Goal: Task Accomplishment & Management: Manage account settings

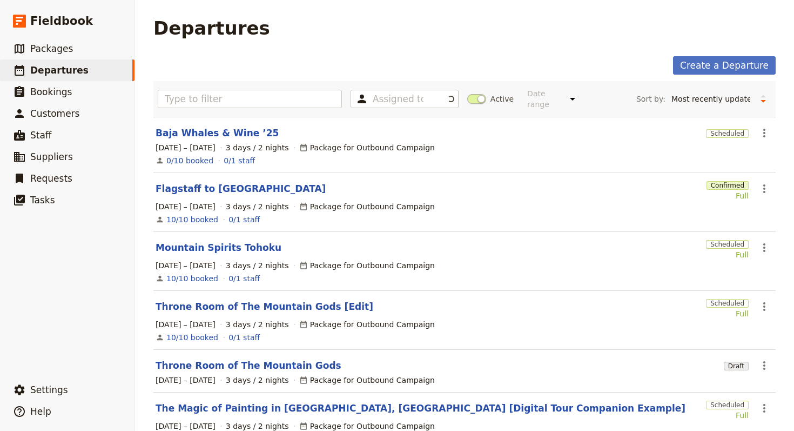
select select "UPDATED_AT"
click at [224, 126] on link "Baja Whales & Wine ’25" at bounding box center [217, 132] width 123 height 13
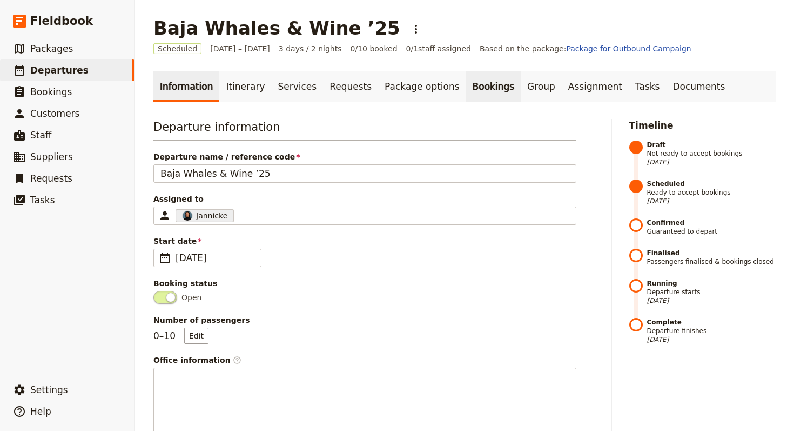
click at [474, 91] on link "Bookings" at bounding box center [493, 86] width 55 height 30
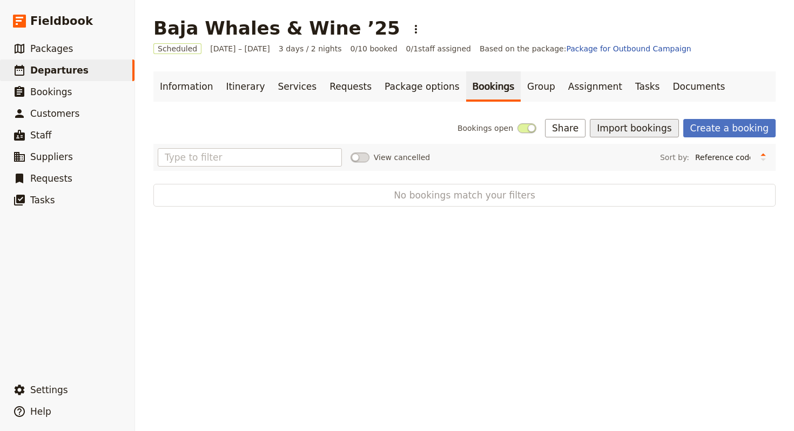
click at [649, 136] on button "Import bookings" at bounding box center [634, 128] width 89 height 18
click at [649, 129] on button "Import bookings" at bounding box center [634, 128] width 89 height 18
click at [647, 139] on div "Bookings open Share Import bookings Create a booking View cancelled Sort by: Re…" at bounding box center [464, 163] width 622 height 88
click at [647, 126] on button "Import bookings" at bounding box center [634, 128] width 89 height 18
click at [647, 147] on span "Import Bookings" at bounding box center [637, 151] width 62 height 11
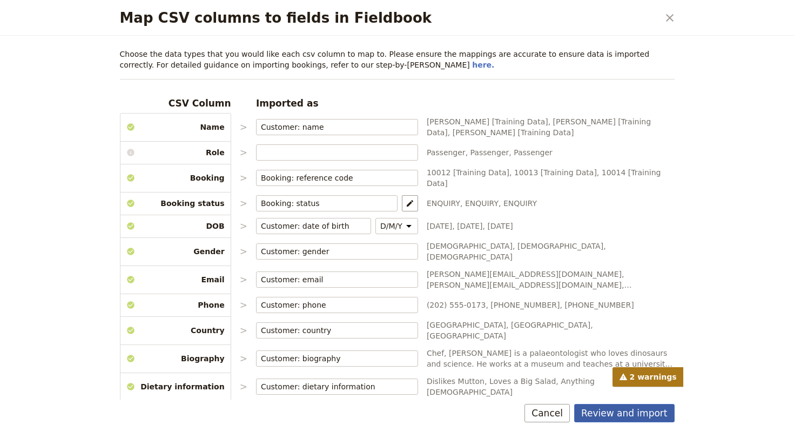
click at [632, 419] on button "Review and import" at bounding box center [624, 413] width 100 height 18
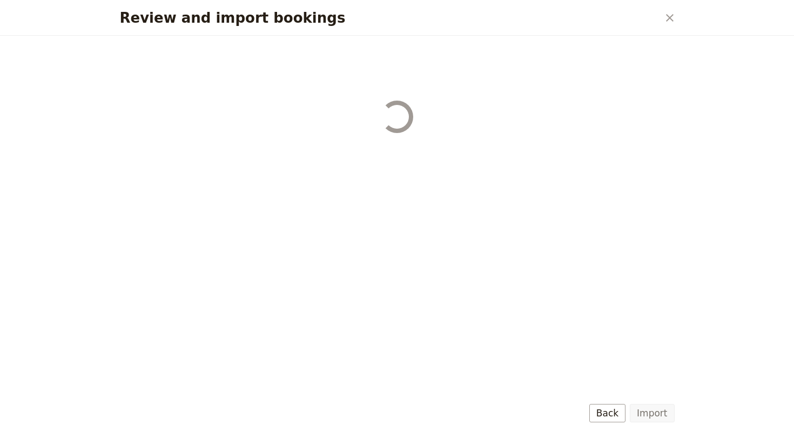
select select "68b002b7cac3c784cf00db27"
select select "68b002b7cac3c784cf00db28"
select select "68b002b7cac3c784cf00db29"
select select "68b002b7cac3c784cf00db2a"
select select "650e1b8d408bbede5b0c6045"
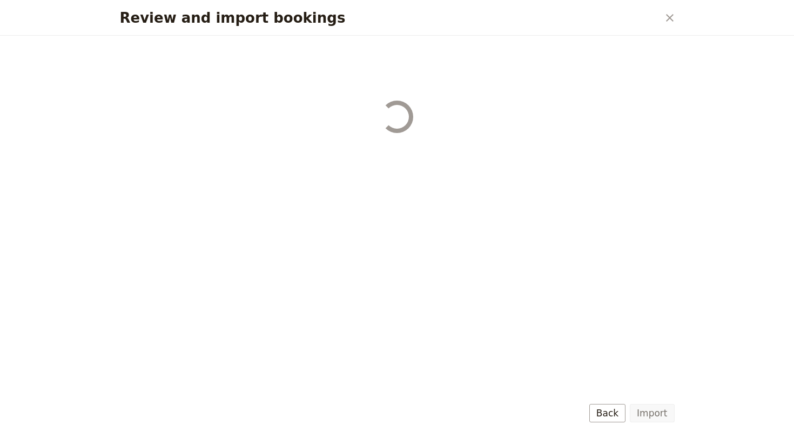
select select "68b002b7cac3c784cf00db2c"
select select "68b002b7cac3c784cf00db2d"
select select "68b002b7cac3c784cf00db2e"
select select "68b002b7cac3c784cf00db2f"
select select "68b002b7cac3c784cf00db30"
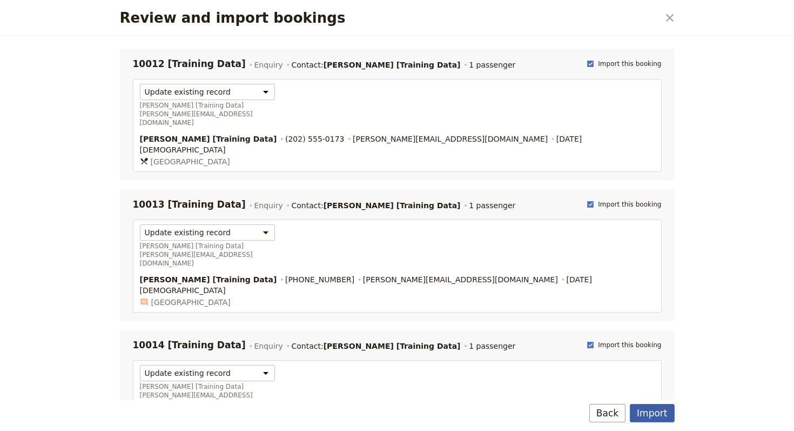
click at [664, 417] on button "Import" at bounding box center [652, 413] width 44 height 18
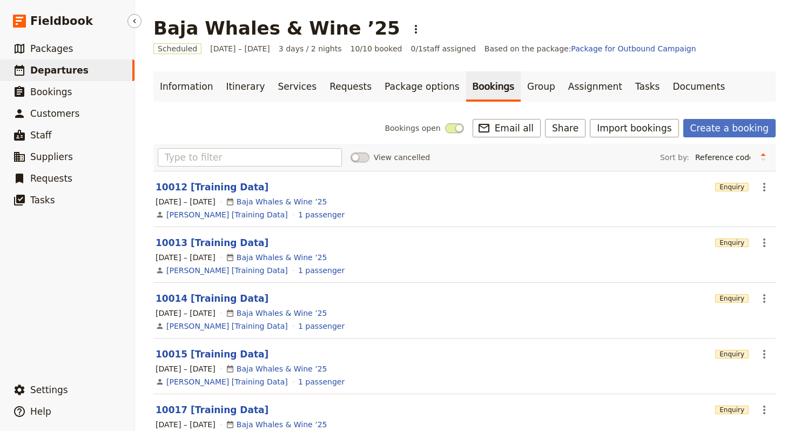
click at [63, 72] on span "Departures" at bounding box center [59, 70] width 58 height 11
select select "UPDATED_AT"
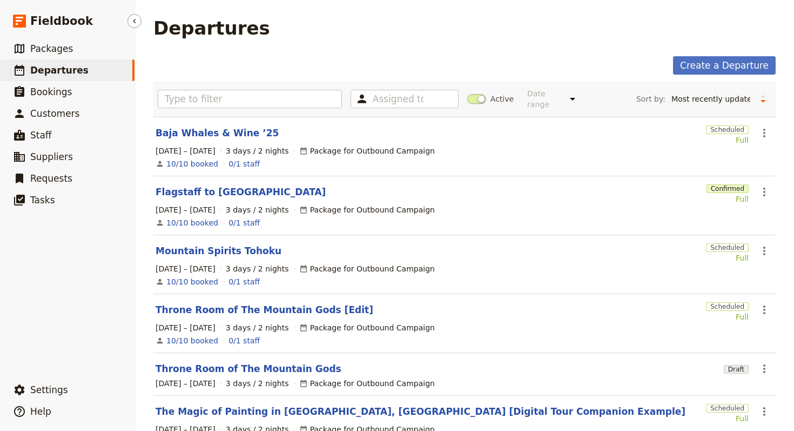
click at [78, 73] on span "Departures" at bounding box center [59, 70] width 58 height 11
click at [88, 68] on link "​ Departures" at bounding box center [67, 70] width 135 height 22
click at [86, 55] on link "​ Packages" at bounding box center [67, 49] width 135 height 22
select select "UPDATED_AT"
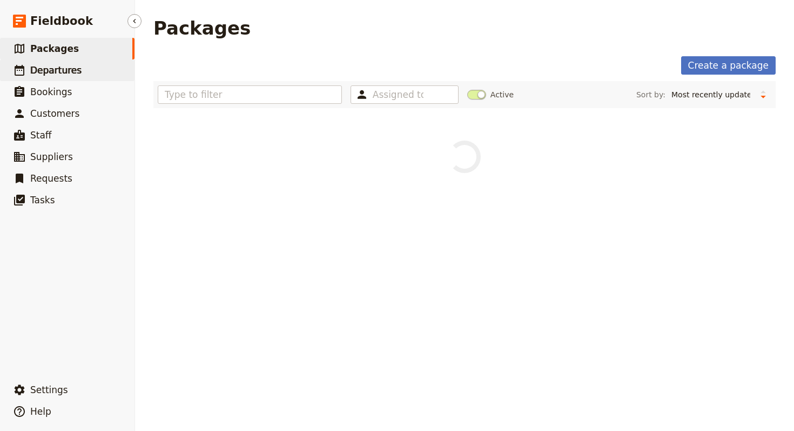
click at [83, 71] on link "​ Departures" at bounding box center [67, 70] width 135 height 22
select select "UPDATED_AT"
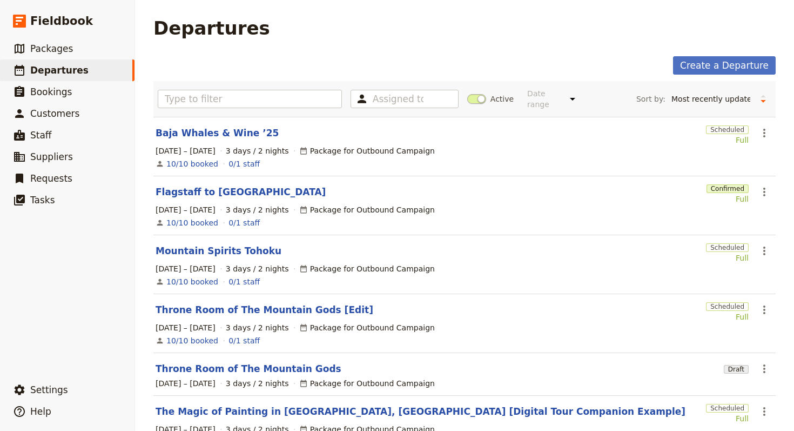
click at [771, 129] on section "Baja Whales & Wine ’25 Scheduled Full ​ [DATE] – [DATE] 3 days / 2 nights Packa…" at bounding box center [464, 146] width 622 height 59
click at [763, 128] on icon "Actions" at bounding box center [764, 132] width 13 height 13
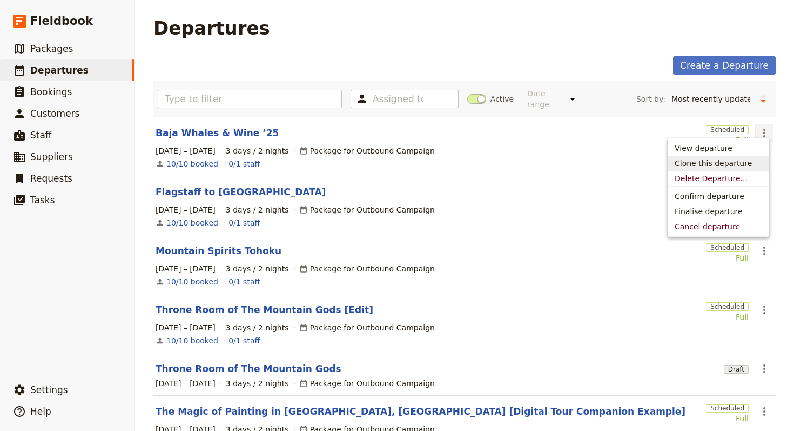
click at [733, 167] on span "Clone this departure" at bounding box center [713, 163] width 77 height 11
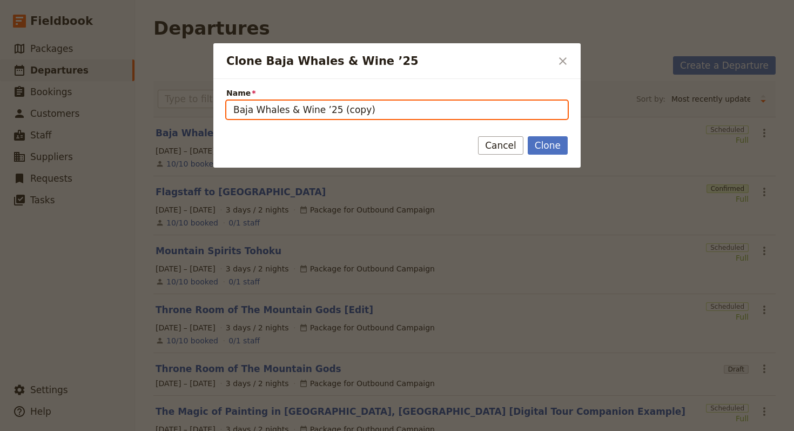
drag, startPoint x: 393, startPoint y: 113, endPoint x: 273, endPoint y: 103, distance: 119.8
click at [268, 105] on input "Baja Whales & Wine ’25 (copy)" at bounding box center [396, 109] width 341 height 18
click at [549, 115] on input "Baja Whales & Wine ’25 (copy)" at bounding box center [396, 109] width 341 height 18
paste input "Mountain Spirits of Tohoku"
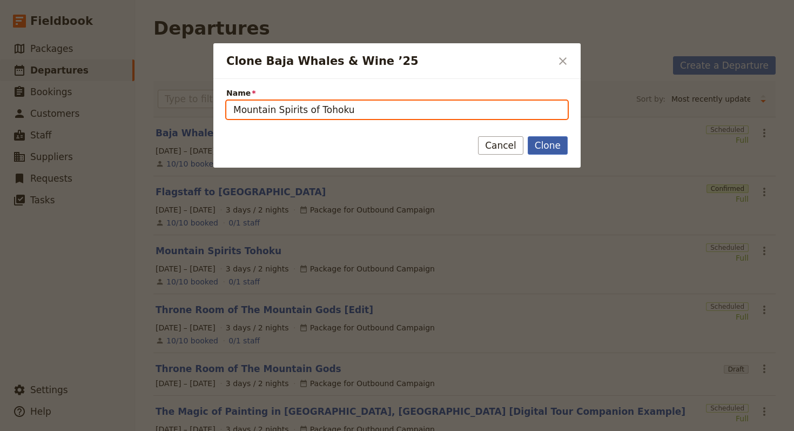
type input "Mountain Spirits of Tohoku"
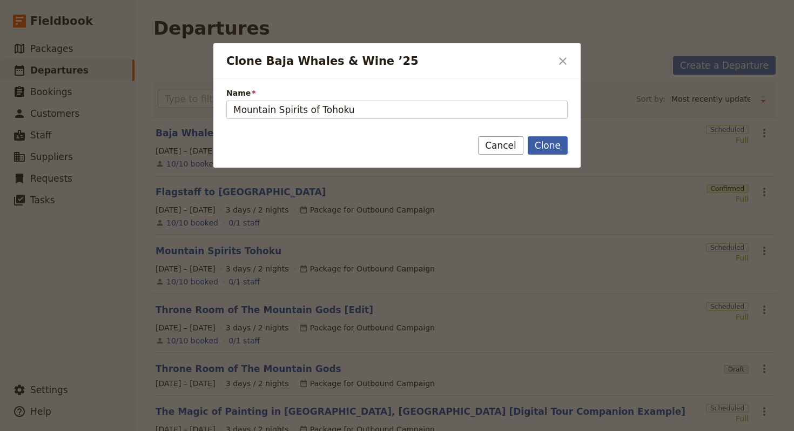
click at [548, 145] on button "Clone" at bounding box center [548, 145] width 40 height 18
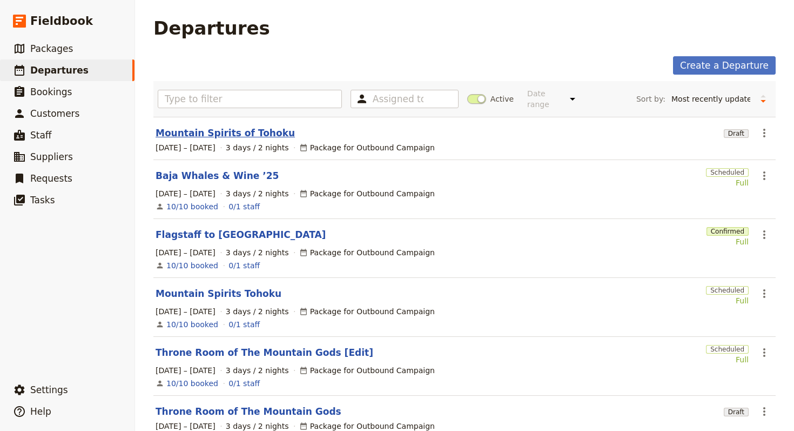
click at [227, 127] on link "Mountain Spirits of Tohoku" at bounding box center [225, 132] width 139 height 13
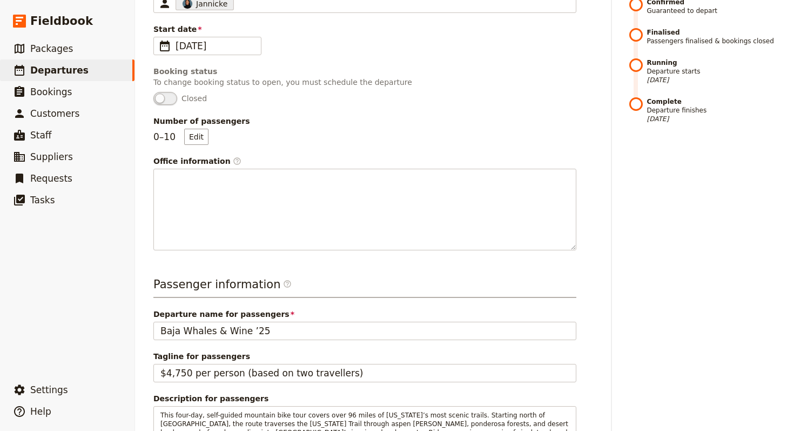
scroll to position [212, 0]
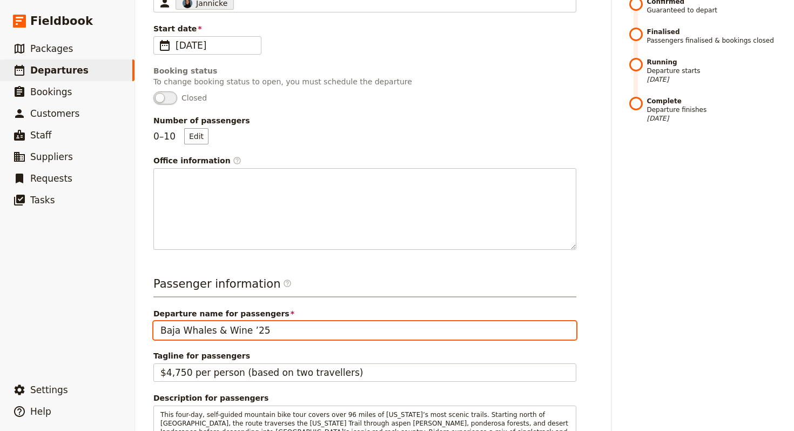
click at [268, 331] on input "Baja Whales & Wine ’25" at bounding box center [364, 330] width 423 height 18
paste input "Mountain Spirits of Tohoku"
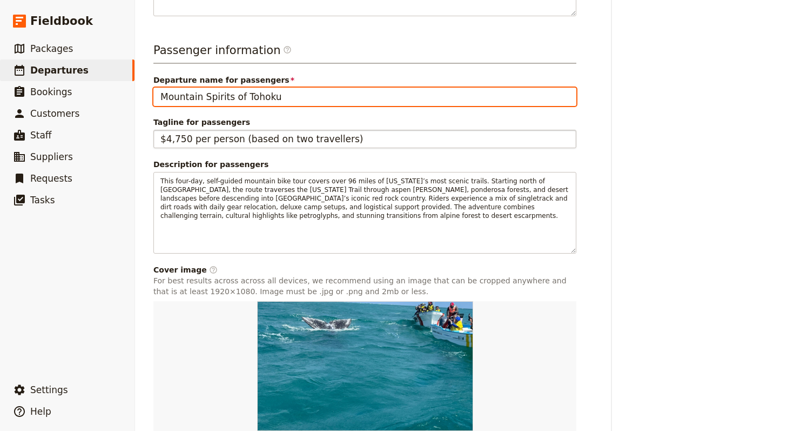
scroll to position [448, 0]
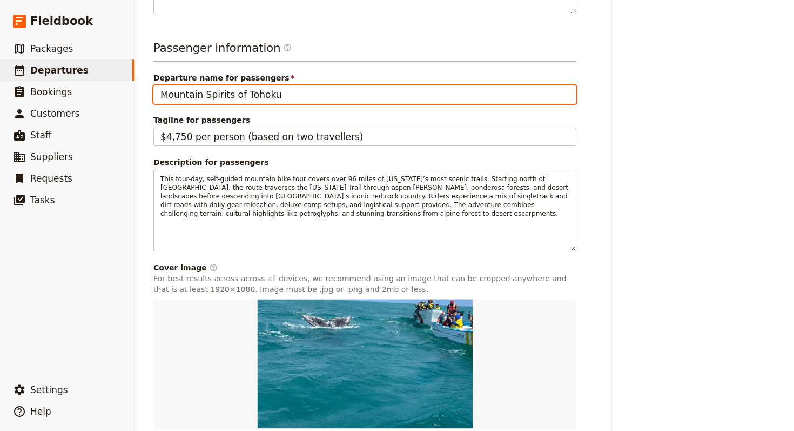
type input "Mountain Spirits of Tohoku"
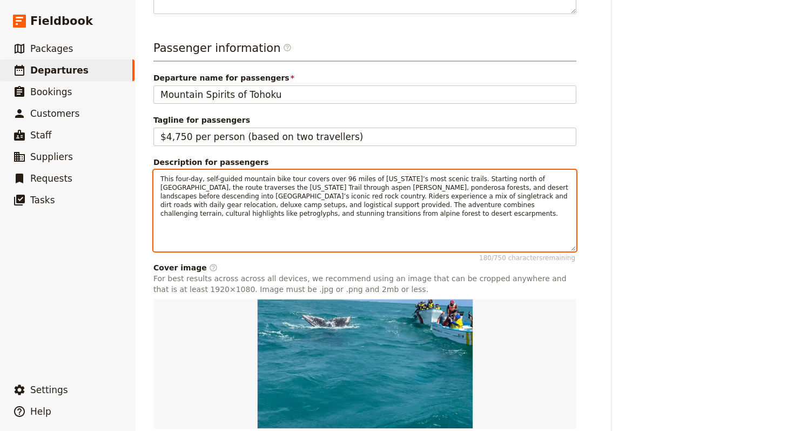
click at [307, 201] on span "This four-day, self-guided mountain bike tour covers over 96 miles of [US_STATE…" at bounding box center [365, 196] width 410 height 42
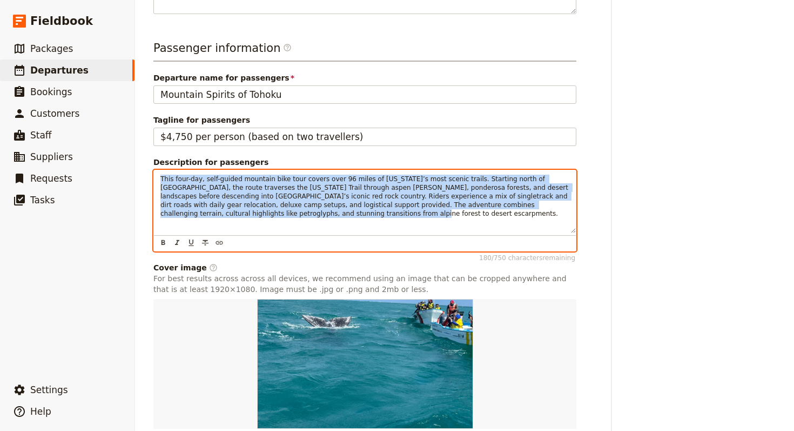
click at [307, 201] on span "This four-day, self-guided mountain bike tour covers over 96 miles of [US_STATE…" at bounding box center [365, 196] width 410 height 42
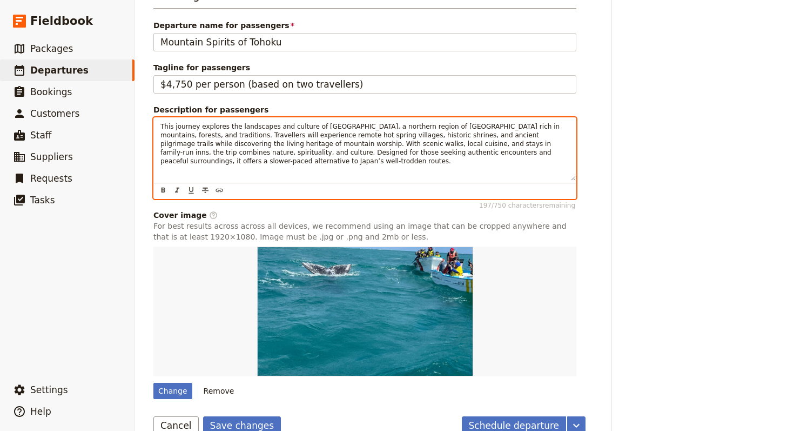
scroll to position [521, 0]
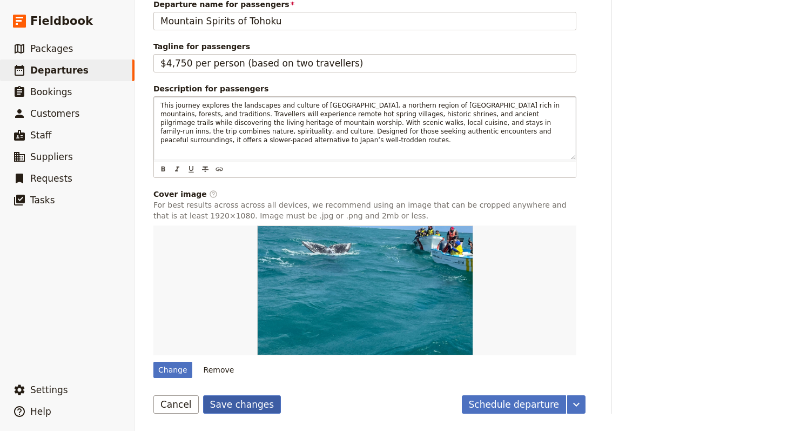
click at [218, 403] on button "Save changes" at bounding box center [242, 404] width 78 height 18
click at [170, 369] on div "Change" at bounding box center [172, 369] width 39 height 16
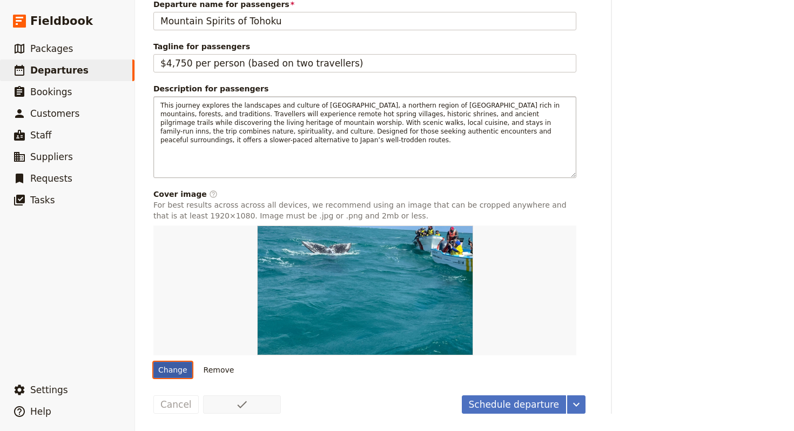
click at [153, 361] on input "Change" at bounding box center [153, 361] width 1 height 1
type input "C:\fakepath\[PERSON_NAME]-p5nDU-d3Y0s-unsplash (1).jpg"
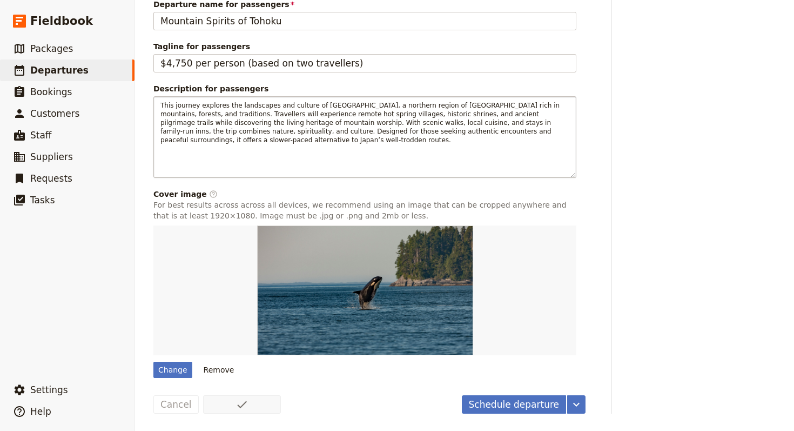
scroll to position [0, 0]
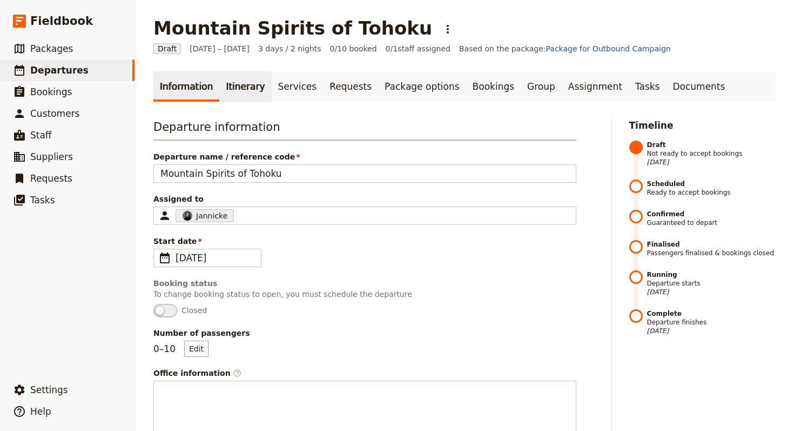
click at [236, 88] on link "Itinerary" at bounding box center [245, 86] width 52 height 30
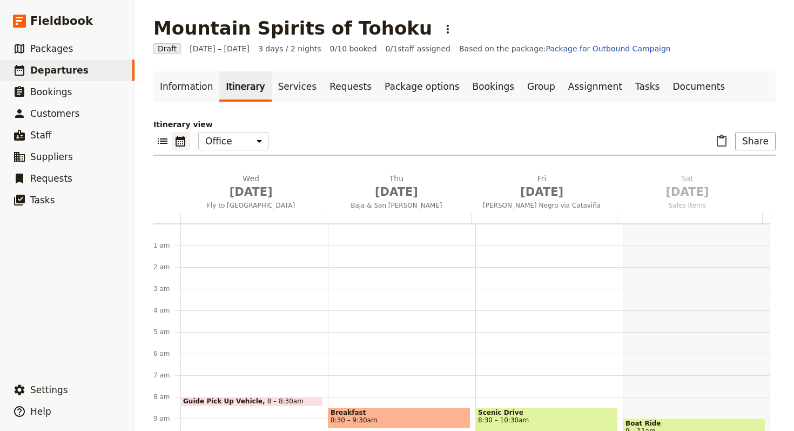
scroll to position [140, 0]
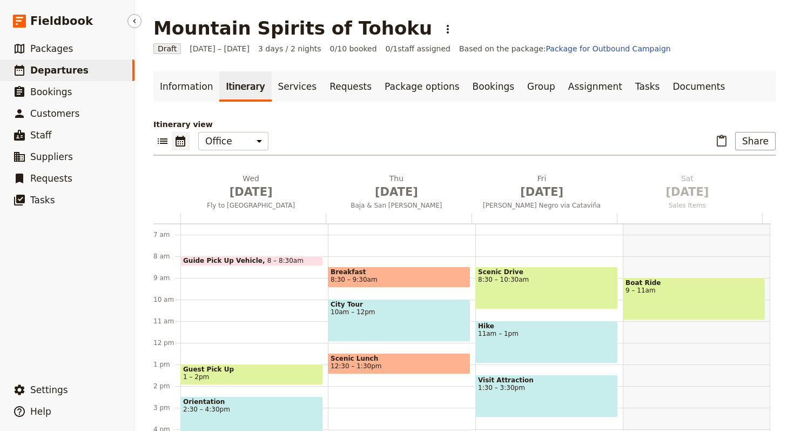
click at [85, 66] on link "​ Departures" at bounding box center [67, 70] width 135 height 22
select select "UPDATED_AT"
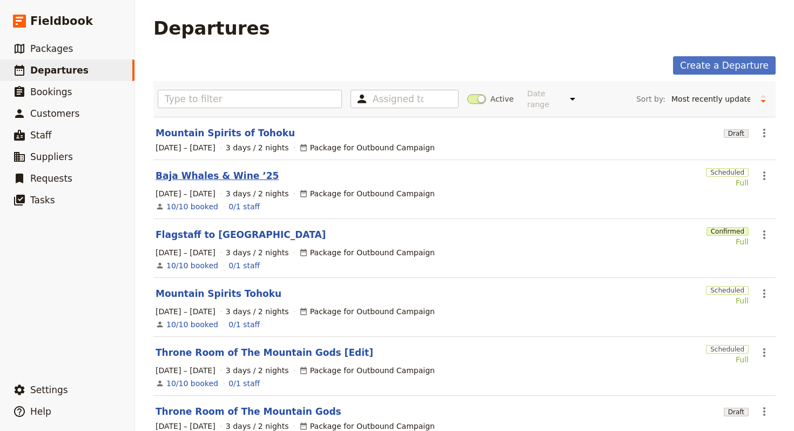
click at [234, 169] on link "Baja Whales & Wine ’25" at bounding box center [217, 175] width 123 height 13
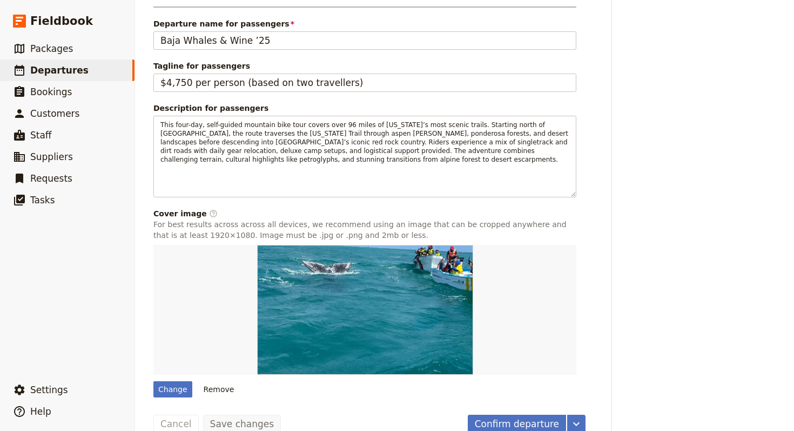
scroll to position [508, 0]
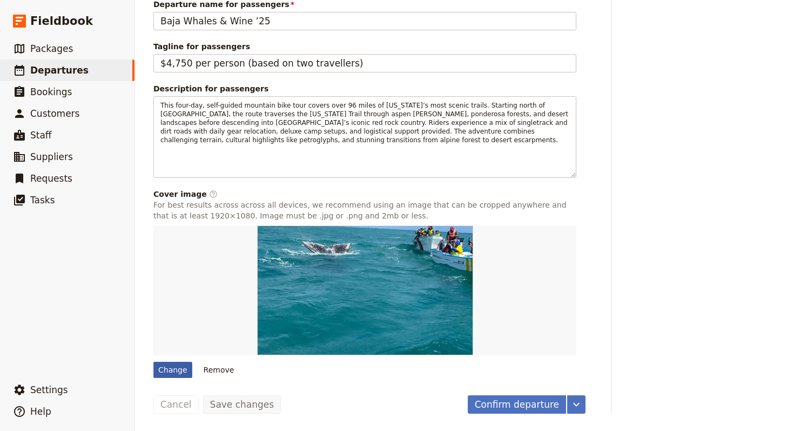
click at [180, 370] on div "Change" at bounding box center [172, 369] width 39 height 16
click at [153, 361] on input "Change" at bounding box center [153, 361] width 1 height 1
type input "C:\fakepath\[PERSON_NAME]-p5nDU-d3Y0s-unsplash (1).jpg"
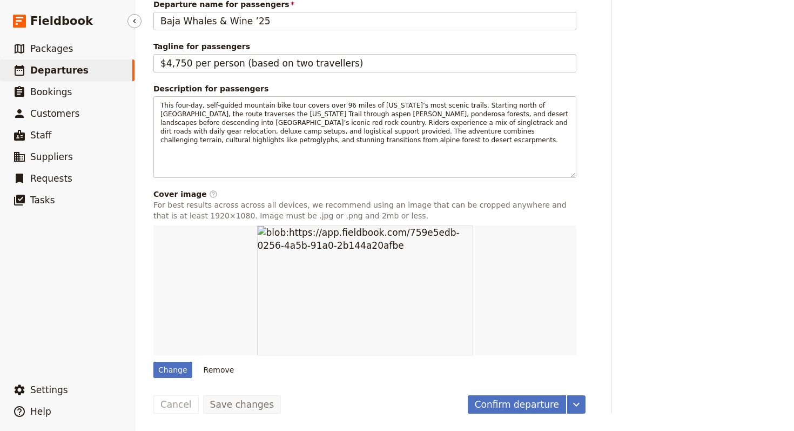
click at [82, 73] on link "​ Departures" at bounding box center [67, 70] width 135 height 22
select select "UPDATED_AT"
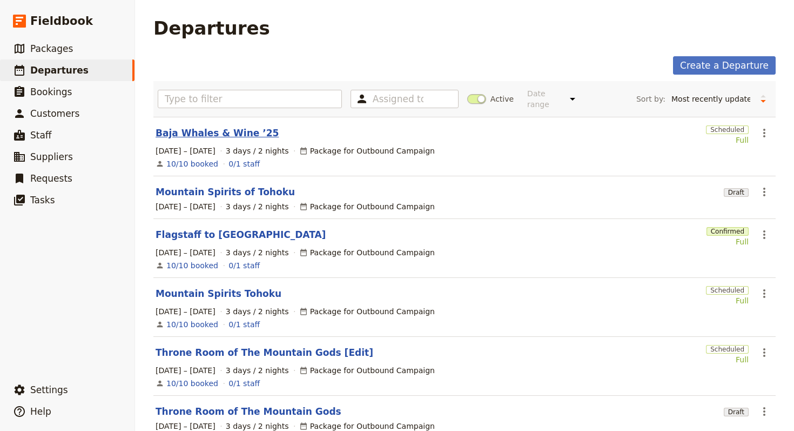
click at [220, 126] on link "Baja Whales & Wine ’25" at bounding box center [217, 132] width 123 height 13
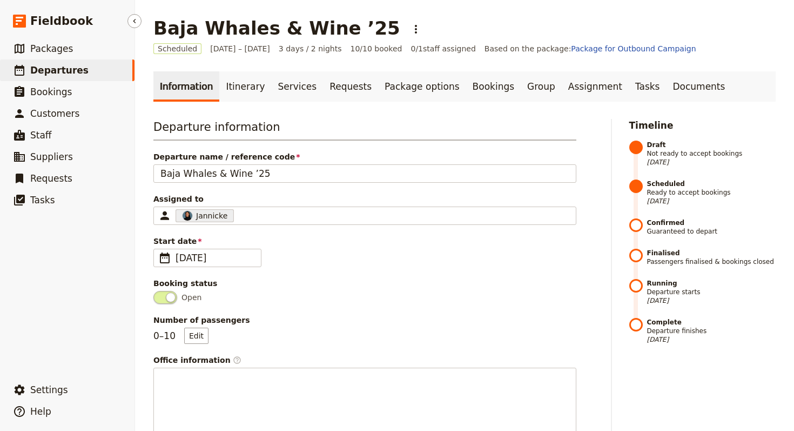
click at [86, 73] on link "​ Departures" at bounding box center [67, 70] width 135 height 22
select select "UPDATED_AT"
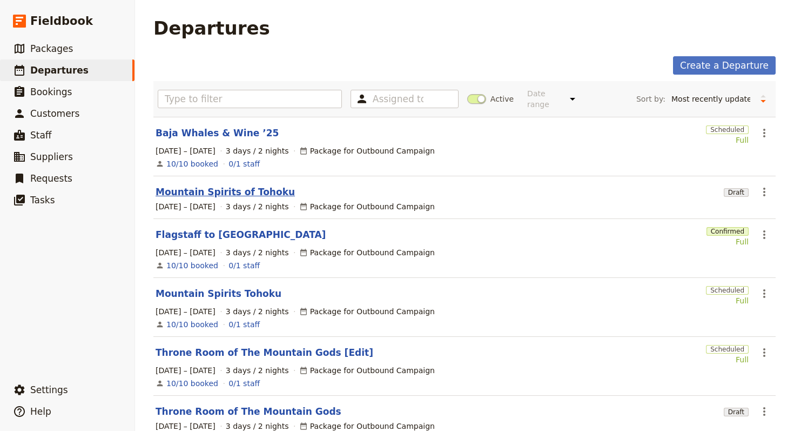
click at [230, 185] on link "Mountain Spirits of Tohoku" at bounding box center [225, 191] width 139 height 13
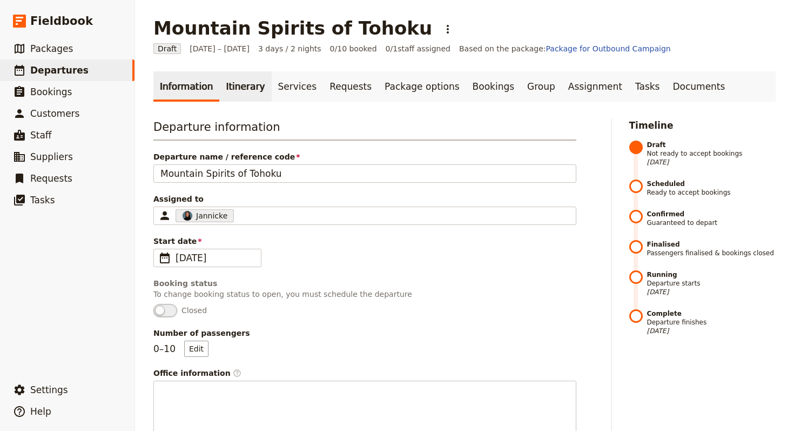
click at [235, 78] on link "Itinerary" at bounding box center [245, 86] width 52 height 30
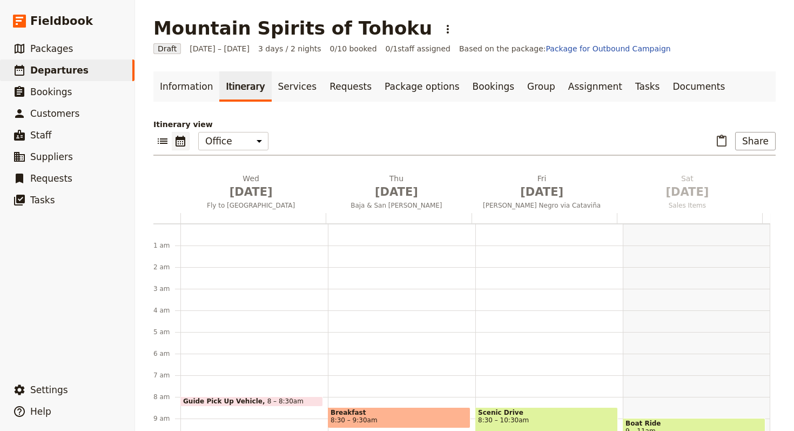
scroll to position [140, 0]
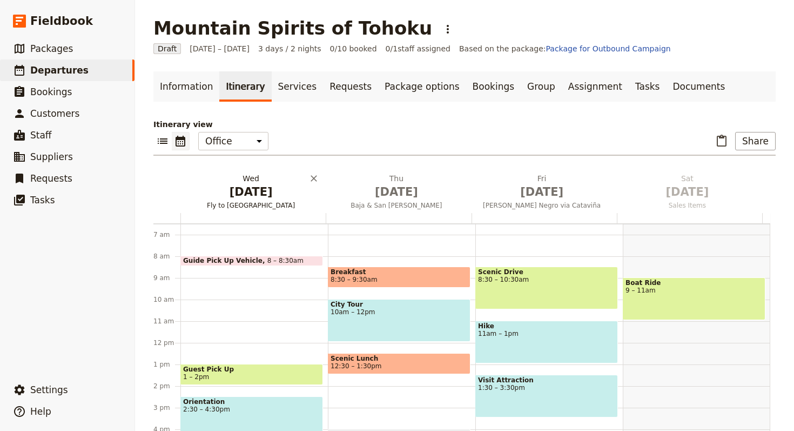
click at [240, 193] on span "Oct 1" at bounding box center [251, 192] width 132 height 16
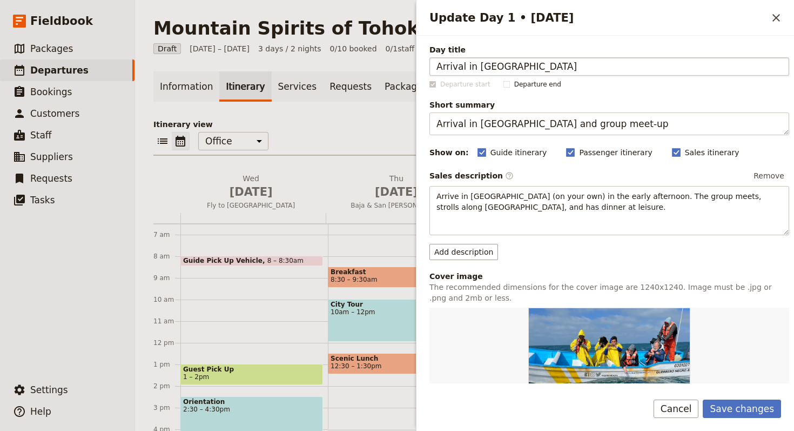
click at [437, 68] on input "Arrival in Sendai" at bounding box center [609, 66] width 360 height 18
type input "Arrival in Sendai"
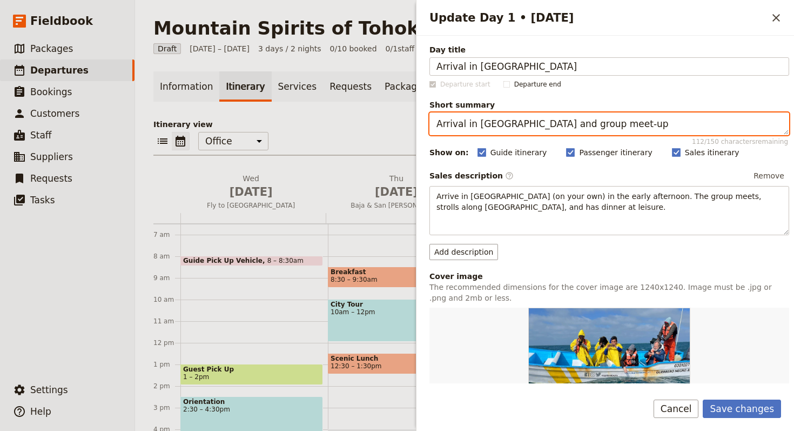
click at [631, 126] on textarea "Arrival in San Diego and group meet-up" at bounding box center [609, 123] width 360 height 23
paste textarea "Begin in Sendai, gateway to Tohoku."
type textarea "Begin in Sendai, gateway to Tohoku."
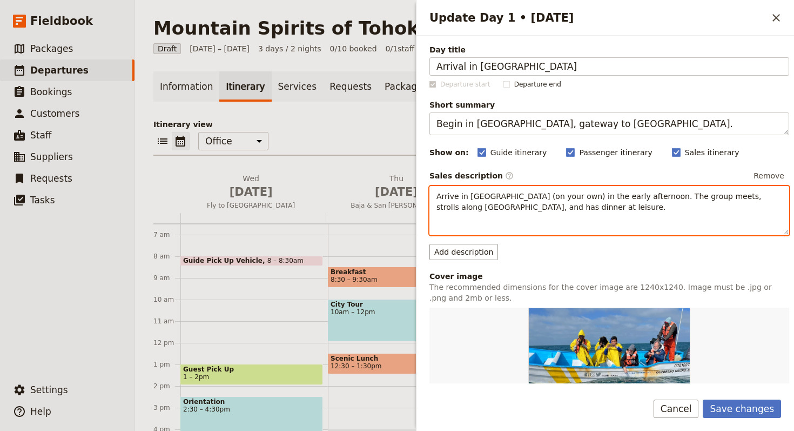
click at [608, 227] on div "Arrive in San Diego (on your own) in the early afternoon. The group meets, stro…" at bounding box center [609, 210] width 360 height 49
click at [608, 227] on div "​ ​ ​ ​ ​ ​ ​ ​ ​" at bounding box center [609, 227] width 359 height 16
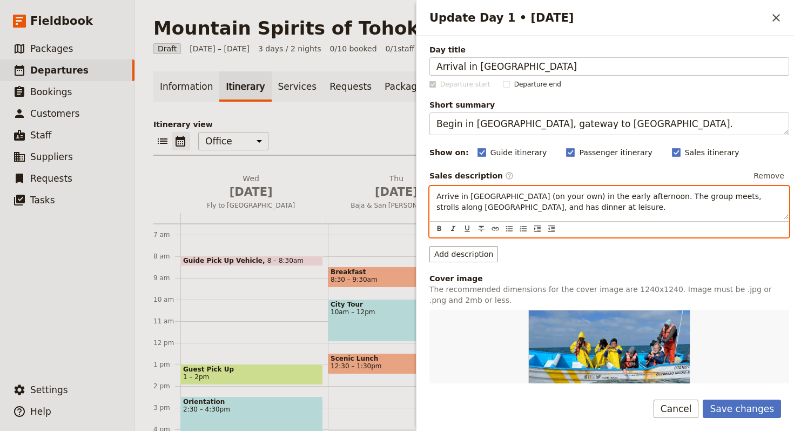
click at [624, 194] on span "Arrive in San Diego (on your own) in the early afternoon. The group meets, stro…" at bounding box center [600, 201] width 327 height 19
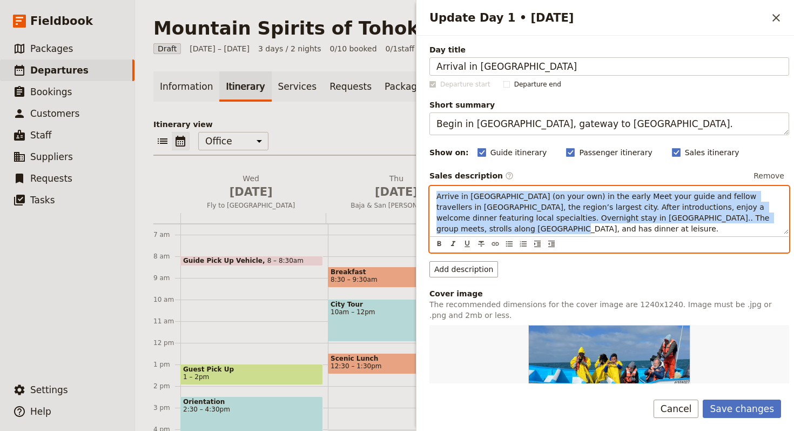
click at [634, 208] on span "Arrive in San Diego (on your own) in the early Meet your guide and fellow trave…" at bounding box center [604, 212] width 335 height 41
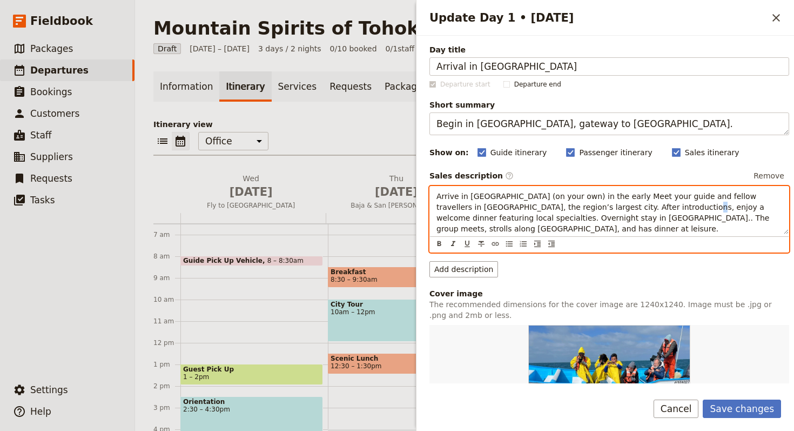
click at [634, 208] on span "Arrive in San Diego (on your own) in the early Meet your guide and fellow trave…" at bounding box center [604, 212] width 335 height 41
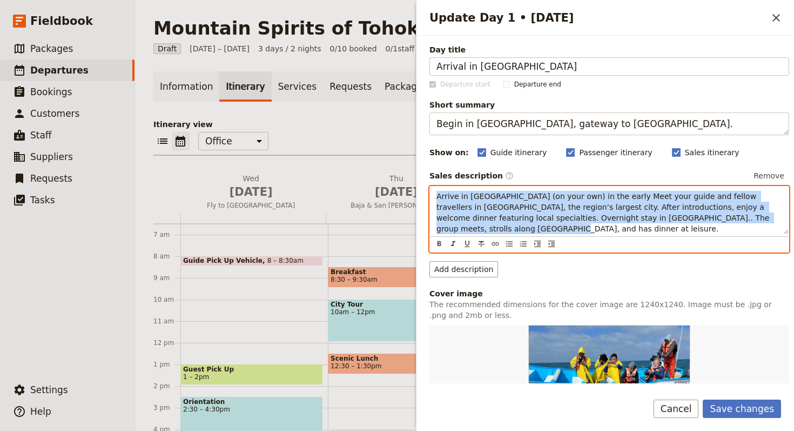
click at [634, 207] on span "Arrive in San Diego (on your own) in the early Meet your guide and fellow trave…" at bounding box center [604, 212] width 335 height 41
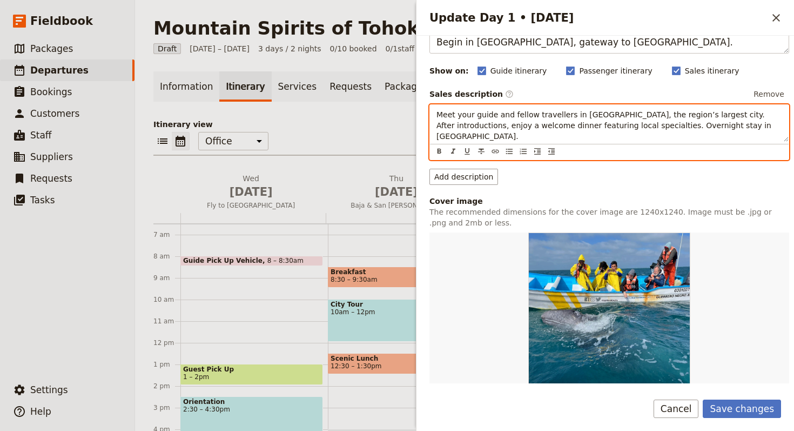
scroll to position [111, 0]
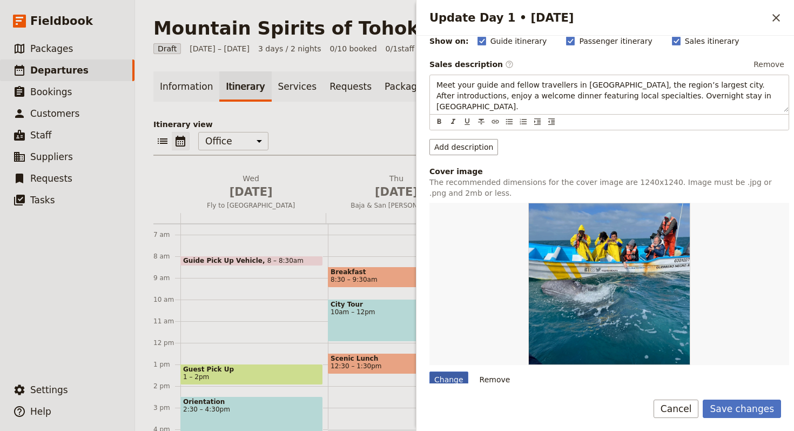
click at [451, 381] on div "Change" at bounding box center [448, 379] width 39 height 16
click at [429, 371] on input "Change" at bounding box center [429, 371] width 1 height 1
type input "C:\fakepath\16-kayak-camping-san-juan-islands.jpg"
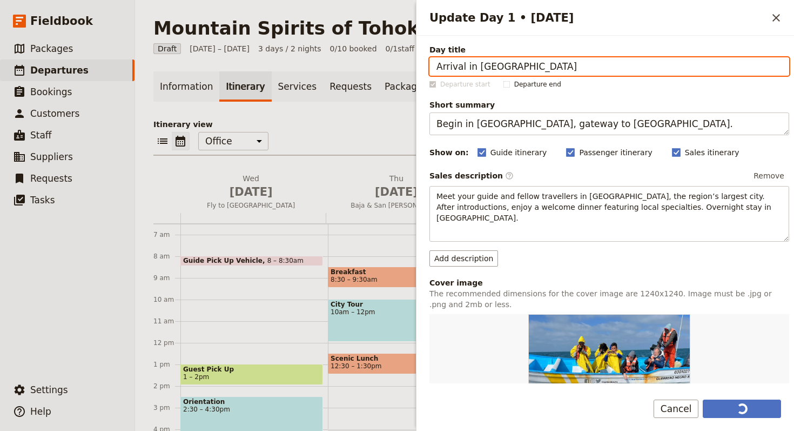
scroll to position [207, 0]
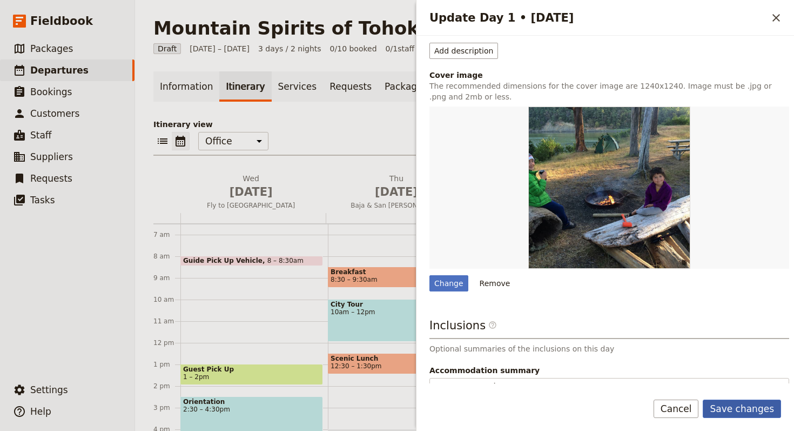
click at [747, 404] on button "Save changes" at bounding box center [742, 408] width 78 height 18
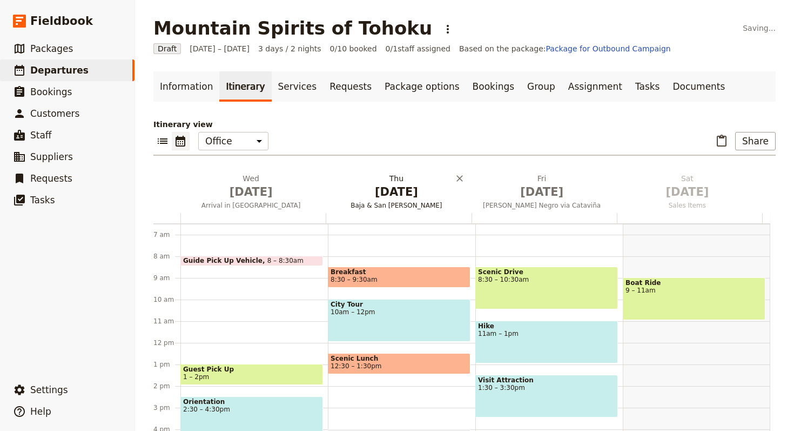
drag, startPoint x: 373, startPoint y: 187, endPoint x: 407, endPoint y: 183, distance: 34.2
click at [373, 187] on span "Oct 2" at bounding box center [396, 192] width 132 height 16
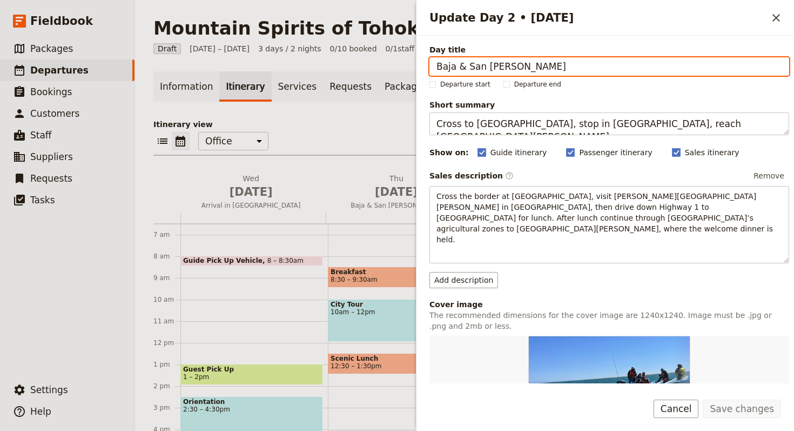
click at [515, 59] on input "Baja & San Quintín" at bounding box center [609, 66] width 360 height 18
paste input "Mount Haguro Pilgrimage"
type input "Mount Haguro Pilgrimage"
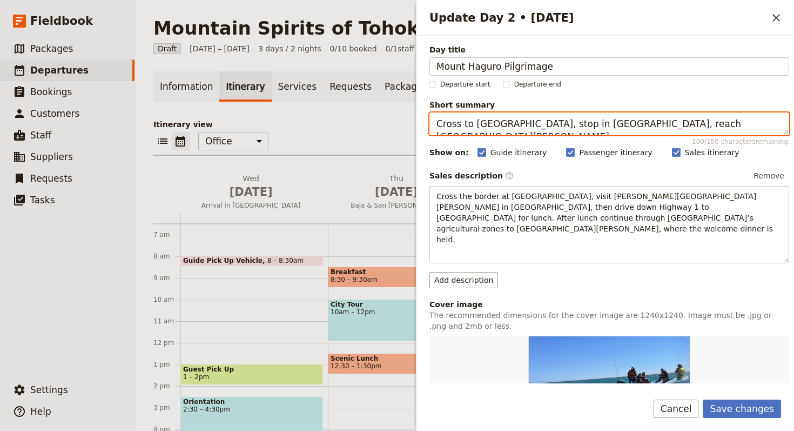
click at [633, 121] on textarea "Cross to Baja, stop in Ensenada, reach San Quintín" at bounding box center [609, 123] width 360 height 23
paste textarea "Walk the ancient paths of Mount Haguro."
type textarea "Walk the ancient paths of Mount Haguro."
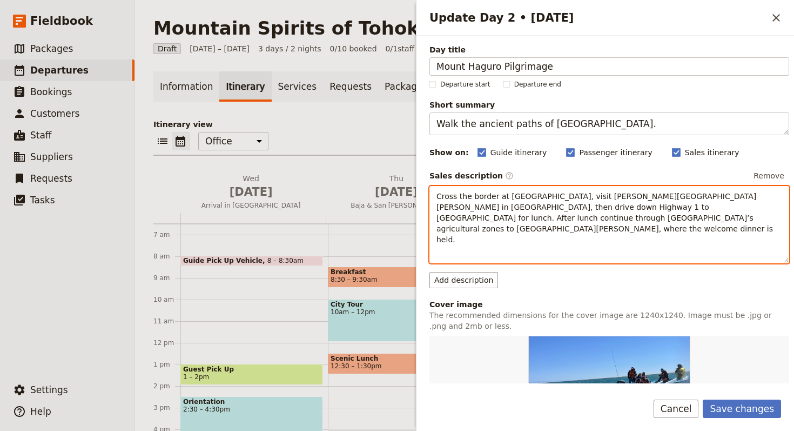
click at [578, 214] on span "Cross the border at Tijuana, visit Mercado Hidalgo in Tijuana, then drive down …" at bounding box center [606, 218] width 339 height 52
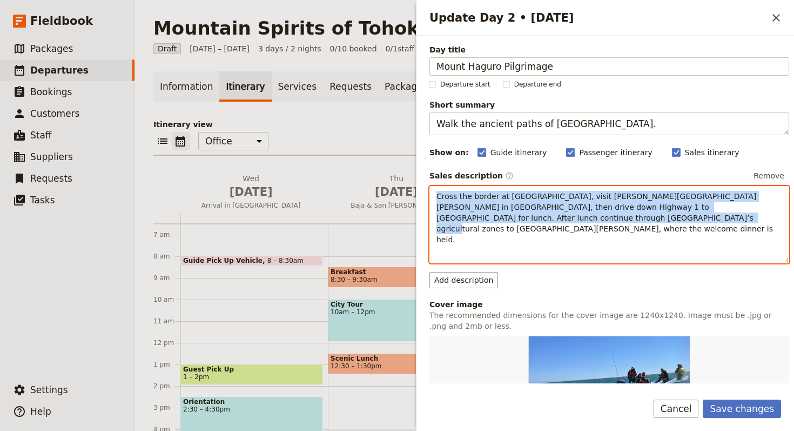
click at [578, 214] on span "Cross the border at Tijuana, visit Mercado Hidalgo in Tijuana, then drive down …" at bounding box center [606, 218] width 339 height 52
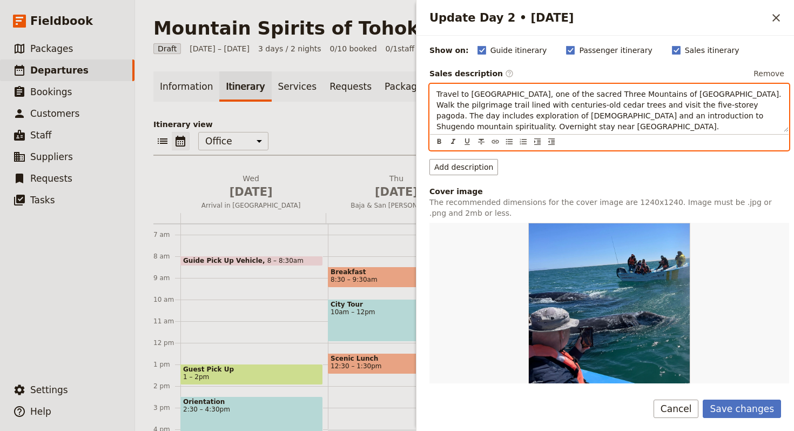
scroll to position [223, 0]
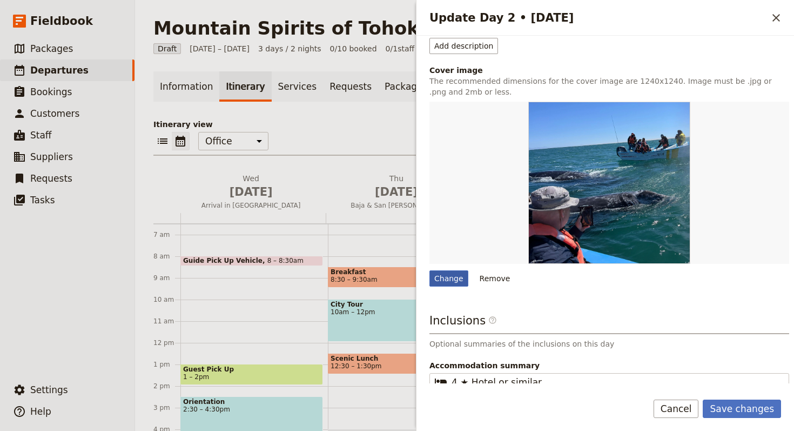
click at [447, 274] on div "Change" at bounding box center [448, 278] width 39 height 16
click at [429, 270] on input "Change" at bounding box center [429, 270] width 1 height 1
click at [754, 409] on button "Save changes" at bounding box center [742, 408] width 78 height 18
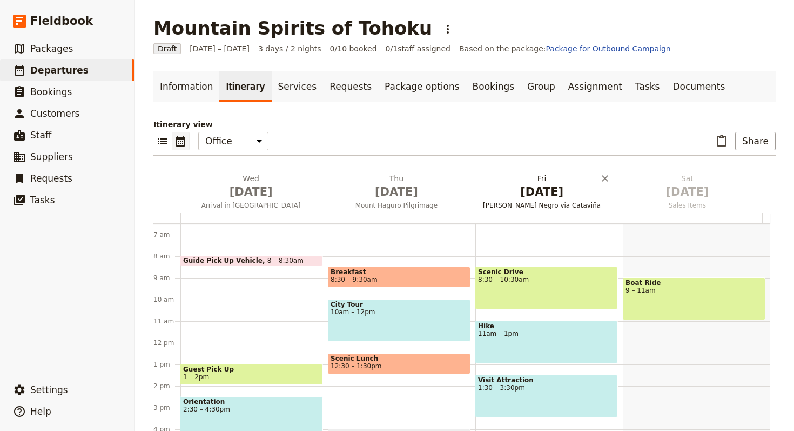
click at [527, 199] on span "Oct 3" at bounding box center [542, 192] width 132 height 16
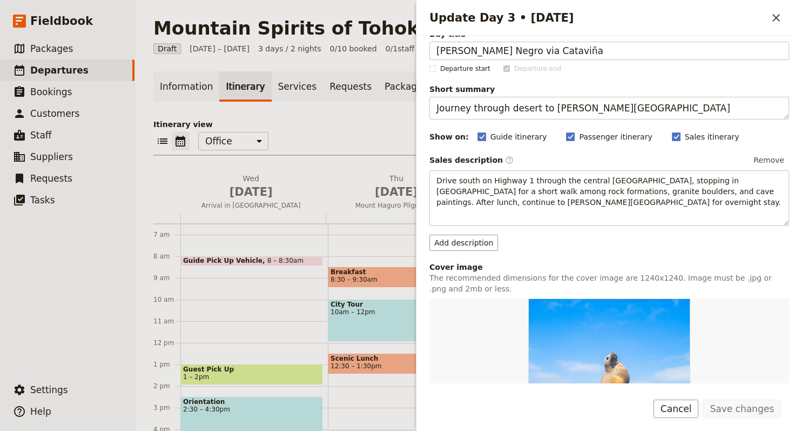
scroll to position [24, 0]
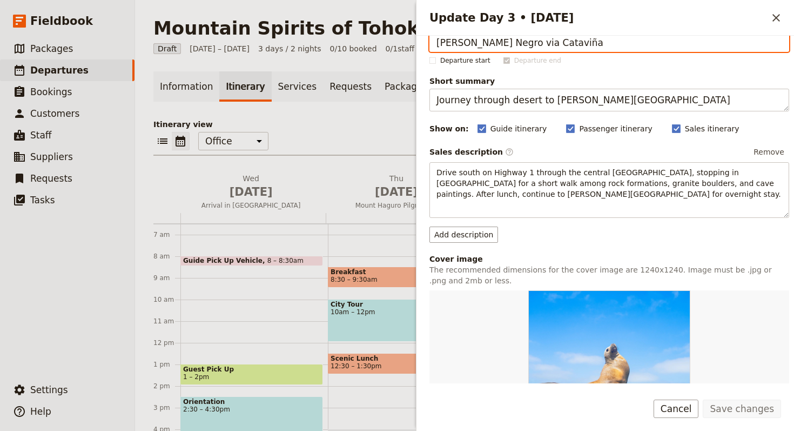
click at [572, 41] on input "Guerrero Negro via Cataviña" at bounding box center [609, 42] width 360 height 18
paste input "Dewa Sanzan Exploration"
type input "Dewa Sanzan Exploration"
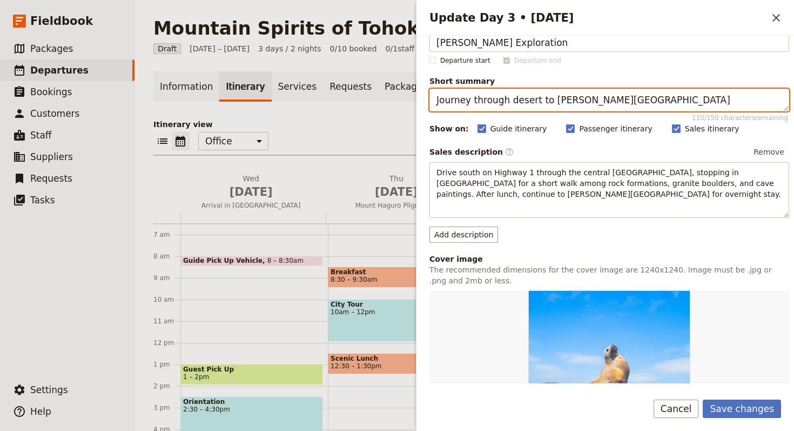
click at [684, 89] on textarea "Journey through desert to Guerrero Negro" at bounding box center [609, 100] width 360 height 23
paste textarea "Explore the Dewa Sanzan mountains."
type textarea "Explore the Dewa Sanzan mountains."
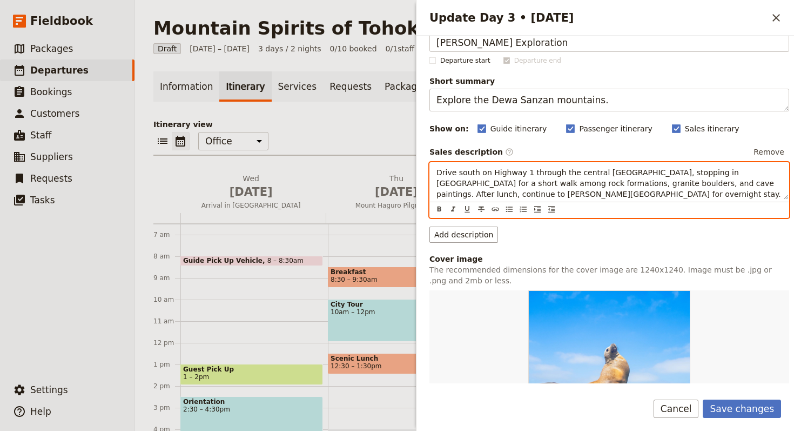
click at [547, 176] on span "Drive south on Highway 1 through the central Baja desert, stopping in Cataviña …" at bounding box center [609, 183] width 345 height 30
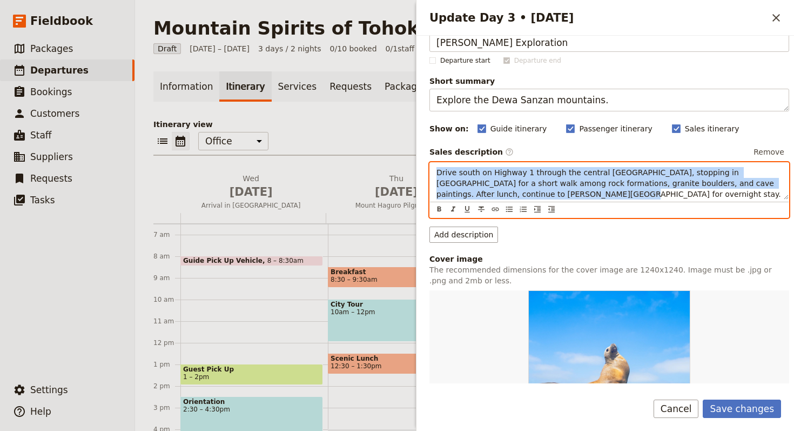
click at [547, 176] on span "Drive south on Highway 1 through the central Baja desert, stopping in Cataviña …" at bounding box center [609, 183] width 345 height 30
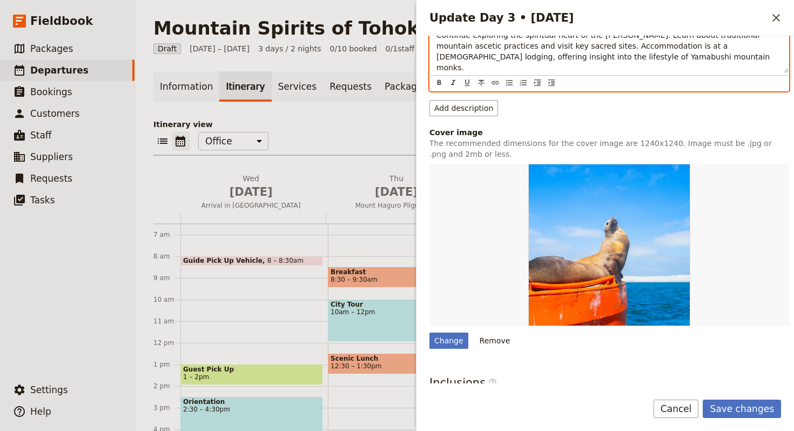
scroll to position [290, 0]
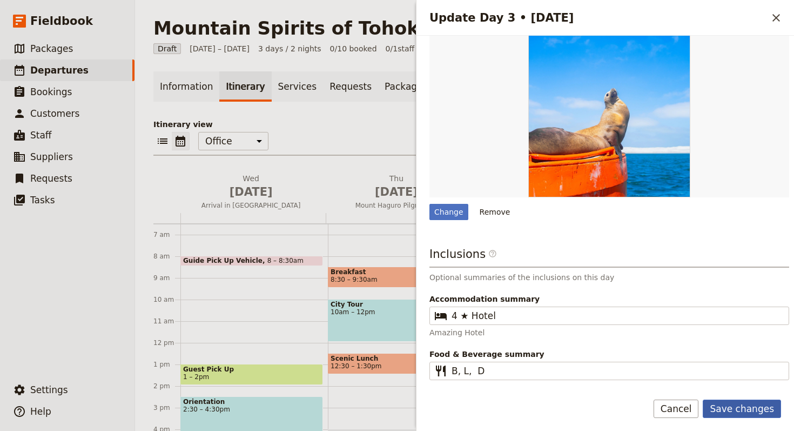
click at [767, 413] on button "Save changes" at bounding box center [742, 408] width 78 height 18
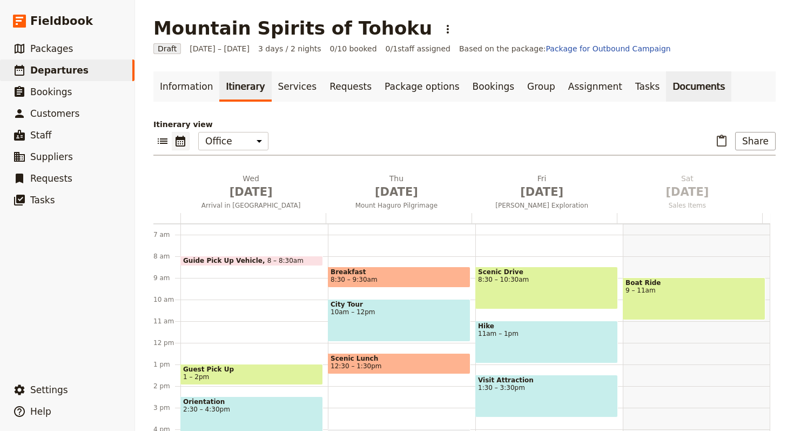
click at [666, 98] on link "Documents" at bounding box center [698, 86] width 65 height 30
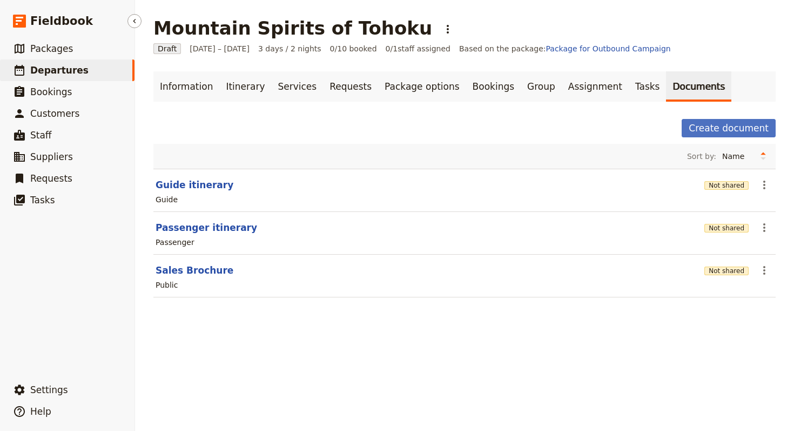
click at [100, 376] on div "​ Settings ​ Help" at bounding box center [67, 398] width 135 height 48
click at [99, 387] on button "​ Settings" at bounding box center [67, 390] width 135 height 22
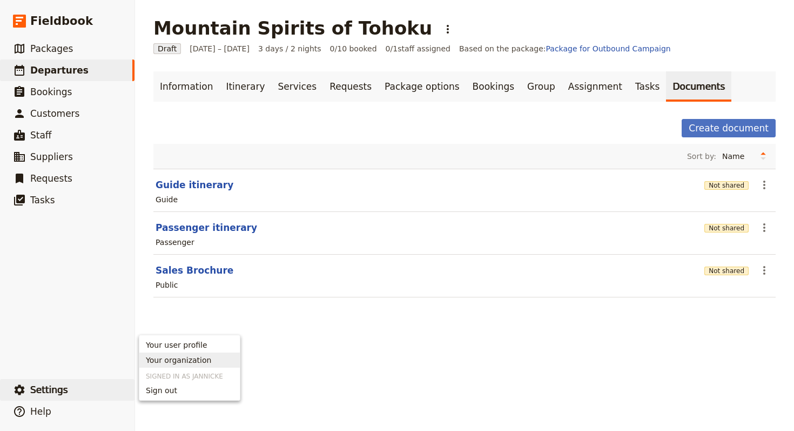
click at [183, 364] on span "Your organization" at bounding box center [178, 359] width 65 height 11
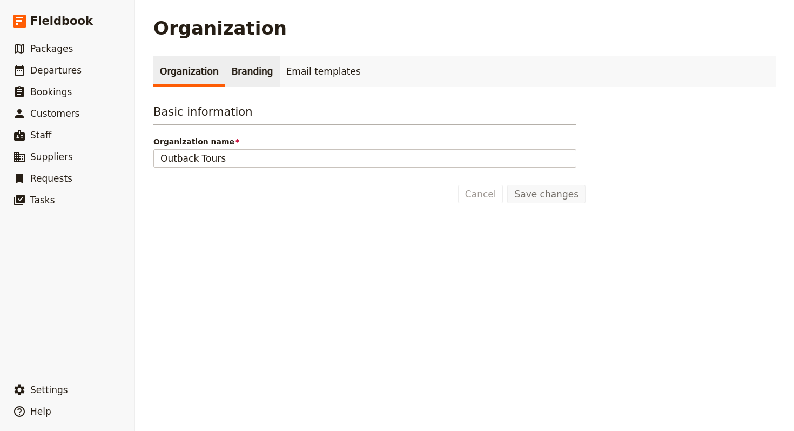
click at [225, 64] on link "Branding" at bounding box center [252, 71] width 55 height 30
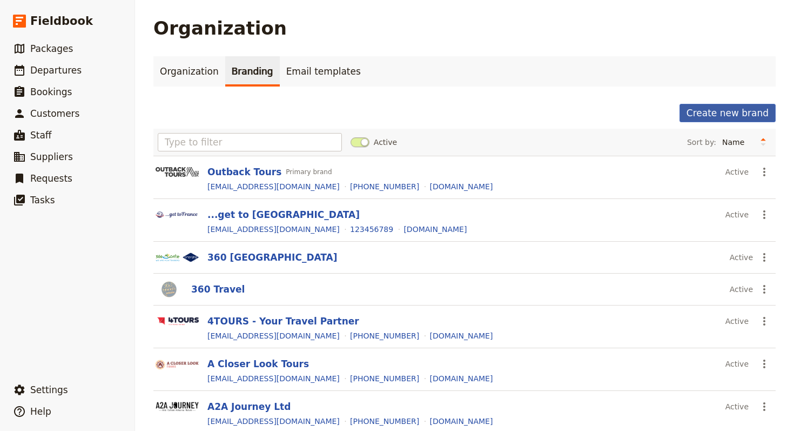
click at [694, 109] on button "Create new brand" at bounding box center [728, 113] width 96 height 18
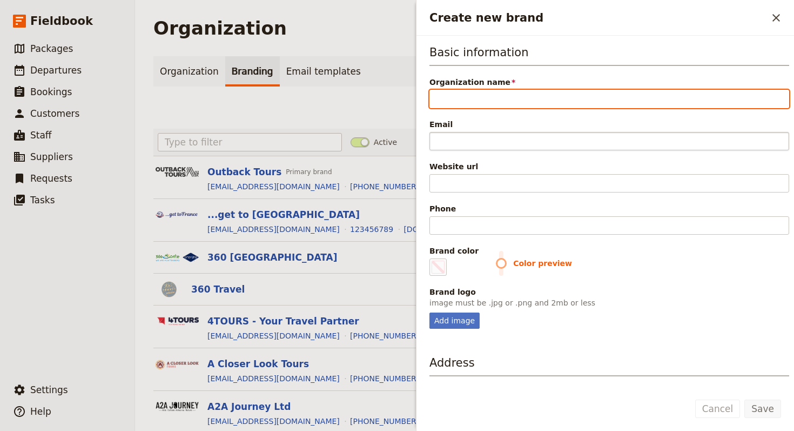
paste input "Oku Japan"
type input "Oku Japan"
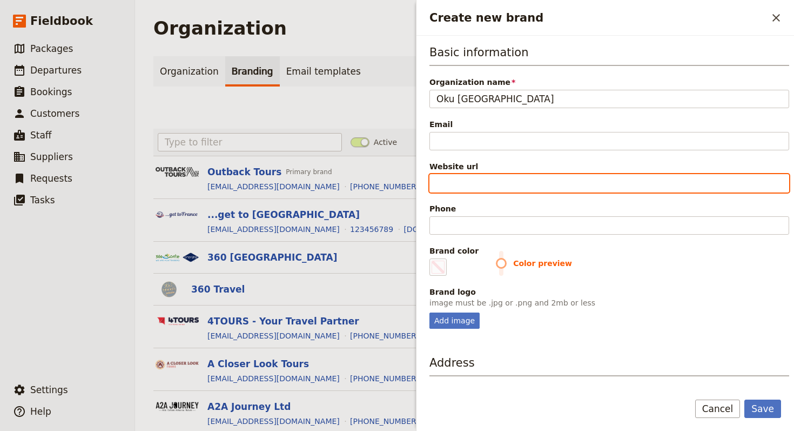
click at [555, 182] on input "Website url" at bounding box center [609, 183] width 360 height 18
paste input "https://www.okujapan.com"
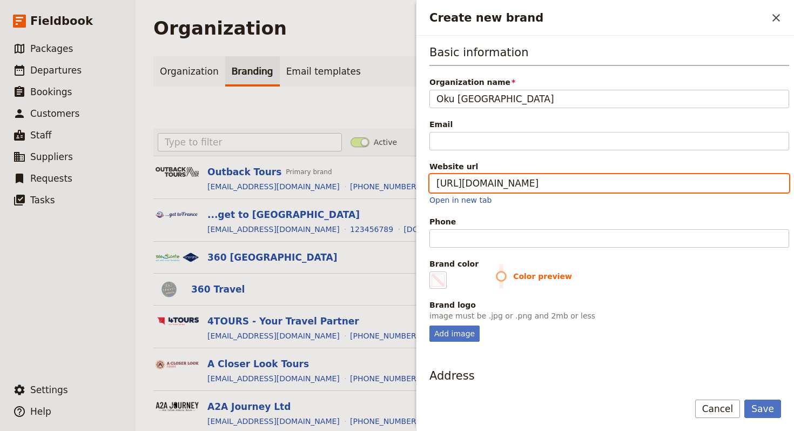
type input "https://www.okujapan.com"
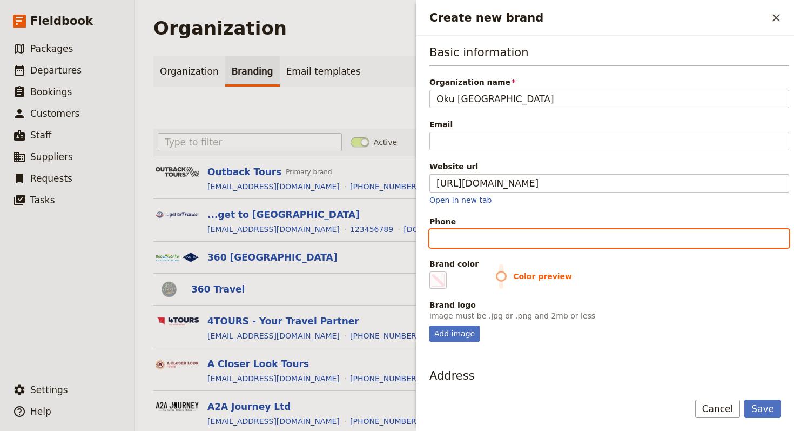
click at [608, 233] on input "Phone" at bounding box center [609, 238] width 360 height 18
paste input "+81 (0)75 757 6751"
click at [463, 238] on input "+81 (0)75 757 6751" at bounding box center [609, 238] width 360 height 18
drag, startPoint x: 466, startPoint y: 238, endPoint x: 470, endPoint y: 243, distance: 6.1
click at [466, 239] on input "+81 (0)75 757 6751" at bounding box center [609, 238] width 360 height 18
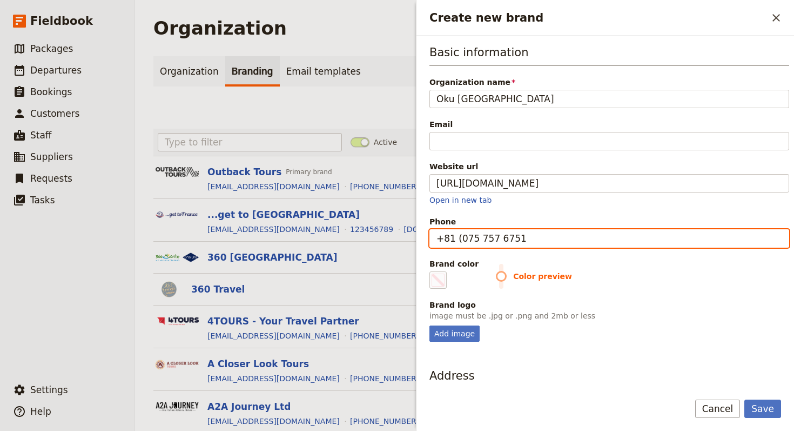
click at [459, 241] on input "+81 (075 757 6751" at bounding box center [609, 238] width 360 height 18
click at [488, 238] on input "+81075 757 6751" at bounding box center [609, 238] width 360 height 18
type input "+81075 7576751"
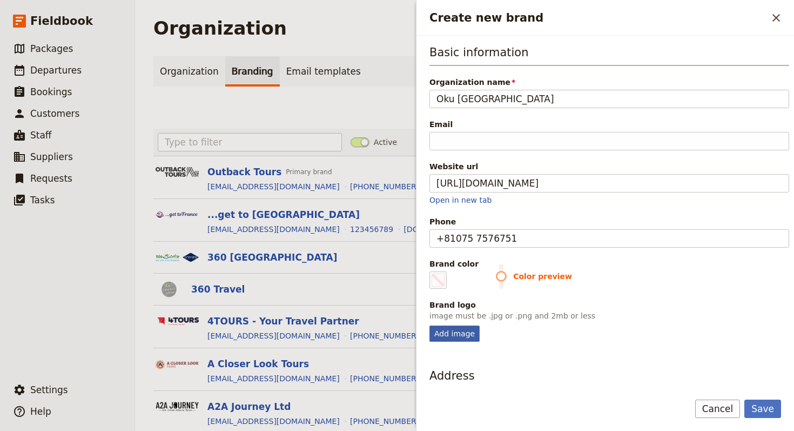
click at [454, 336] on div "Add image" at bounding box center [454, 333] width 50 height 16
click at [429, 325] on input "Add image" at bounding box center [429, 325] width 1 height 1
type input "C:\fakepath\download (1).jpeg"
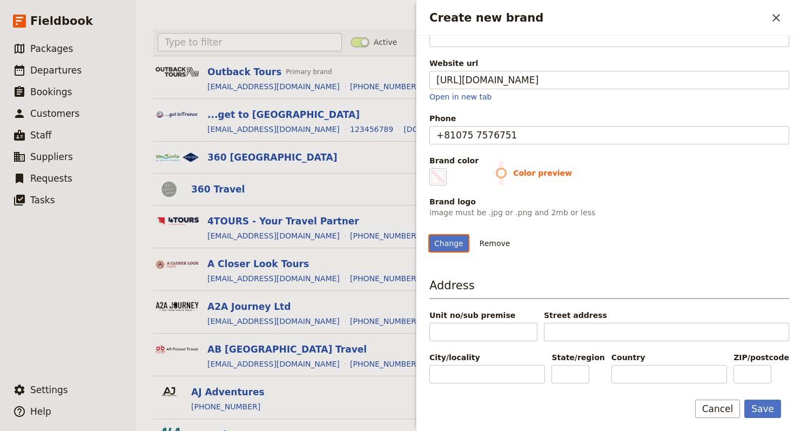
scroll to position [221, 0]
click at [505, 167] on span "Color preview" at bounding box center [642, 172] width 293 height 11
click at [453, 155] on label "Brand color #000000" at bounding box center [453, 170] width 49 height 30
click at [432, 167] on input "#000000" at bounding box center [432, 167] width 1 height 1
type input "#049dde"
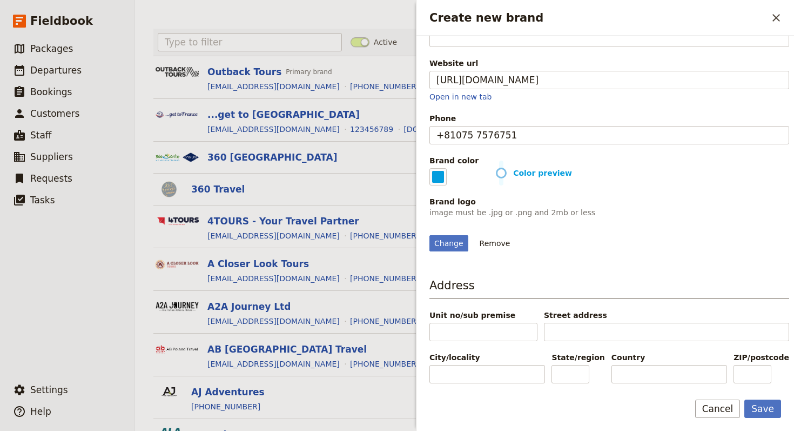
click at [660, 222] on div "Change Remove" at bounding box center [609, 236] width 360 height 29
click at [769, 415] on button "Save" at bounding box center [762, 408] width 37 height 18
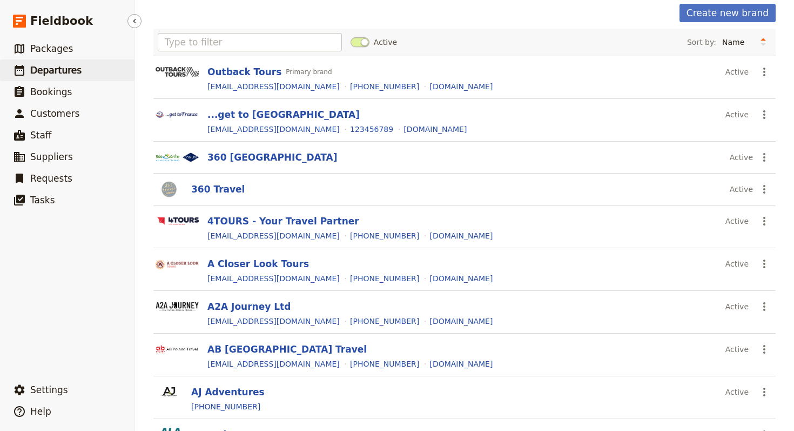
click at [83, 64] on link "​ Departures" at bounding box center [67, 70] width 135 height 22
select select "UPDATED_AT"
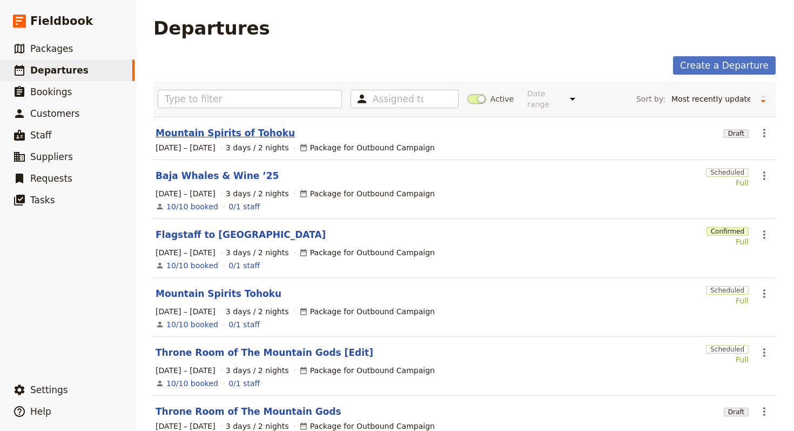
click at [248, 129] on link "Mountain Spirits of Tohoku" at bounding box center [225, 132] width 139 height 13
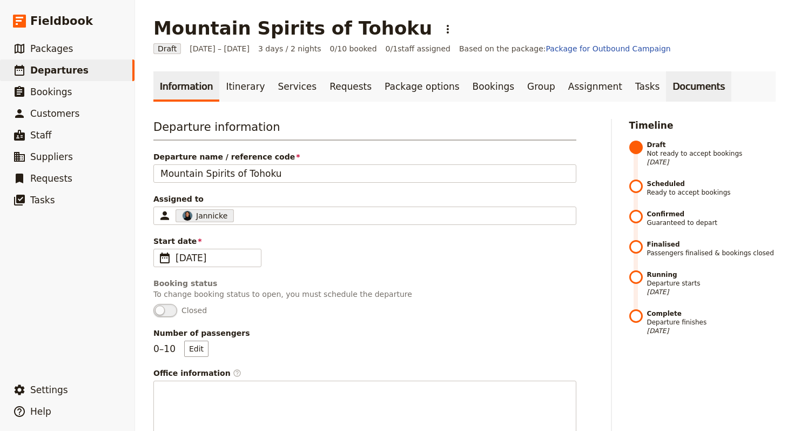
click at [666, 92] on link "Documents" at bounding box center [698, 86] width 65 height 30
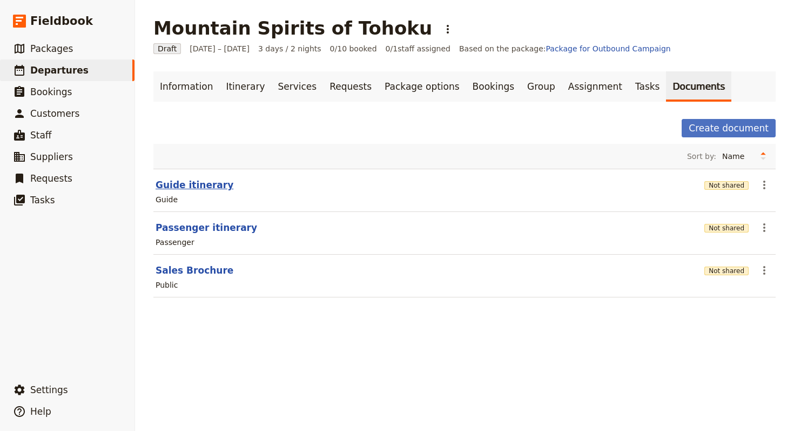
click at [194, 185] on button "Guide itinerary" at bounding box center [195, 184] width 78 height 13
select select "STAFF"
select select "RUN_SHEET"
select select "LARGE"
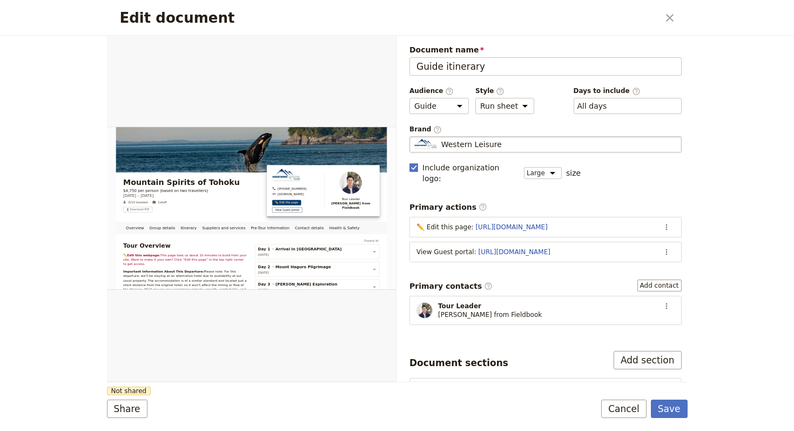
click at [464, 147] on span "Western Leisure" at bounding box center [471, 144] width 61 height 11
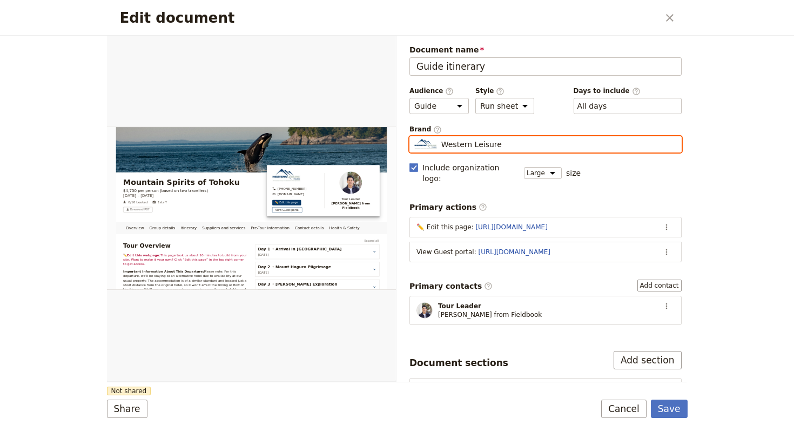
click at [414, 137] on input "Western Leisure" at bounding box center [414, 136] width 1 height 1
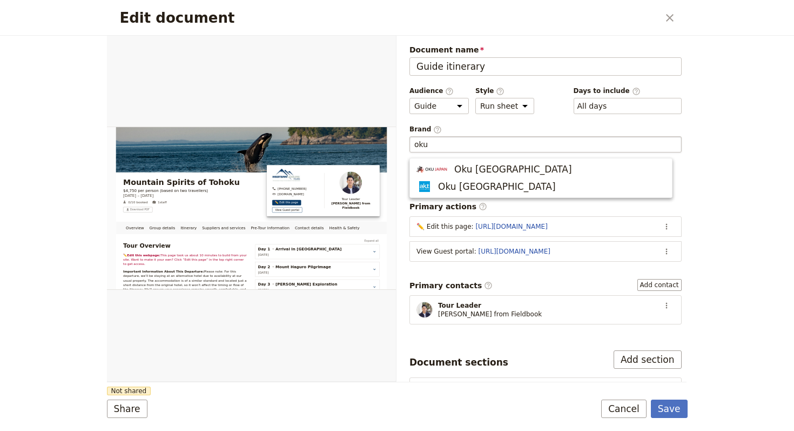
type input "Western Leisure"
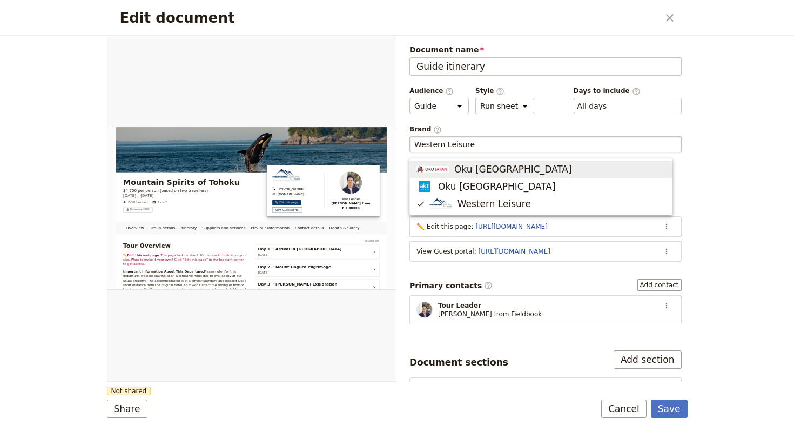
click at [673, 31] on div "Edit document ​" at bounding box center [397, 18] width 581 height 36
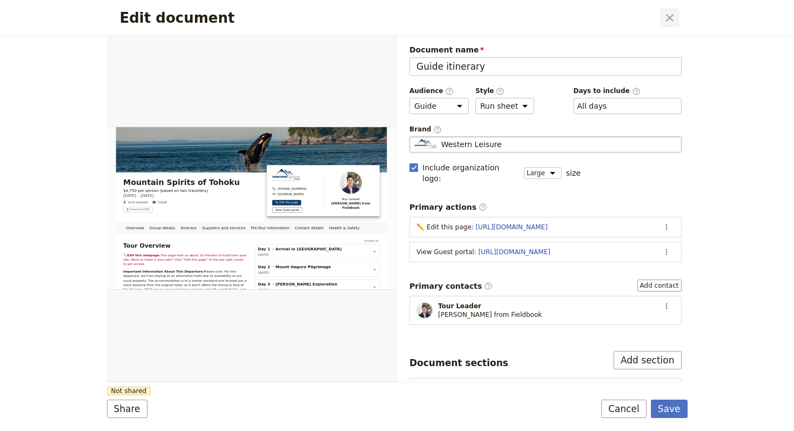
click at [670, 19] on icon "Close dialog" at bounding box center [669, 17] width 13 height 13
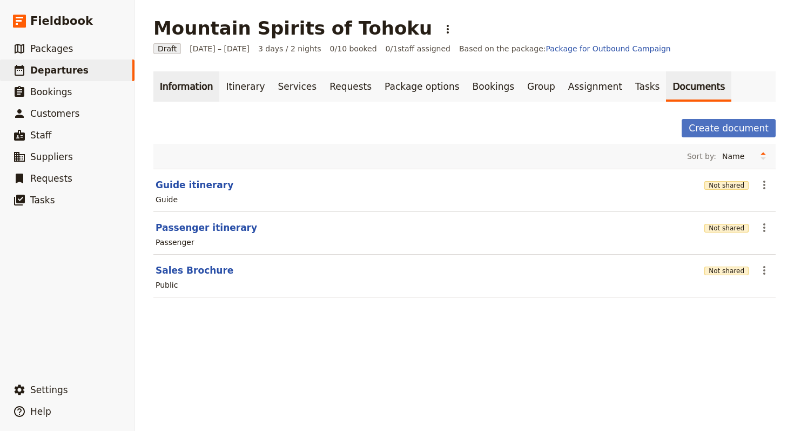
click at [184, 94] on link "Information" at bounding box center [186, 86] width 66 height 30
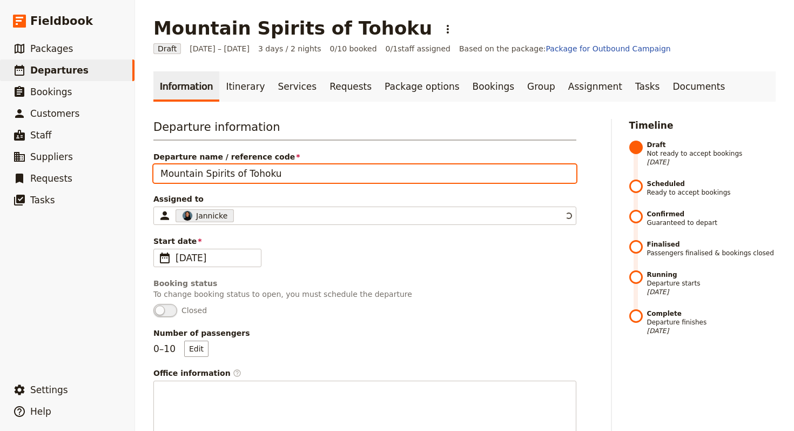
click at [317, 168] on input "Mountain Spirits of Tohoku" at bounding box center [364, 173] width 423 height 18
paste input "5-Day Kayak Trip – Friday Harbor to Anacortes"
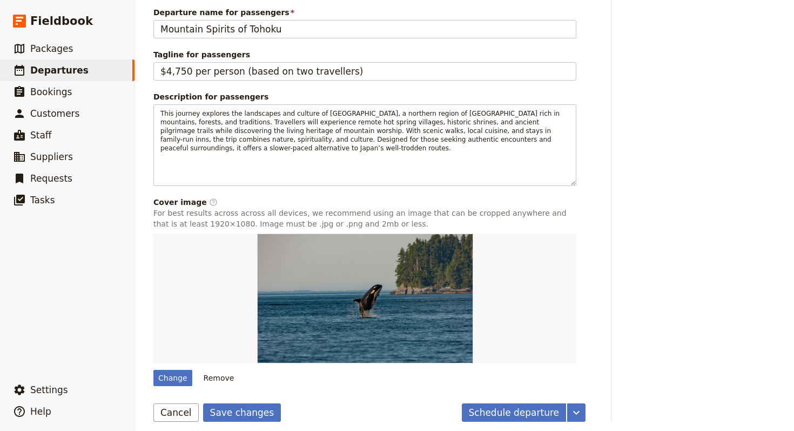
scroll to position [515, 0]
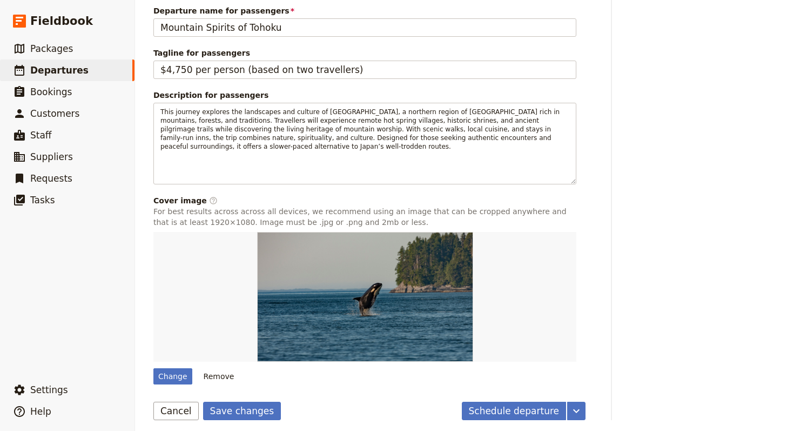
type input "5-Day Kayak Trip – Friday Harbor to Anacortes"
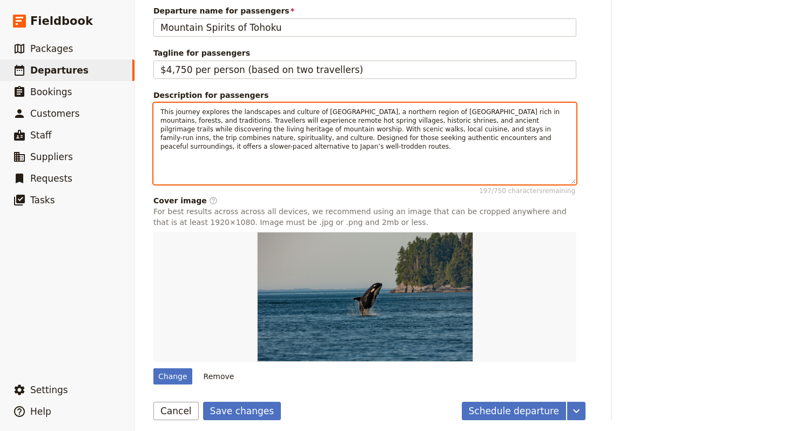
click at [400, 132] on p "This journey explores the landscapes and culture of Tohoku, a northern region o…" at bounding box center [364, 129] width 409 height 43
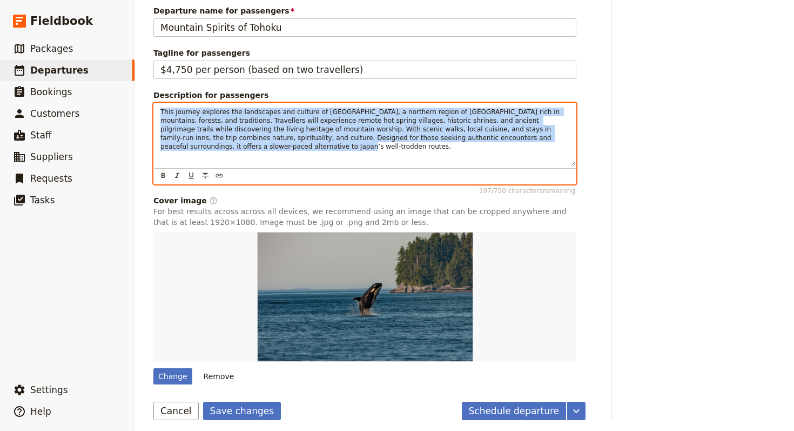
click at [400, 132] on p "This journey explores the landscapes and culture of Tohoku, a northern region o…" at bounding box center [364, 129] width 409 height 43
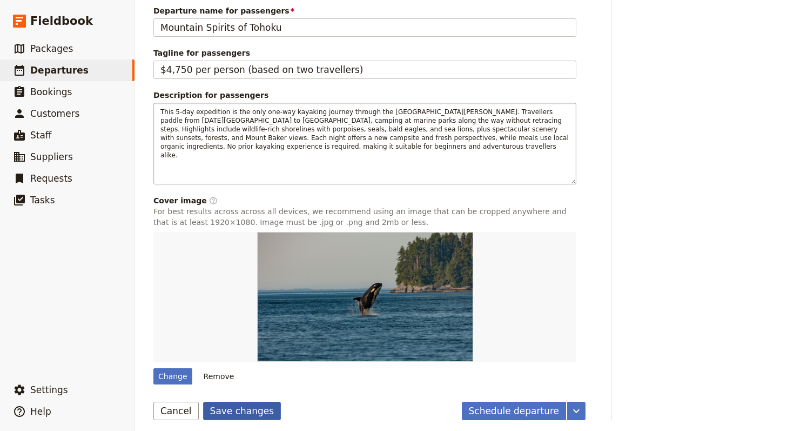
click at [261, 408] on button "Save changes" at bounding box center [242, 410] width 78 height 18
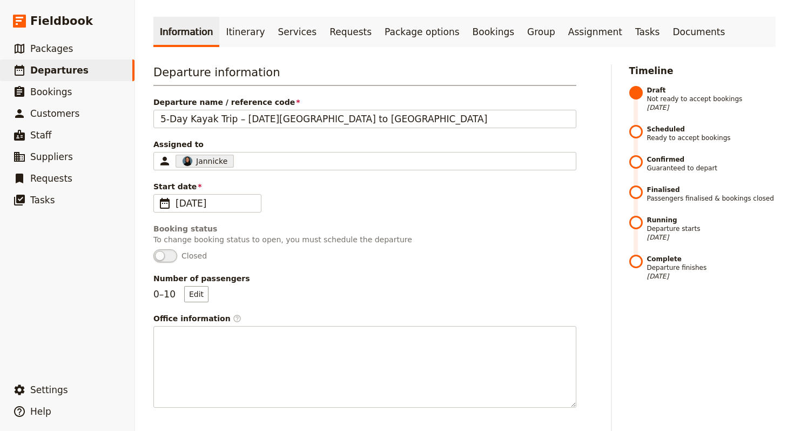
scroll to position [51, 0]
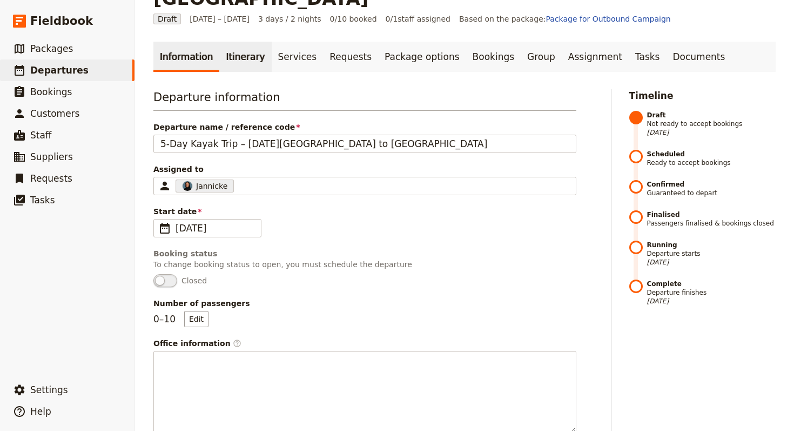
click at [225, 42] on link "Itinerary" at bounding box center [245, 57] width 52 height 30
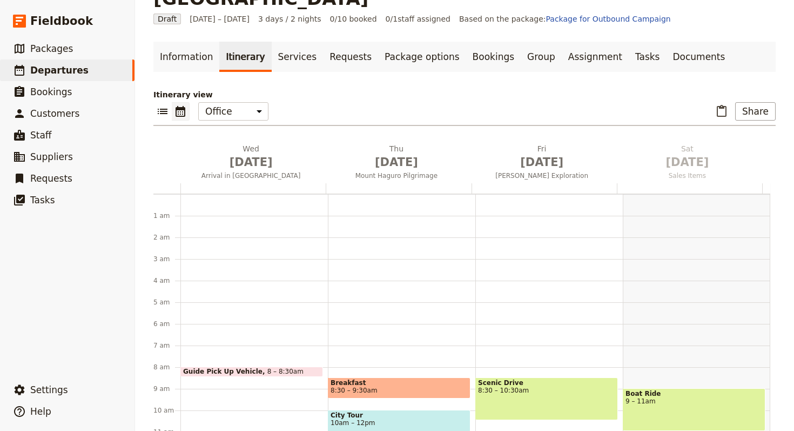
scroll to position [140, 0]
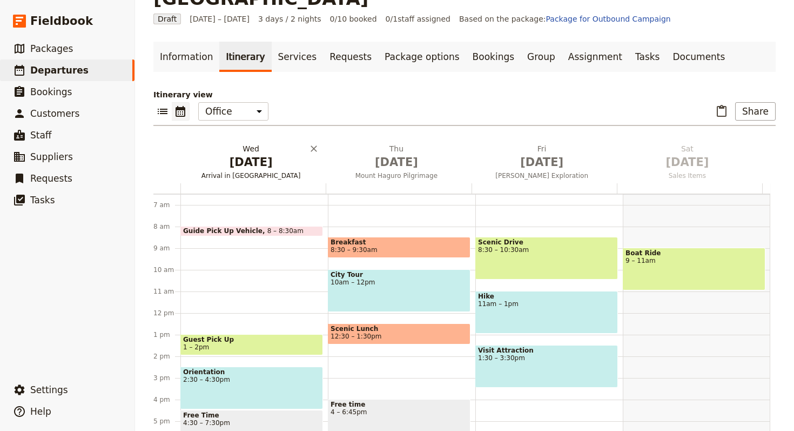
click at [263, 154] on span "Oct 1" at bounding box center [251, 162] width 132 height 16
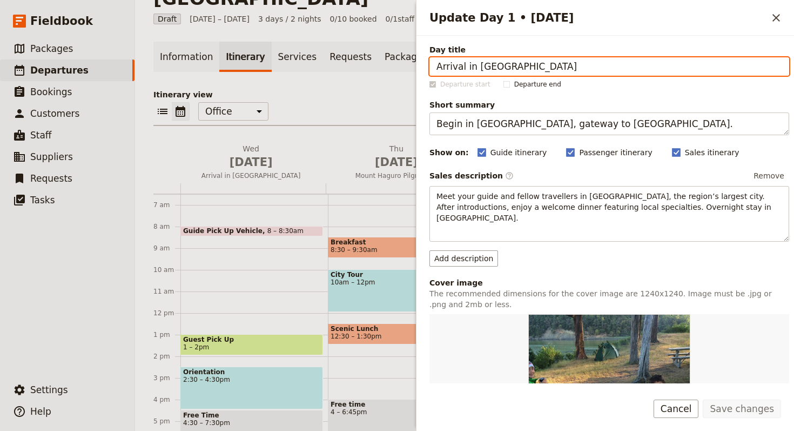
click at [669, 58] on input "Arrival in Sendai" at bounding box center [609, 66] width 360 height 18
paste input "Departure from Friday Harbor"
type input "Departure from Friday Harbor"
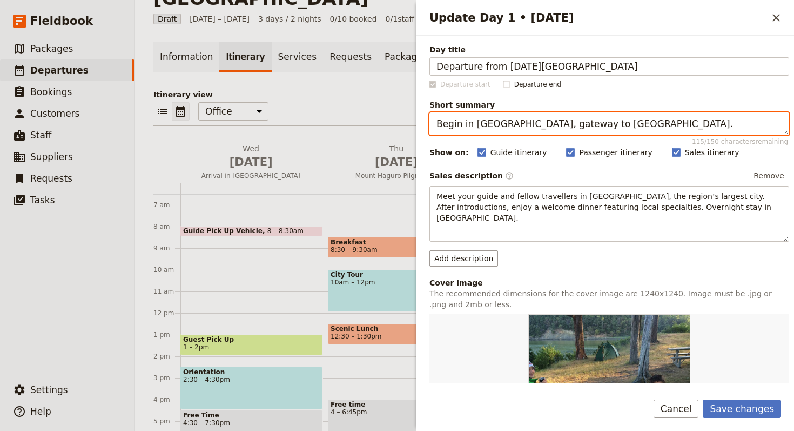
click at [567, 126] on textarea "Begin in Sendai, gateway to Tohoku." at bounding box center [609, 123] width 360 height 23
paste textarea "expedition from San Juan Island"
type textarea "Begin expedition from San Juan Island."
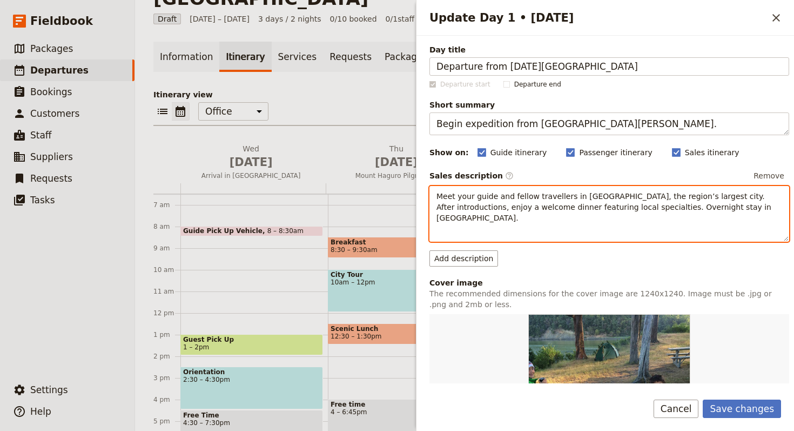
click at [587, 211] on span "Meet your guide and fellow travellers in Sendai, the region’s largest city. Aft…" at bounding box center [605, 207] width 337 height 30
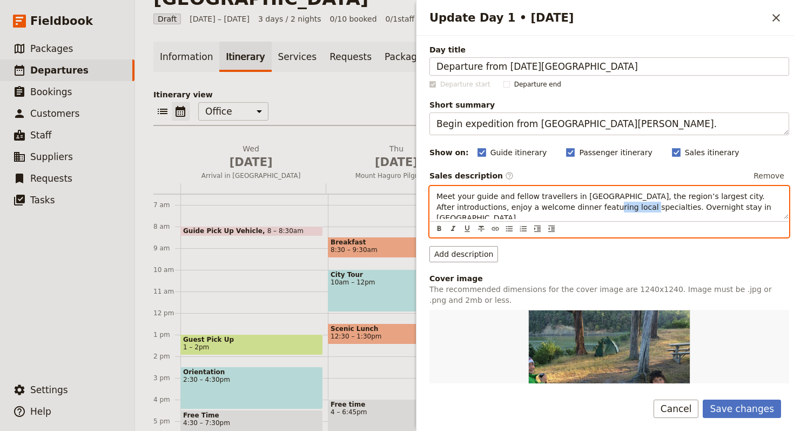
click at [587, 211] on span "Meet your guide and fellow travellers in Sendai, the region’s largest city. Aft…" at bounding box center [605, 207] width 337 height 30
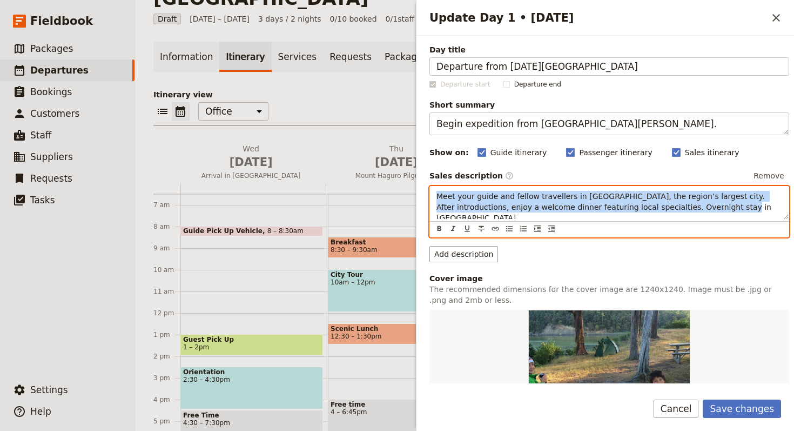
click at [587, 211] on span "Meet your guide and fellow travellers in Sendai, the region’s largest city. Aft…" at bounding box center [605, 207] width 337 height 30
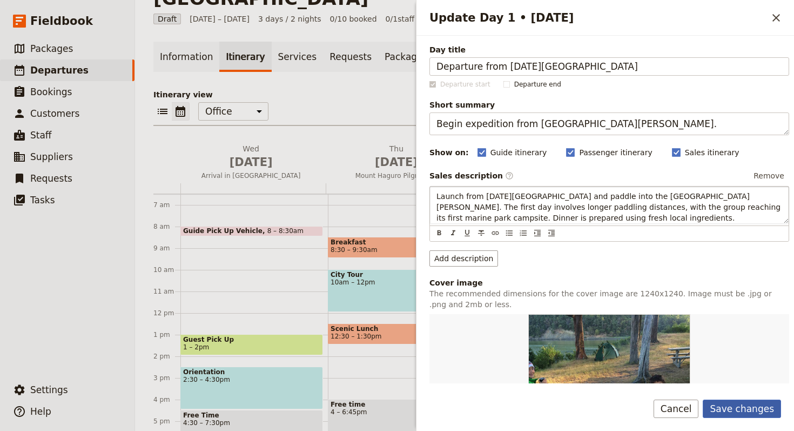
click at [739, 403] on button "Save changes" at bounding box center [742, 408] width 78 height 18
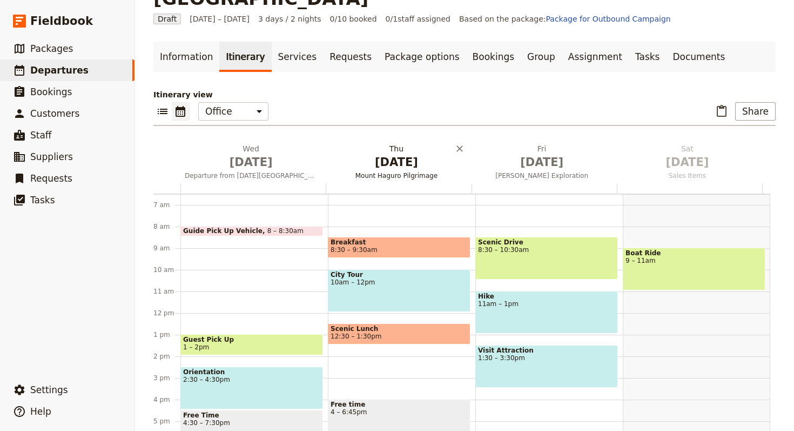
click at [391, 154] on span "Oct 2" at bounding box center [396, 162] width 132 height 16
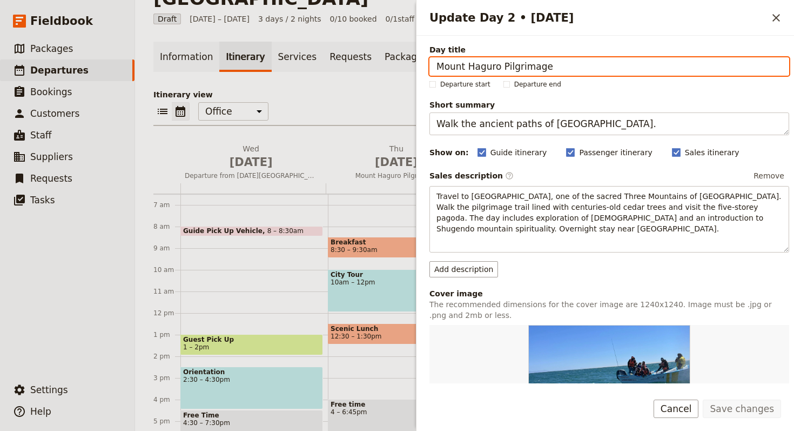
click at [596, 68] on input "Mount Haguro Pilgrimage" at bounding box center [609, 66] width 360 height 18
paste input "Wildlife Along Haro Strait"
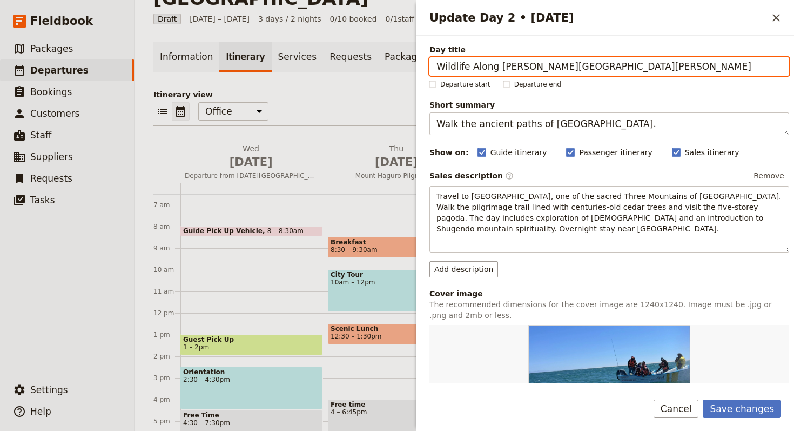
type input "Wildlife Along Haro Strait"
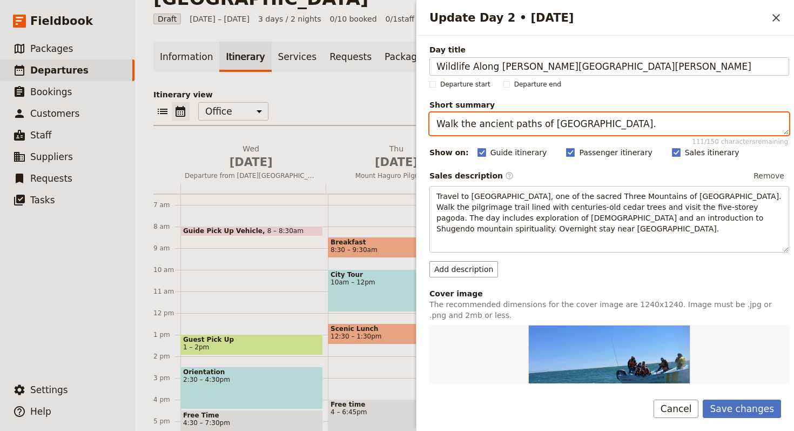
click at [551, 130] on textarea "Walk the ancient paths of Mount Haguro." at bounding box center [609, 123] width 360 height 23
paste textarea "Encounter seals, porpoises, and eagles"
type textarea "Encounter seals, porpoises, and eagles."
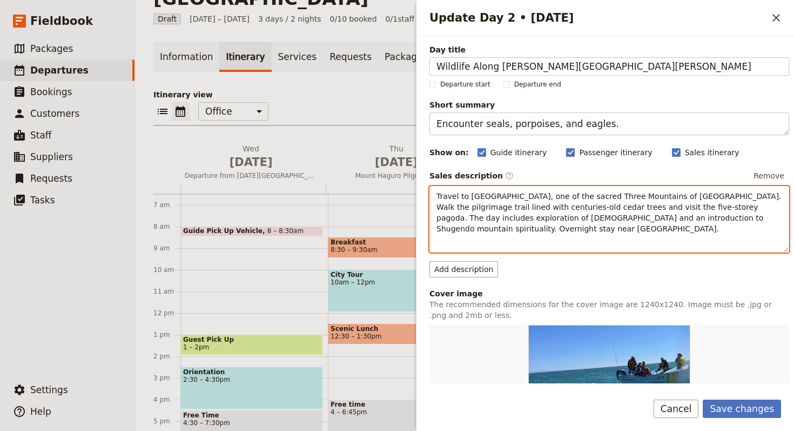
click at [506, 225] on p "Travel to Mount Haguro, one of the sacred Three Mountains of Dewa. Walk the pil…" at bounding box center [610, 212] width 346 height 43
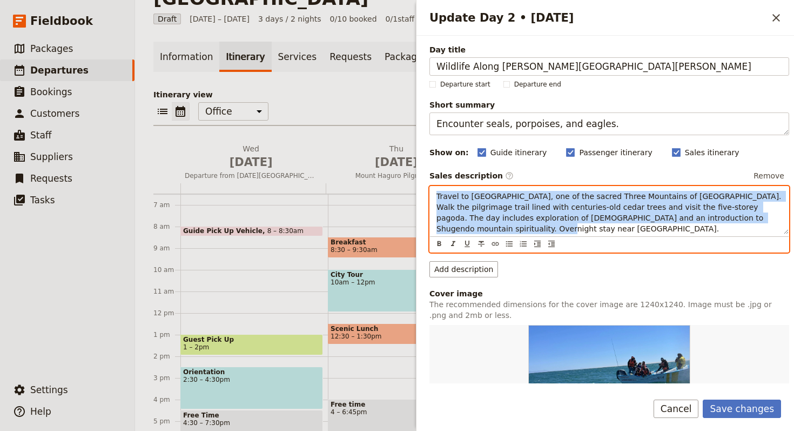
click at [506, 225] on p "Travel to Mount Haguro, one of the sacred Three Mountains of Dewa. Walk the pil…" at bounding box center [610, 212] width 346 height 43
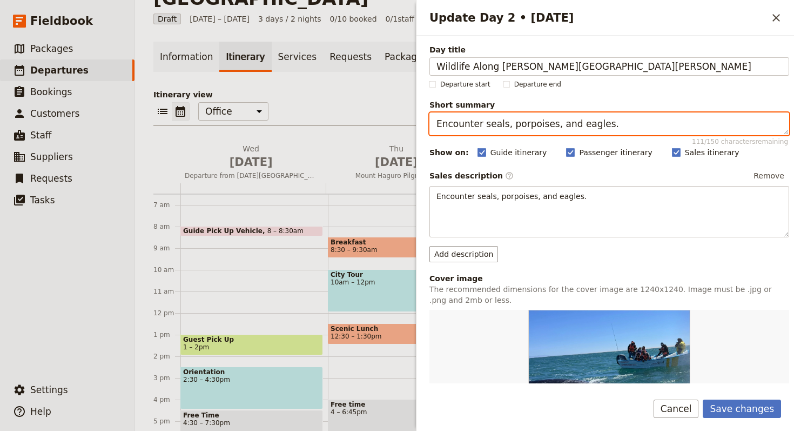
click at [531, 120] on textarea "Encounter seals, porpoises, and eagles." at bounding box center [609, 123] width 360 height 23
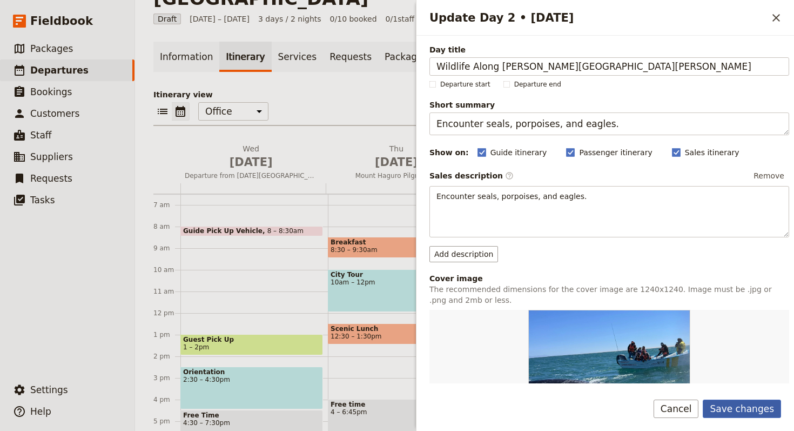
click at [748, 409] on button "Save changes" at bounding box center [742, 408] width 78 height 18
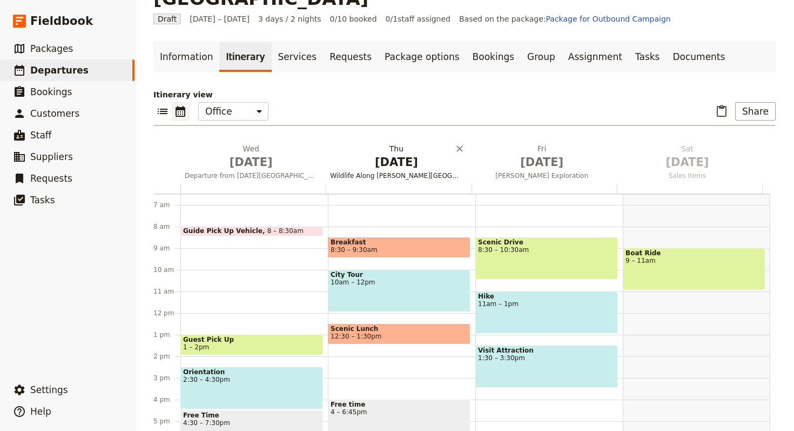
click at [395, 154] on span "Oct 2" at bounding box center [396, 162] width 132 height 16
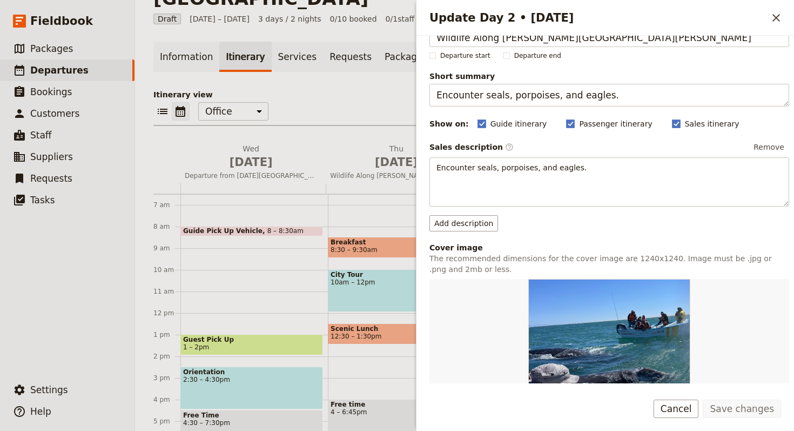
scroll to position [0, 0]
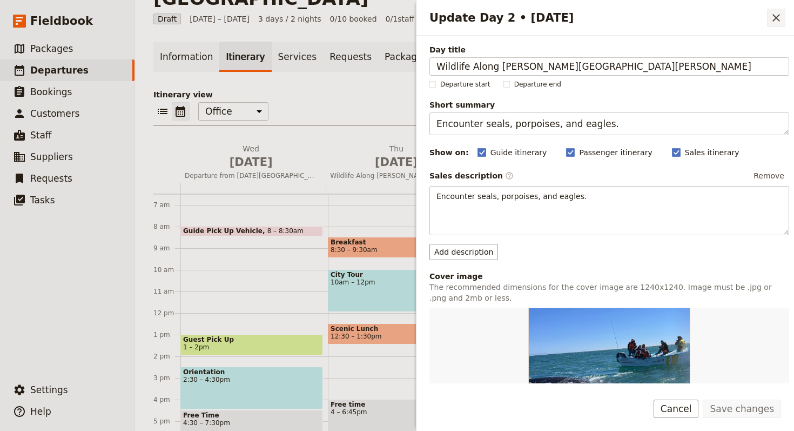
click at [785, 19] on button "​" at bounding box center [776, 18] width 18 height 18
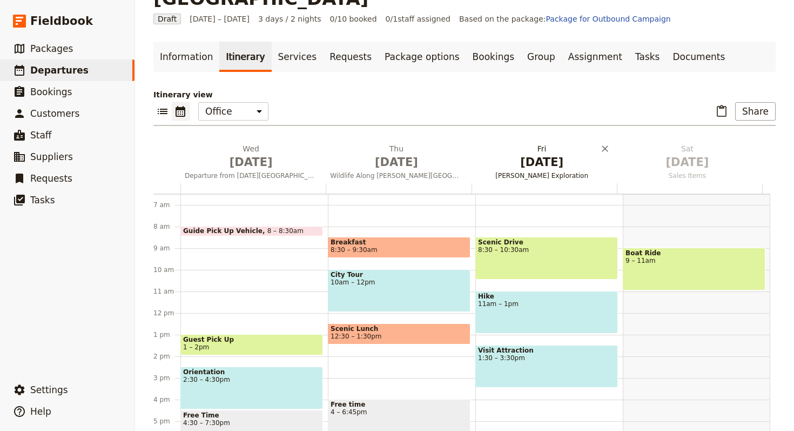
click at [520, 149] on button "Fri Oct 3 Dewa Sanzan Exploration" at bounding box center [544, 163] width 145 height 40
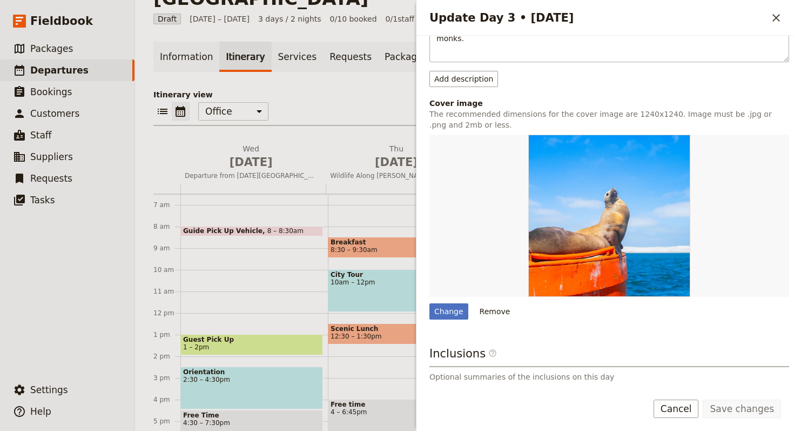
scroll to position [290, 0]
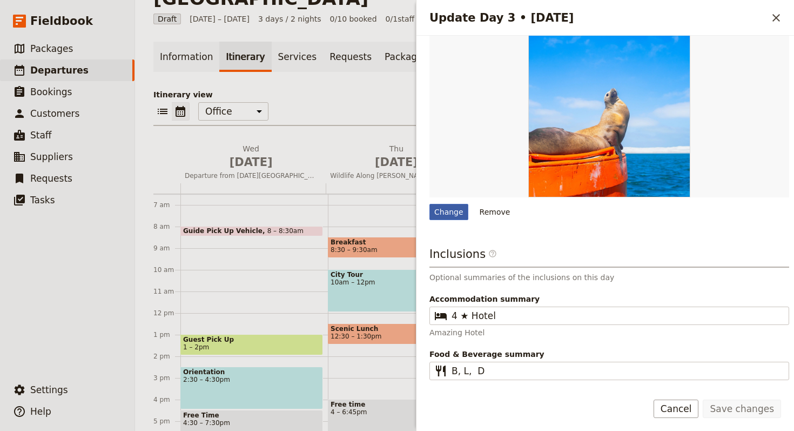
click at [446, 204] on div "Change" at bounding box center [448, 212] width 39 height 16
click at [429, 203] on input "Change" at bounding box center [429, 203] width 1 height 1
click at [773, 8] on div "Update Day 3 • 3 Oct ​" at bounding box center [606, 18] width 378 height 36
click at [271, 154] on span "Oct 1" at bounding box center [251, 162] width 132 height 16
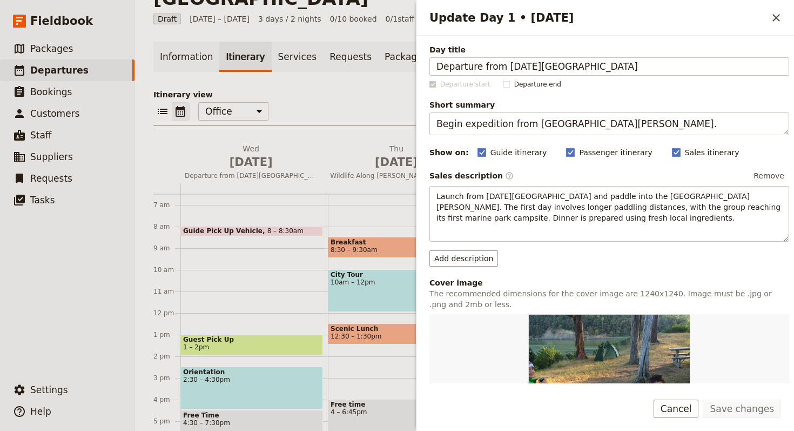
scroll to position [277, 0]
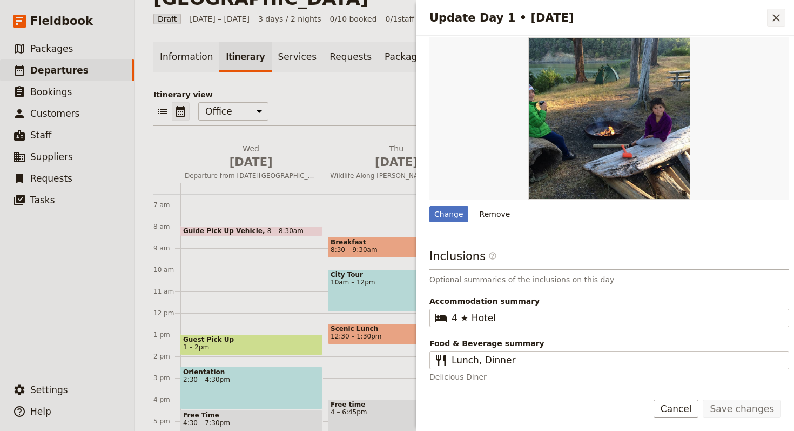
click at [770, 17] on icon "Close drawer" at bounding box center [776, 17] width 13 height 13
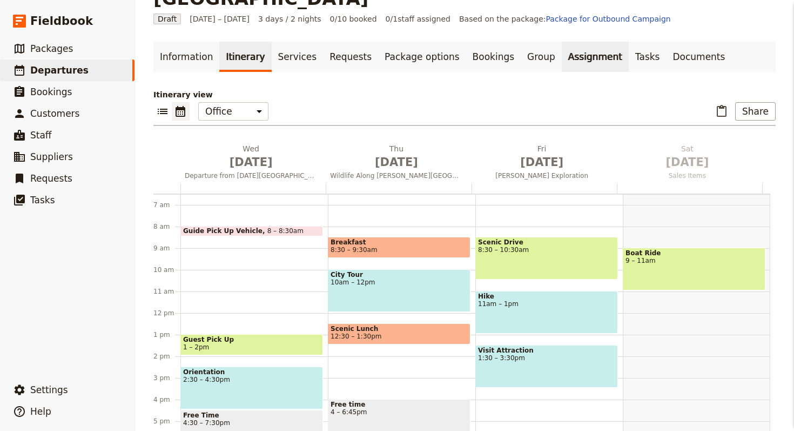
scroll to position [0, 0]
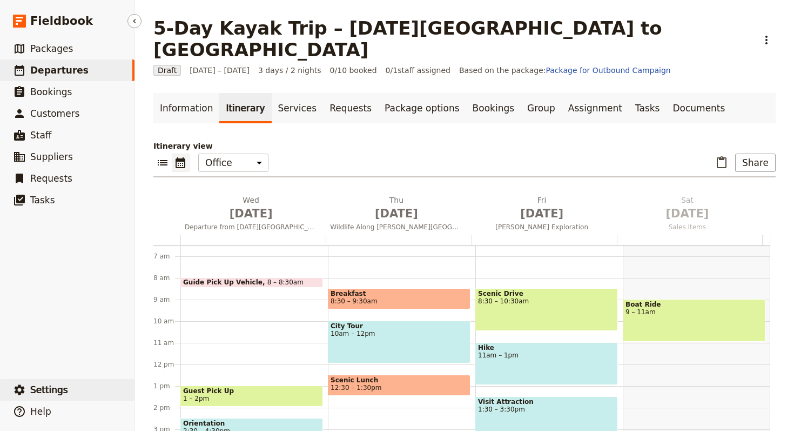
click at [101, 387] on button "​ Settings" at bounding box center [67, 390] width 135 height 22
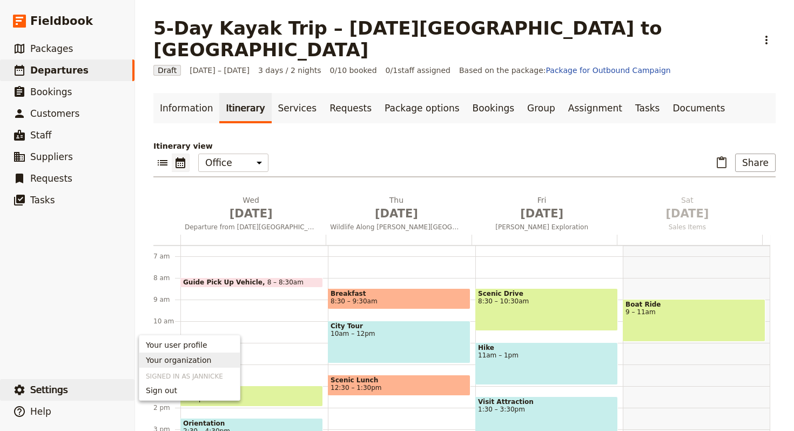
click at [221, 362] on span "Your organization" at bounding box center [190, 359] width 88 height 11
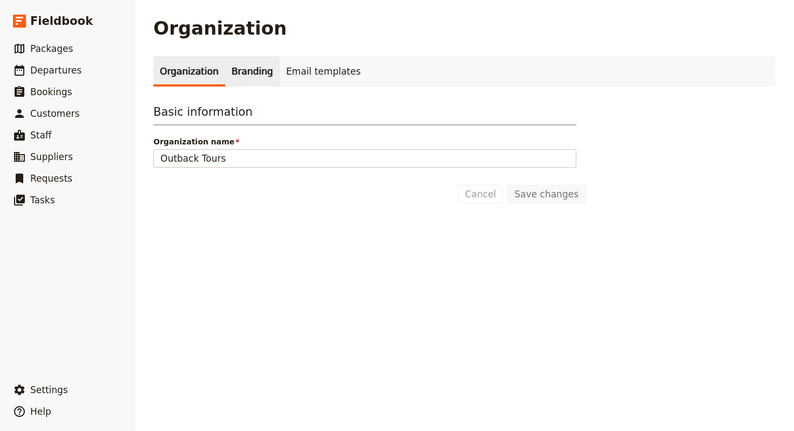
click at [240, 77] on link "Branding" at bounding box center [252, 71] width 55 height 30
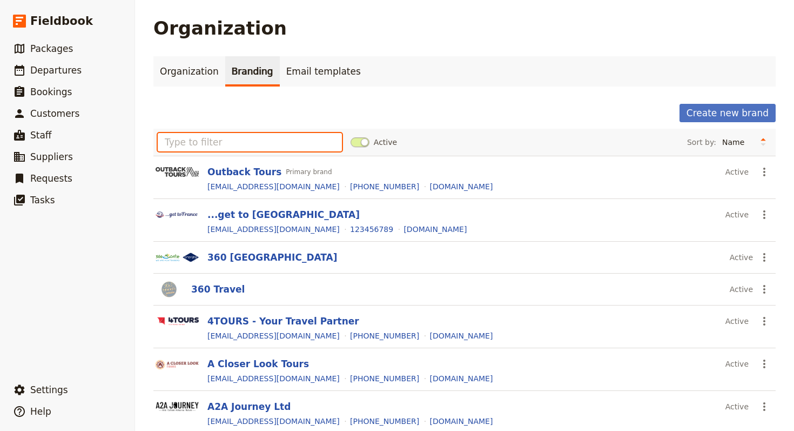
click at [290, 141] on input "text" at bounding box center [250, 142] width 184 height 18
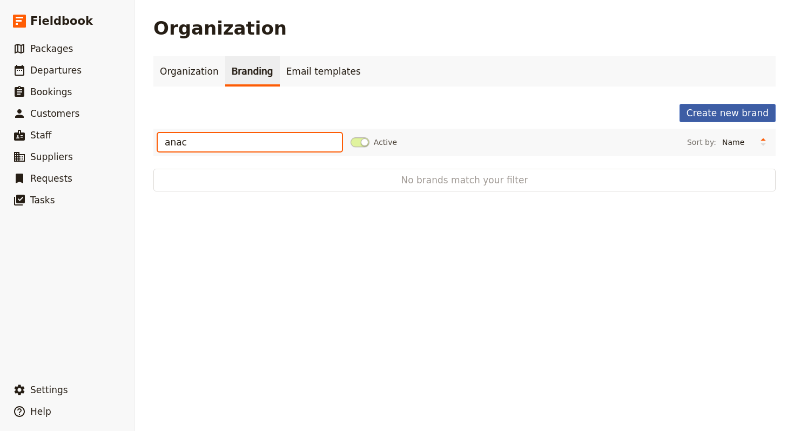
type input "anac"
click at [752, 112] on button "Create new brand" at bounding box center [728, 113] width 96 height 18
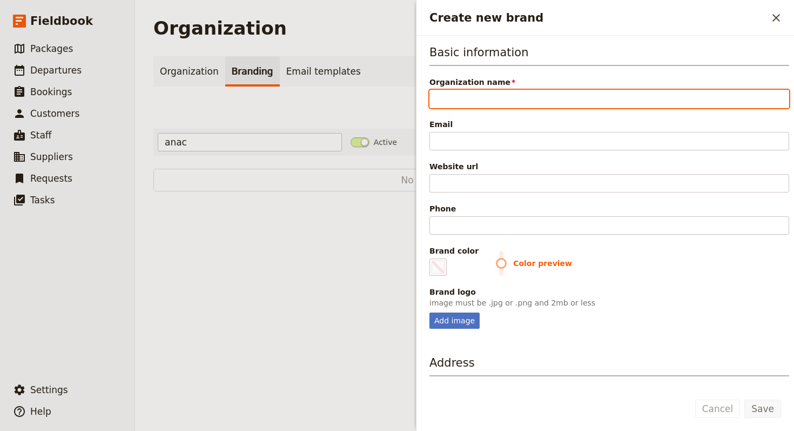
paste input "Anacortes Kayak Tours"
type input "Anacortes Kayak Tours"
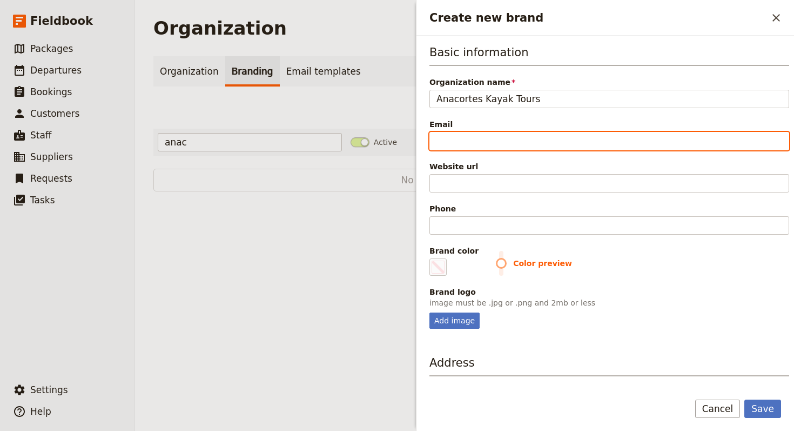
click at [623, 138] on input "Email" at bounding box center [609, 141] width 360 height 18
paste input "info@anacorteskayaktours.com"
type input "info@anacorteskayaktours.com"
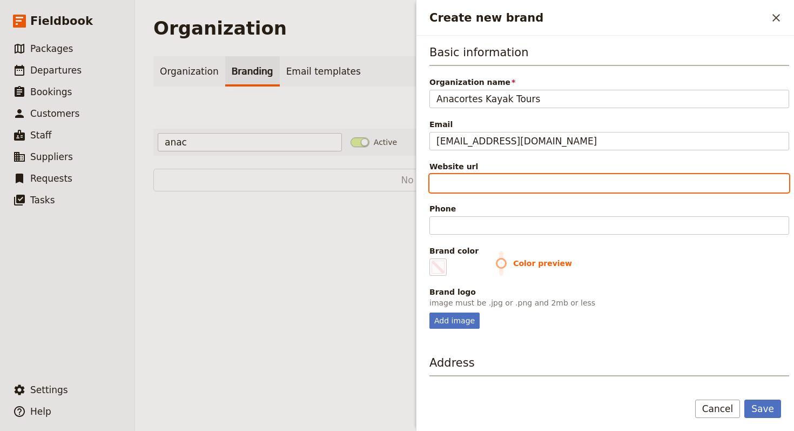
click at [703, 182] on input "Website url" at bounding box center [609, 183] width 360 height 18
paste input "https://www.anacorteskayaktours.com"
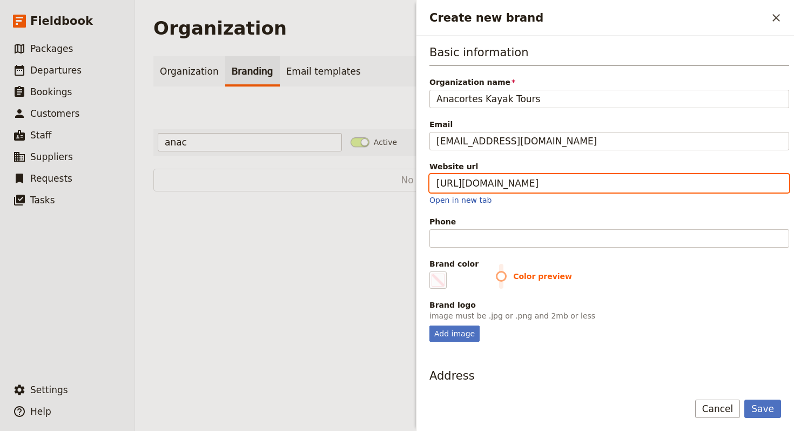
type input "https://www.anacorteskayaktours.com"
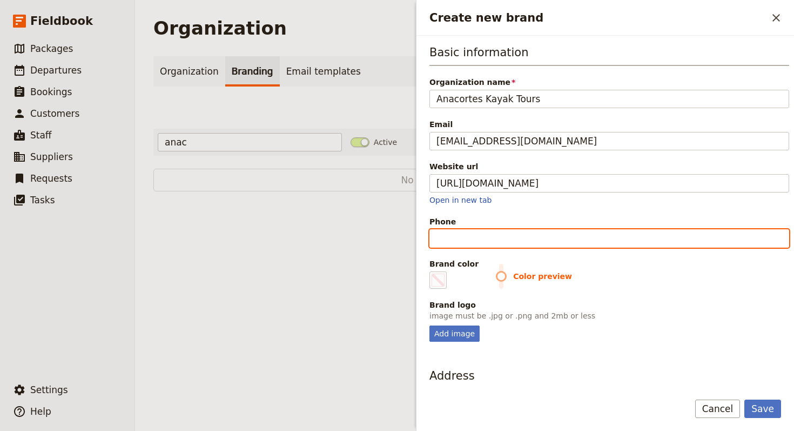
click at [710, 245] on input "Phone" at bounding box center [609, 238] width 360 height 18
paste input "(360) 588-1117"
click at [484, 236] on input "(360) 588-1117" at bounding box center [609, 238] width 360 height 18
click at [468, 237] on input "(360) 5881117" at bounding box center [609, 238] width 360 height 18
click at [464, 238] on input "(360) 5881117" at bounding box center [609, 238] width 360 height 18
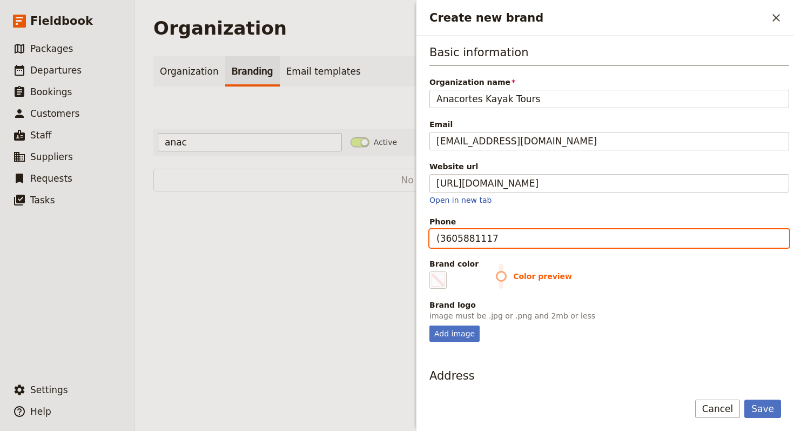
click at [444, 239] on input "(3605881117" at bounding box center [609, 238] width 360 height 18
click at [442, 239] on input "(3605881117" at bounding box center [609, 238] width 360 height 18
type input "+13605881117"
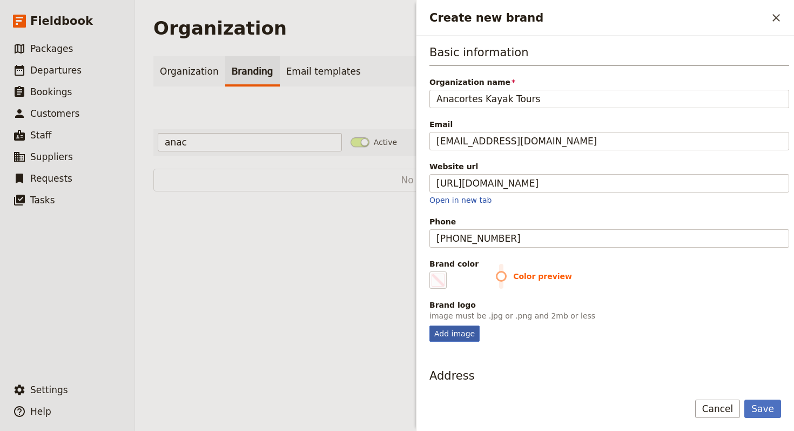
click at [456, 328] on div "Add image" at bounding box center [454, 333] width 50 height 16
click at [429, 325] on input "Add image" at bounding box center [429, 325] width 1 height 1
type input "C:\fakepath\download (1).jpeg"
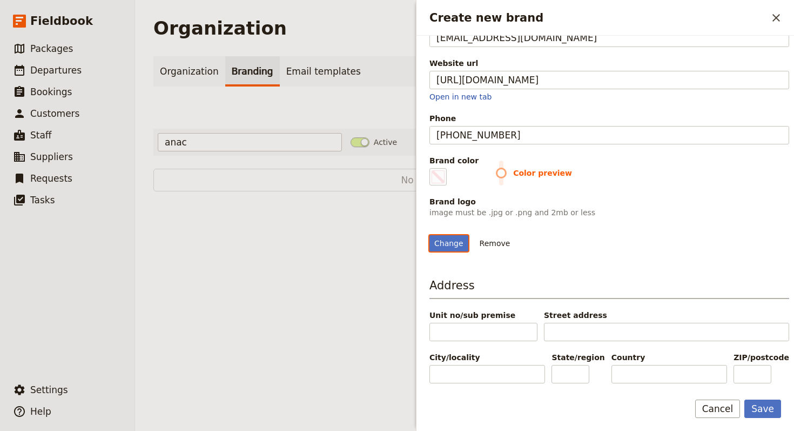
scroll to position [221, 0]
drag, startPoint x: 773, startPoint y: 411, endPoint x: 756, endPoint y: 412, distance: 16.2
click at [772, 411] on button "Save" at bounding box center [762, 408] width 37 height 18
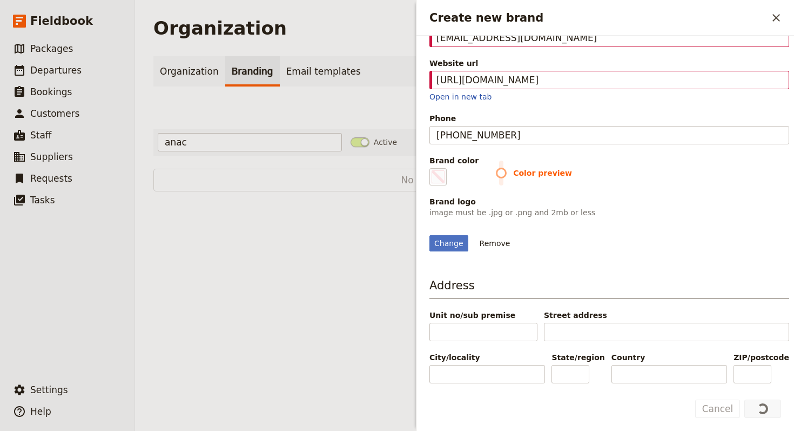
scroll to position [0, 0]
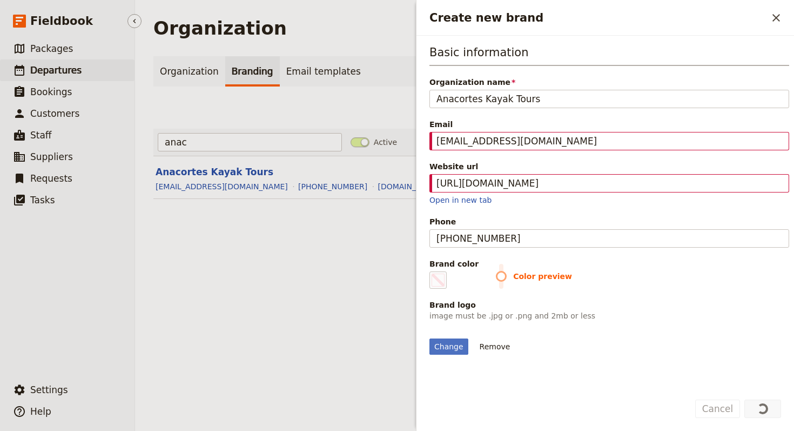
click at [100, 64] on link "​ Departures" at bounding box center [67, 70] width 135 height 22
select select "UPDATED_AT"
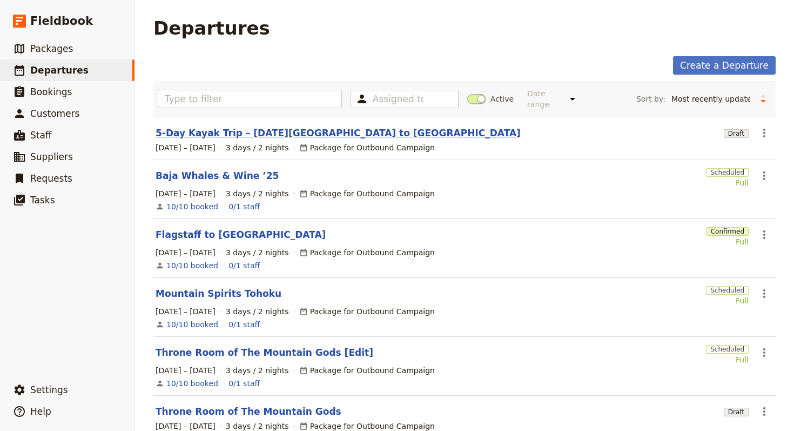
click at [281, 126] on link "5-Day Kayak Trip – Friday Harbor to Anacortes" at bounding box center [338, 132] width 365 height 13
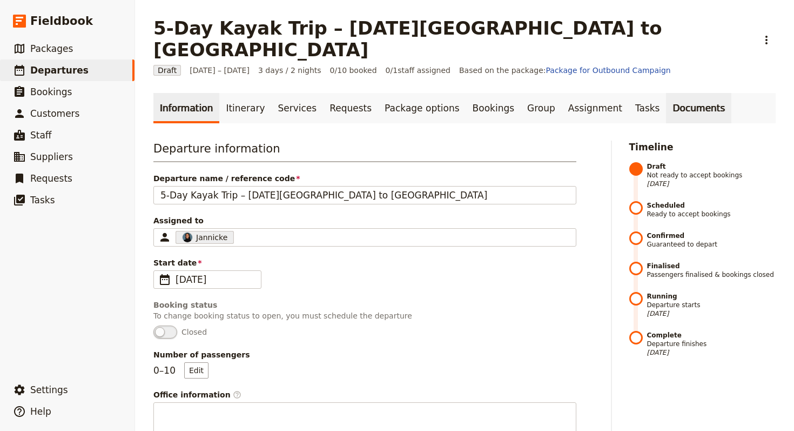
click at [666, 93] on link "Documents" at bounding box center [698, 108] width 65 height 30
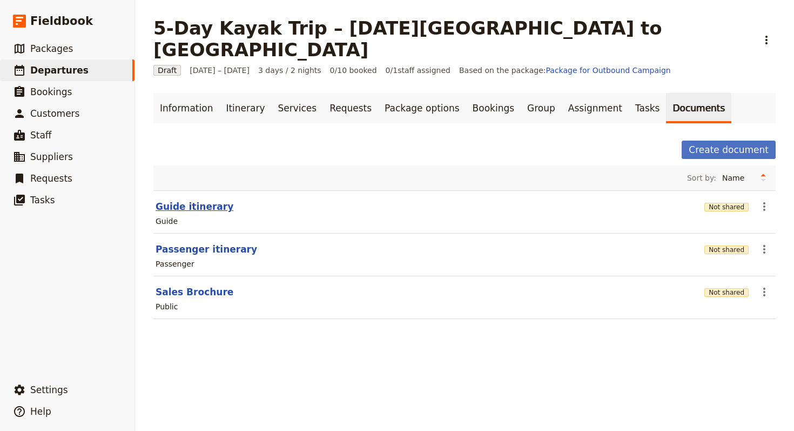
click at [182, 200] on button "Guide itinerary" at bounding box center [195, 206] width 78 height 13
select select "STAFF"
select select "RUN_SHEET"
select select "LARGE"
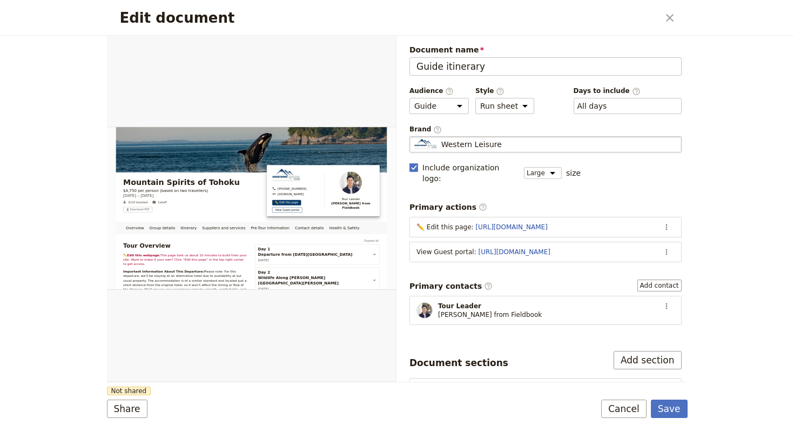
click at [510, 146] on div "Western Leisure" at bounding box center [545, 144] width 263 height 11
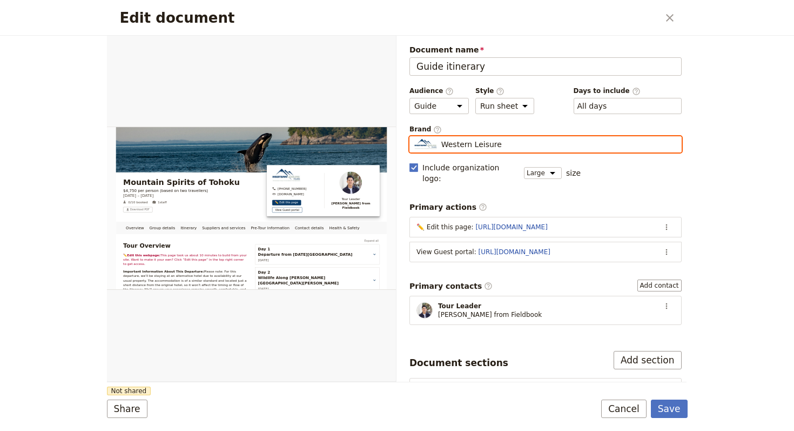
click at [414, 137] on input "Western Leisure" at bounding box center [414, 136] width 1 height 1
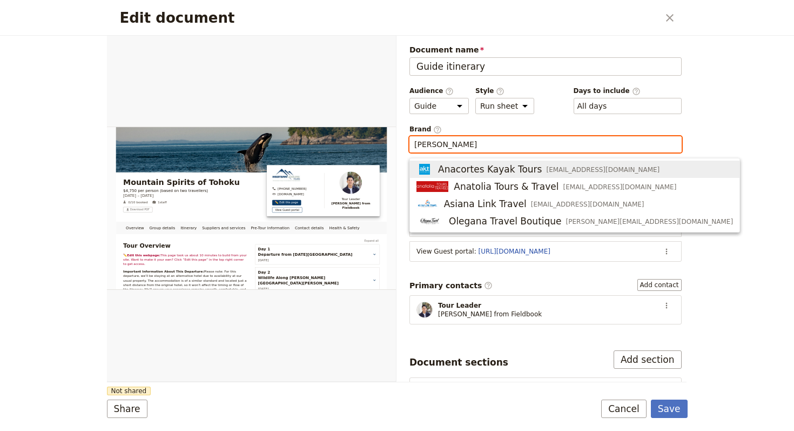
click at [578, 168] on span "info@anacorteskayaktours.com" at bounding box center [602, 169] width 113 height 9
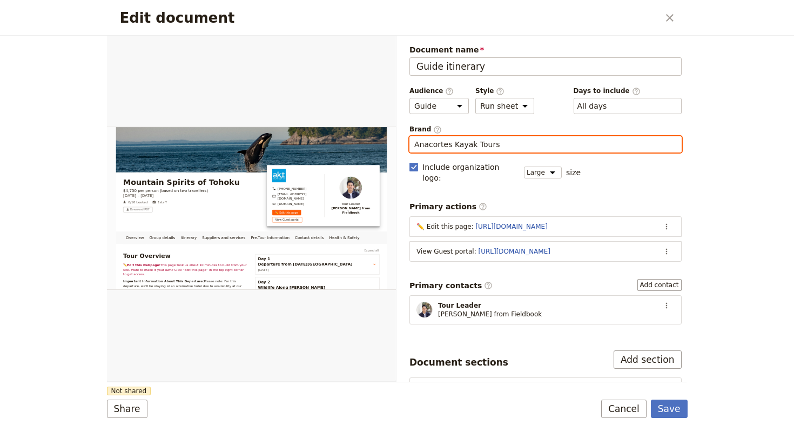
type input "Anacortes Kayak Tours"
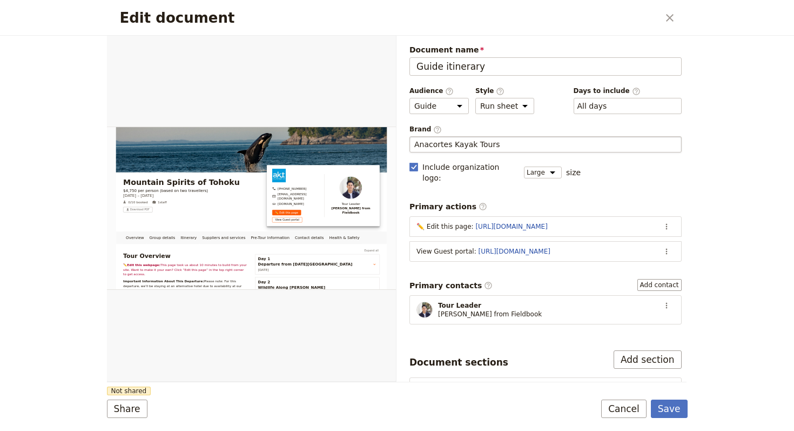
click at [549, 264] on div "Document name Guide itinerary Preview Audience ​ Public Passenger Guide Style ​…" at bounding box center [545, 351] width 272 height 615
click at [133, 397] on form "Overview Group details Itinerary Suppliers and services Pre-Tour Information Co…" at bounding box center [397, 233] width 581 height 395
click at [130, 410] on button "Share" at bounding box center [127, 408] width 41 height 18
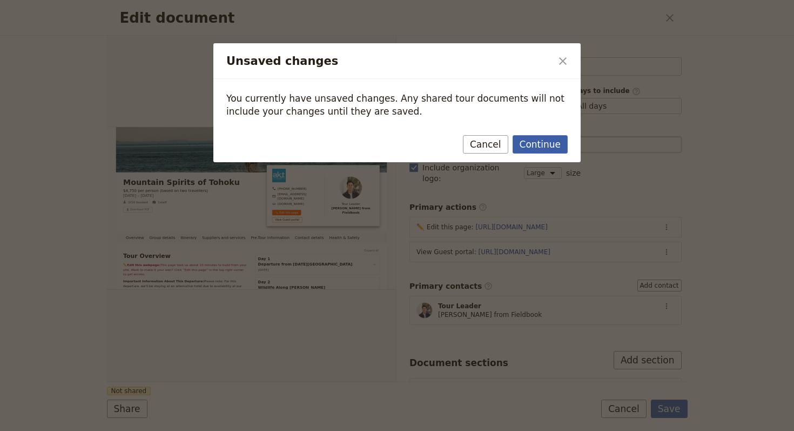
click at [539, 149] on button "Continue" at bounding box center [540, 144] width 55 height 18
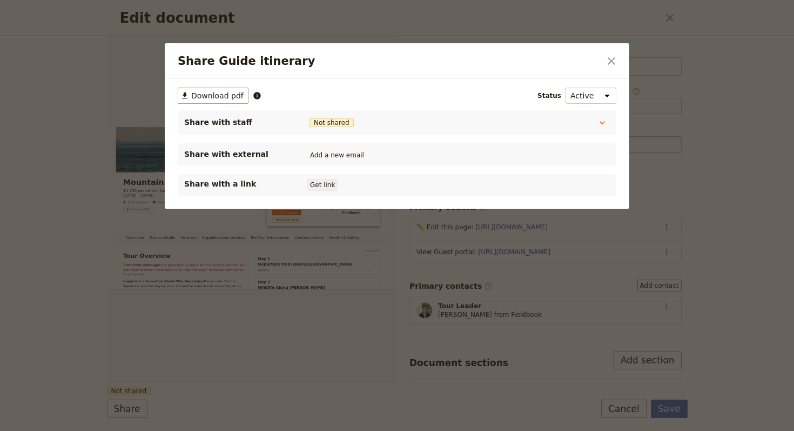
click at [327, 184] on button "Get link" at bounding box center [322, 185] width 30 height 12
click at [603, 58] on button "​" at bounding box center [611, 61] width 18 height 18
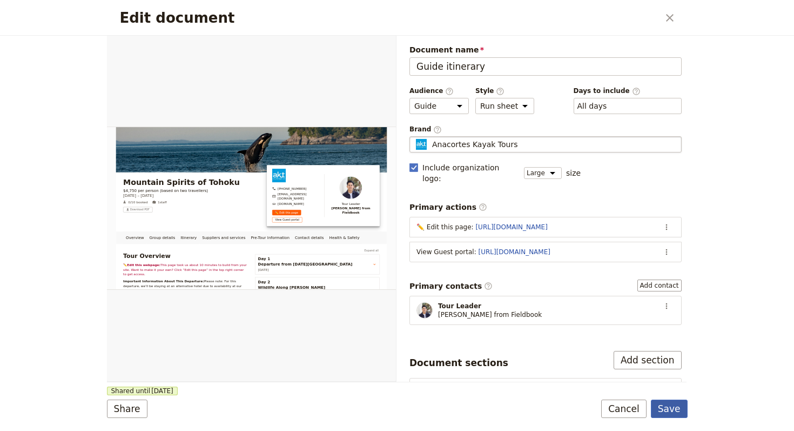
click at [660, 400] on button "Save" at bounding box center [669, 408] width 37 height 18
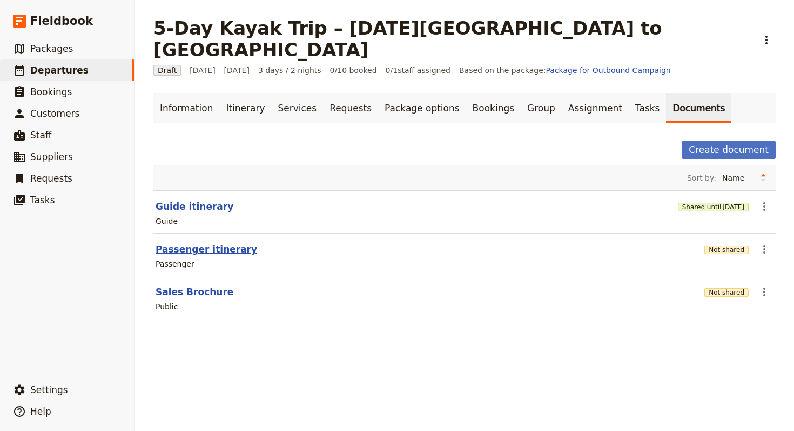
click at [210, 243] on button "Passenger itinerary" at bounding box center [207, 249] width 102 height 13
select select "PASSENGER"
select select "RUN_SHEET"
select select "LARGE"
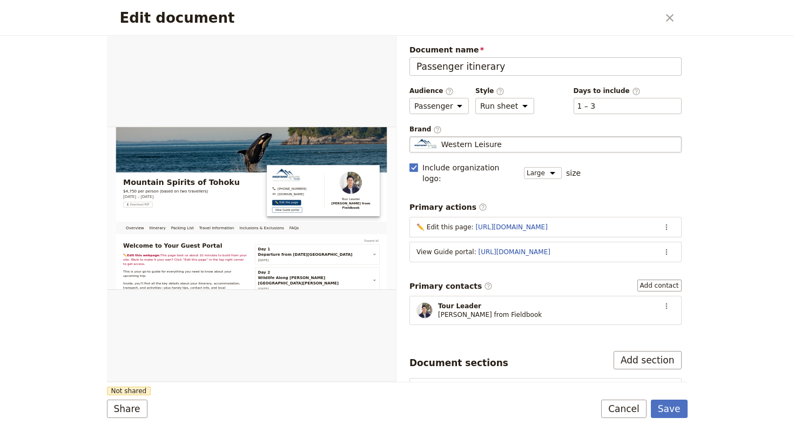
click at [487, 146] on span "Western Leisure" at bounding box center [471, 144] width 61 height 11
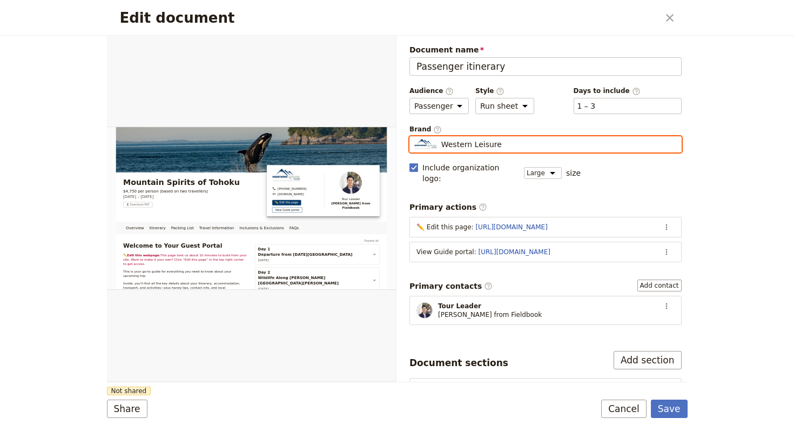
click at [414, 137] on input "Western Leisure" at bounding box center [414, 136] width 1 height 1
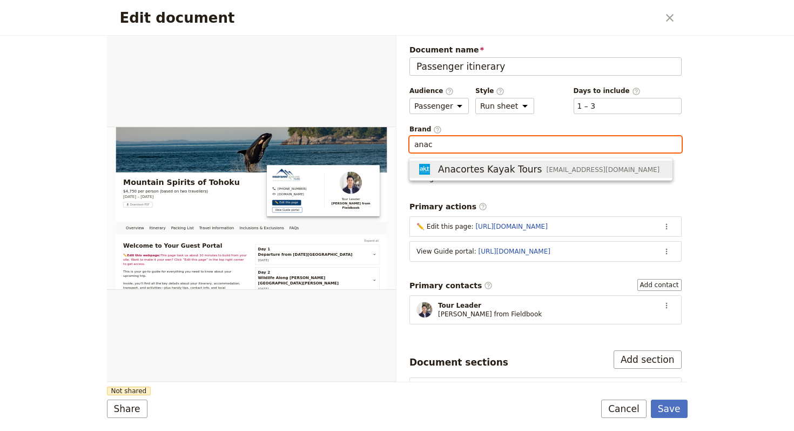
click at [506, 174] on span "Anacortes Kayak Tours" at bounding box center [490, 169] width 104 height 13
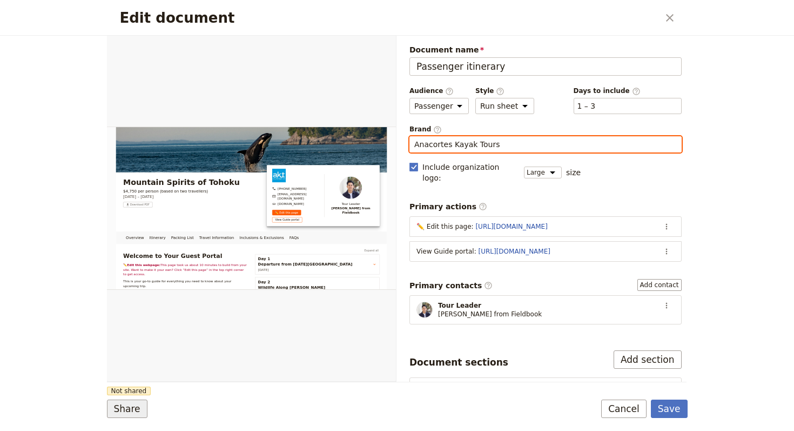
type input "Anacortes Kayak Tours"
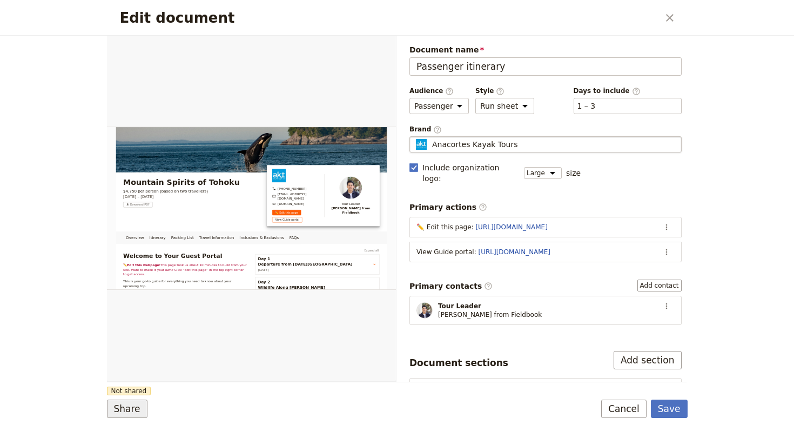
click at [120, 411] on button "Share" at bounding box center [127, 408] width 41 height 18
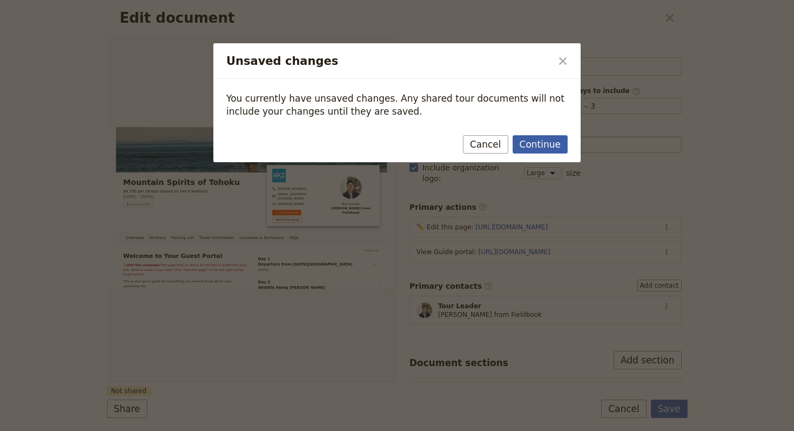
click at [518, 151] on button "Continue" at bounding box center [540, 144] width 55 height 18
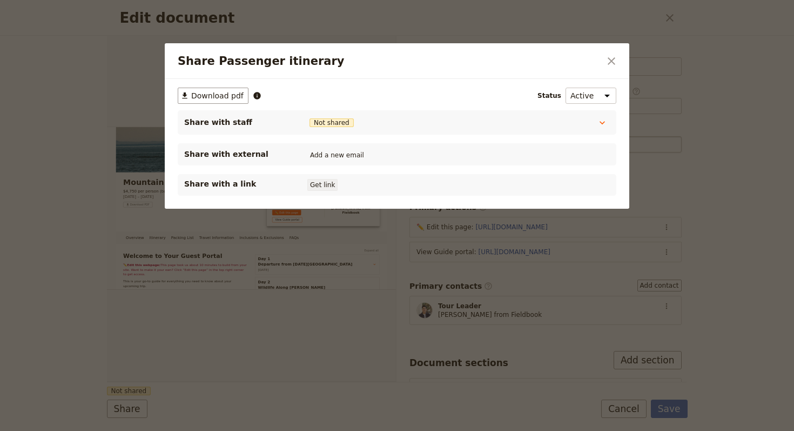
click at [325, 187] on button "Get link" at bounding box center [322, 185] width 30 height 12
click at [607, 60] on icon "Close dialog" at bounding box center [611, 61] width 13 height 13
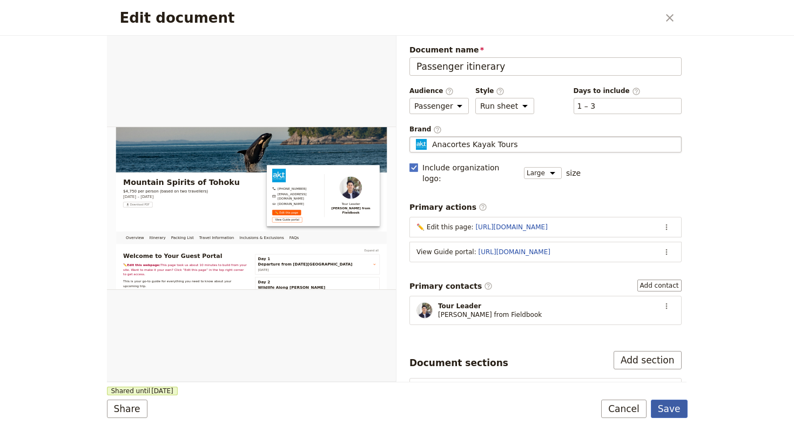
click at [673, 413] on button "Save" at bounding box center [669, 408] width 37 height 18
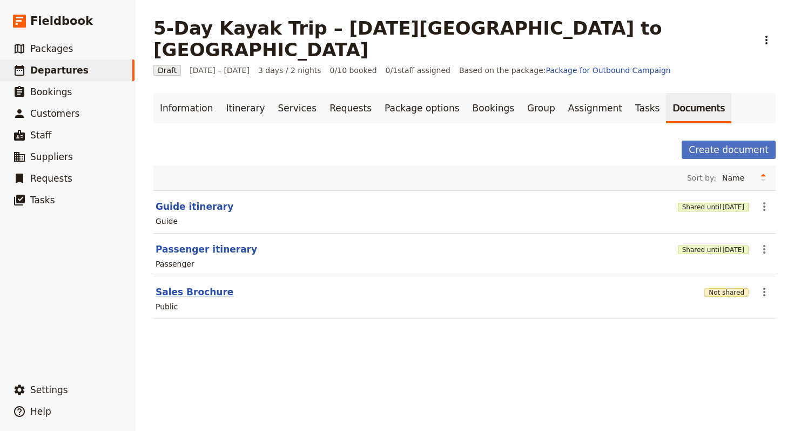
click at [193, 285] on button "Sales Brochure" at bounding box center [195, 291] width 78 height 13
select select "DEFAULT"
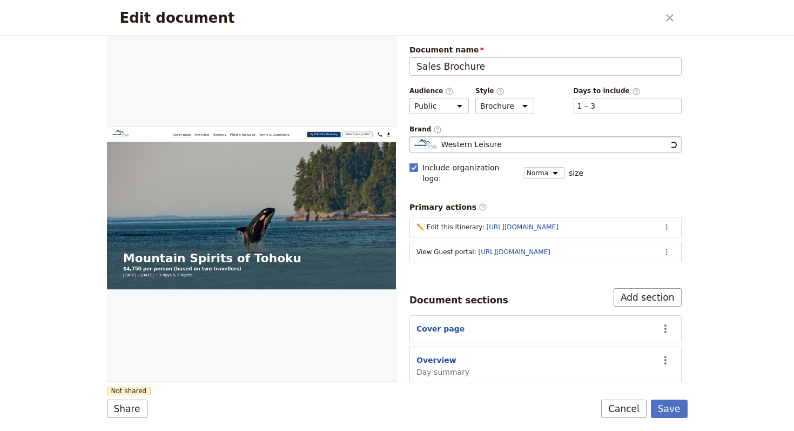
click at [475, 151] on fieldset "Western Leisure Western Leisure" at bounding box center [545, 144] width 272 height 16
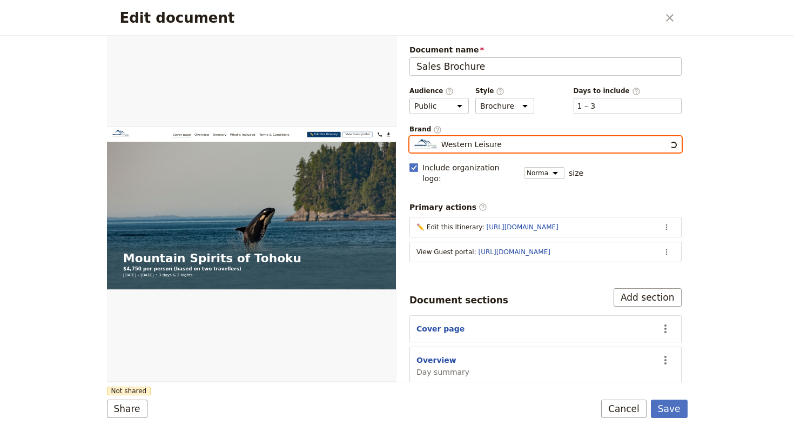
click at [414, 137] on input "Western Leisure" at bounding box center [414, 136] width 1 height 1
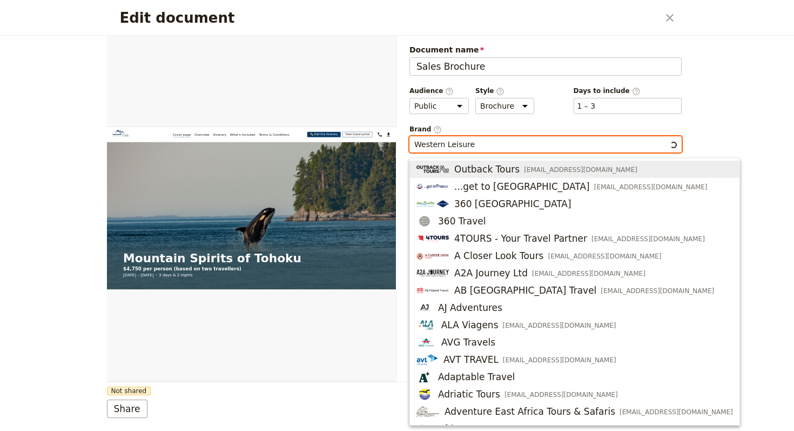
click at [480, 148] on input "Western Leisure" at bounding box center [541, 144] width 254 height 11
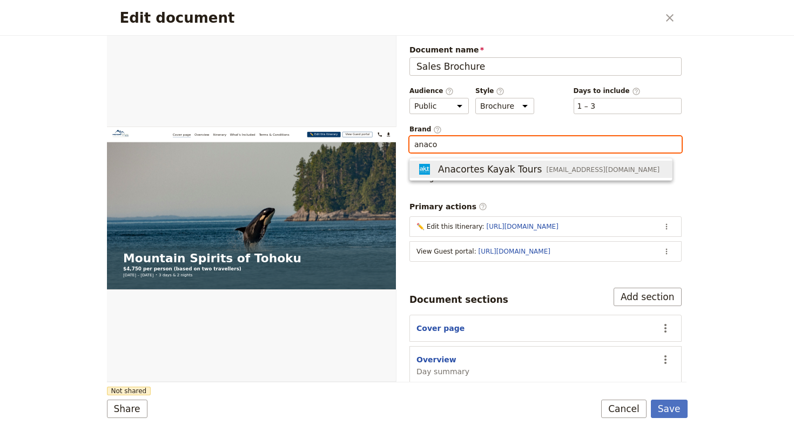
click at [489, 169] on span "Anacortes Kayak Tours" at bounding box center [490, 169] width 104 height 13
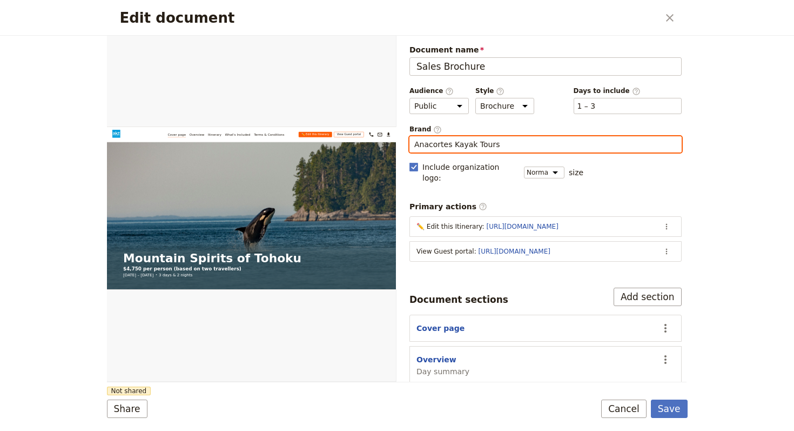
type input "Anacortes Kayak Tours"
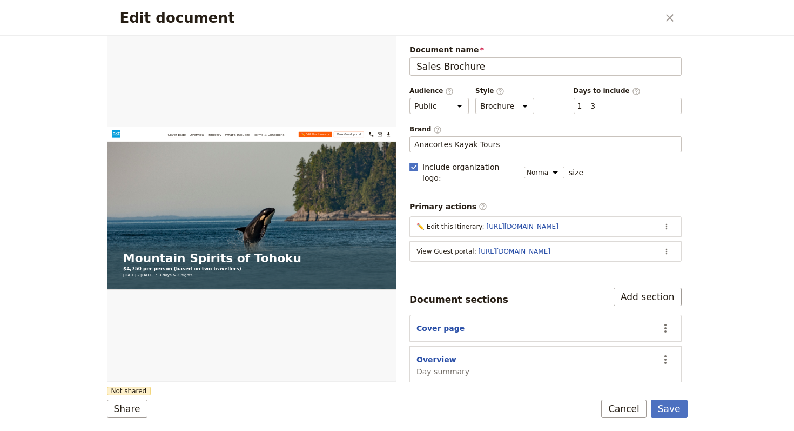
click at [446, 293] on div "Document sections" at bounding box center [458, 299] width 99 height 13
click at [125, 404] on button "Share" at bounding box center [127, 408] width 41 height 18
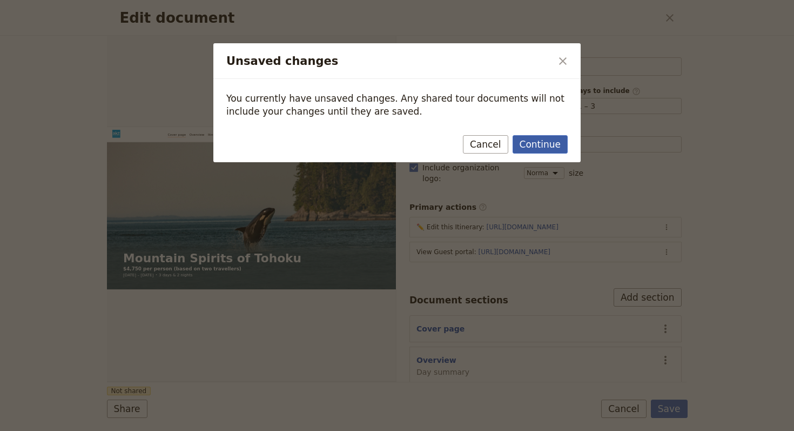
click at [541, 152] on button "Continue" at bounding box center [540, 144] width 55 height 18
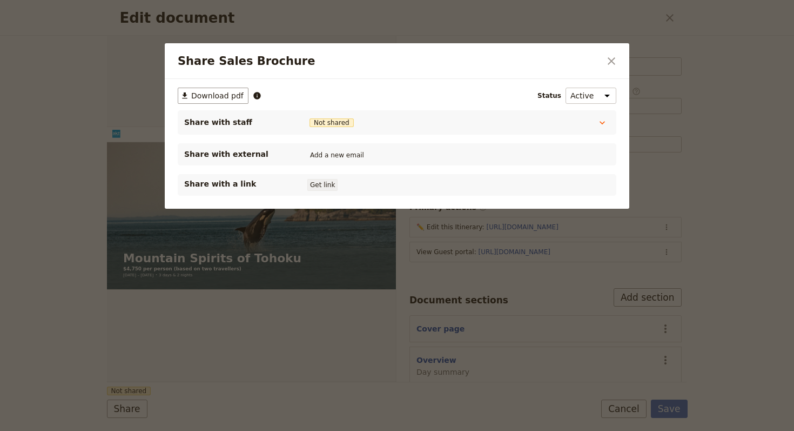
drag, startPoint x: 325, startPoint y: 174, endPoint x: 321, endPoint y: 182, distance: 8.7
click at [325, 174] on div "Share with a link Get link" at bounding box center [397, 185] width 439 height 22
click at [319, 185] on button "Get link" at bounding box center [322, 185] width 30 height 12
click at [608, 63] on icon "Close dialog" at bounding box center [612, 61] width 8 height 8
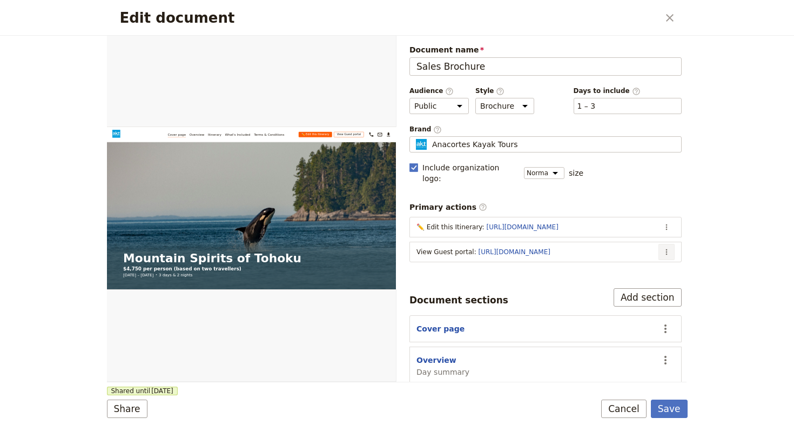
click at [662, 247] on icon "Actions" at bounding box center [666, 251] width 9 height 9
click at [636, 265] on span "Edit action" at bounding box center [616, 263] width 88 height 11
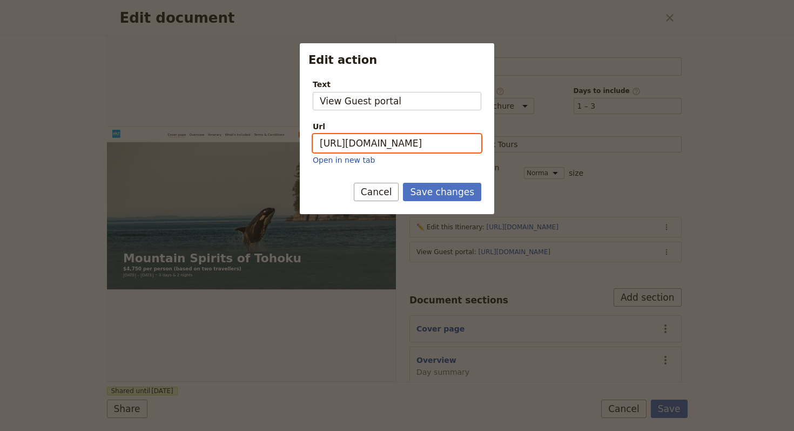
click at [369, 138] on input "https://trips.fieldbook.com/d/oYpeJTTwRABQ42D-V9xoA" at bounding box center [397, 143] width 169 height 18
paste input "je4iQlo4ZyFcfamHoNh8T"
type input "https://trips.fieldbook.com/d/je4iQlo4ZyFcfamHoNh8T"
drag, startPoint x: 438, startPoint y: 199, endPoint x: 452, endPoint y: 203, distance: 14.5
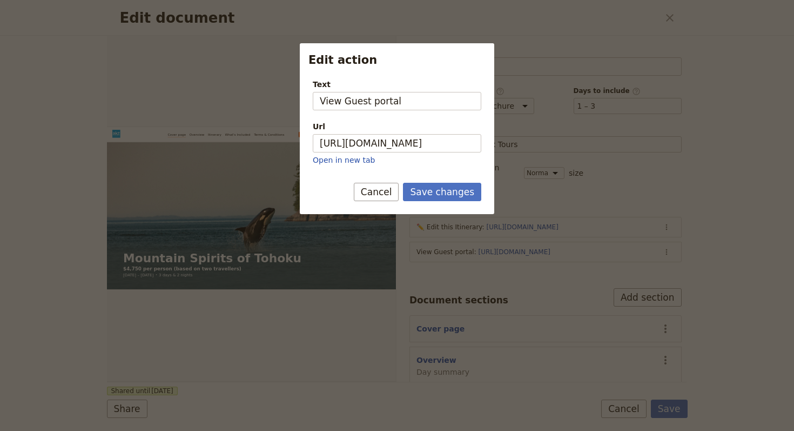
click at [438, 199] on button "Save changes" at bounding box center [442, 192] width 78 height 18
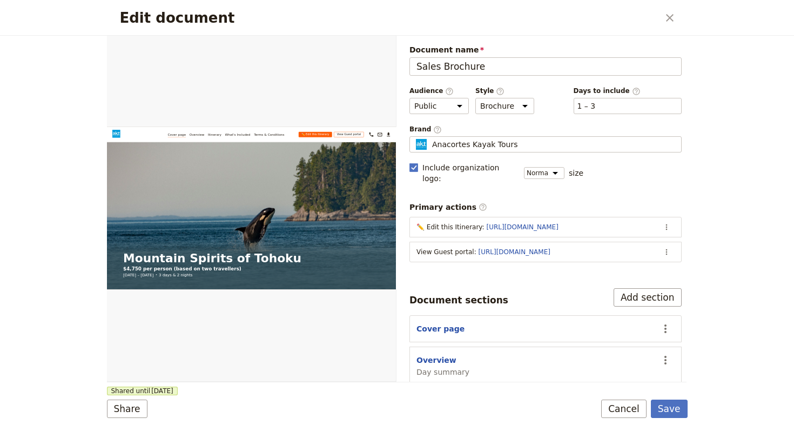
click at [688, 411] on div "Edit document ​ Web PDF ​ Document name Sales Brochure Preview Audience ​ Publi…" at bounding box center [397, 215] width 794 height 431
drag, startPoint x: 686, startPoint y: 409, endPoint x: 680, endPoint y: 407, distance: 7.0
click at [677, 409] on button "Save" at bounding box center [669, 408] width 37 height 18
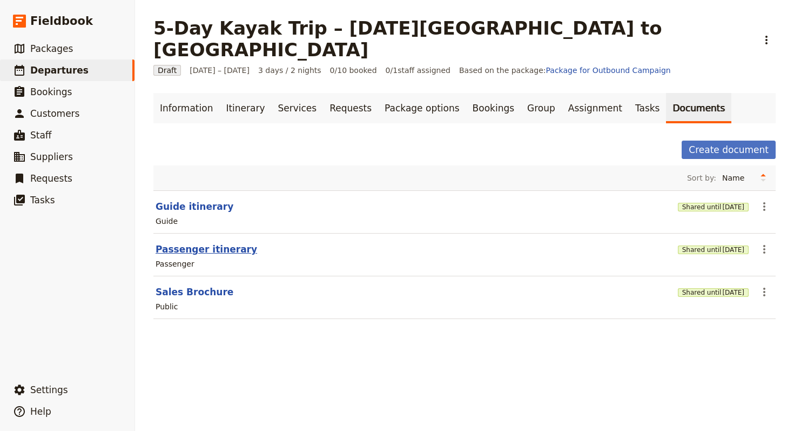
click at [197, 243] on button "Passenger itinerary" at bounding box center [207, 249] width 102 height 13
select select "PASSENGER"
select select "RUN_SHEET"
select select "LARGE"
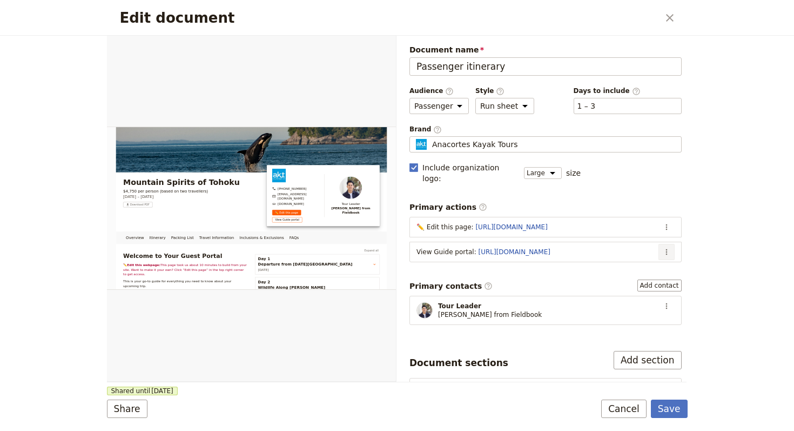
click at [662, 247] on icon "Actions" at bounding box center [666, 251] width 9 height 9
click at [640, 260] on span "Edit action" at bounding box center [616, 263] width 88 height 11
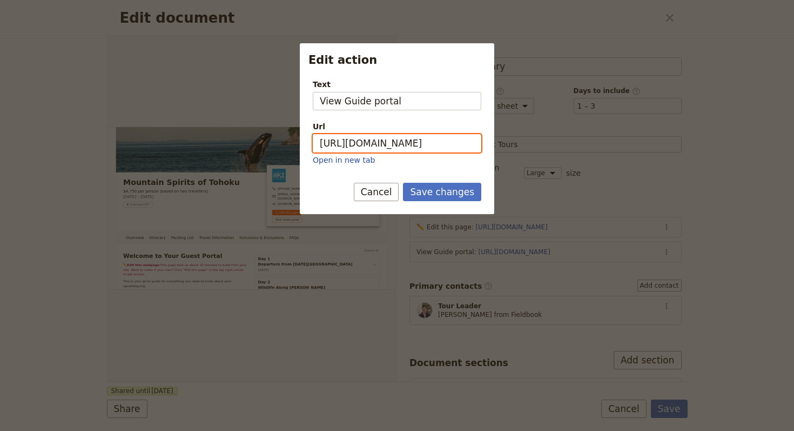
click at [356, 136] on input "https://trips.fieldbook.com/d/RXCHAjm-5AZuev1LjqIvD" at bounding box center [397, 143] width 169 height 18
paste input "uAe3qSU73XY0gVGK069JI"
type input "https://trips.fieldbook.com/d/uAe3qSU73XY0gVGK069JI"
click at [432, 189] on button "Save changes" at bounding box center [442, 192] width 78 height 18
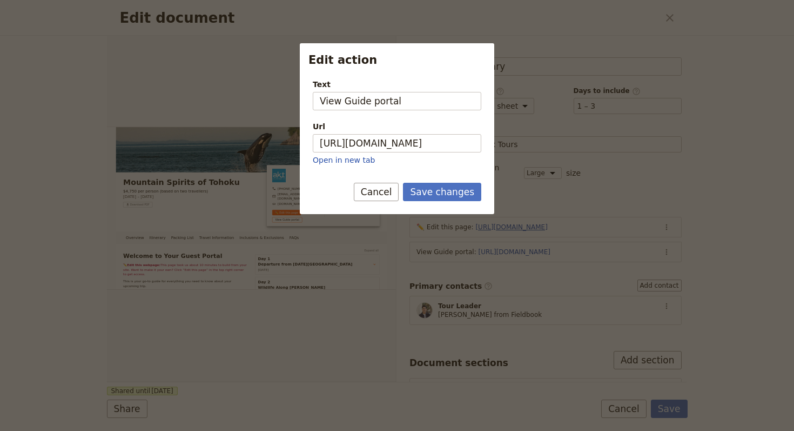
scroll to position [0, 0]
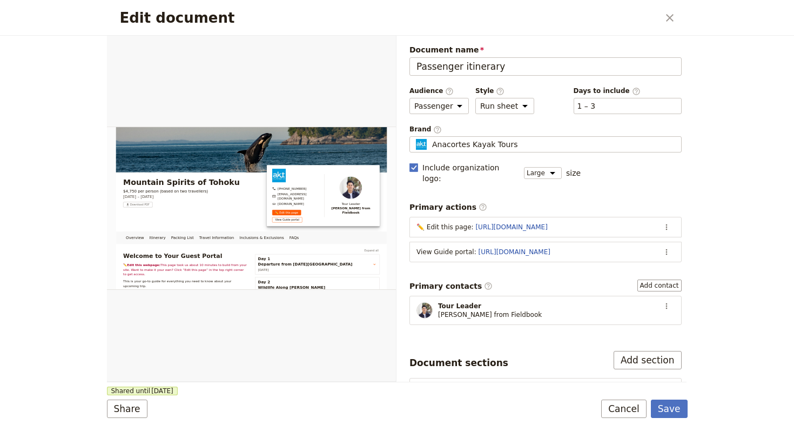
click at [692, 415] on div "Edit document ​ Overview Itinerary Packing List Travel Information Inclusions &…" at bounding box center [397, 215] width 794 height 431
click at [686, 412] on button "Save" at bounding box center [669, 408] width 37 height 18
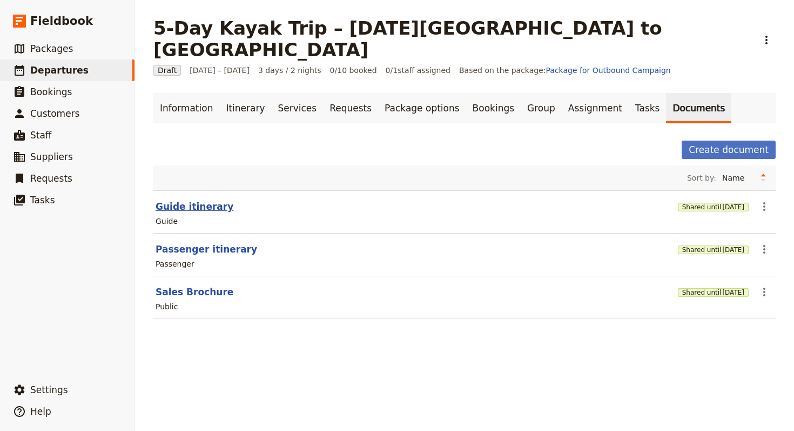
click at [204, 200] on button "Guide itinerary" at bounding box center [195, 206] width 78 height 13
select select "STAFF"
select select "RUN_SHEET"
select select "LARGE"
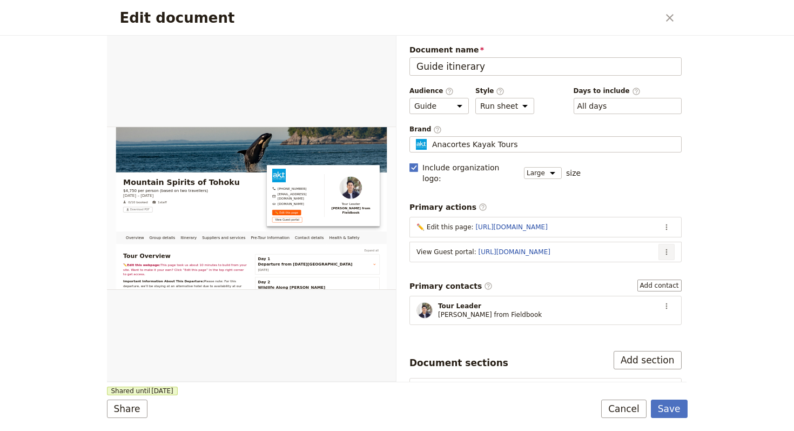
click at [662, 247] on icon "Actions" at bounding box center [666, 251] width 9 height 9
click at [655, 258] on span "Edit action" at bounding box center [616, 263] width 88 height 11
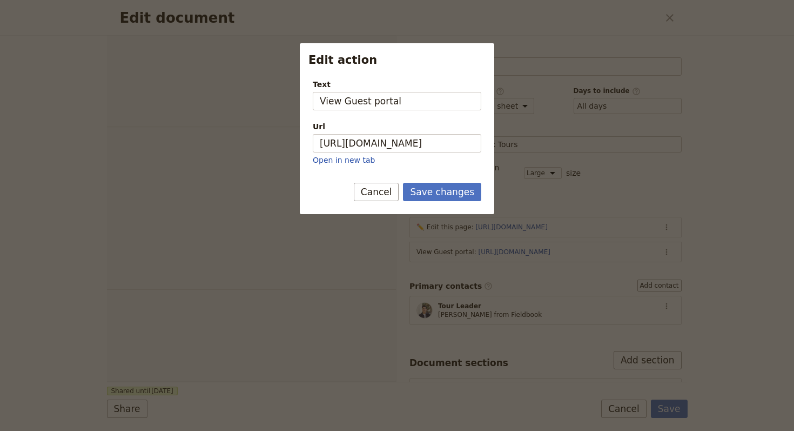
select select "STAFF"
select select "RUN_SHEET"
select select "LARGE"
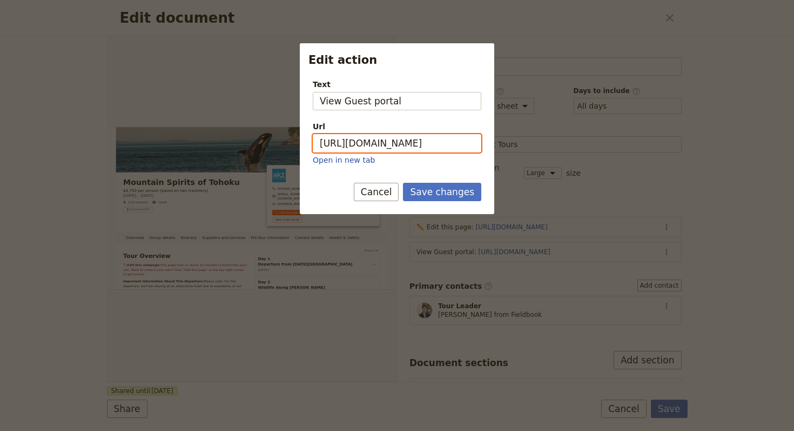
click at [395, 136] on input "[URL][DOMAIN_NAME]" at bounding box center [397, 143] width 169 height 18
paste input "je4iQlo4ZyFcfamHoNh8T"
type input "[URL][DOMAIN_NAME]"
click at [449, 201] on div "Save changes Cancel" at bounding box center [397, 198] width 194 height 31
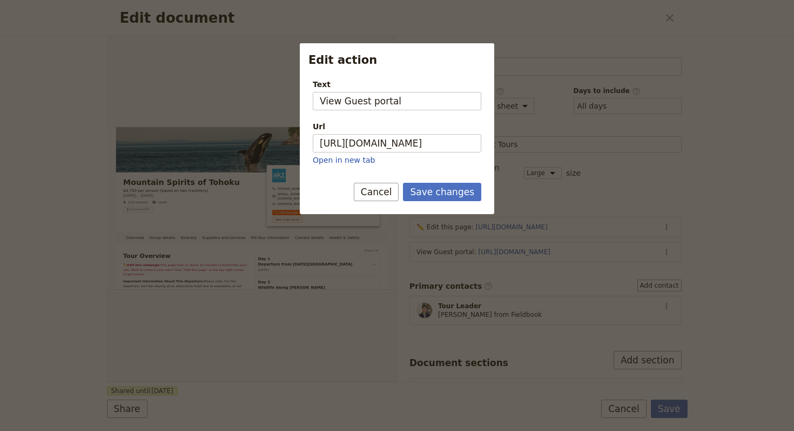
scroll to position [0, 0]
click at [450, 197] on button "Save changes" at bounding box center [442, 192] width 78 height 18
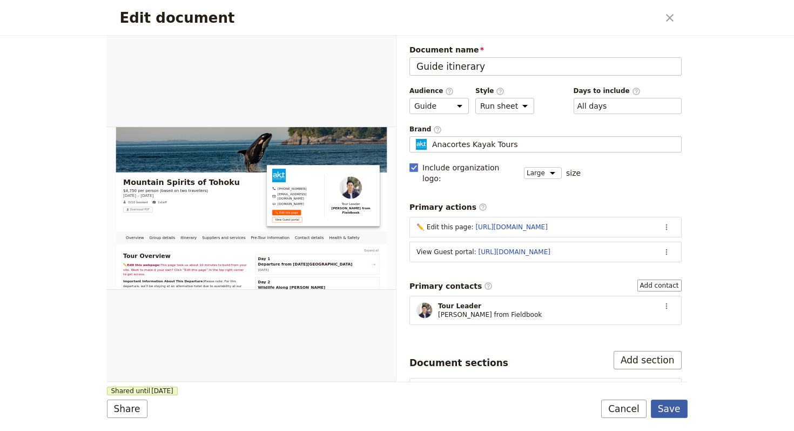
click at [663, 401] on button "Save" at bounding box center [669, 408] width 37 height 18
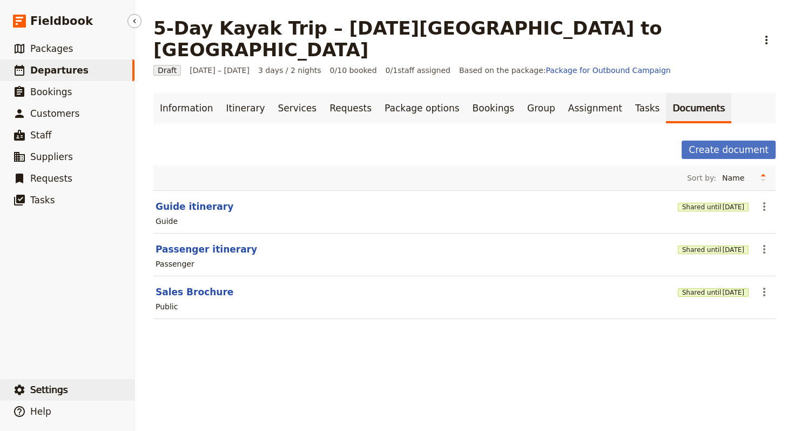
click at [95, 382] on button "​ Settings" at bounding box center [67, 390] width 135 height 22
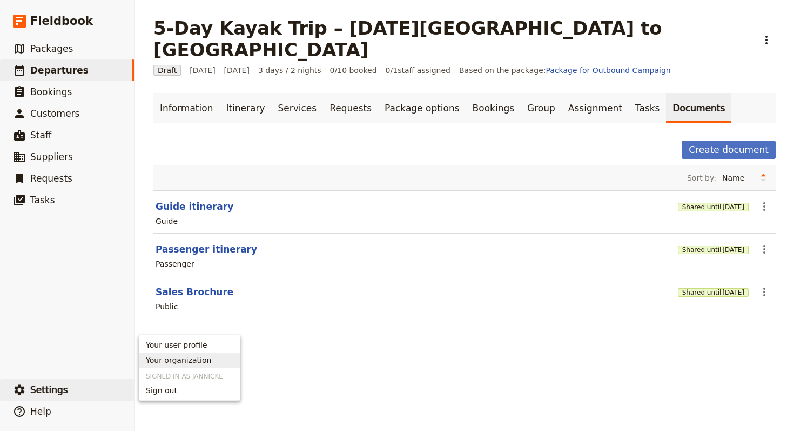
click at [192, 362] on span "Your organization" at bounding box center [178, 359] width 65 height 11
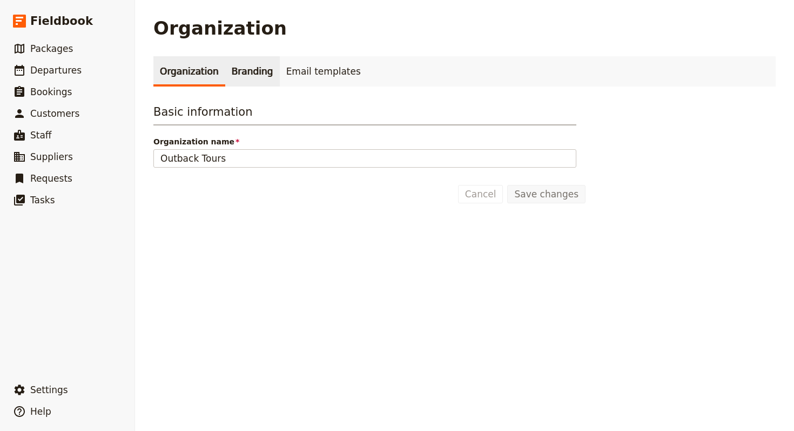
click at [234, 74] on link "Branding" at bounding box center [252, 71] width 55 height 30
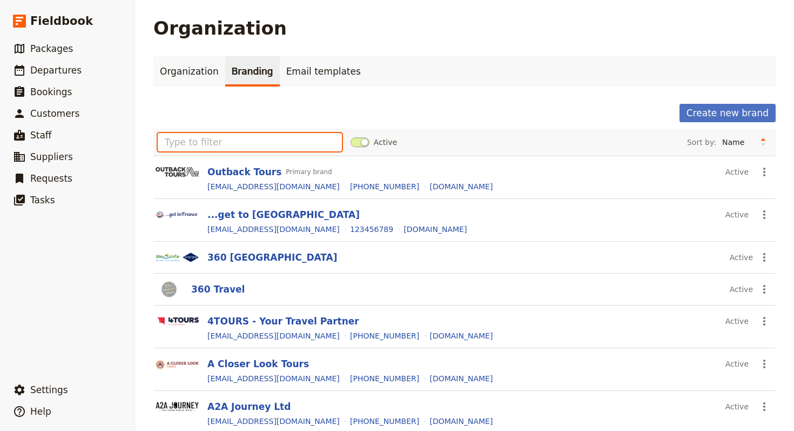
click at [247, 140] on input "text" at bounding box center [250, 142] width 184 height 18
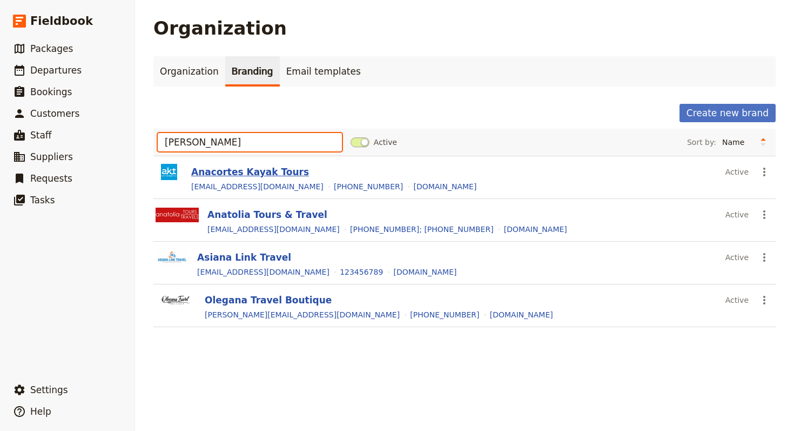
type input "[PERSON_NAME]"
click at [231, 173] on button "Anacortes Kayak Tours" at bounding box center [250, 171] width 118 height 13
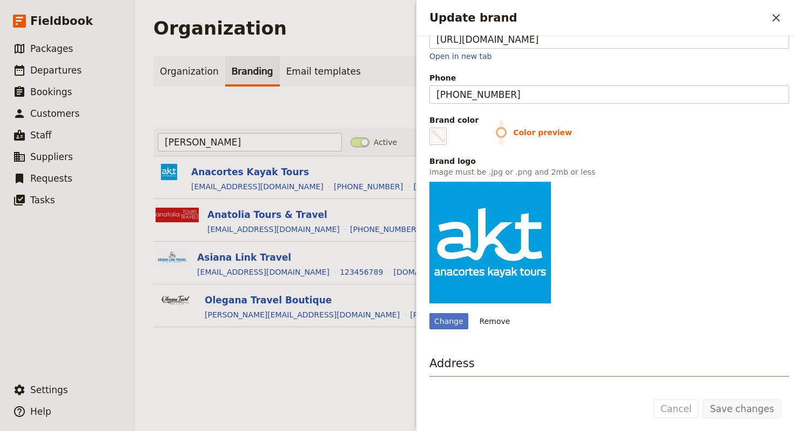
scroll to position [221, 0]
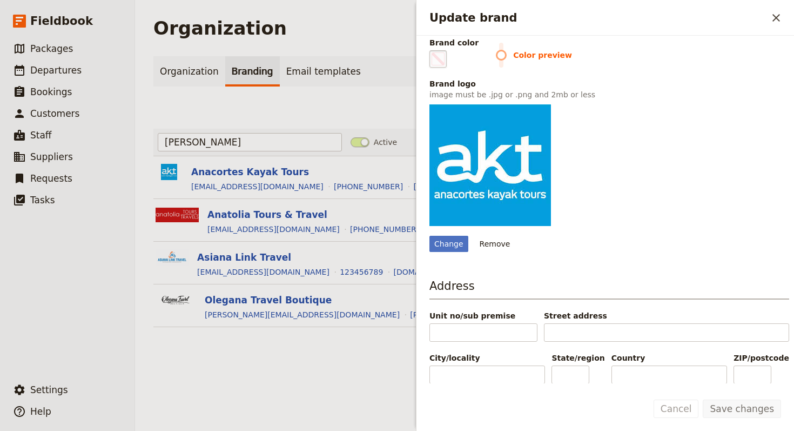
click at [441, 60] on span "Update brand" at bounding box center [438, 58] width 13 height 13
click at [432, 50] on input "#000000" at bounding box center [432, 50] width 1 height 1
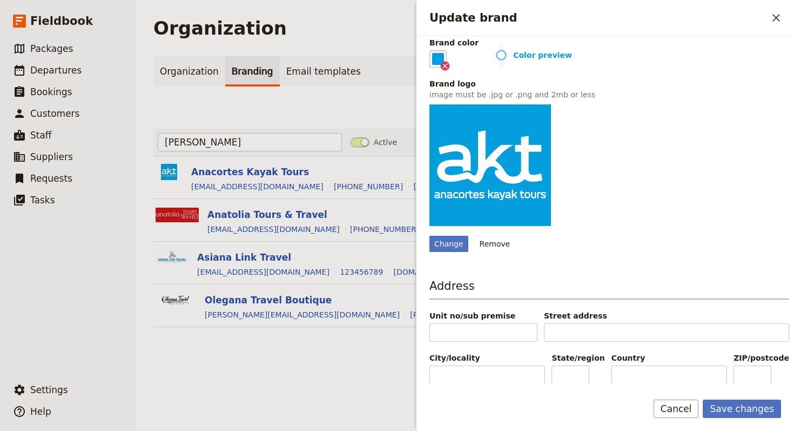
type input "#049dde"
click at [721, 217] on div "Change Remove" at bounding box center [609, 177] width 360 height 147
click at [735, 404] on button "Save changes" at bounding box center [742, 408] width 78 height 18
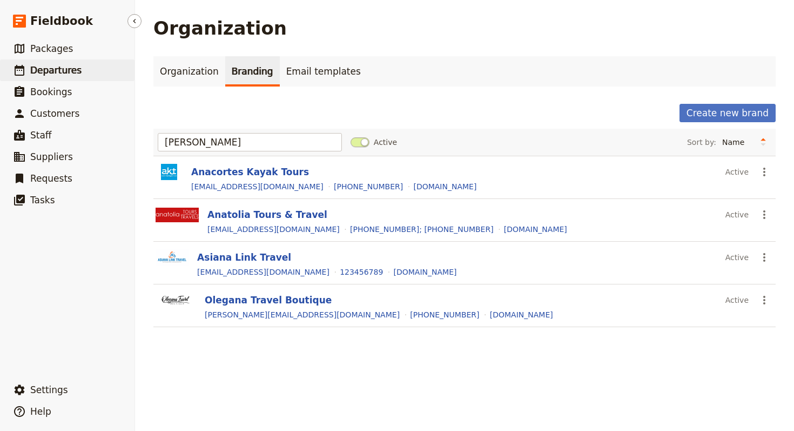
drag, startPoint x: 94, startPoint y: 73, endPoint x: 127, endPoint y: 78, distance: 33.8
click at [94, 73] on link "​ Departures" at bounding box center [67, 70] width 135 height 22
select select "UPDATED_AT"
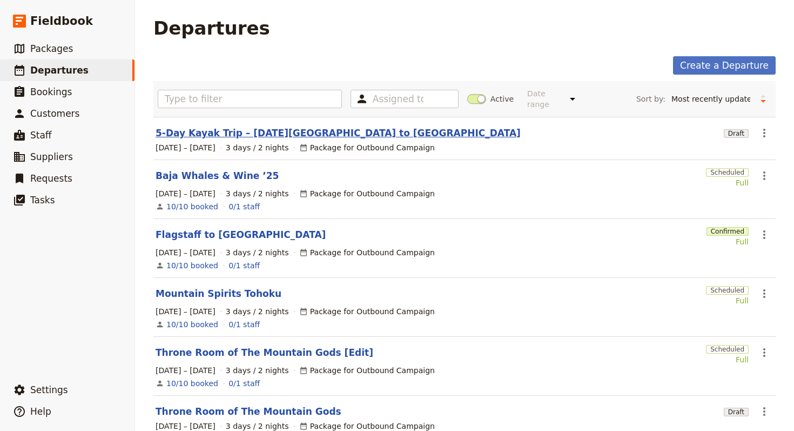
click at [301, 126] on link "5-Day Kayak Trip – [DATE][GEOGRAPHIC_DATA] to [GEOGRAPHIC_DATA]" at bounding box center [338, 132] width 365 height 13
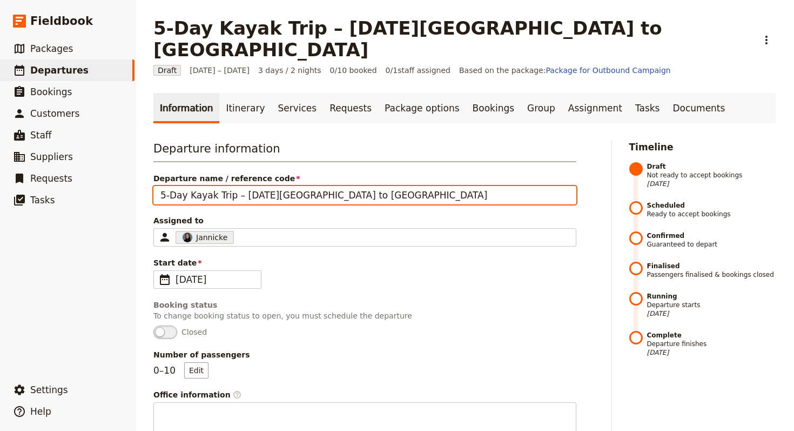
click at [269, 186] on input "5-Day Kayak Trip – [DATE][GEOGRAPHIC_DATA] to [GEOGRAPHIC_DATA]" at bounding box center [364, 195] width 423 height 18
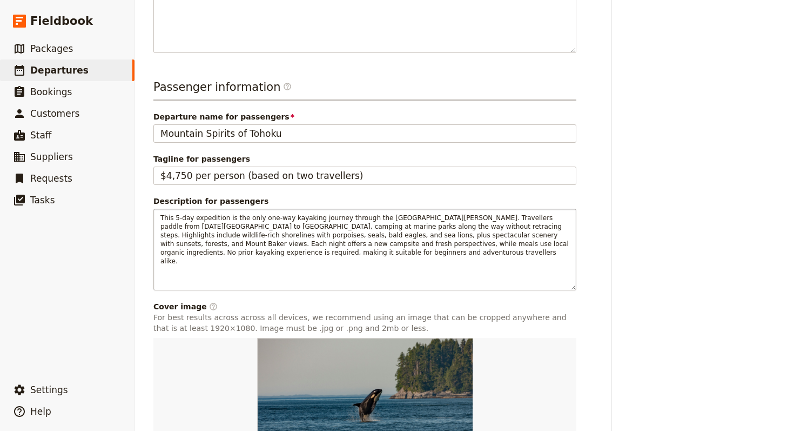
scroll to position [475, 0]
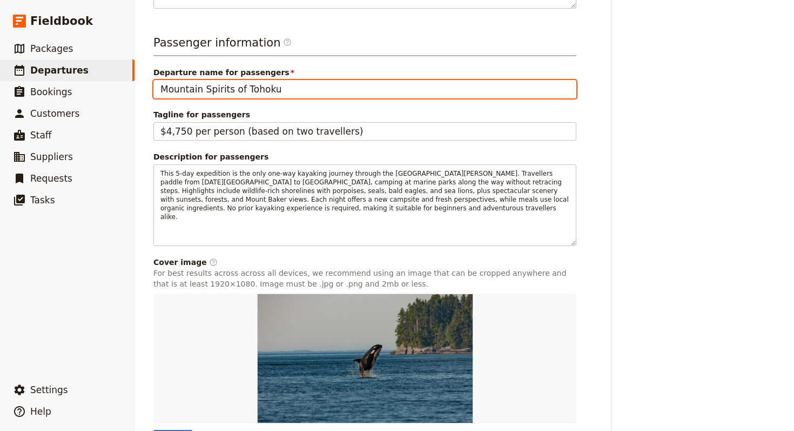
click at [258, 80] on input "Mountain Spirits of Tohoku" at bounding box center [364, 89] width 423 height 18
paste input "5-Day Kayak Trip – [DATE][GEOGRAPHIC_DATA] to [GEOGRAPHIC_DATA]"
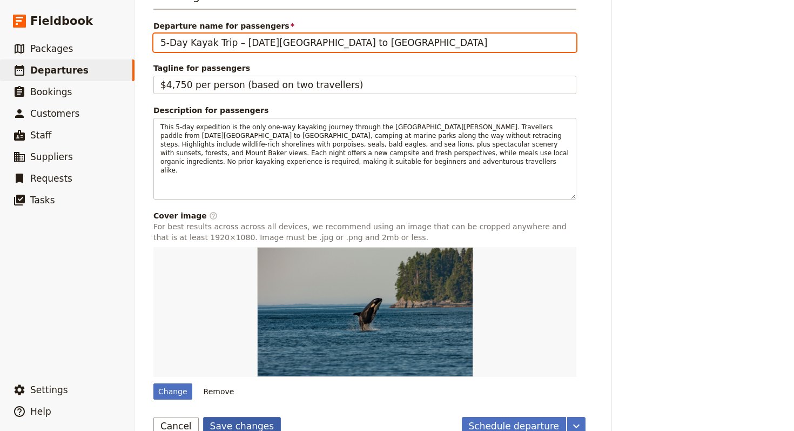
type input "5-Day Kayak Trip – [DATE][GEOGRAPHIC_DATA] to [GEOGRAPHIC_DATA]"
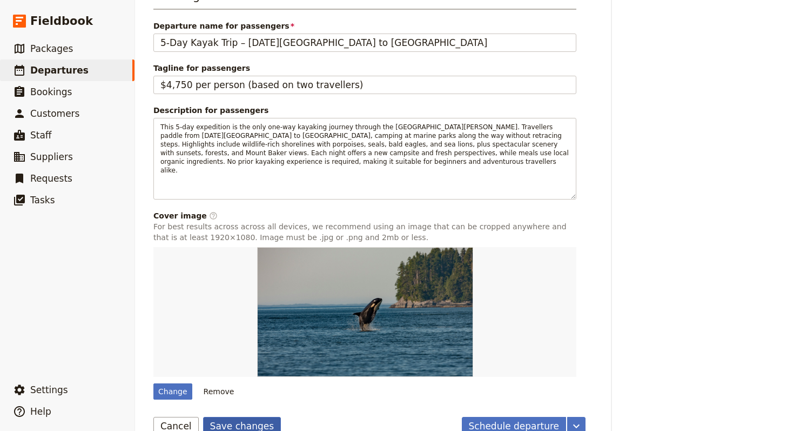
click at [246, 417] on button "Save changes" at bounding box center [242, 426] width 78 height 18
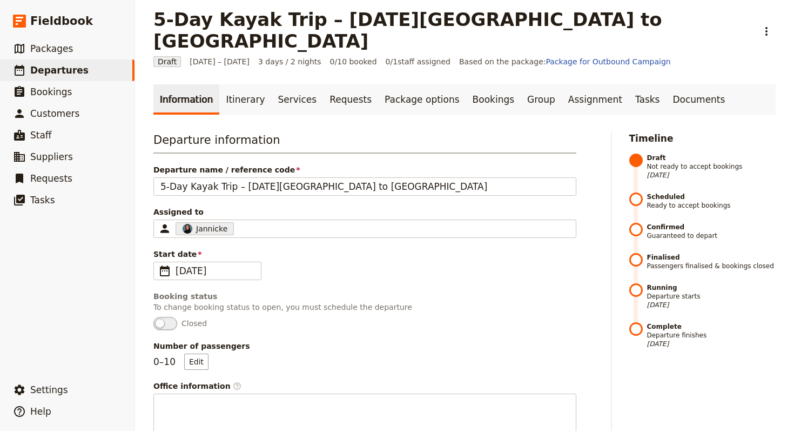
scroll to position [0, 0]
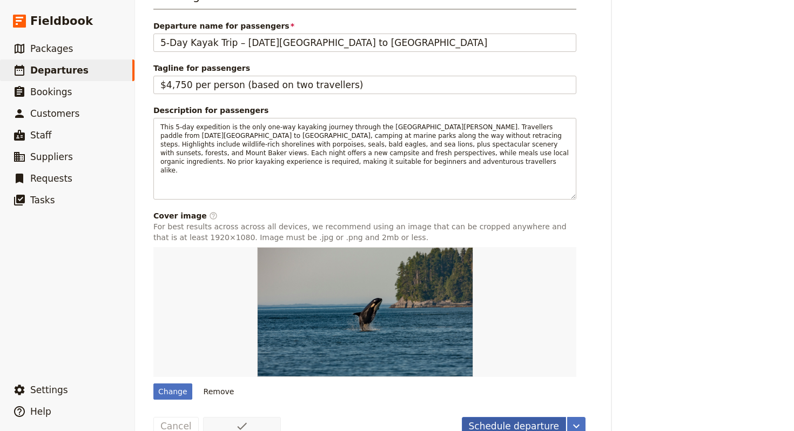
drag, startPoint x: 483, startPoint y: 398, endPoint x: 489, endPoint y: 400, distance: 6.5
click at [484, 417] on button "Schedule departure" at bounding box center [514, 426] width 105 height 18
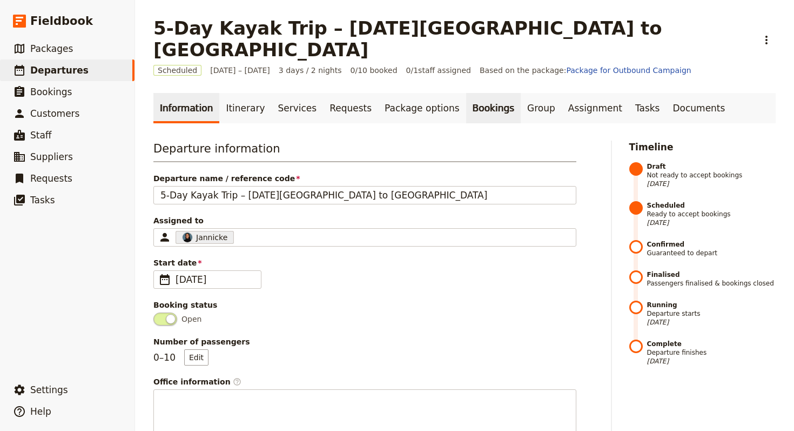
click at [466, 93] on link "Bookings" at bounding box center [493, 108] width 55 height 30
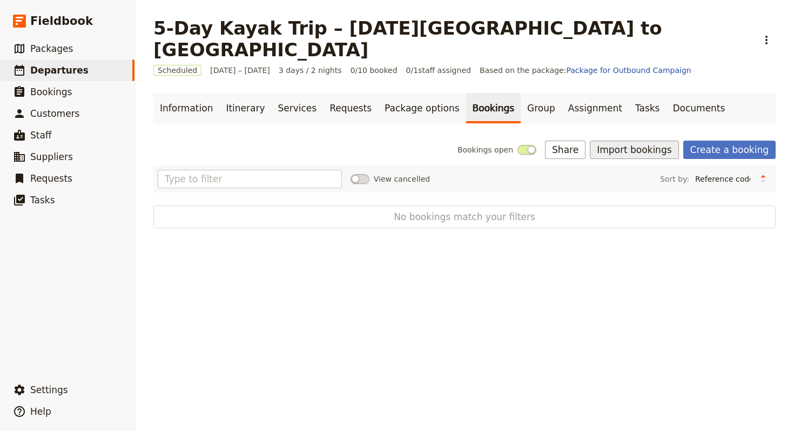
click at [616, 140] on button "Import bookings" at bounding box center [634, 149] width 89 height 18
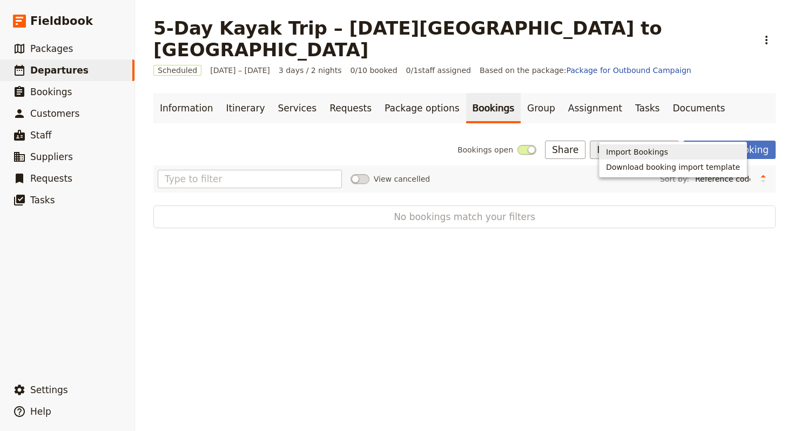
click at [610, 152] on span "Import Bookings" at bounding box center [637, 151] width 62 height 11
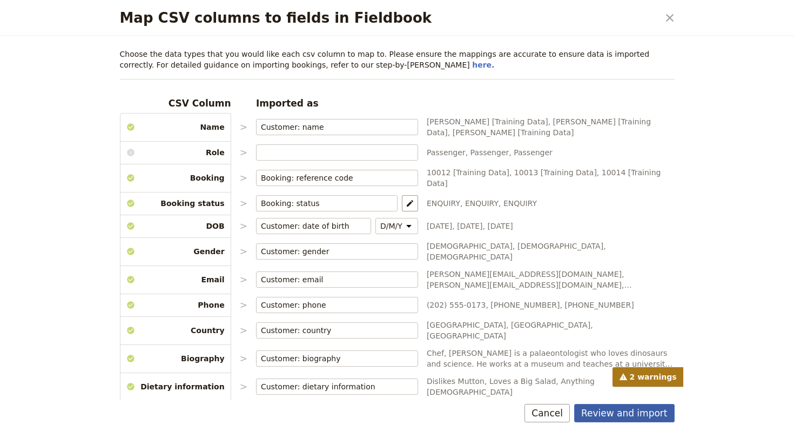
click at [646, 413] on button "Review and import" at bounding box center [624, 413] width 100 height 18
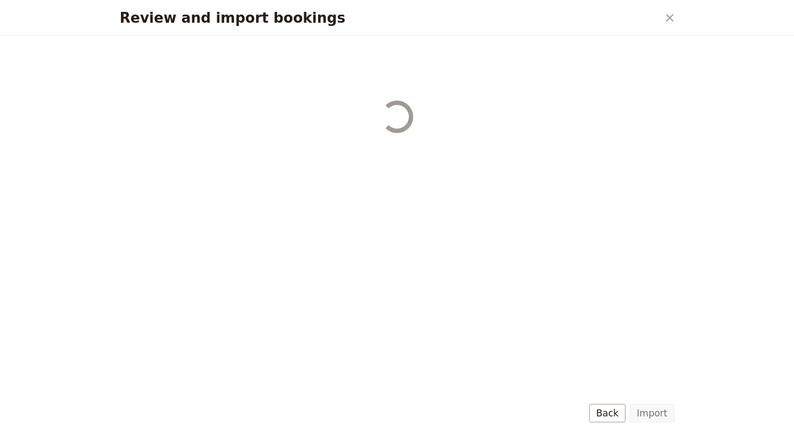
select select "68b002b7cac3c784cf00db27"
select select "68b002b7cac3c784cf00db28"
select select "68b002b7cac3c784cf00db29"
select select "68b002b7cac3c784cf00db2a"
select select "650e1b8d408bbede5b0c6045"
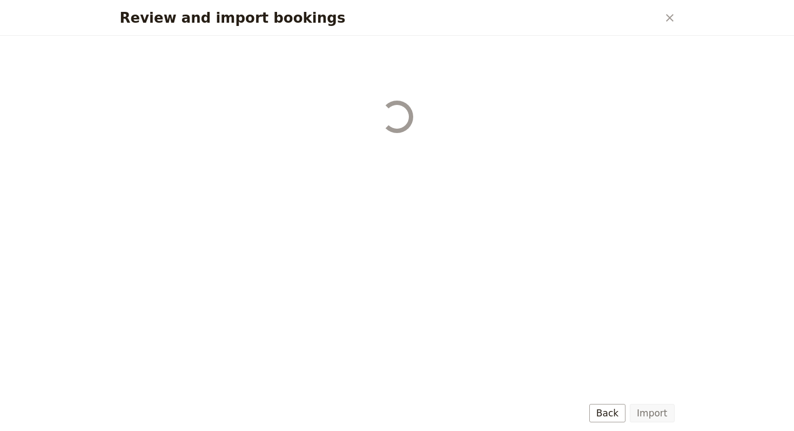
select select "68b002b7cac3c784cf00db2c"
select select "68b002b7cac3c784cf00db2d"
select select "68b002b7cac3c784cf00db2e"
select select "68b002b7cac3c784cf00db2f"
select select "68b002b7cac3c784cf00db30"
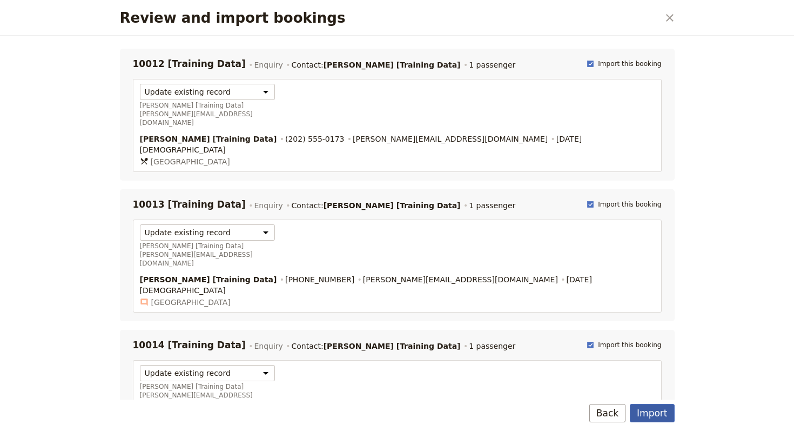
click at [642, 413] on button "Import" at bounding box center [652, 413] width 44 height 18
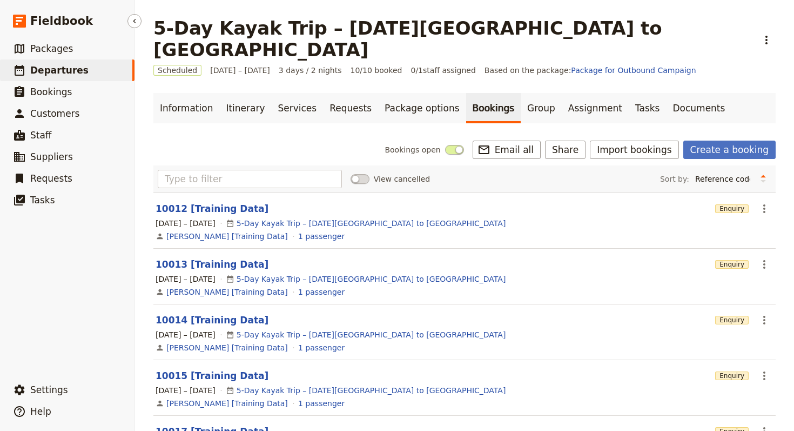
click at [118, 75] on link "​ Departures" at bounding box center [67, 70] width 135 height 22
select select "UPDATED_AT"
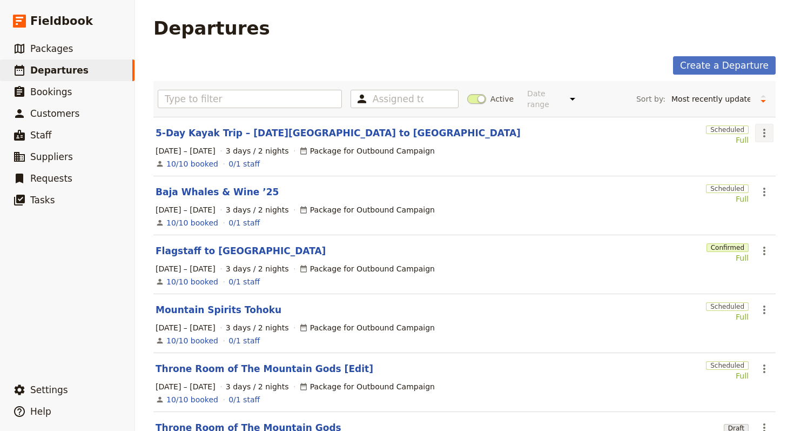
click at [765, 127] on icon "Actions" at bounding box center [764, 132] width 13 height 13
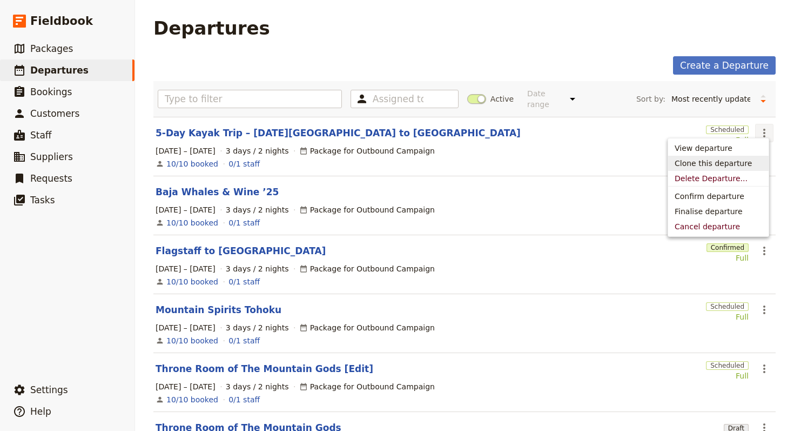
click at [746, 166] on span "Clone this departure" at bounding box center [713, 163] width 77 height 11
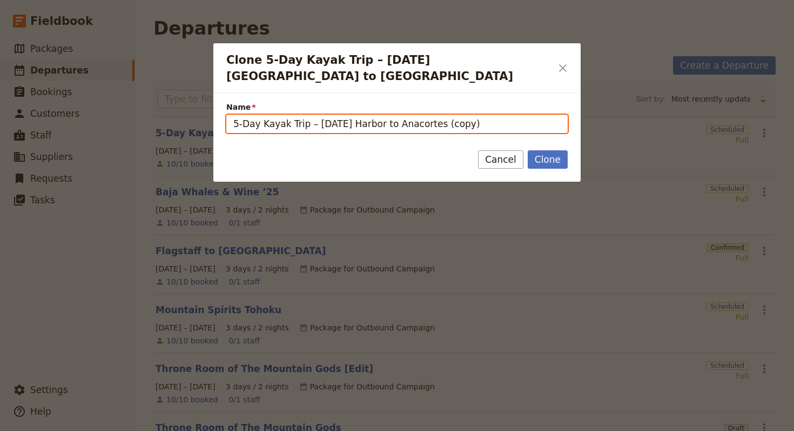
click at [473, 115] on input "5-Day Kayak Trip – Friday Harbor to Anacortes (copy)" at bounding box center [396, 124] width 341 height 18
paste input "Celtic Ireland Tour with Fr Flood"
type input "Celtic Ireland Tour with Fr Flood"
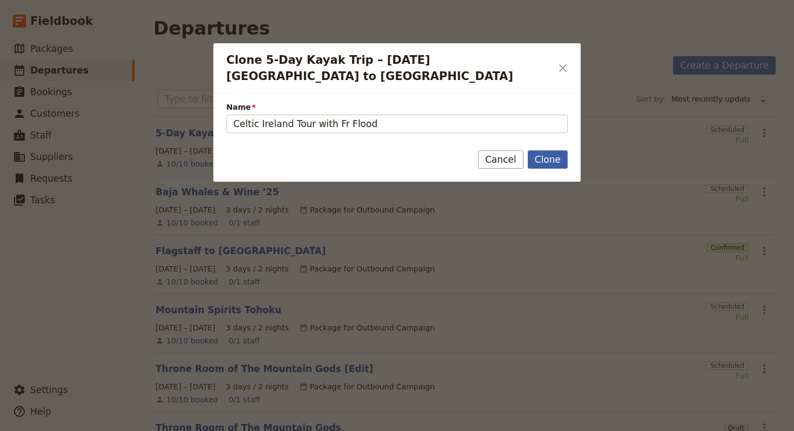
click at [541, 150] on button "Clone" at bounding box center [548, 159] width 40 height 18
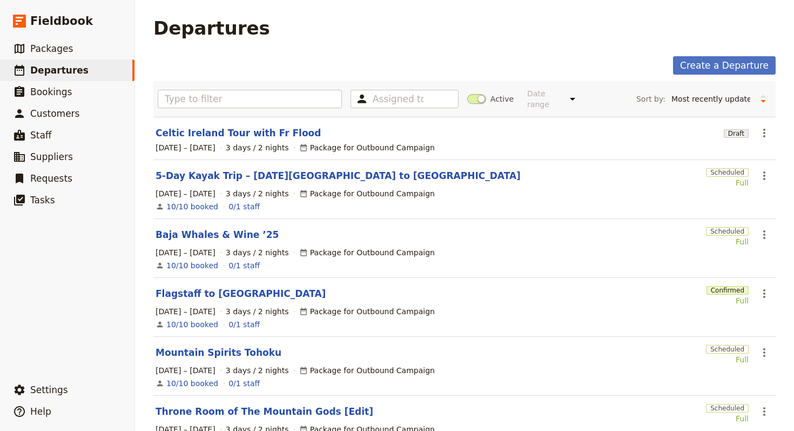
click at [266, 141] on div "1 – 3 Oct 2025 3 days / 2 nights Package for Outbound Campaign" at bounding box center [465, 147] width 620 height 13
click at [266, 130] on link "Celtic Ireland Tour with Fr Flood" at bounding box center [238, 132] width 165 height 13
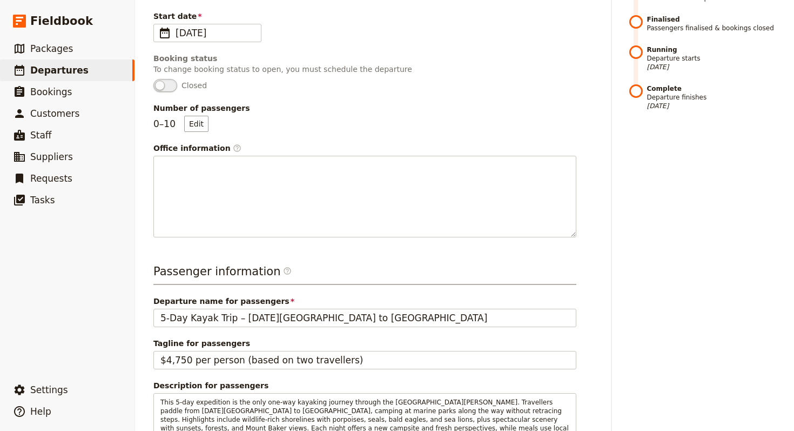
scroll to position [348, 0]
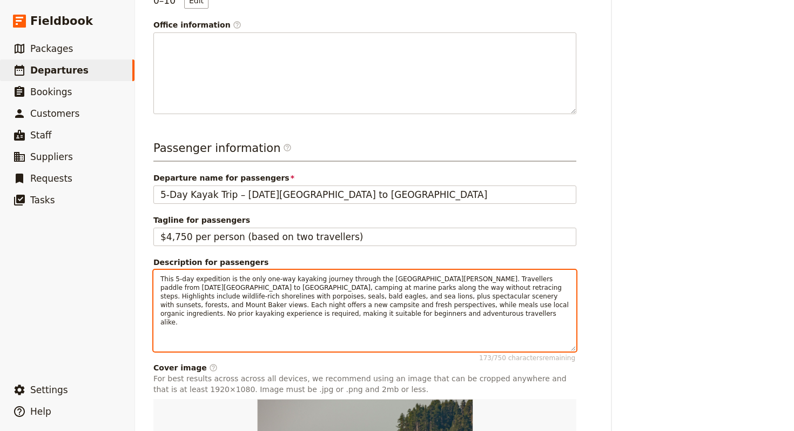
click at [421, 287] on span "This 5-day expedition is the only one-way kayaking journey through the [GEOGRAP…" at bounding box center [365, 300] width 411 height 51
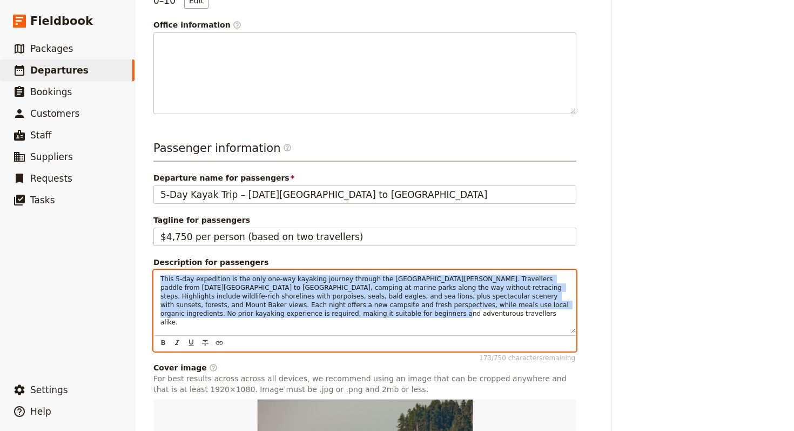
click at [421, 287] on span "This 5-day expedition is the only one-way kayaking journey through the [GEOGRAP…" at bounding box center [365, 300] width 411 height 51
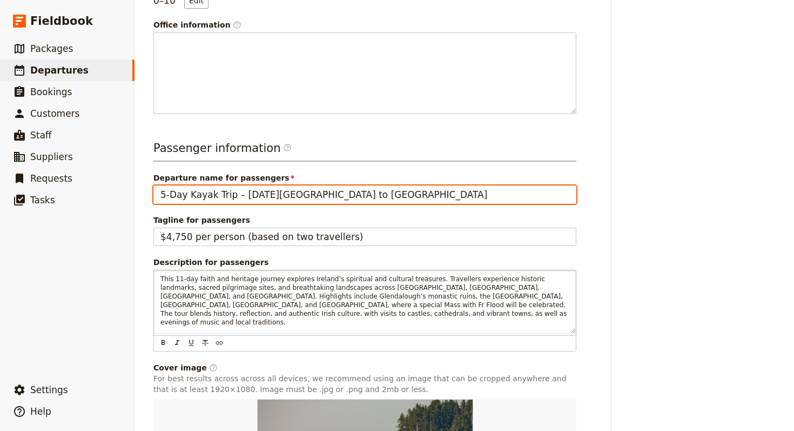
click at [460, 199] on input "5-Day Kayak Trip – [DATE][GEOGRAPHIC_DATA] to [GEOGRAPHIC_DATA]" at bounding box center [364, 194] width 423 height 18
paste input "Celtic Ireland Tour with Fr Flood"
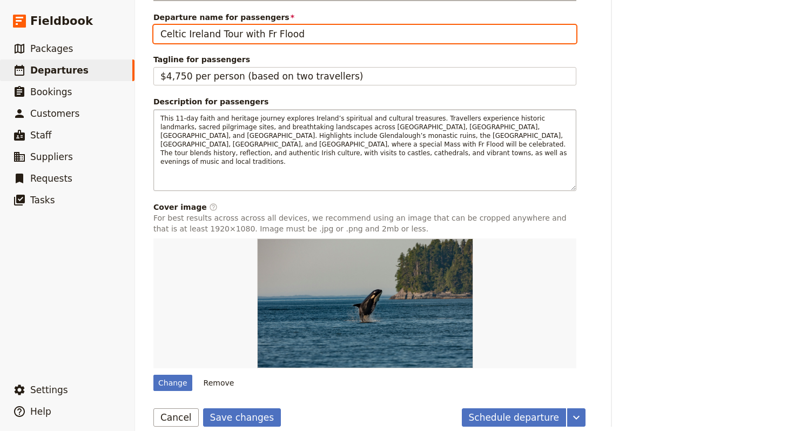
scroll to position [521, 0]
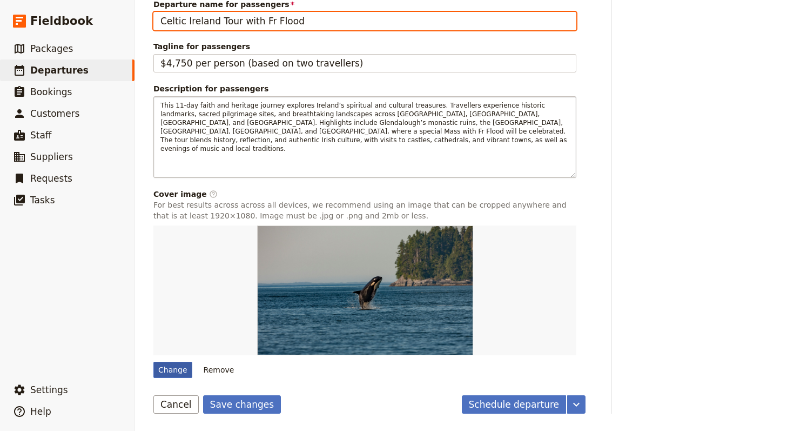
type input "Celtic Ireland Tour with Fr Flood"
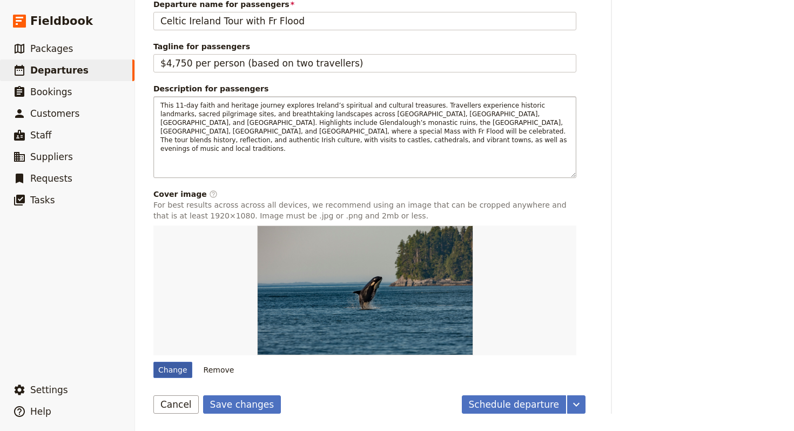
click at [186, 365] on div "Change" at bounding box center [172, 369] width 39 height 16
click at [153, 361] on input "Change" at bounding box center [153, 361] width 1 height 1
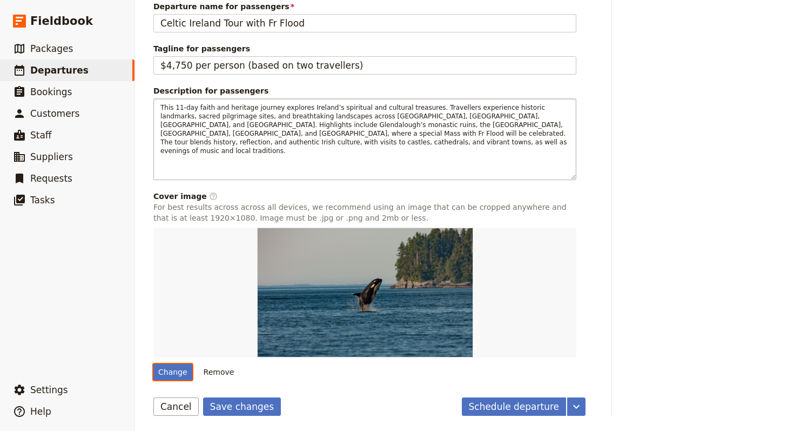
scroll to position [519, 0]
click at [161, 364] on div "Change" at bounding box center [172, 372] width 39 height 16
click at [153, 364] on input "Change" at bounding box center [153, 363] width 1 height 1
type input "C:\fakepath\andre-ouellet-Wrm9BXqgVn0-unsplash (1).jpg"
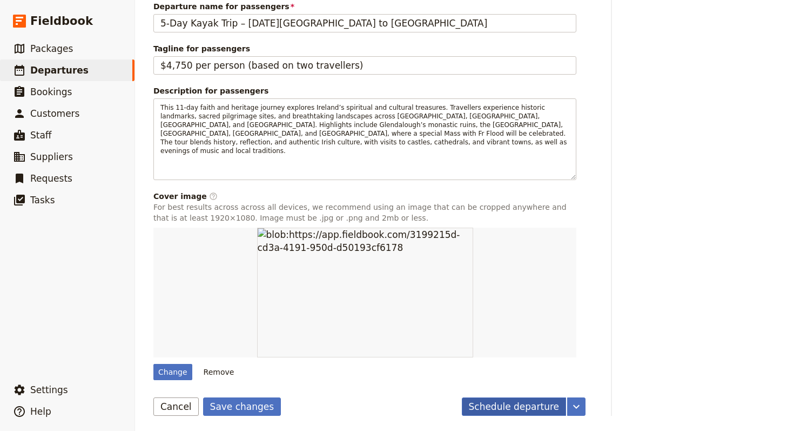
click at [487, 413] on button "Schedule departure" at bounding box center [514, 406] width 105 height 18
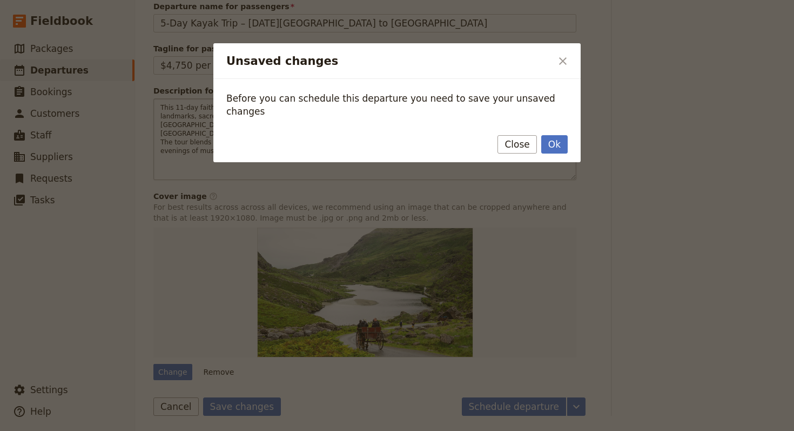
click at [555, 135] on button "Ok" at bounding box center [554, 144] width 26 height 18
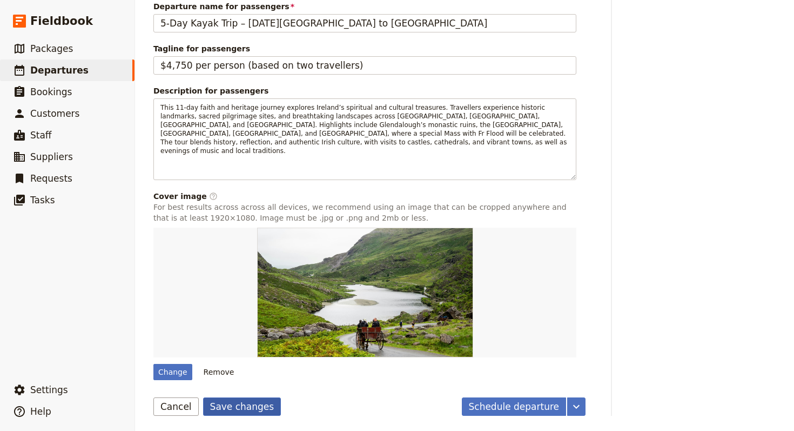
click at [241, 400] on button "Save changes" at bounding box center [242, 406] width 78 height 18
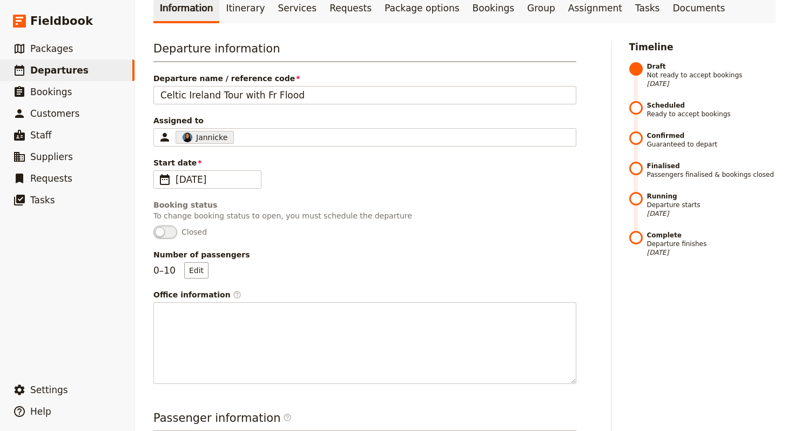
scroll to position [0, 0]
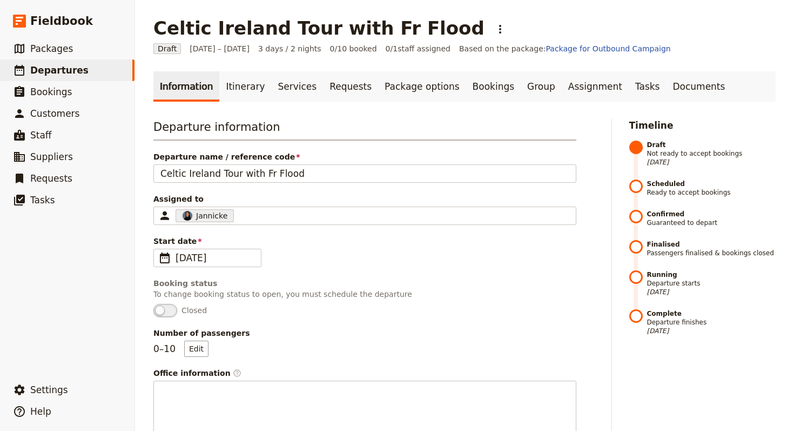
click at [320, 156] on span "Departure name / reference code" at bounding box center [364, 156] width 423 height 11
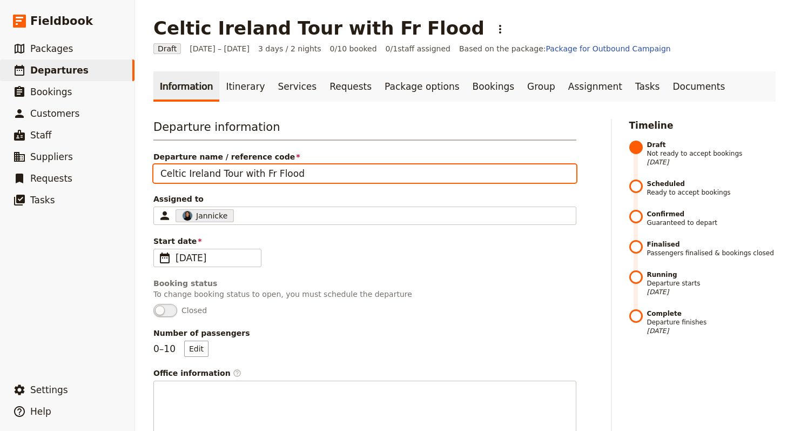
click at [320, 164] on input "Celtic Ireland Tour with Fr Flood" at bounding box center [364, 173] width 423 height 18
click at [319, 166] on input "Celtic Ireland Tour with Fr Flood" at bounding box center [364, 173] width 423 height 18
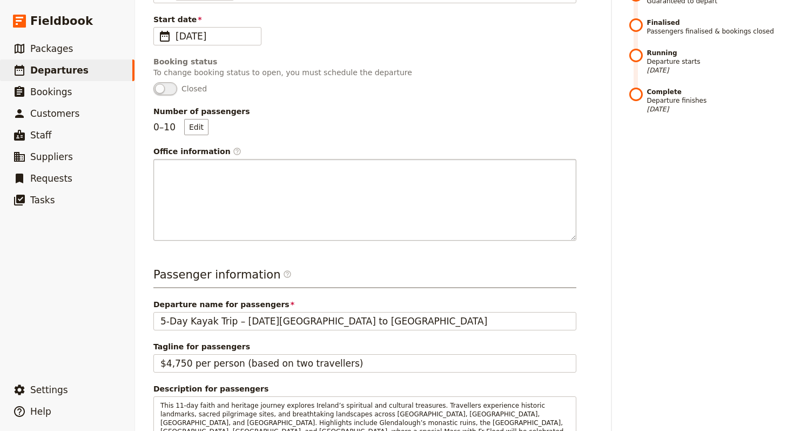
scroll to position [225, 0]
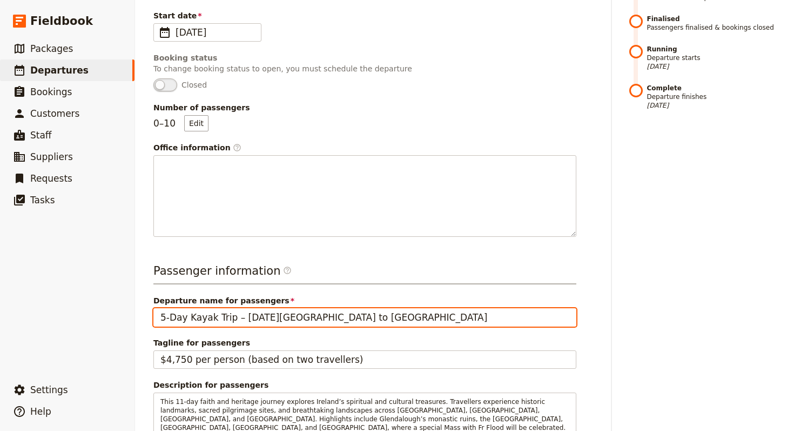
click at [338, 319] on input "5-Day Kayak Trip – Friday Harbor to Anacortes" at bounding box center [364, 317] width 423 height 18
paste input "Celtic Ireland Tour with Fr Flood"
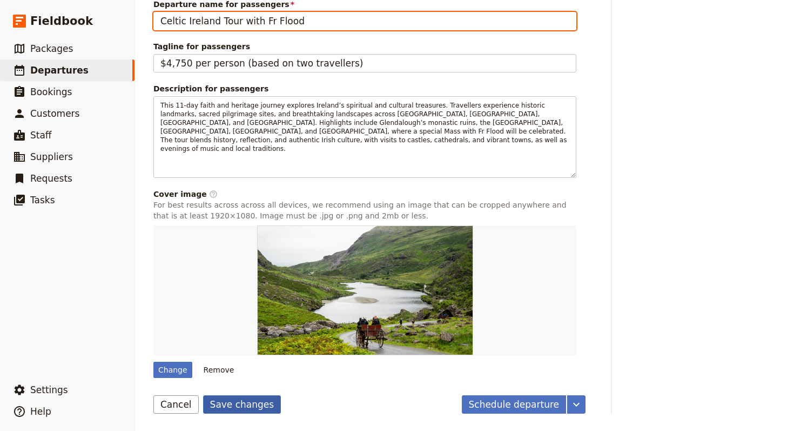
type input "Celtic Ireland Tour with Fr Flood"
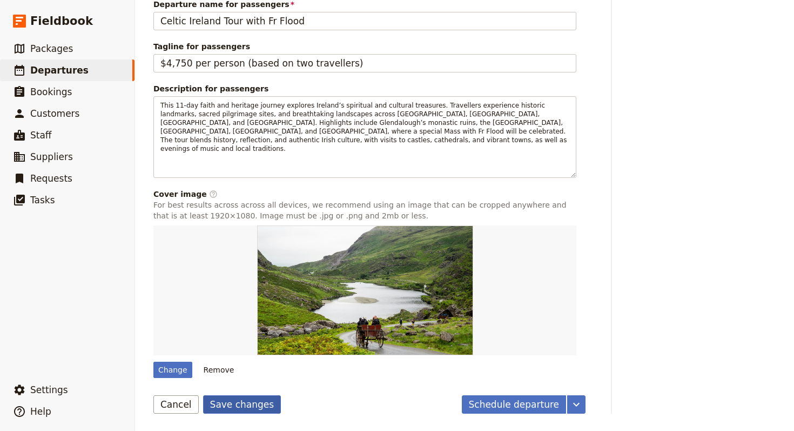
click at [232, 400] on button "Save changes" at bounding box center [242, 404] width 78 height 18
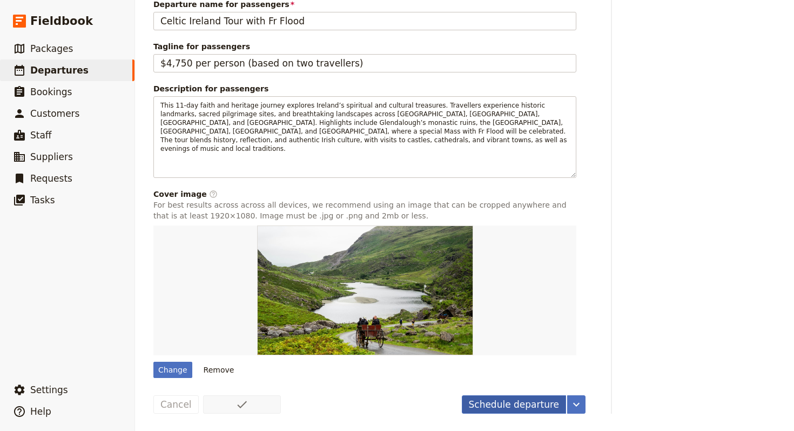
click at [509, 409] on button "Schedule departure" at bounding box center [514, 404] width 105 height 18
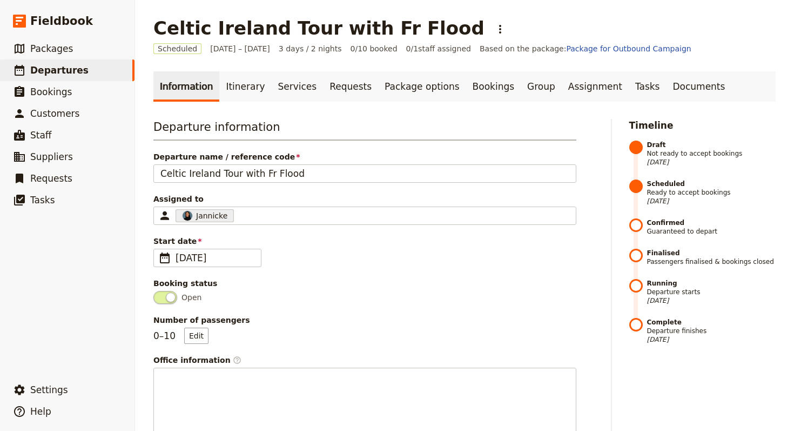
scroll to position [508, 0]
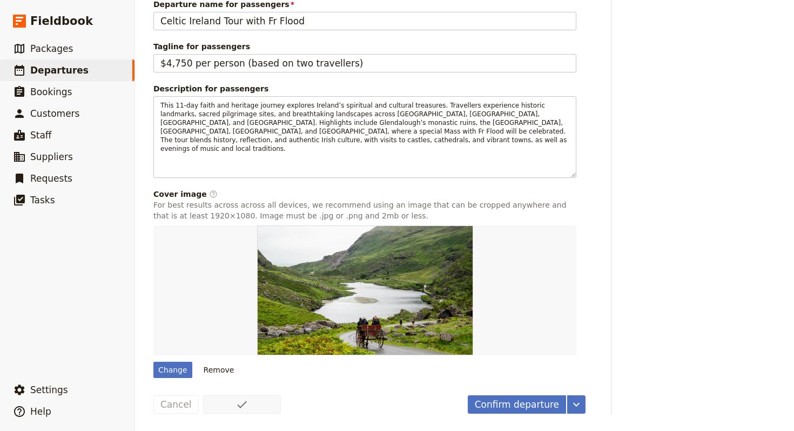
drag, startPoint x: 514, startPoint y: 406, endPoint x: 386, endPoint y: 325, distance: 151.5
click at [514, 406] on button "Confirm departure" at bounding box center [517, 404] width 98 height 18
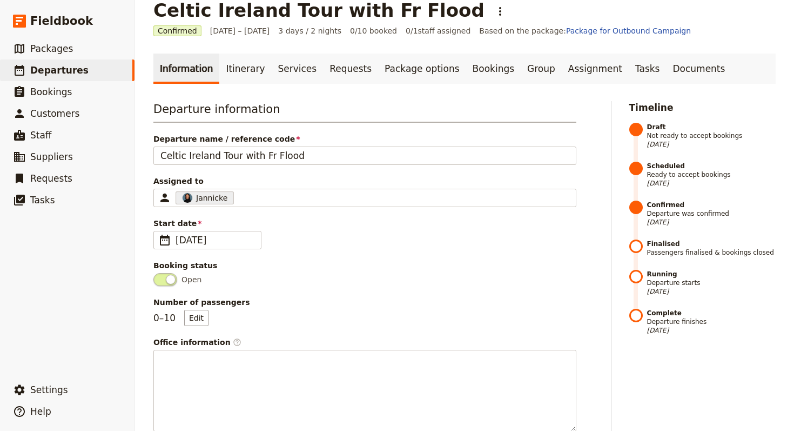
scroll to position [0, 0]
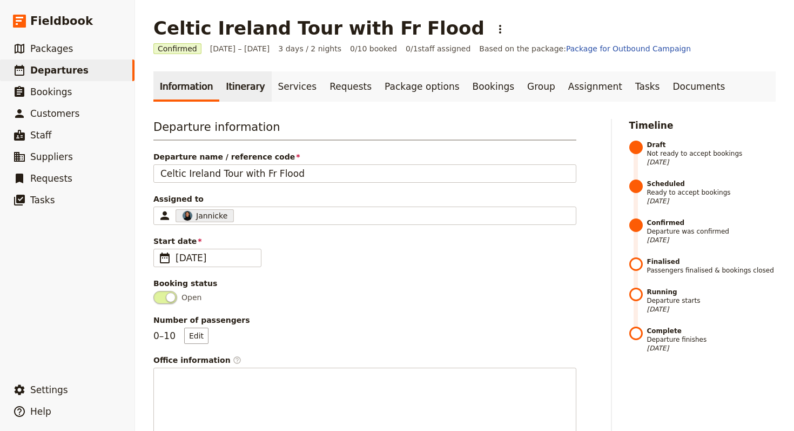
click at [229, 85] on link "Itinerary" at bounding box center [245, 86] width 52 height 30
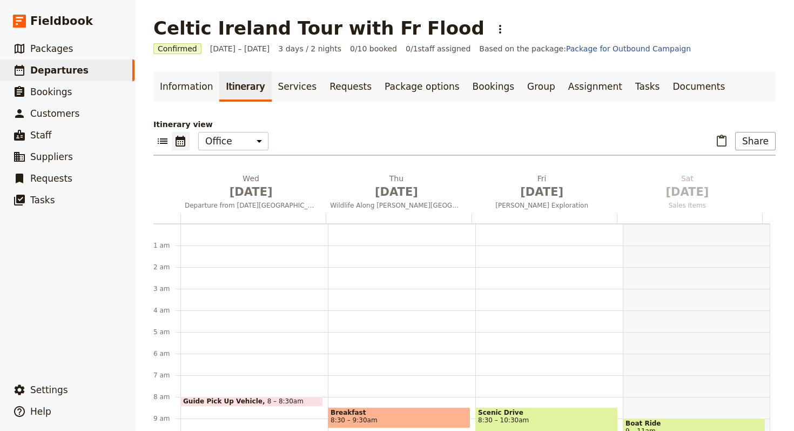
scroll to position [140, 0]
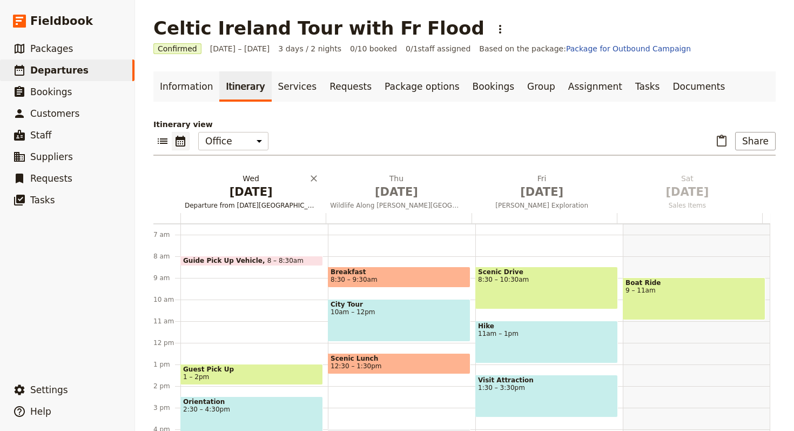
click at [236, 187] on span "Oct 1" at bounding box center [251, 192] width 132 height 16
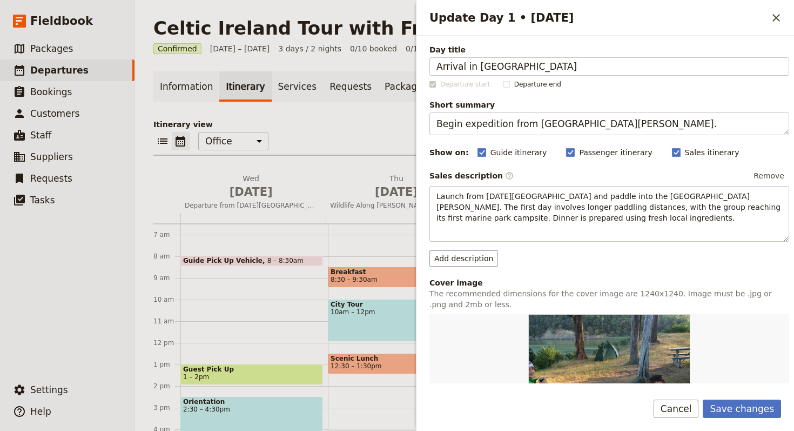
type input "Arrival in Ireland"
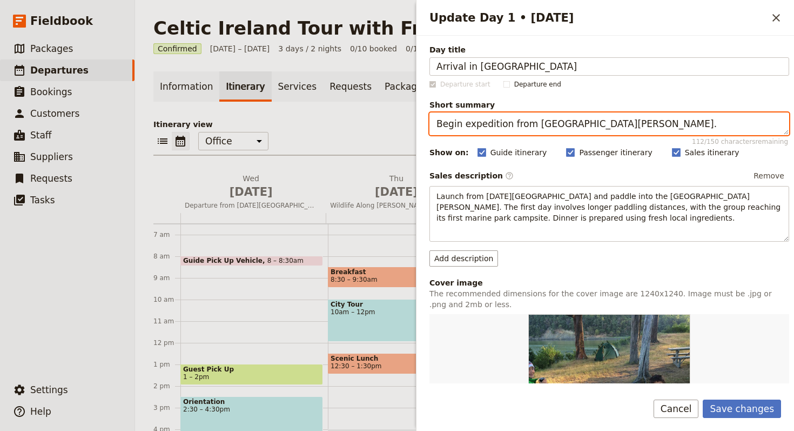
click at [582, 132] on textarea "Begin expedition from San Juan Island." at bounding box center [609, 123] width 360 height 23
paste textarea "Welcome to Ireland, overnight in Kilkenny"
type textarea "Welcome to Ireland, overnight in Kilkenny."
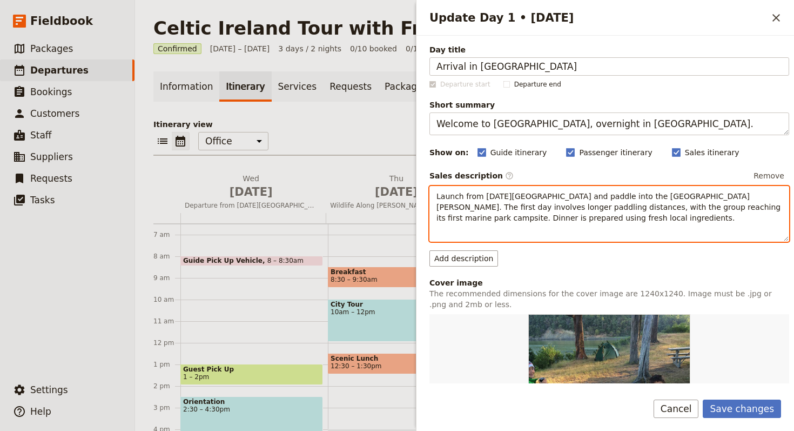
click at [585, 206] on span "Launch from Friday Harbor and paddle into the San Juan archipelago. The first d…" at bounding box center [610, 207] width 347 height 30
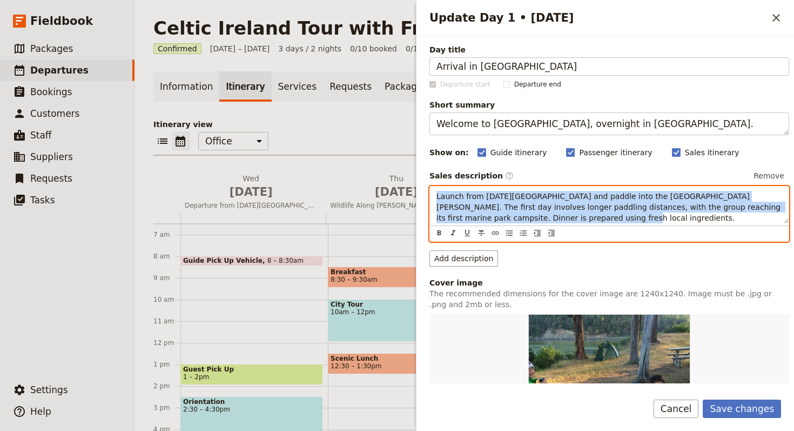
click at [585, 206] on span "Launch from Friday Harbor and paddle into the San Juan archipelago. The first d…" at bounding box center [610, 207] width 347 height 30
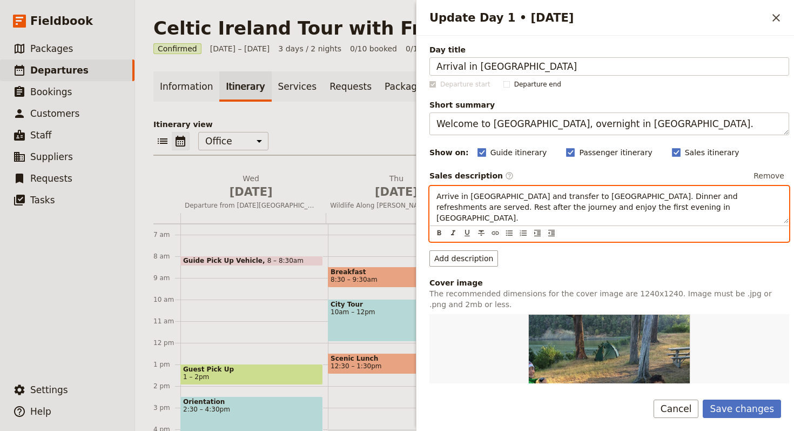
scroll to position [110, 0]
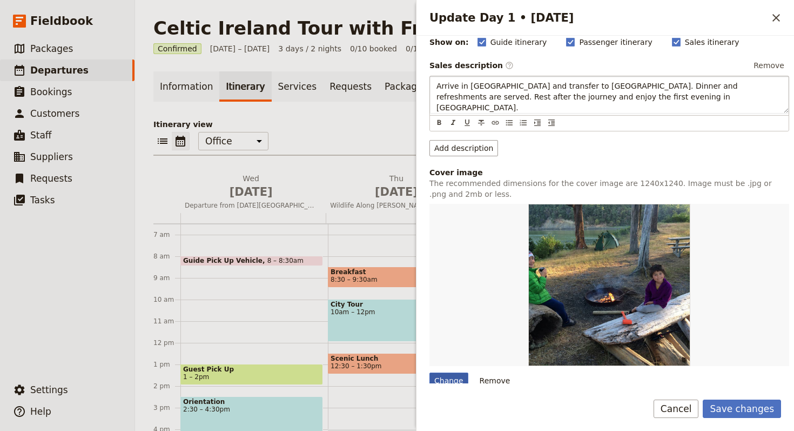
click at [458, 372] on div "Change" at bounding box center [448, 380] width 39 height 16
click at [429, 372] on input "Change" at bounding box center [429, 372] width 1 height 1
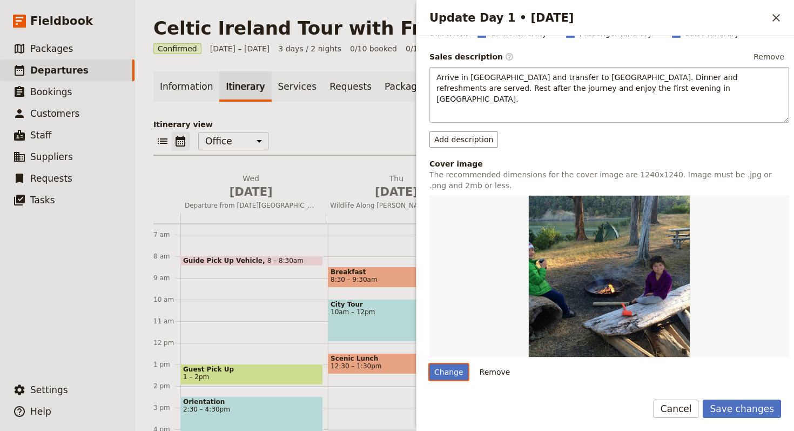
scroll to position [131, 0]
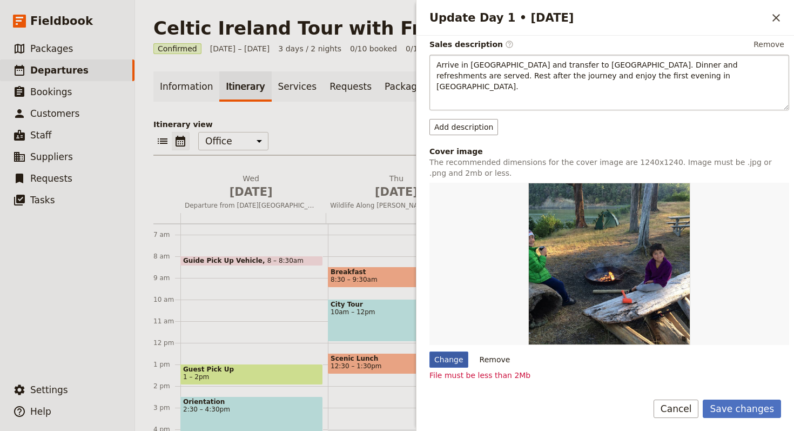
click at [454, 353] on div "Change" at bounding box center [448, 359] width 39 height 16
click at [429, 351] on input "Change" at bounding box center [429, 351] width 1 height 1
type input "C:\fakepath\kat-kelley-P-UPsLvUgmM-unsplash (1).jpg"
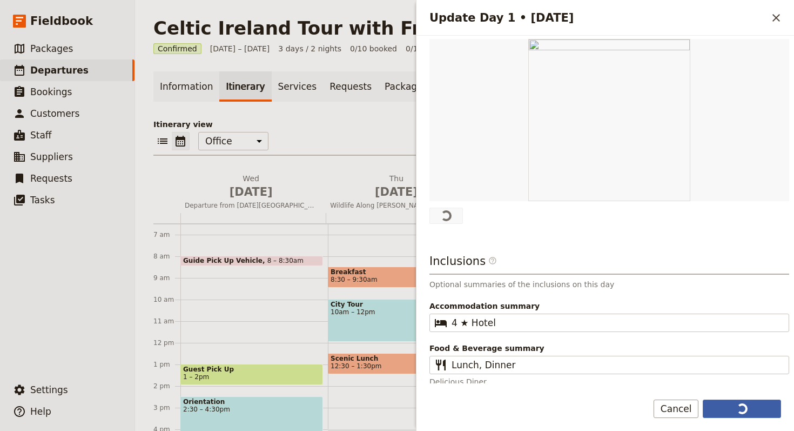
scroll to position [272, 0]
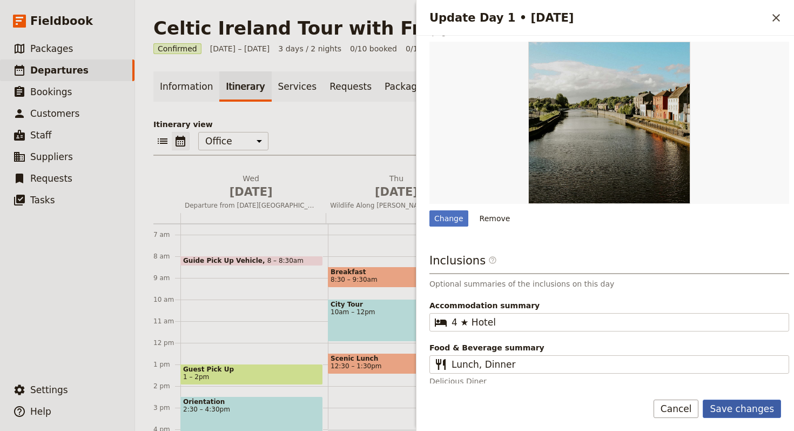
click at [758, 406] on button "Save changes" at bounding box center [742, 408] width 78 height 18
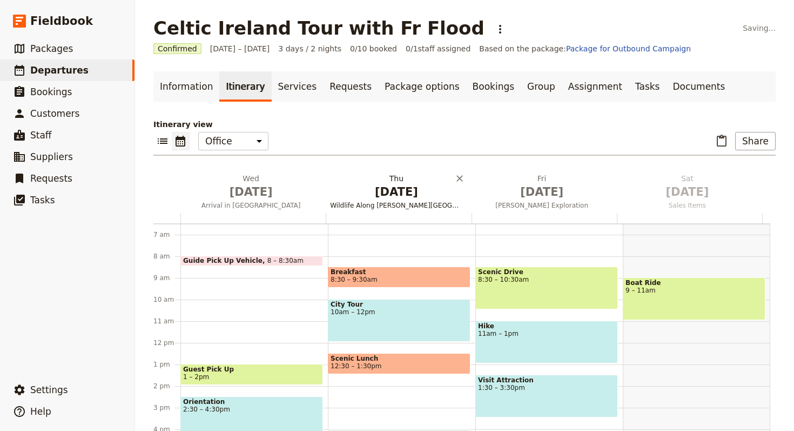
click at [411, 196] on span "Oct 2" at bounding box center [396, 192] width 132 height 16
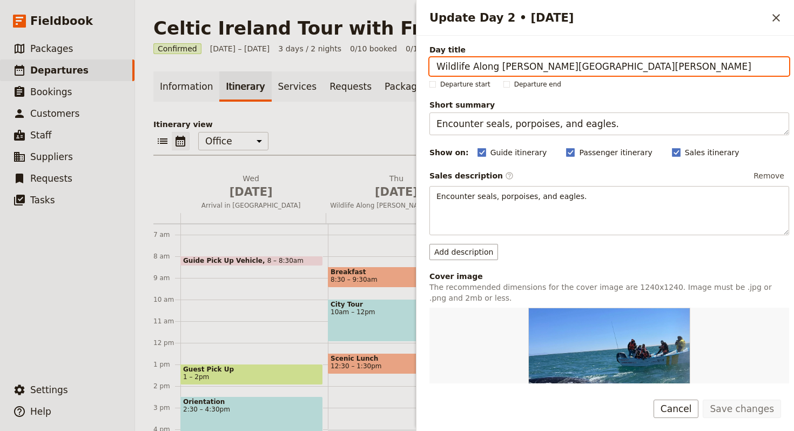
paste input "Glendalough and Kilkenny City"
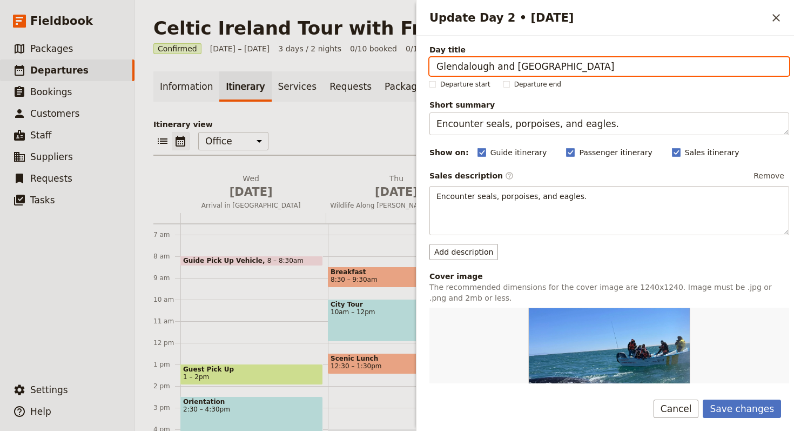
type input "Glendalough and Kilkenny City"
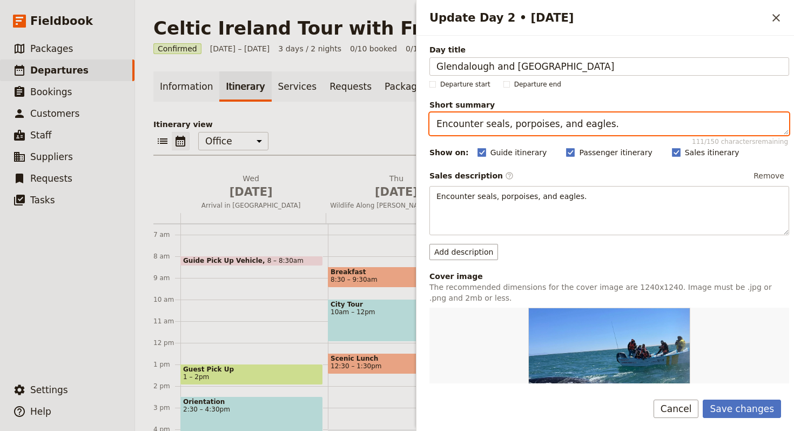
click at [685, 112] on textarea "Encounter seals, porpoises, and eagles." at bounding box center [609, 123] width 360 height 23
paste textarea "xplore Glendalough and Kilkenny’s medieval heart"
type textarea "Explore Glendalough and Kilkenny’s medieval heart."
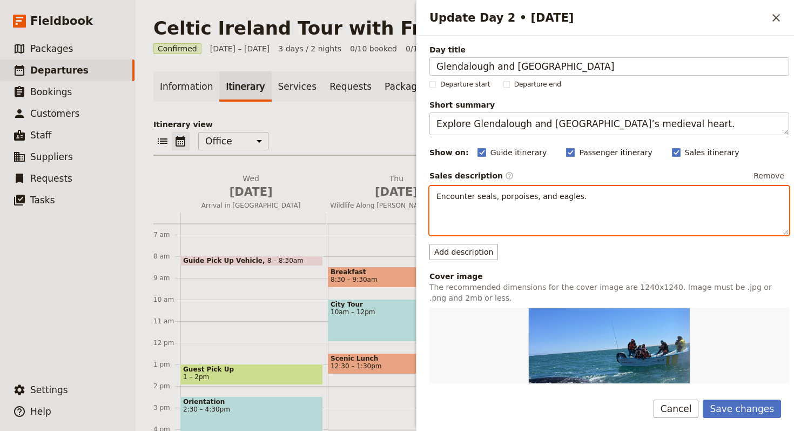
click at [662, 207] on div "Encounter seals, porpoises, and eagles." at bounding box center [609, 210] width 359 height 48
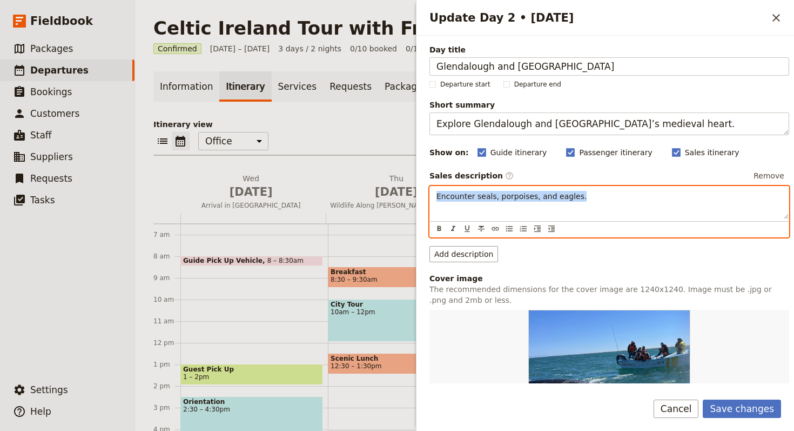
click at [662, 207] on div "Encounter seals, porpoises, and eagles." at bounding box center [609, 202] width 359 height 32
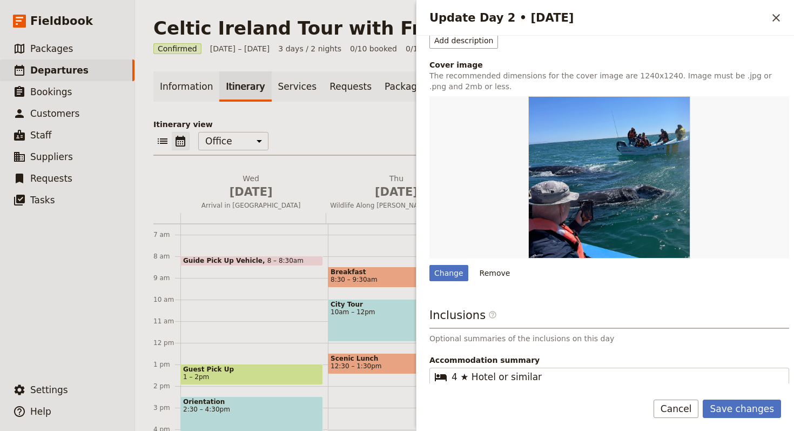
scroll to position [218, 0]
click at [741, 399] on button "Save changes" at bounding box center [742, 408] width 78 height 18
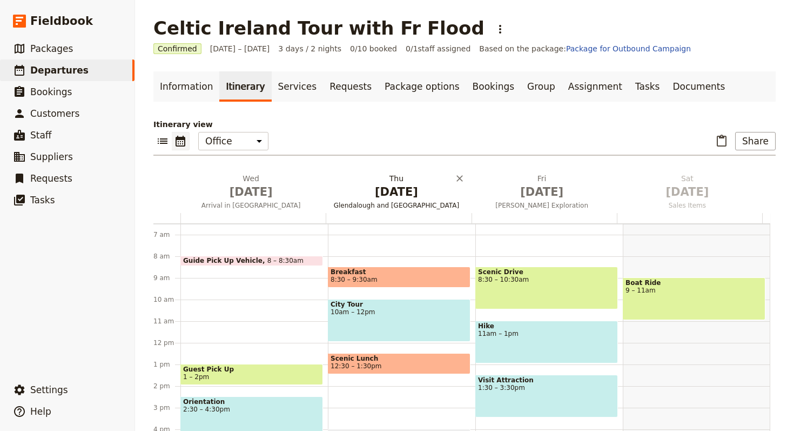
click at [395, 197] on span "Oct 2" at bounding box center [396, 192] width 132 height 16
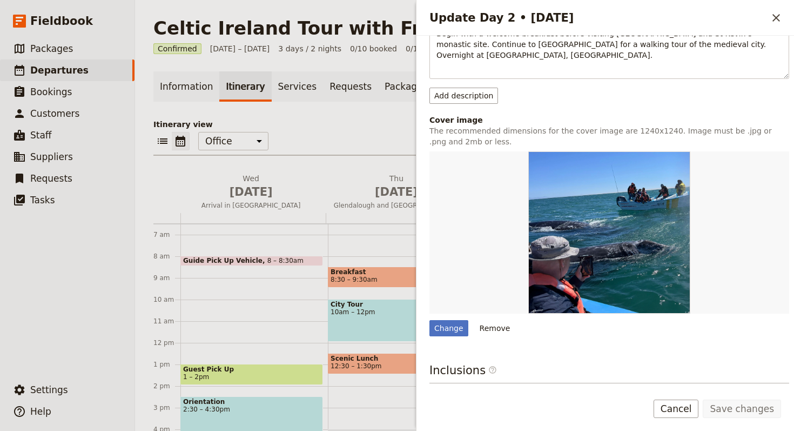
scroll to position [277, 0]
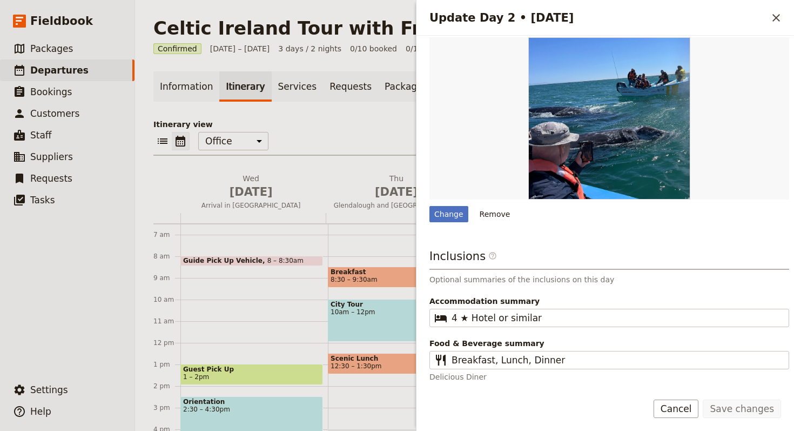
click at [488, 261] on span "​" at bounding box center [492, 257] width 9 height 13
click at [446, 224] on div "Day title Glendalough and Kilkenny City Departure start Departure end Short sum…" at bounding box center [609, 75] width 360 height 614
click at [446, 216] on div "Change" at bounding box center [448, 214] width 39 height 16
click at [429, 206] on input "Change" at bounding box center [429, 205] width 1 height 1
type input "C:\fakepath\ian-hutchinson-WkO71PbTJkw-unsplash (1).jpg"
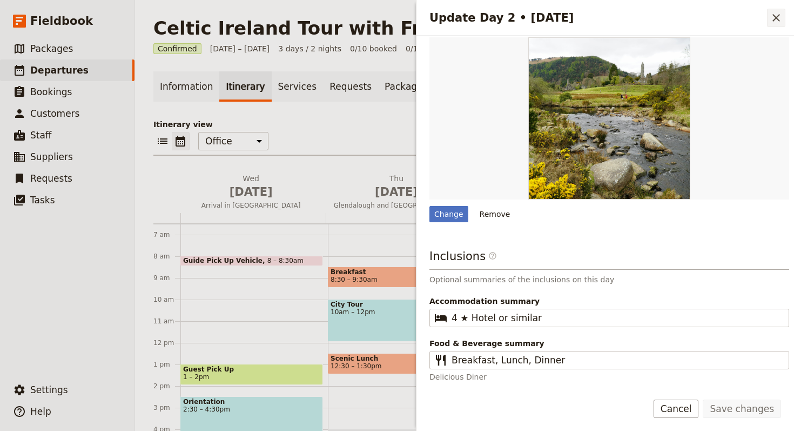
click at [772, 9] on button "​" at bounding box center [776, 18] width 18 height 18
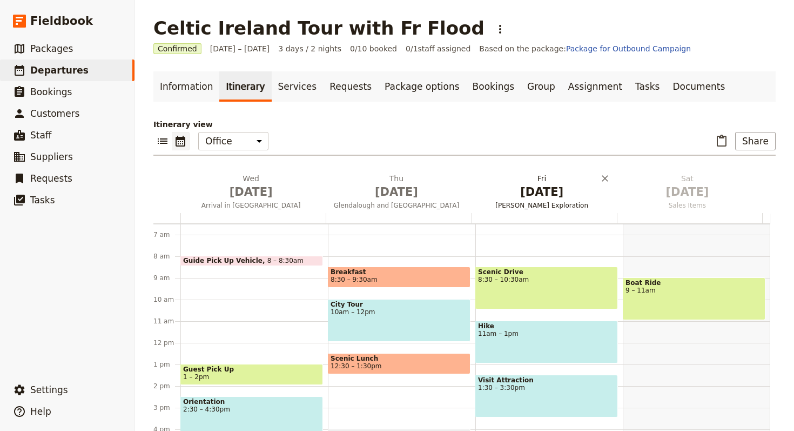
click at [554, 202] on span "Dewa Sanzan Exploration" at bounding box center [542, 205] width 141 height 9
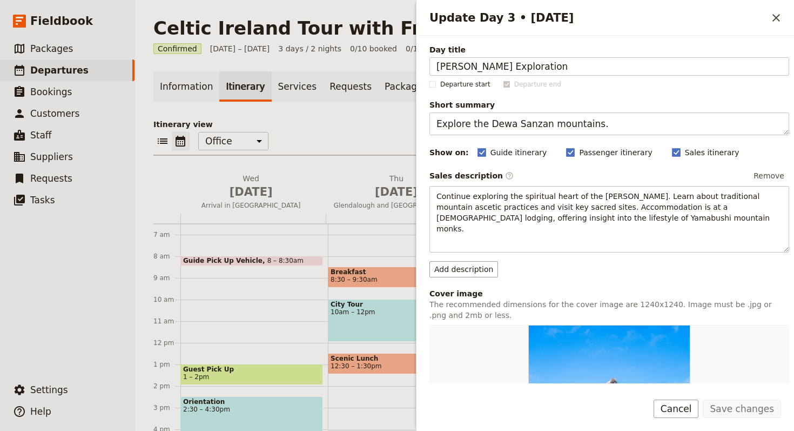
click at [688, 76] on div "Day title Dewa Sanzan Exploration Departure start Departure end Short summary E…" at bounding box center [609, 363] width 360 height 638
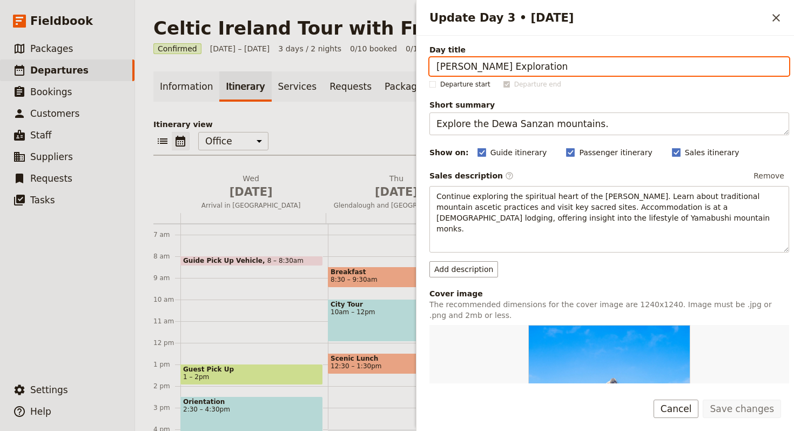
click at [692, 65] on input "Dewa Sanzan Exploration" at bounding box center [609, 66] width 360 height 18
paste input "Kilkenny Castle and Hurling Experience"
type input "Kilkenny Castle and Hurling Experience"
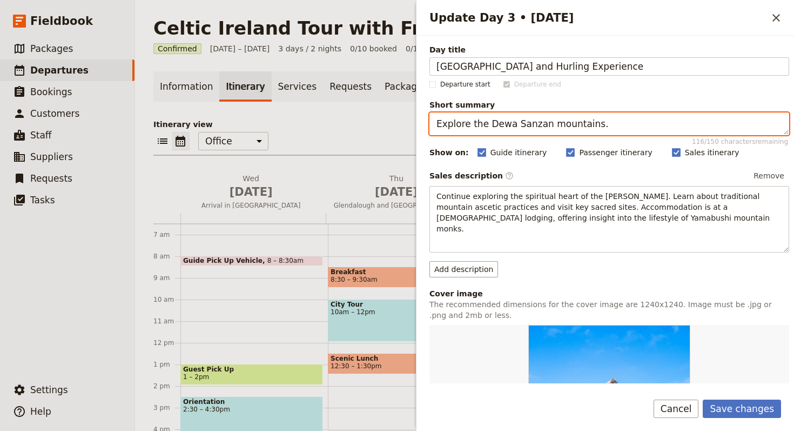
click at [713, 123] on textarea "Explore the Dewa Sanzan mountains." at bounding box center [609, 123] width 360 height 23
paste textarea "Visit Kilkenny Castle and enjoy Irish pub culture"
type textarea "Visit Kilkenny Castle and enjoy Irish pub culture."
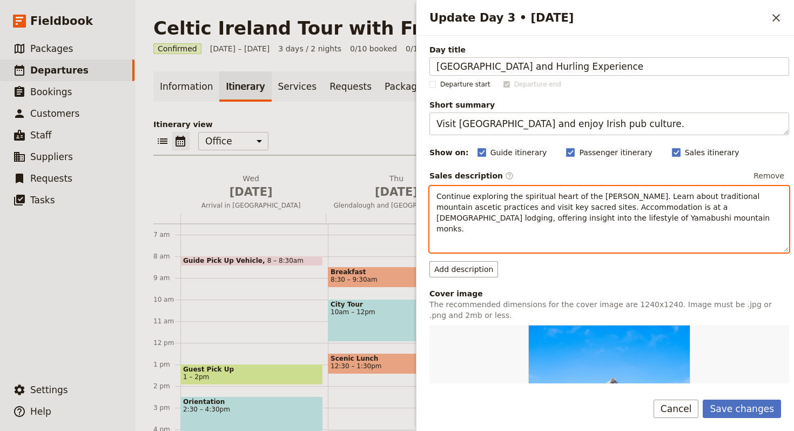
click at [581, 208] on span "Continue exploring the spiritual heart of the Dewa Sanzan. Learn about traditio…" at bounding box center [605, 212] width 336 height 41
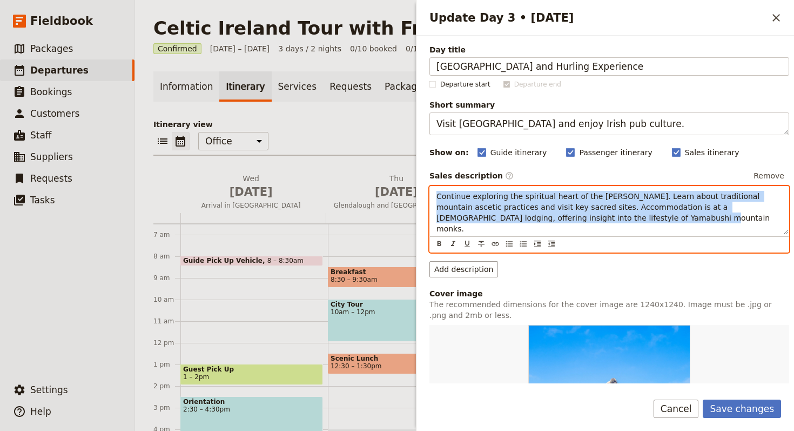
click at [581, 208] on span "Continue exploring the spiritual heart of the Dewa Sanzan. Learn about traditio…" at bounding box center [605, 212] width 336 height 41
paste div "Update Day 3 • 3 Oct"
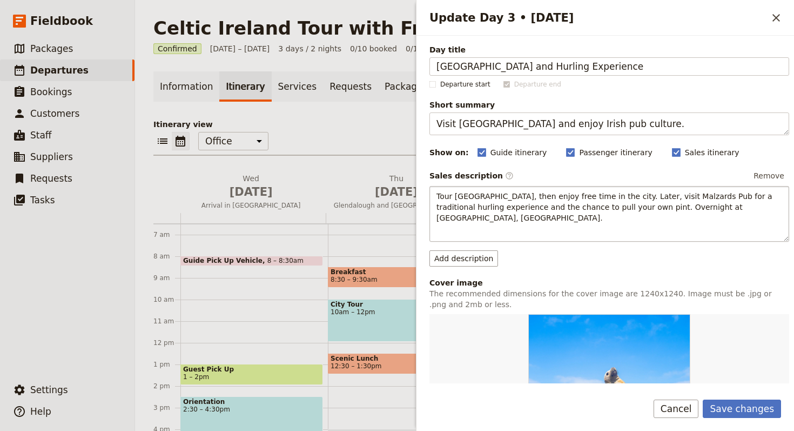
scroll to position [285, 0]
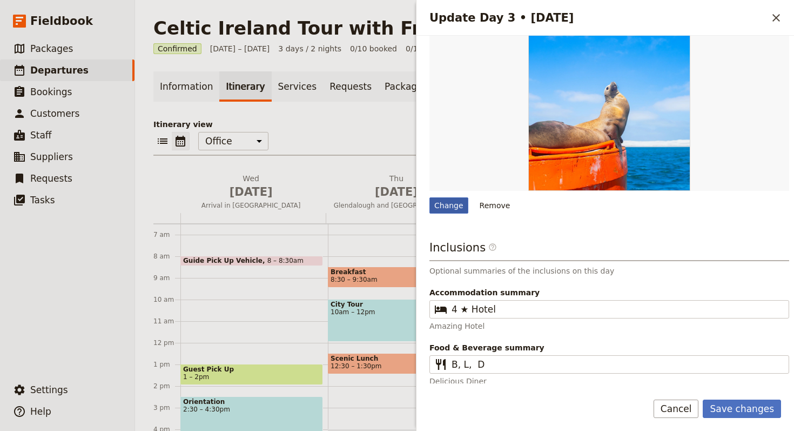
click at [458, 208] on div "Change" at bounding box center [448, 205] width 39 height 16
click at [429, 197] on input "Change" at bounding box center [429, 197] width 1 height 1
type input "C:\fakepath\nir-himi-ATNGlWANd5w-unsplash (1).jpg"
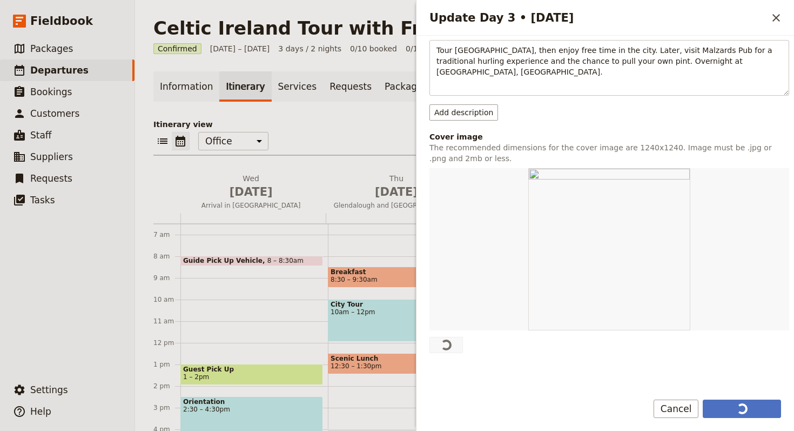
scroll to position [205, 0]
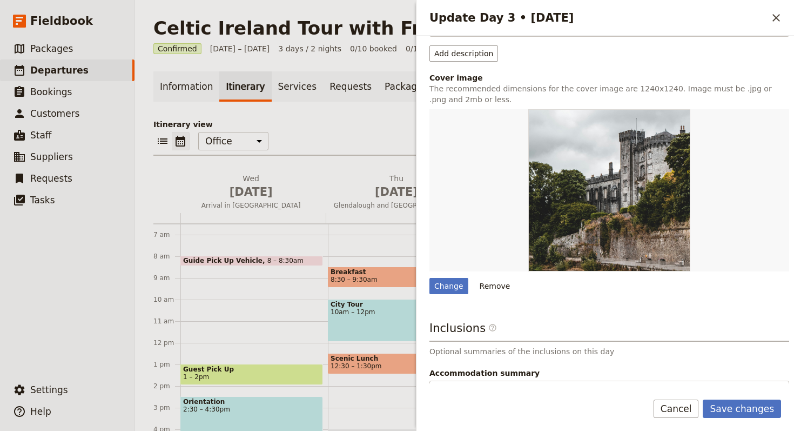
click at [752, 394] on form "Day title Kilkenny Castle and Hurling Experience Departure start Departure end …" at bounding box center [606, 233] width 378 height 395
click at [753, 402] on button "Save changes" at bounding box center [742, 408] width 78 height 18
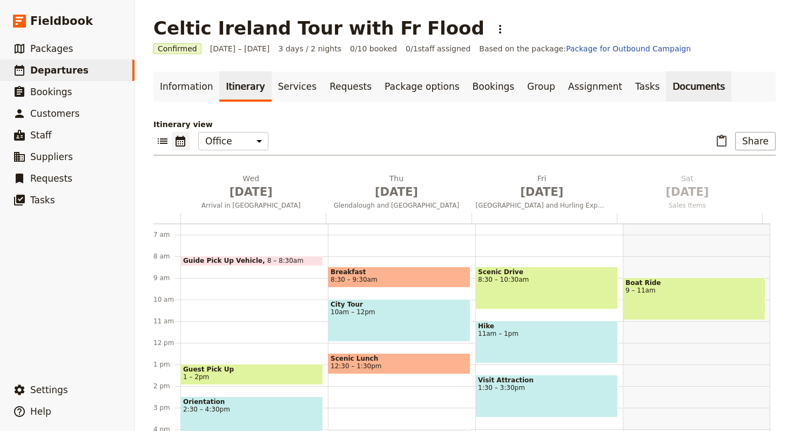
click at [666, 88] on link "Documents" at bounding box center [698, 86] width 65 height 30
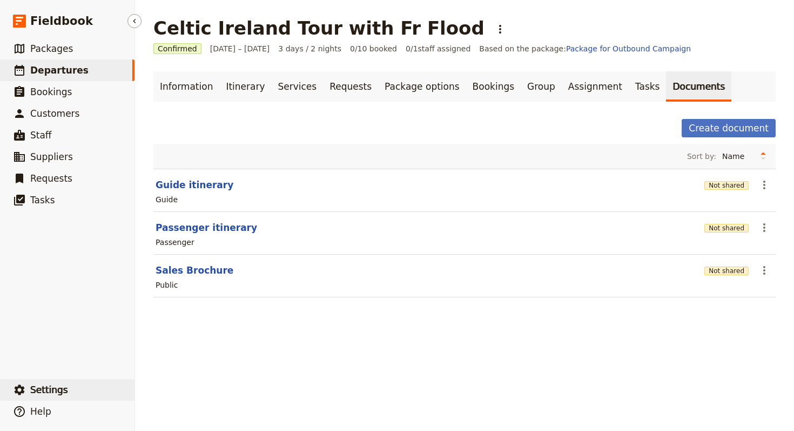
click at [80, 385] on button "​ Settings" at bounding box center [67, 390] width 135 height 22
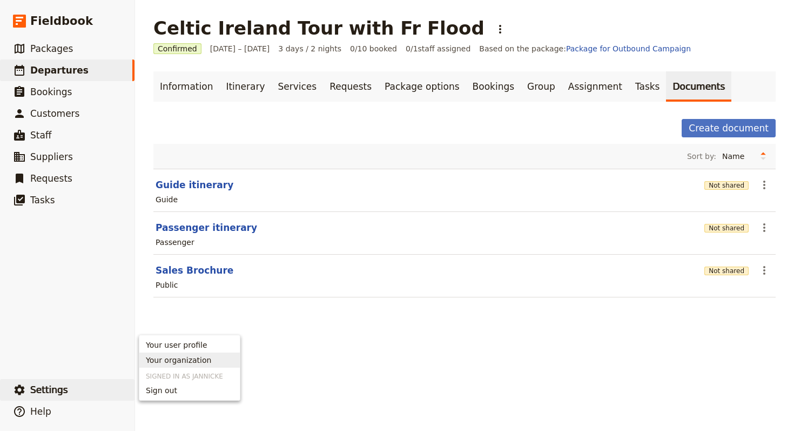
click at [206, 355] on span "Your organization" at bounding box center [178, 359] width 65 height 11
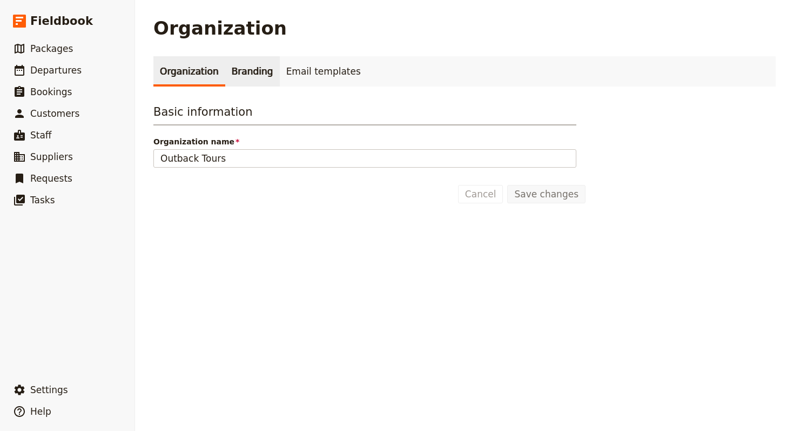
click at [228, 83] on link "Branding" at bounding box center [252, 71] width 55 height 30
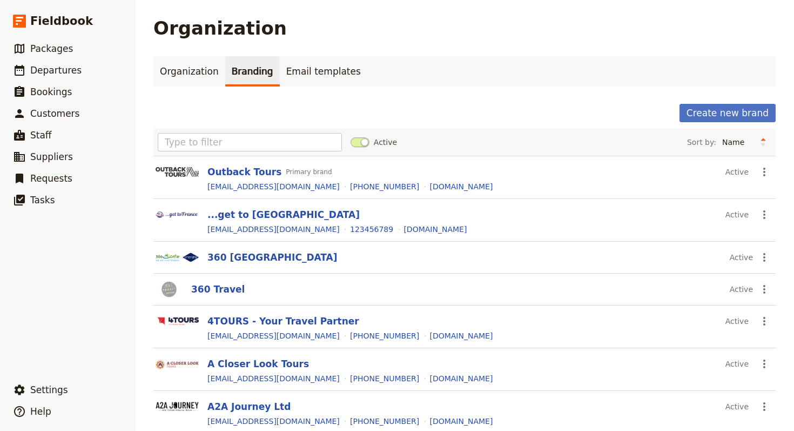
click at [675, 112] on div "Create new brand" at bounding box center [464, 113] width 622 height 18
click at [719, 110] on button "Create new brand" at bounding box center [728, 113] width 96 height 18
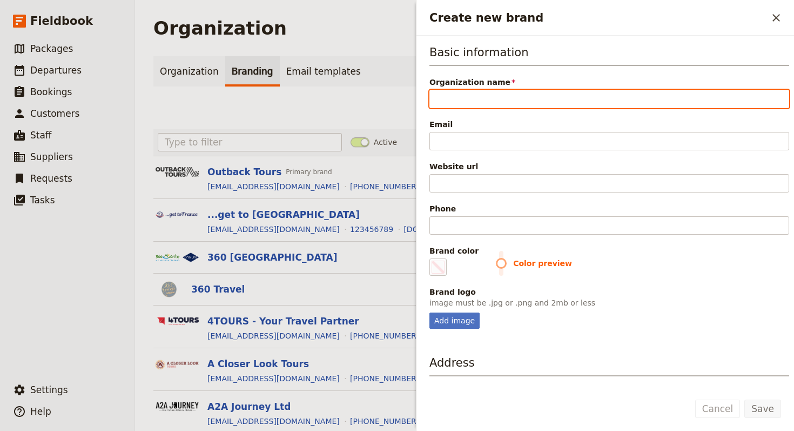
paste input "Brack Tours"
paste input "nfo@bracktours.com"
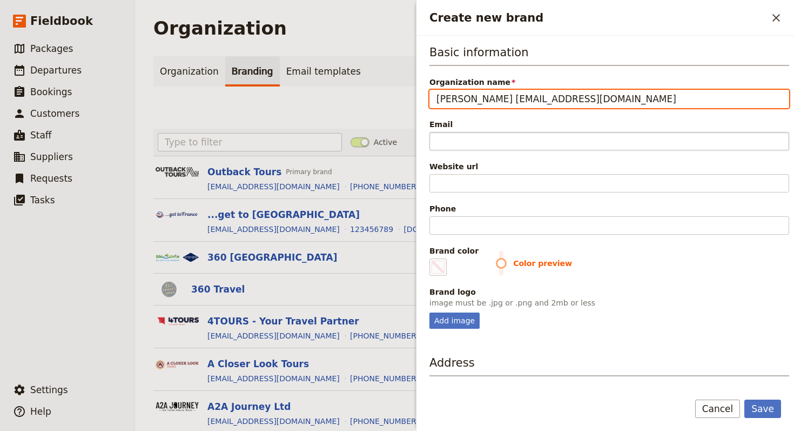
type input "Brack Tours"
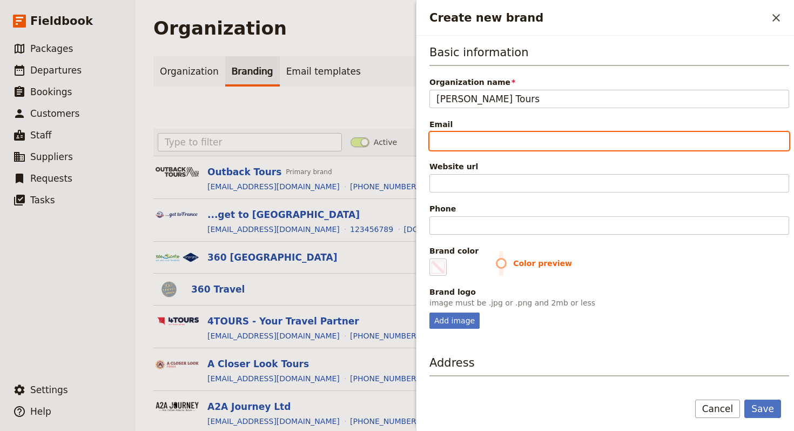
click at [602, 135] on input "Email" at bounding box center [609, 141] width 360 height 18
paste input "nfo@bracktours.com"
type input "info@bracktours.com"
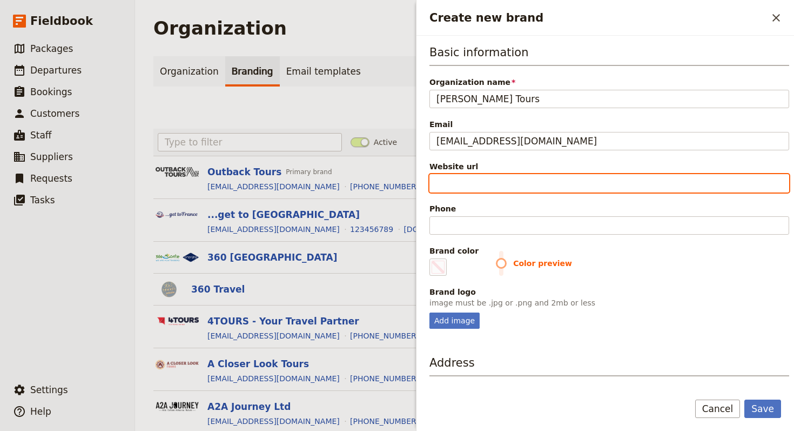
paste input "https://www.bracktours.com"
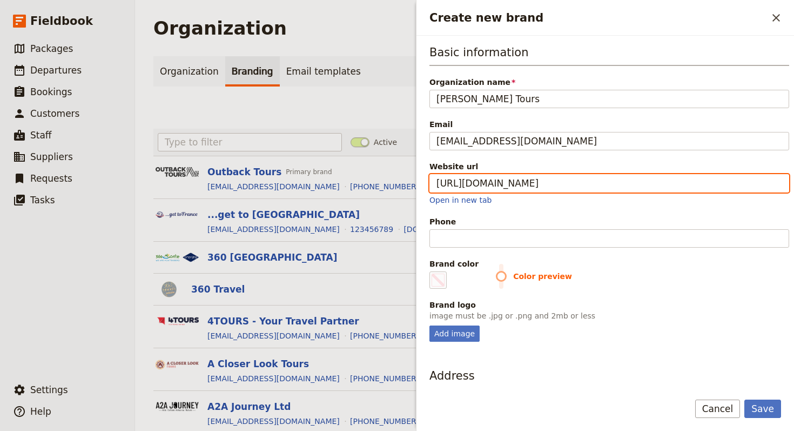
type input "https://www.bracktours.com"
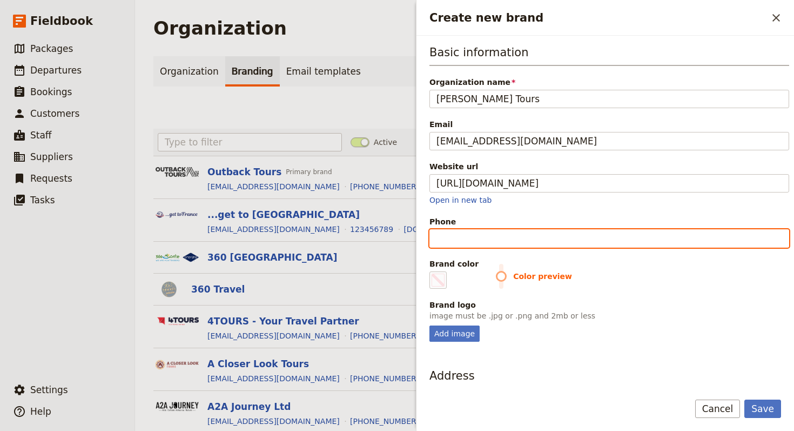
click at [543, 235] on input "Phone" at bounding box center [609, 238] width 360 height 18
paste input "855-338-4339"
type input "+18553384339"
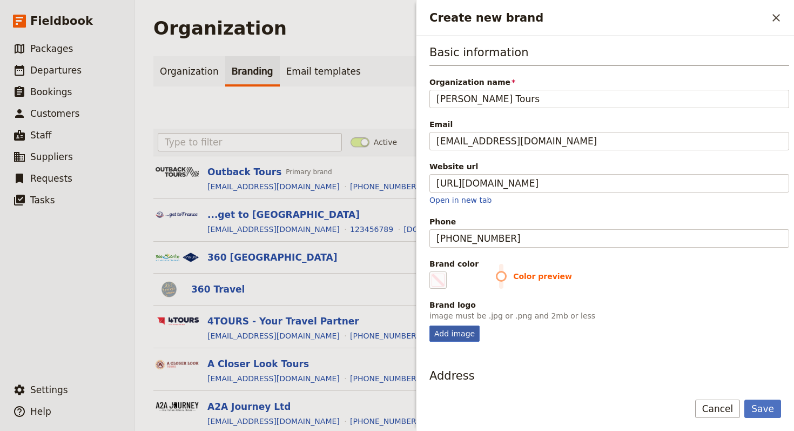
click at [468, 331] on div "Add image" at bounding box center [454, 333] width 50 height 16
click at [429, 325] on input "Add image" at bounding box center [429, 325] width 1 height 1
type input "C:\fakepath\BRACK-COLOUR-TRAVEL-New-Retina-Homepage.png"
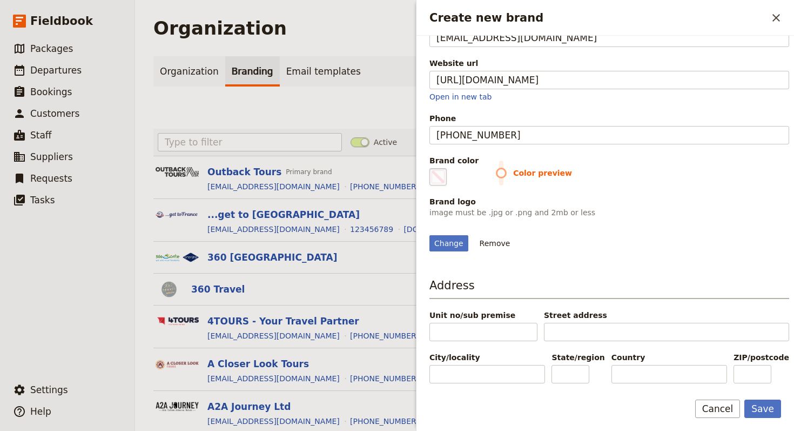
click at [444, 170] on span "Create new brand" at bounding box center [438, 176] width 13 height 13
click at [432, 167] on input "#000000" at bounding box center [432, 167] width 1 height 1
type input "#83a62f"
click at [635, 222] on div "Change Remove" at bounding box center [609, 236] width 360 height 29
click at [769, 411] on button "Save" at bounding box center [762, 408] width 37 height 18
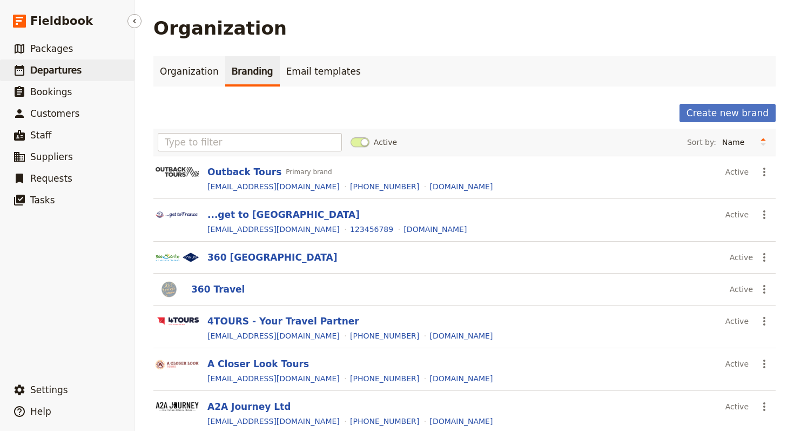
click at [76, 71] on link "​ Departures" at bounding box center [67, 70] width 135 height 22
select select "UPDATED_AT"
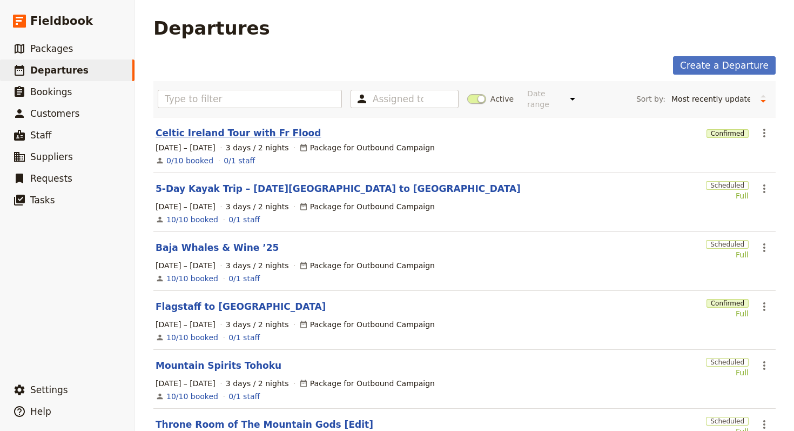
click at [271, 126] on link "Celtic Ireland Tour with Fr Flood" at bounding box center [238, 132] width 165 height 13
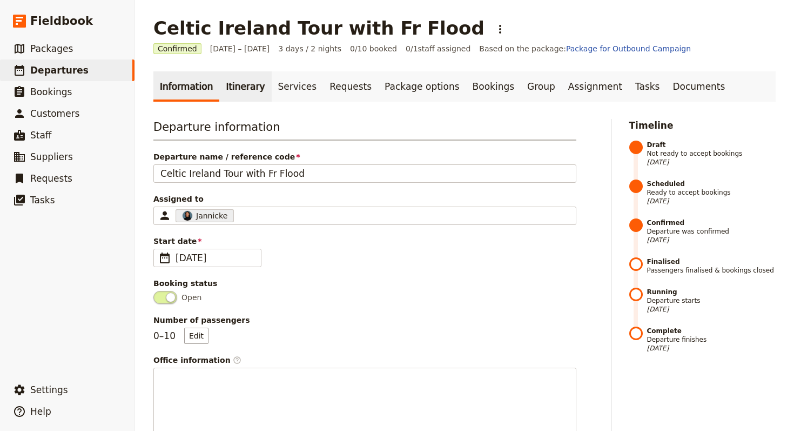
click at [243, 80] on link "Itinerary" at bounding box center [245, 86] width 52 height 30
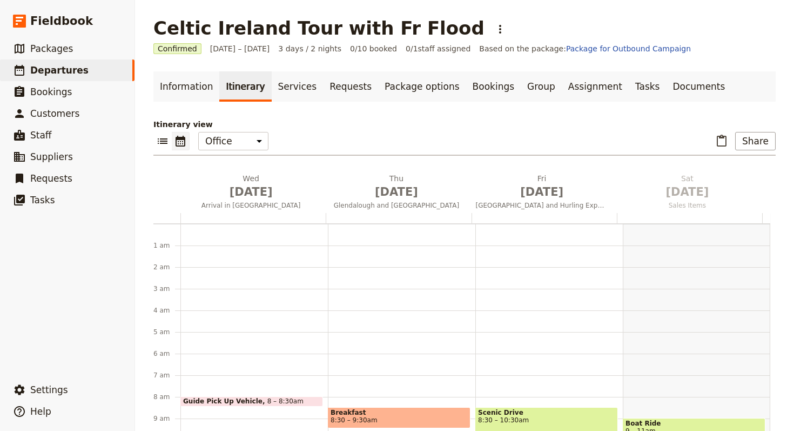
scroll to position [140, 0]
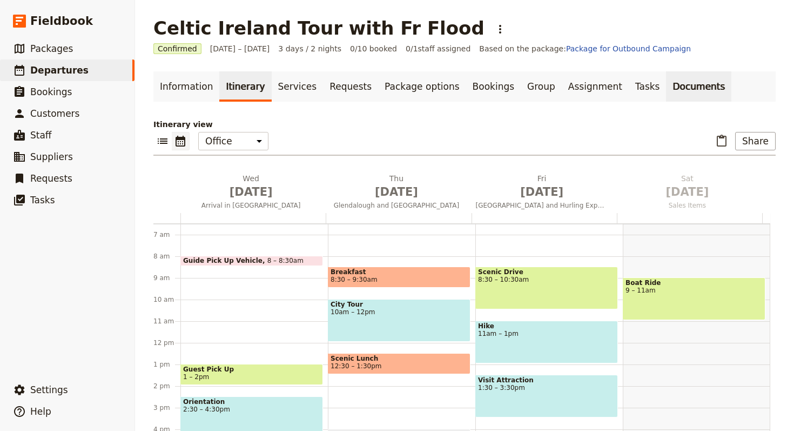
click at [666, 88] on link "Documents" at bounding box center [698, 86] width 65 height 30
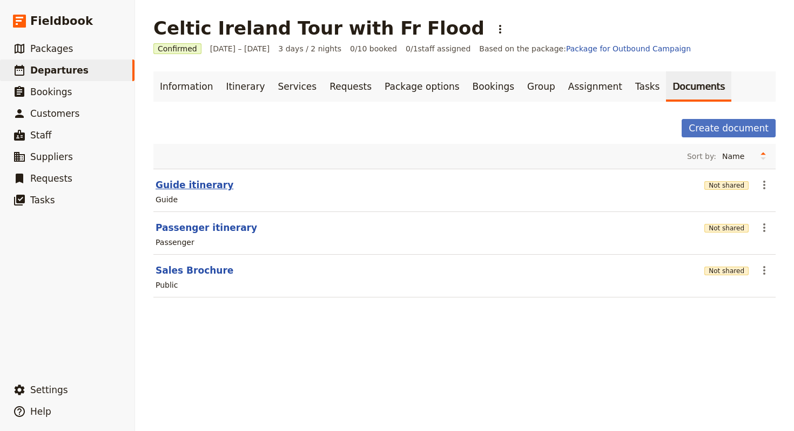
click at [200, 181] on button "Guide itinerary" at bounding box center [195, 184] width 78 height 13
select select "STAFF"
select select "RUN_SHEET"
select select "LARGE"
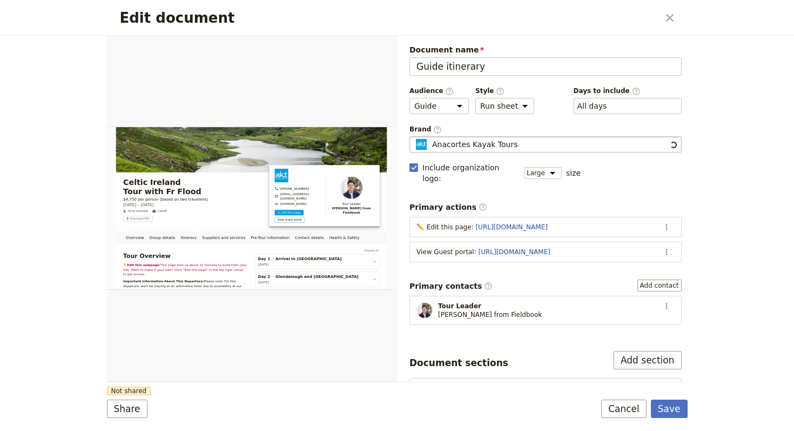
click at [493, 144] on span "Anacortes Kayak Tours" at bounding box center [475, 144] width 86 height 11
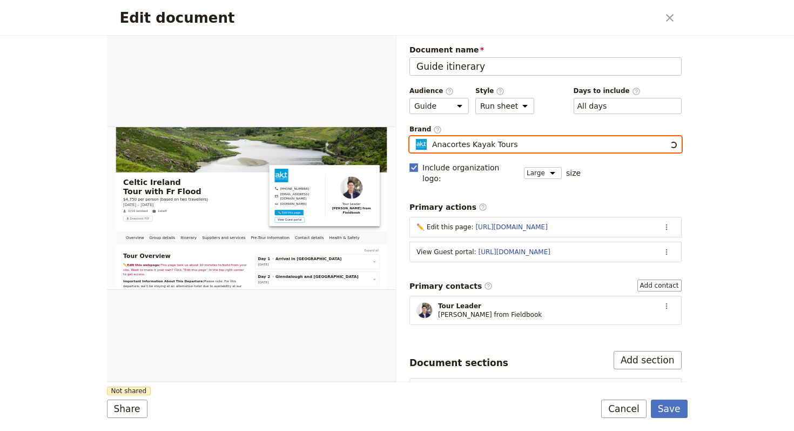
click at [414, 137] on input "Anacortes Kayak Tours" at bounding box center [414, 136] width 1 height 1
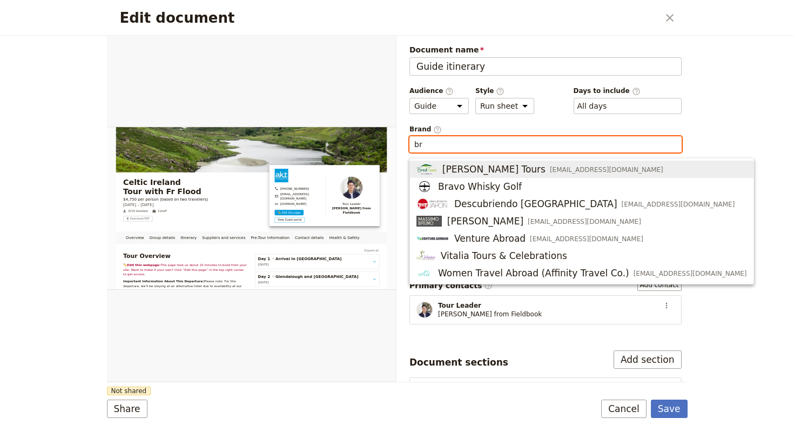
click at [550, 165] on span "info@bracktours.com" at bounding box center [606, 169] width 113 height 9
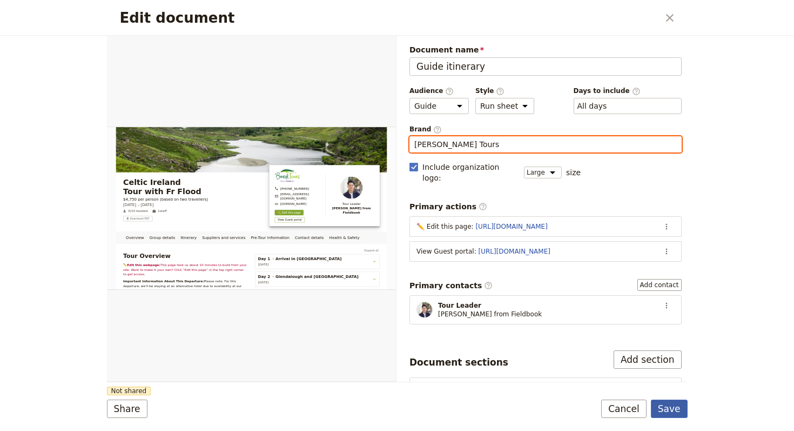
type input "Brack Tours"
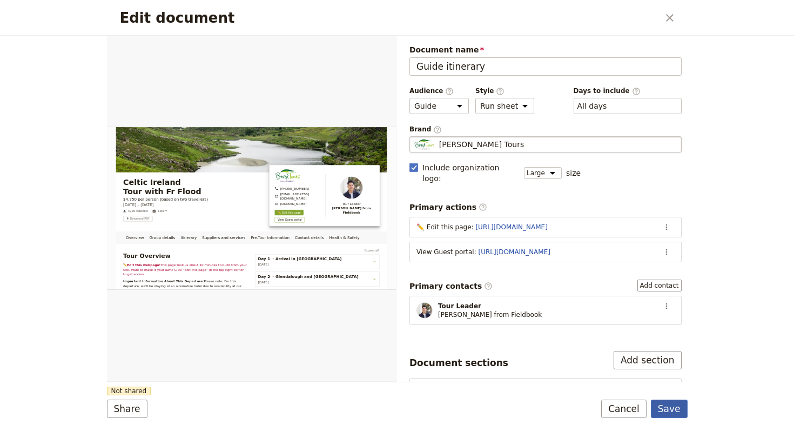
click at [668, 408] on button "Save" at bounding box center [669, 408] width 37 height 18
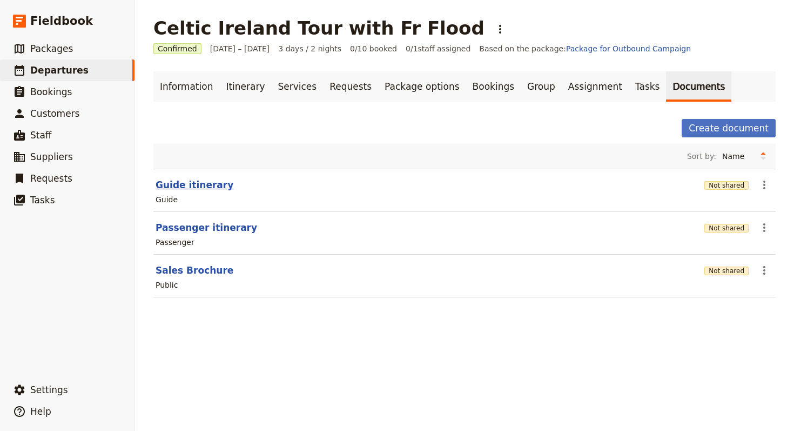
click at [200, 188] on button "Guide itinerary" at bounding box center [195, 184] width 78 height 13
select select "STAFF"
select select "RUN_SHEET"
select select "LARGE"
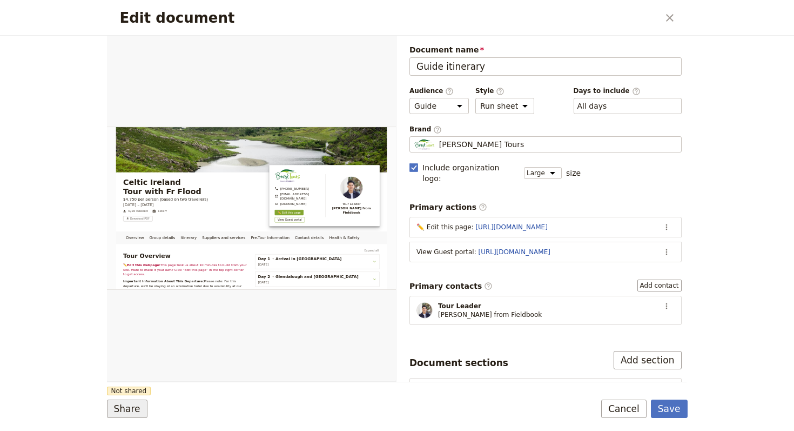
click at [130, 417] on button "Share" at bounding box center [127, 408] width 41 height 18
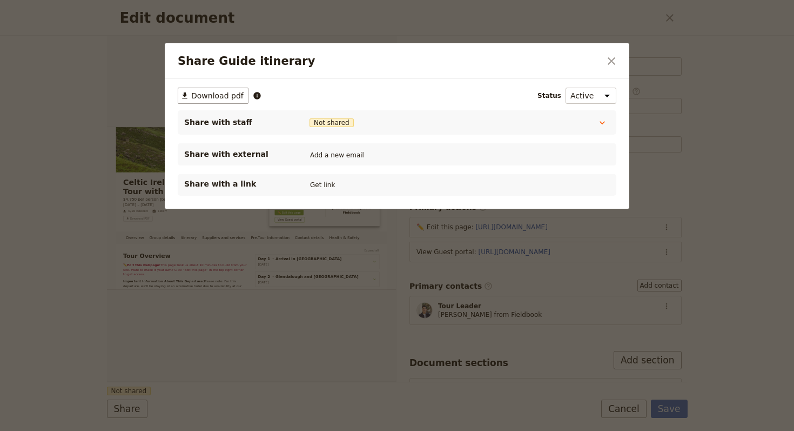
click at [333, 197] on div "​ Download pdf Status Active Inactive Share with staff Not shared Tour Guide No…" at bounding box center [397, 144] width 465 height 130
click at [324, 182] on button "Get link" at bounding box center [322, 185] width 30 height 12
click at [606, 59] on icon "Close dialog" at bounding box center [611, 61] width 13 height 13
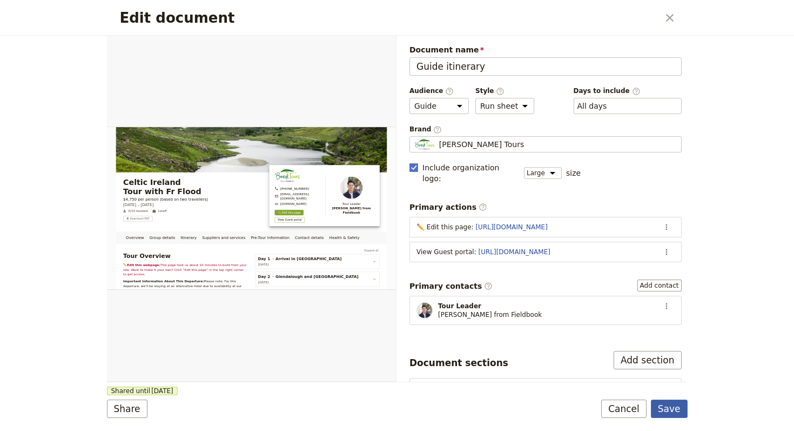
click at [674, 408] on button "Save" at bounding box center [669, 408] width 37 height 18
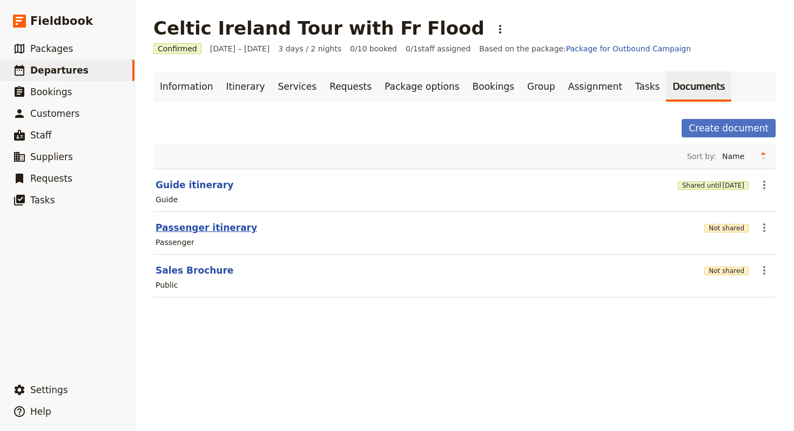
click at [177, 221] on button "Passenger itinerary" at bounding box center [207, 227] width 102 height 13
select select "PASSENGER"
select select "RUN_SHEET"
select select "LARGE"
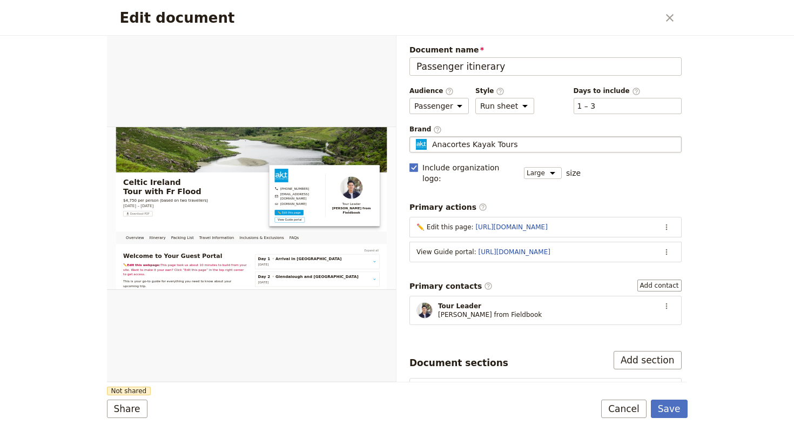
click at [526, 141] on div "Anacortes Kayak Tours" at bounding box center [545, 144] width 263 height 11
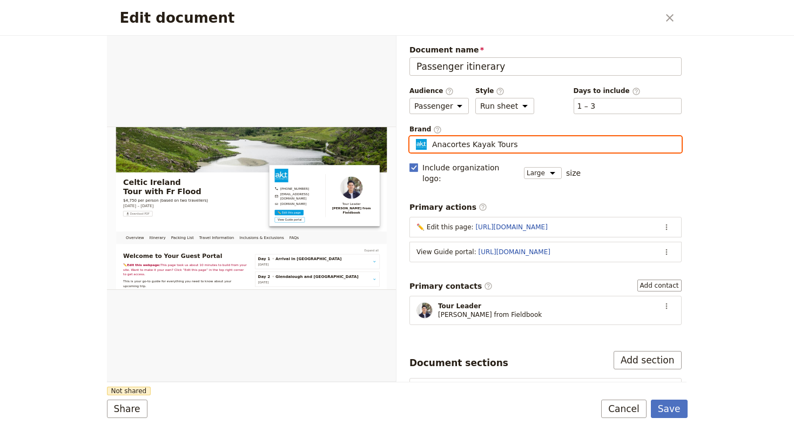
click at [414, 137] on input "Anacortes Kayak Tours" at bounding box center [414, 136] width 1 height 1
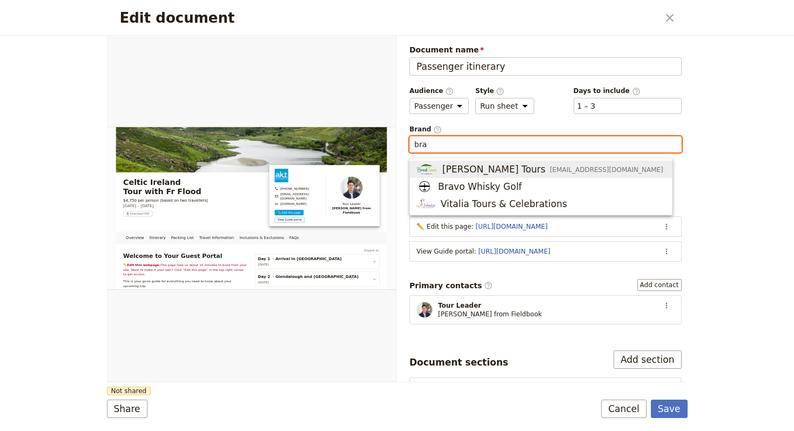
click at [550, 169] on span "info@bracktours.com" at bounding box center [606, 169] width 113 height 9
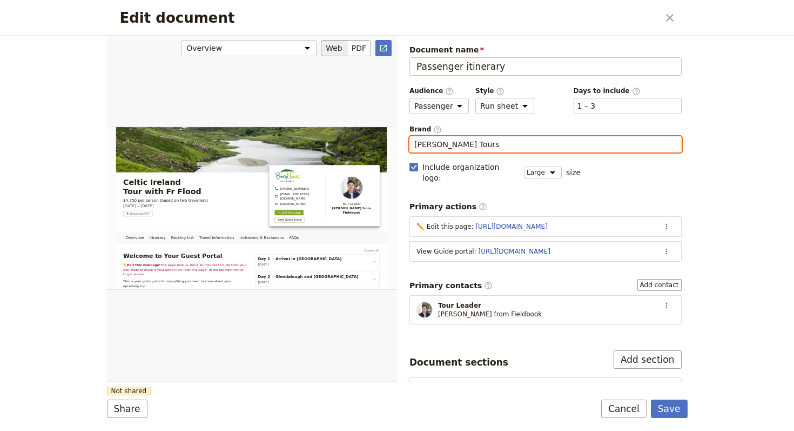
type input "Brack Tours"
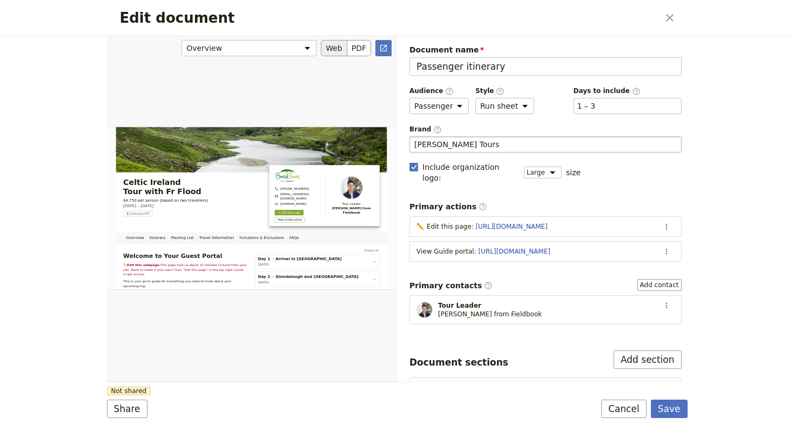
click at [370, 324] on div "Edit document" at bounding box center [251, 208] width 289 height 346
click at [135, 407] on button "Share" at bounding box center [127, 408] width 41 height 18
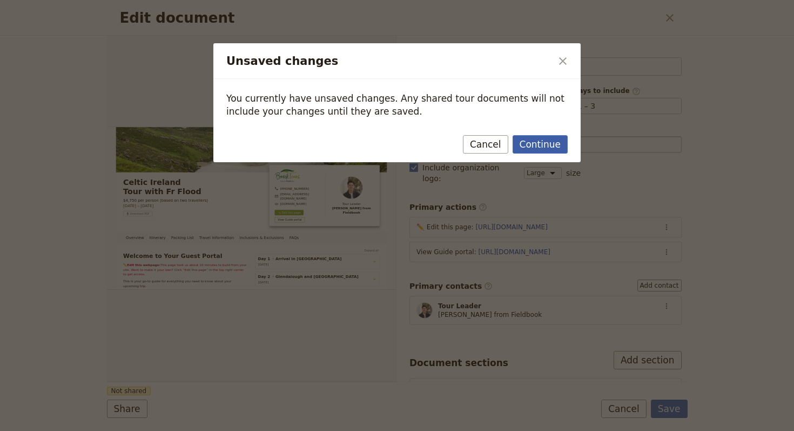
click at [532, 152] on button "Continue" at bounding box center [540, 144] width 55 height 18
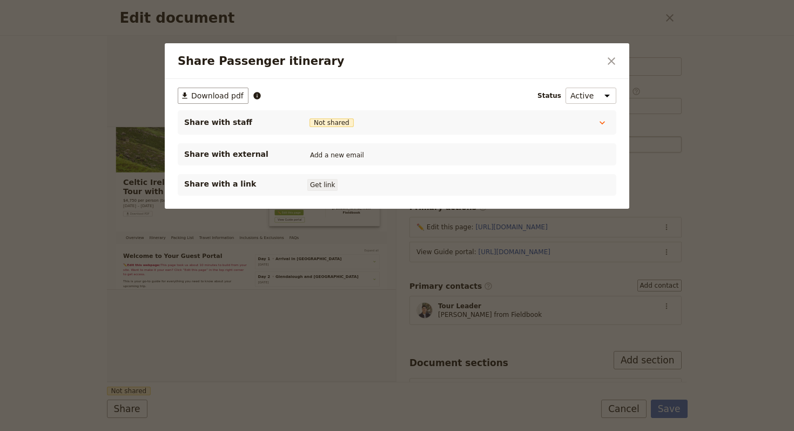
click at [308, 184] on button "Get link" at bounding box center [322, 185] width 30 height 12
click at [604, 63] on button "​" at bounding box center [611, 61] width 18 height 18
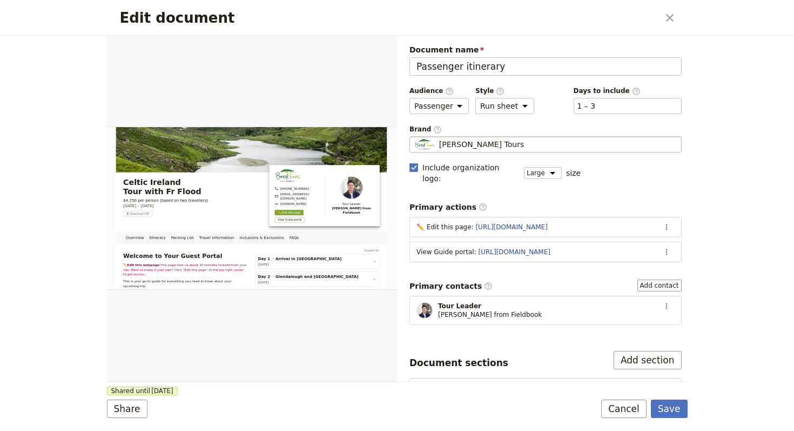
click at [670, 399] on form "Overview Itinerary Packing List Travel Information Inclusions & Exclusions FAQs…" at bounding box center [397, 233] width 581 height 395
click at [669, 401] on button "Save" at bounding box center [669, 408] width 37 height 18
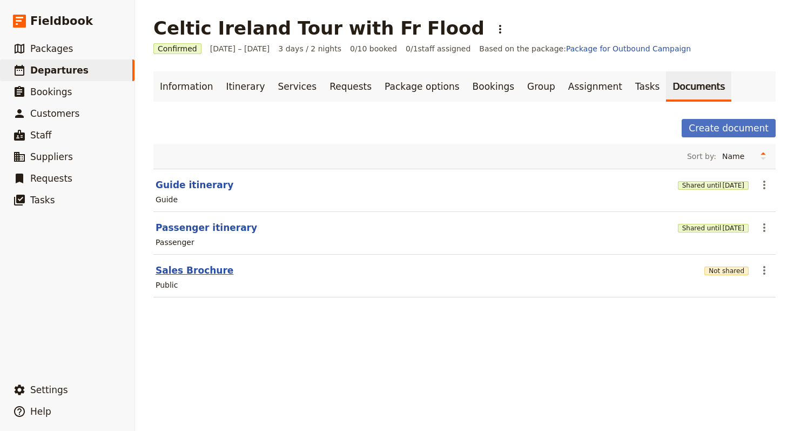
click at [197, 276] on button "Sales Brochure" at bounding box center [195, 270] width 78 height 13
select select "DEFAULT"
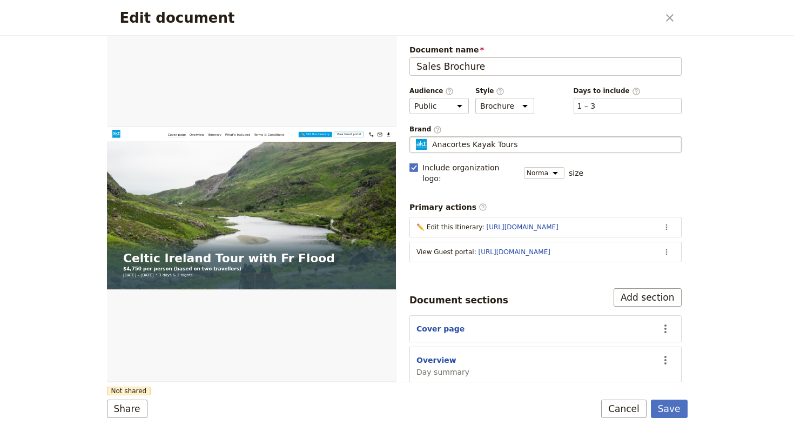
click at [515, 144] on div "Anacortes Kayak Tours" at bounding box center [545, 144] width 263 height 11
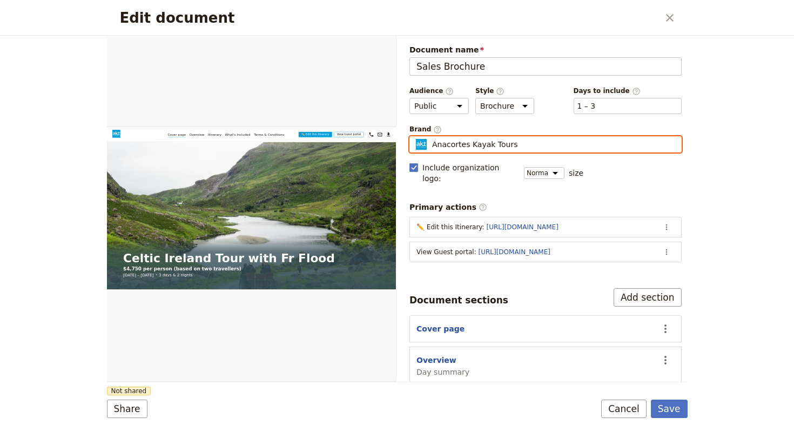
click at [414, 137] on input "Anacortes Kayak Tours" at bounding box center [414, 136] width 1 height 1
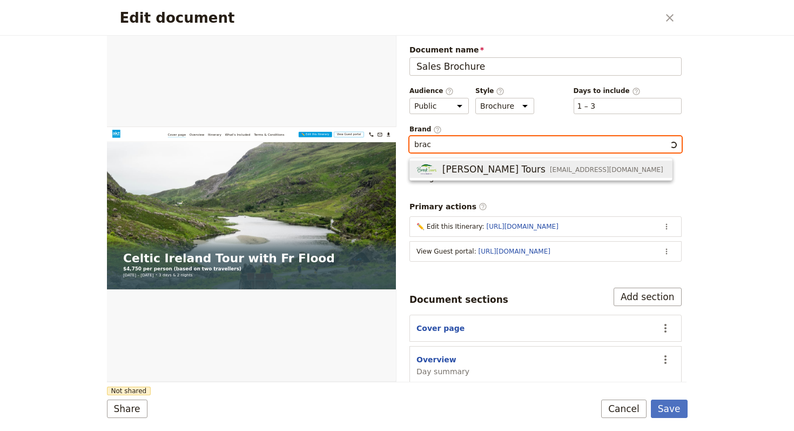
click at [550, 166] on span "info@bracktours.com" at bounding box center [606, 169] width 113 height 9
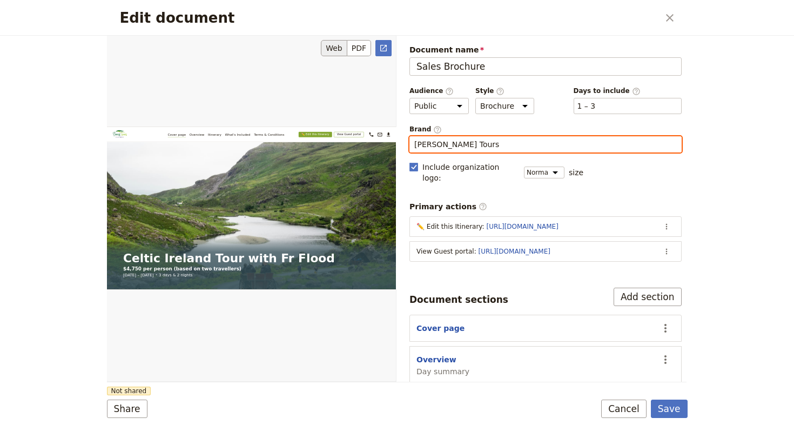
type input "Brack Tours"
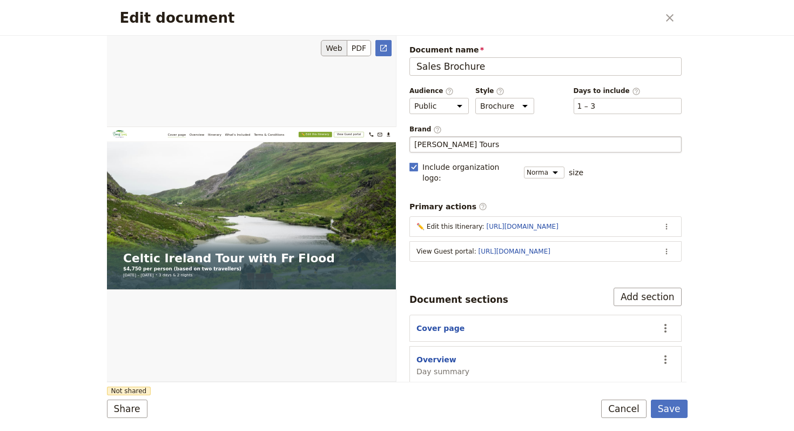
click at [253, 371] on div "Edit document" at bounding box center [251, 208] width 289 height 346
click at [150, 409] on div "Share Not shared Save Cancel" at bounding box center [397, 408] width 581 height 18
click at [130, 410] on button "Share" at bounding box center [127, 408] width 41 height 18
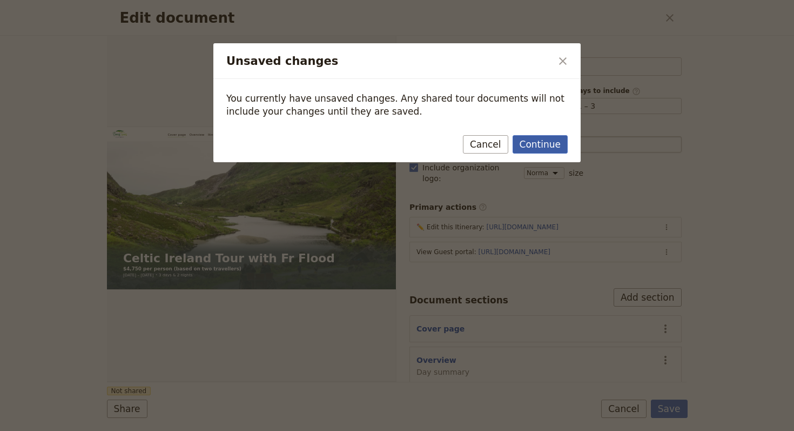
click at [540, 144] on button "Continue" at bounding box center [540, 144] width 55 height 18
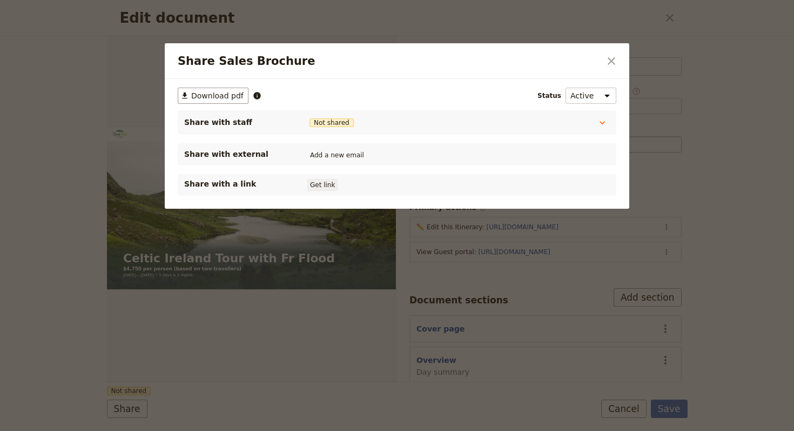
click at [318, 179] on button "Get link" at bounding box center [322, 185] width 30 height 12
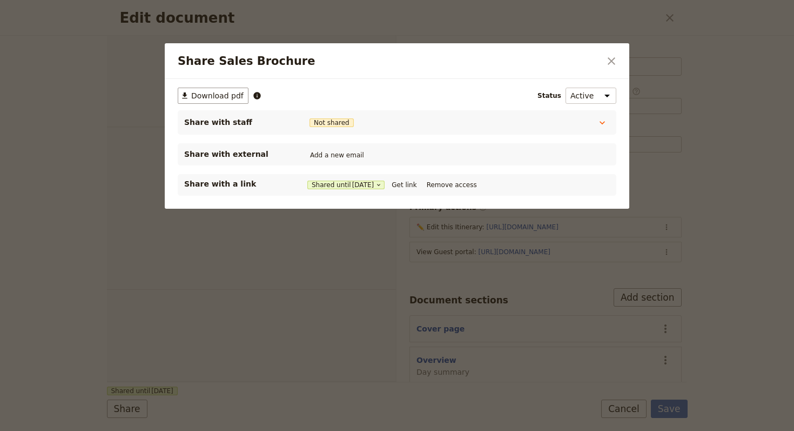
select select "DEFAULT"
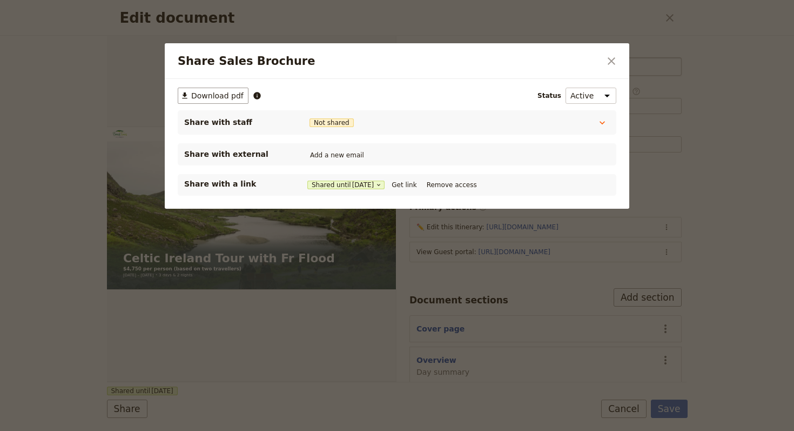
click at [605, 58] on icon "Close dialog" at bounding box center [611, 61] width 13 height 13
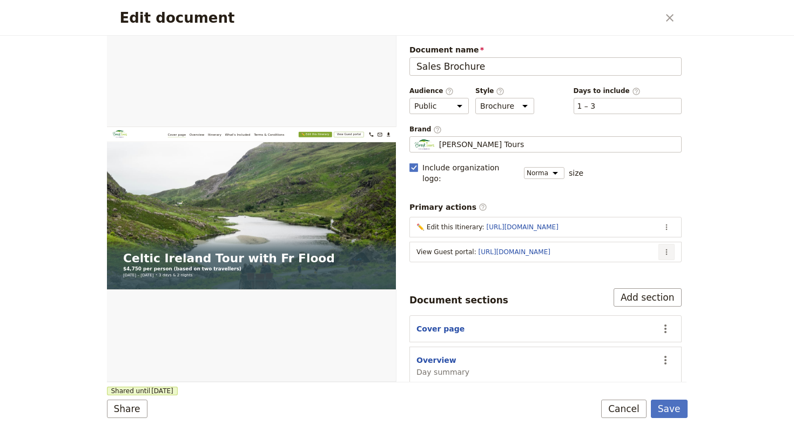
click at [662, 247] on icon "Actions" at bounding box center [666, 251] width 9 height 9
click at [646, 258] on span "Edit action" at bounding box center [616, 263] width 88 height 11
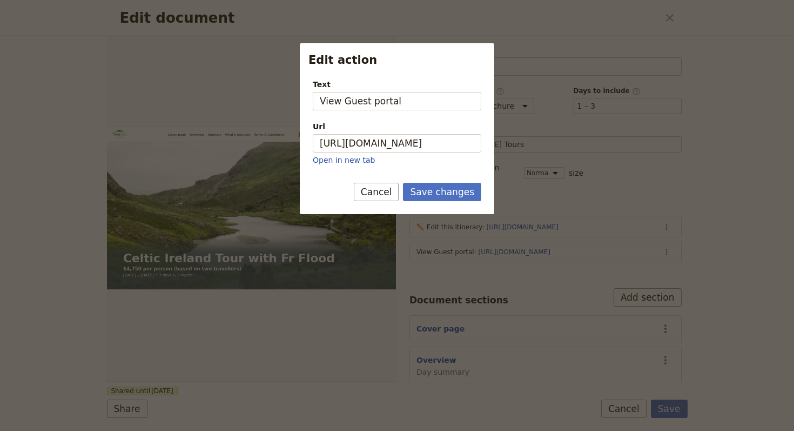
click at [365, 129] on div "Url" at bounding box center [397, 126] width 169 height 11
click at [365, 134] on input "[URL][DOMAIN_NAME]" at bounding box center [397, 143] width 169 height 18
click at [375, 143] on input "[URL][DOMAIN_NAME]" at bounding box center [397, 143] width 169 height 18
paste input "O7DNlVSkGT86D82GQyc8z"
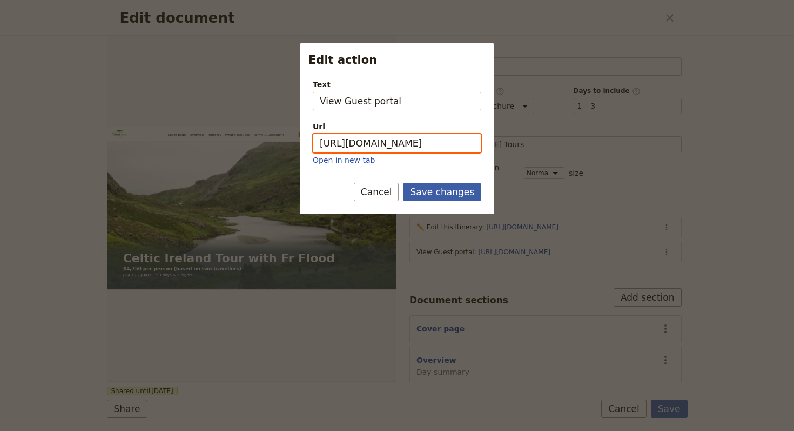
type input "https://trips.fieldbook.com/d/O7DNlVSkGT86D82GQyc8z"
click at [440, 195] on button "Save changes" at bounding box center [442, 192] width 78 height 18
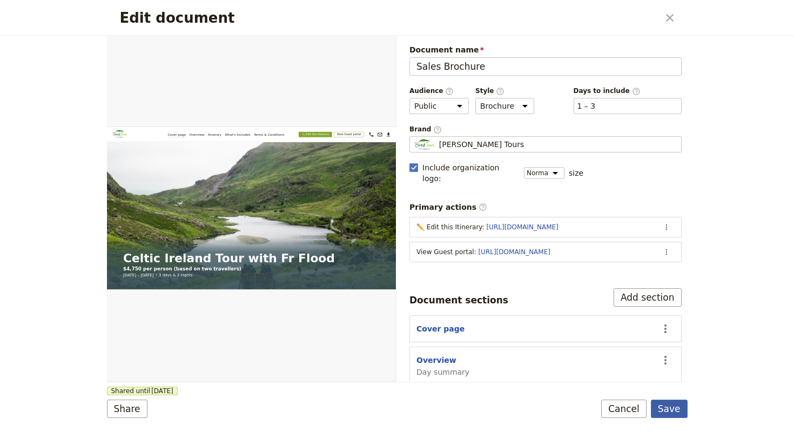
click at [687, 411] on button "Save" at bounding box center [669, 408] width 37 height 18
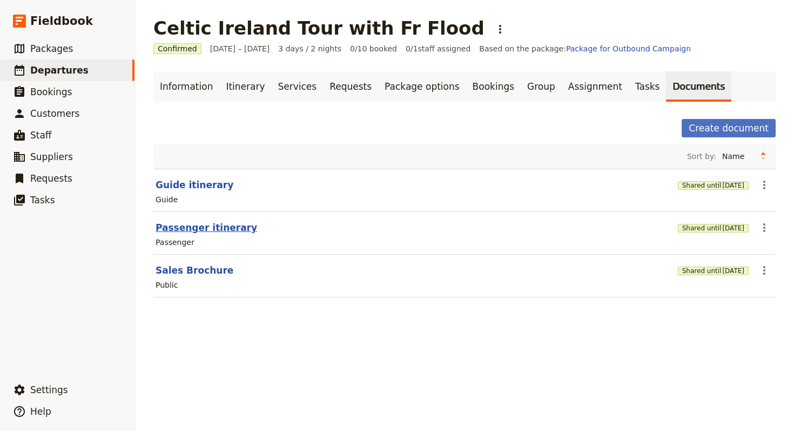
click at [230, 231] on button "Passenger itinerary" at bounding box center [207, 227] width 102 height 13
select select "PASSENGER"
select select "RUN_SHEET"
select select "LARGE"
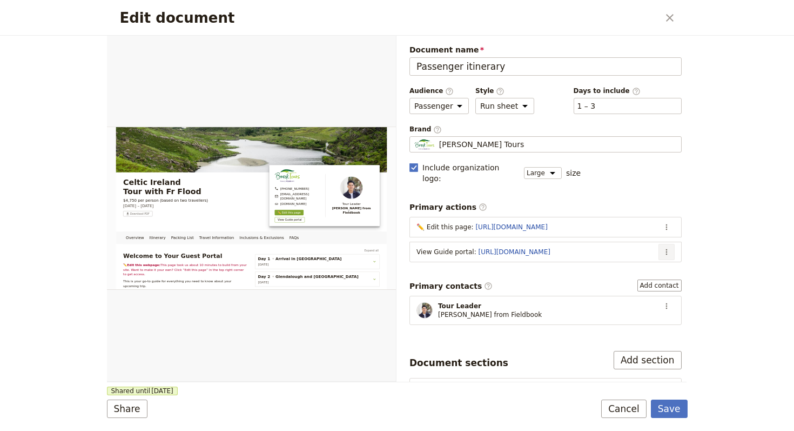
click at [662, 247] on icon "Actions" at bounding box center [666, 251] width 9 height 9
click at [648, 261] on span "Edit action" at bounding box center [616, 263] width 88 height 11
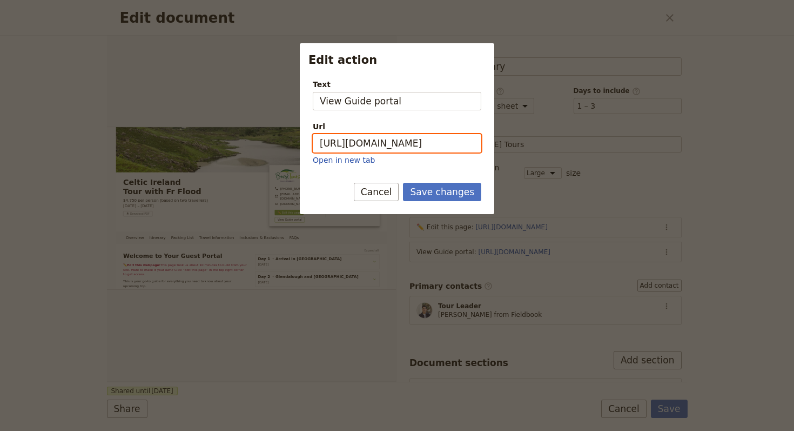
click at [420, 142] on input "[URL][DOMAIN_NAME]" at bounding box center [397, 143] width 169 height 18
paste input "PpxmQ6UJSju_lFOi5T5oQ"
type input "https://trips.fieldbook.com/d/PpxmQ6UJSju_lFOi5T5oQ"
click at [451, 191] on button "Save changes" at bounding box center [442, 192] width 78 height 18
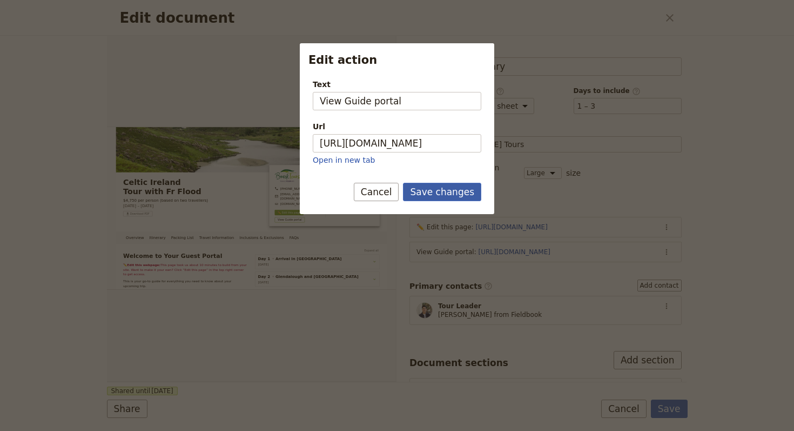
scroll to position [0, 0]
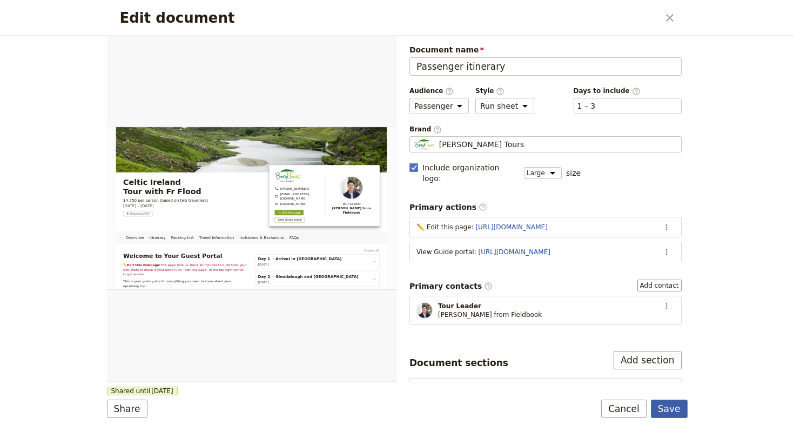
click at [677, 419] on form "Overview Itinerary Packing List Travel Information Inclusions & Exclusions FAQs…" at bounding box center [397, 233] width 581 height 395
click at [676, 411] on button "Save" at bounding box center [669, 408] width 37 height 18
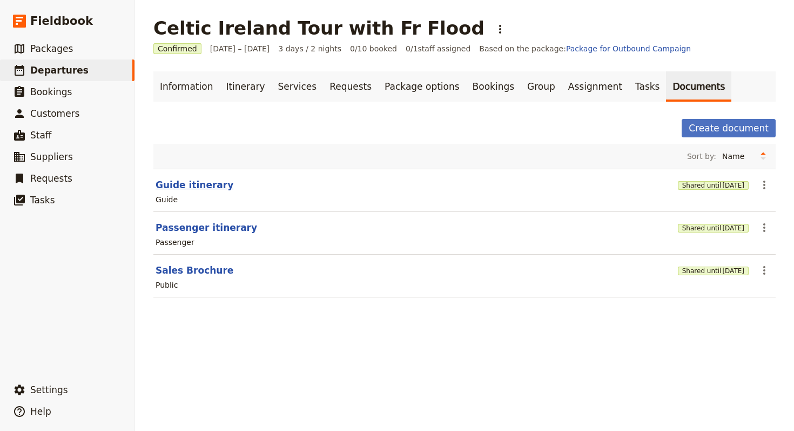
click at [189, 185] on button "Guide itinerary" at bounding box center [195, 184] width 78 height 13
select select "STAFF"
select select "RUN_SHEET"
select select "LARGE"
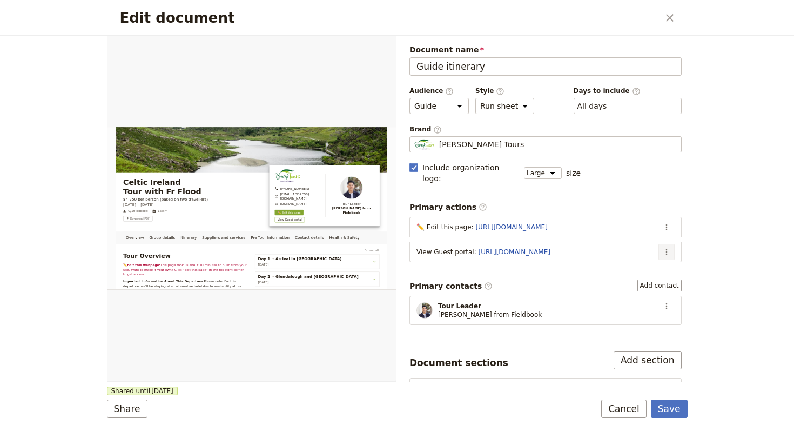
click at [662, 247] on icon "Actions" at bounding box center [666, 251] width 9 height 9
click at [655, 266] on span "Edit action" at bounding box center [616, 263] width 88 height 11
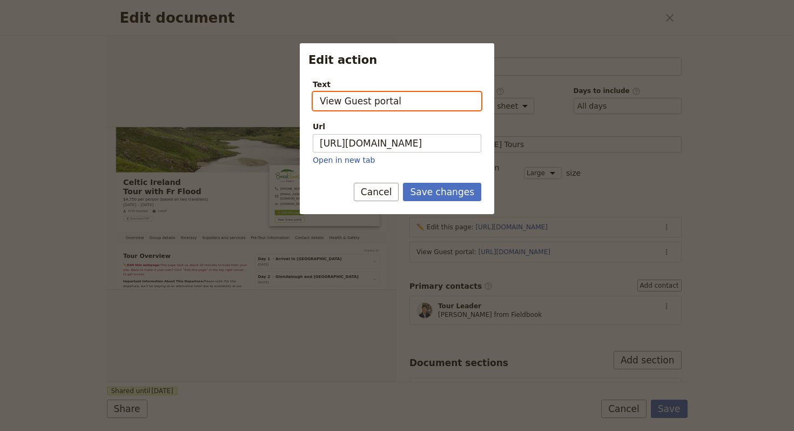
click at [369, 105] on input "View Guest portal" at bounding box center [397, 101] width 169 height 18
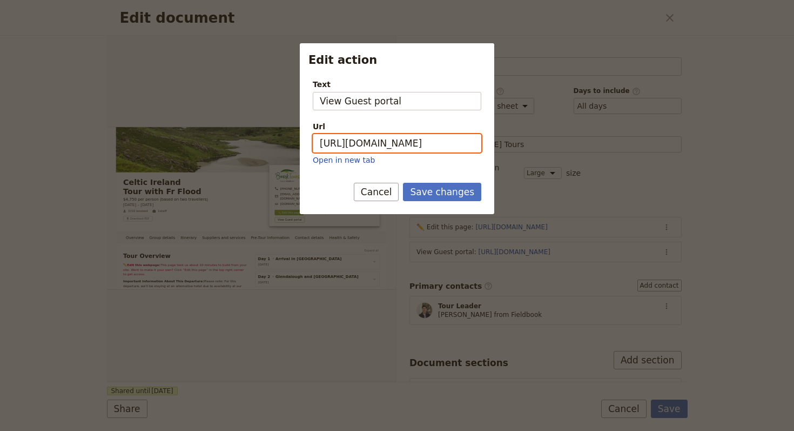
click at [391, 137] on input "[URL][DOMAIN_NAME]" at bounding box center [397, 143] width 169 height 18
paste input "O7DNlVSkGT86D82GQyc8z"
type input "https://trips.fieldbook.com/d/O7DNlVSkGT86D82GQyc8z"
click at [431, 190] on button "Save changes" at bounding box center [442, 192] width 78 height 18
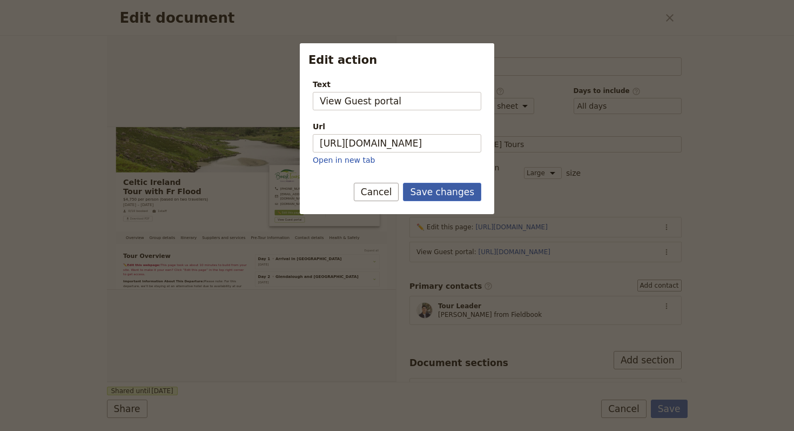
scroll to position [0, 0]
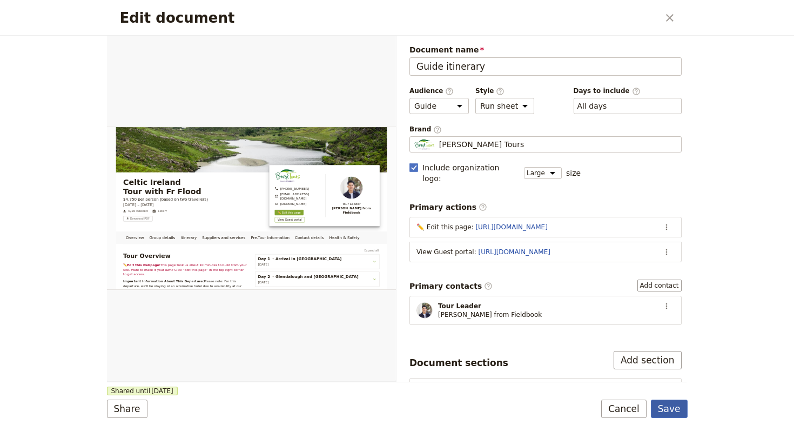
click at [673, 408] on button "Save" at bounding box center [669, 408] width 37 height 18
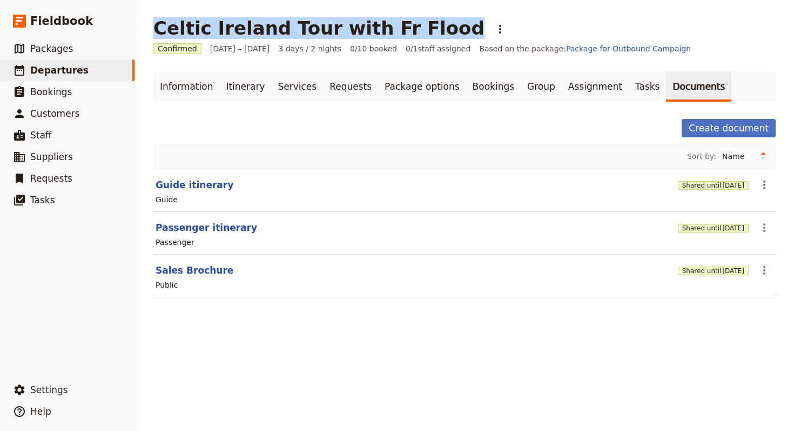
drag, startPoint x: 405, startPoint y: 27, endPoint x: 155, endPoint y: 32, distance: 250.7
click at [155, 32] on div "Celtic Ireland Tour with Fr Flood ​" at bounding box center [331, 28] width 356 height 22
copy h1 "Celtic Ireland Tour with Fr Flood"
click at [54, 384] on span "Settings" at bounding box center [49, 389] width 38 height 11
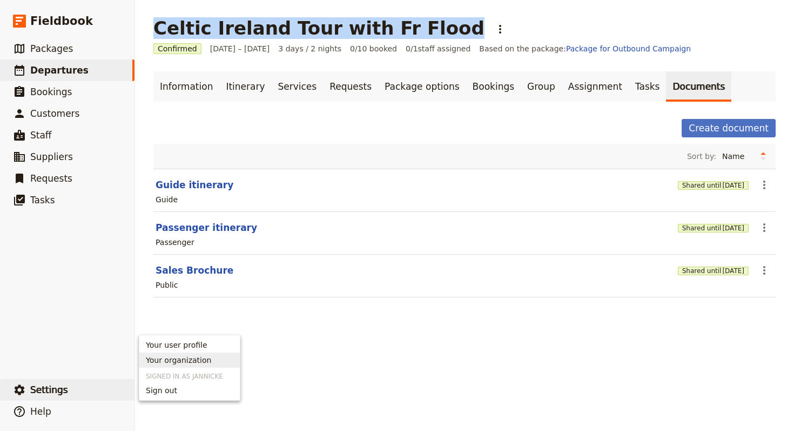
click at [205, 356] on span "Your organization" at bounding box center [178, 359] width 65 height 11
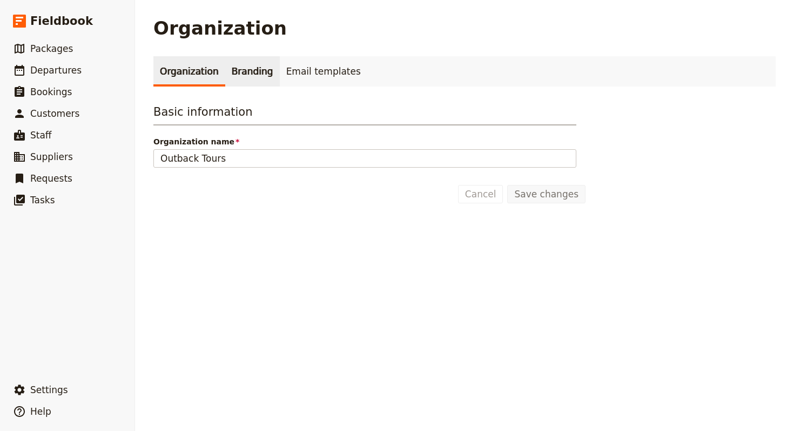
click at [239, 66] on link "Branding" at bounding box center [252, 71] width 55 height 30
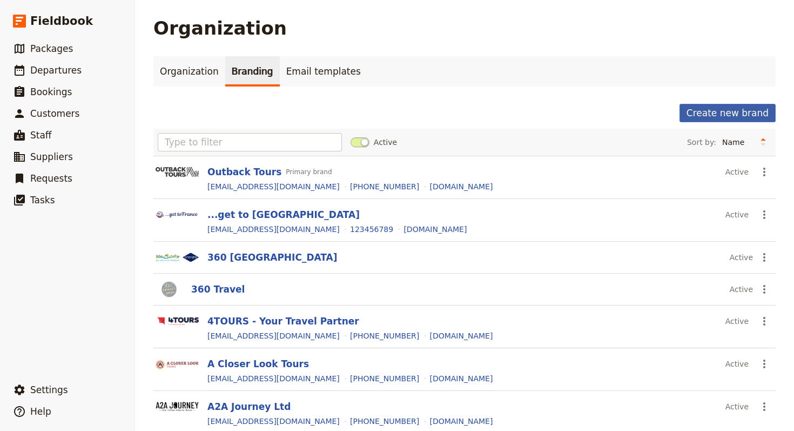
click at [711, 115] on button "Create new brand" at bounding box center [728, 113] width 96 height 18
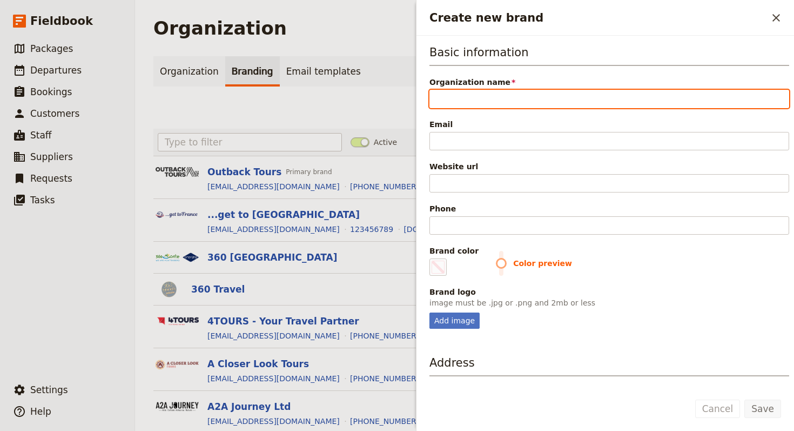
paste input "Edengate Travel"
type input "Edengate Travel"
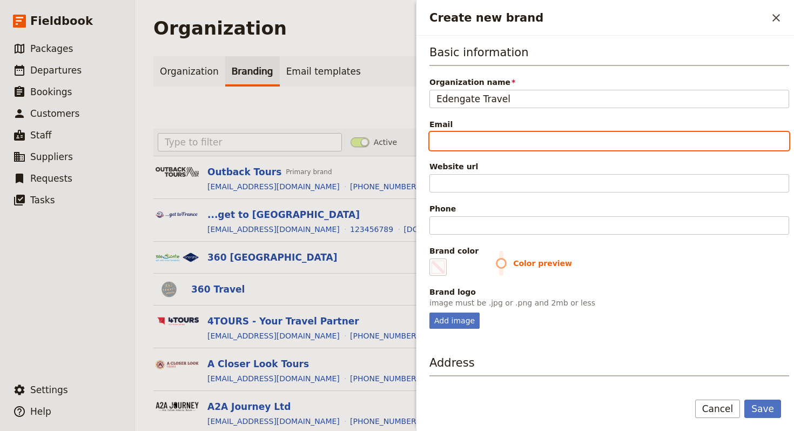
click at [627, 144] on input "Email" at bounding box center [609, 141] width 360 height 18
paste input "info@edengatetravel.com"
type input "info@edengatetravel.com"
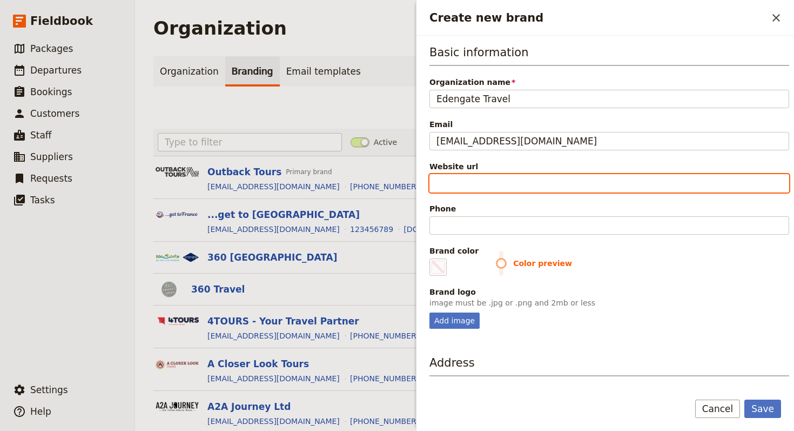
click at [511, 177] on input "Website url" at bounding box center [609, 183] width 360 height 18
paste input "https://www.edengatetravel.com"
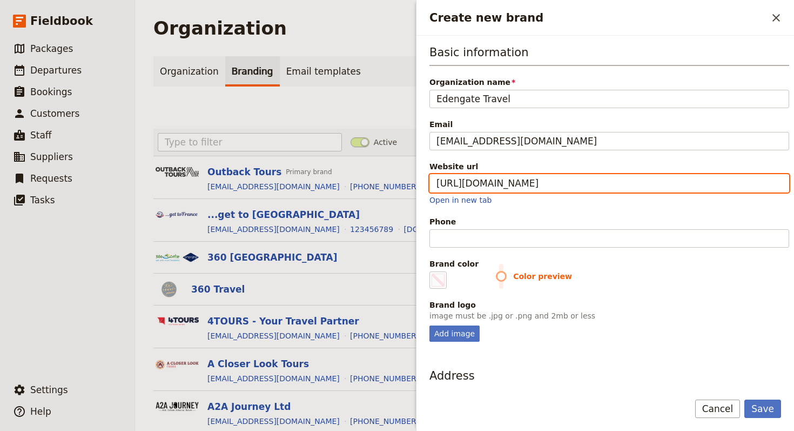
type input "https://www.edengatetravel.com"
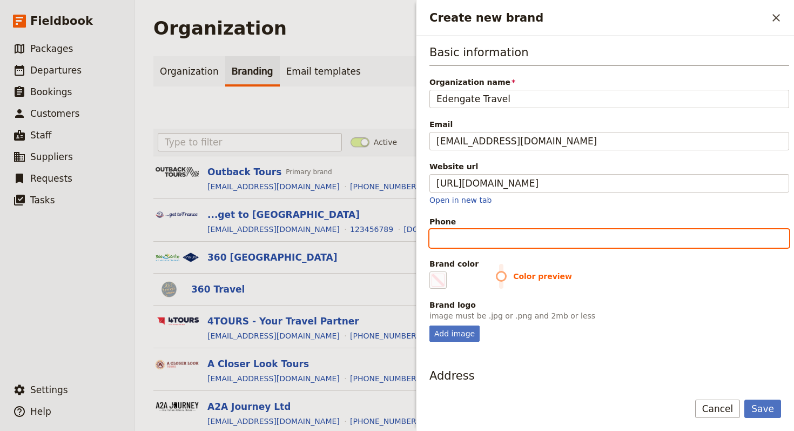
click at [607, 237] on input "Phone" at bounding box center [609, 238] width 360 height 18
paste input "+353 (0) 86 223 9726"
click at [489, 239] on input "+353 (0) 86 223 9726" at bounding box center [609, 238] width 360 height 18
click at [500, 237] on input "+353 (0) 86223 9726" at bounding box center [609, 238] width 360 height 18
click at [505, 238] on input "+353 (0) 86223 9726" at bounding box center [609, 238] width 360 height 18
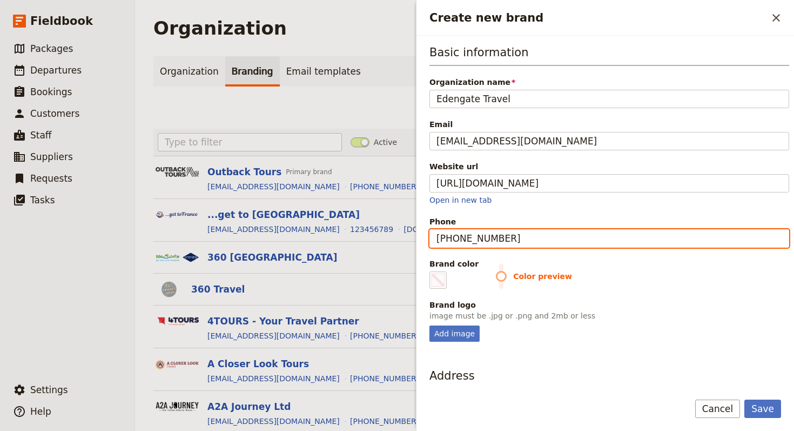
click at [476, 239] on input "+353 (0) 862239726" at bounding box center [609, 238] width 360 height 18
click at [467, 239] on input "+353 (0862239726" at bounding box center [609, 238] width 360 height 18
click at [465, 239] on input "+353 (0862239726" at bounding box center [609, 238] width 360 height 18
type input "[PHONE_NUMBER]"
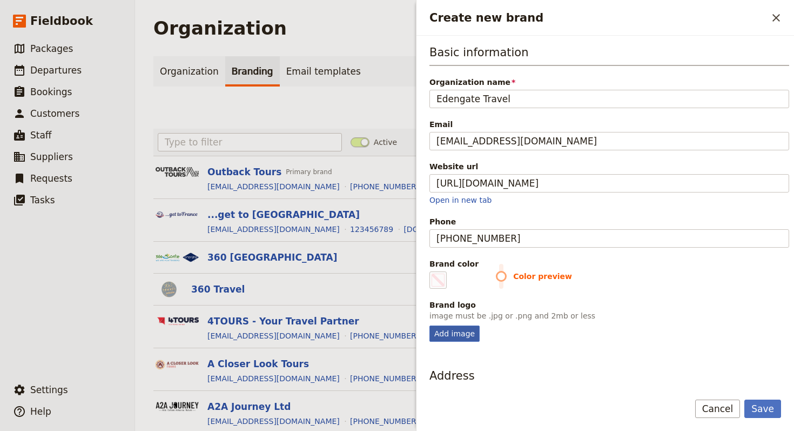
click at [459, 326] on div "Add image" at bounding box center [454, 333] width 50 height 16
click at [429, 325] on input "Add image" at bounding box center [429, 325] width 1 height 1
type input "C:\fakepath\Screenshot 2025-09-25 at 16.01.40.png"
click at [444, 277] on span "Create new brand" at bounding box center [438, 279] width 13 height 13
click at [432, 271] on input "#000000" at bounding box center [432, 271] width 1 height 1
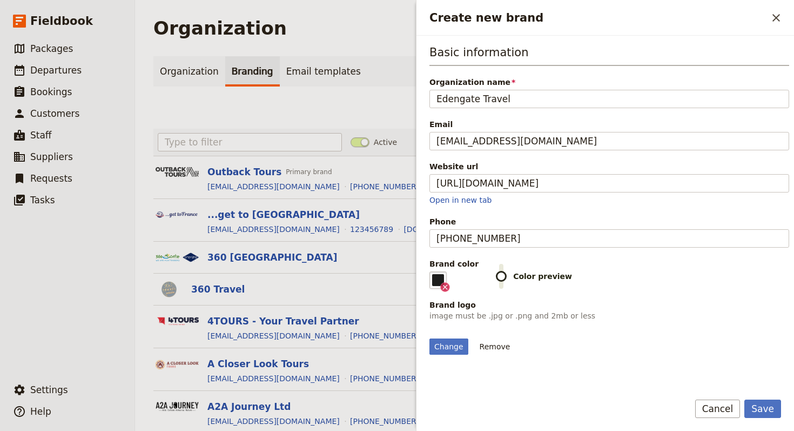
type input "#1d1d1c"
click at [652, 301] on div "Brand logo" at bounding box center [609, 304] width 360 height 11
click at [758, 408] on button "Save" at bounding box center [762, 408] width 37 height 18
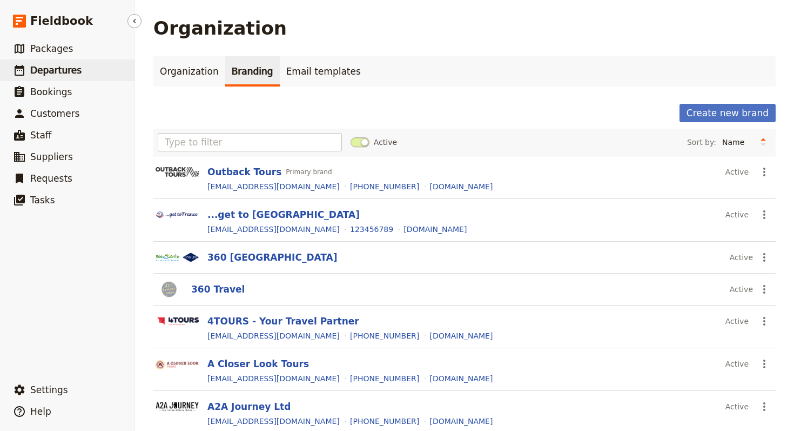
click at [83, 66] on link "​ Departures" at bounding box center [67, 70] width 135 height 22
select select "UPDATED_AT"
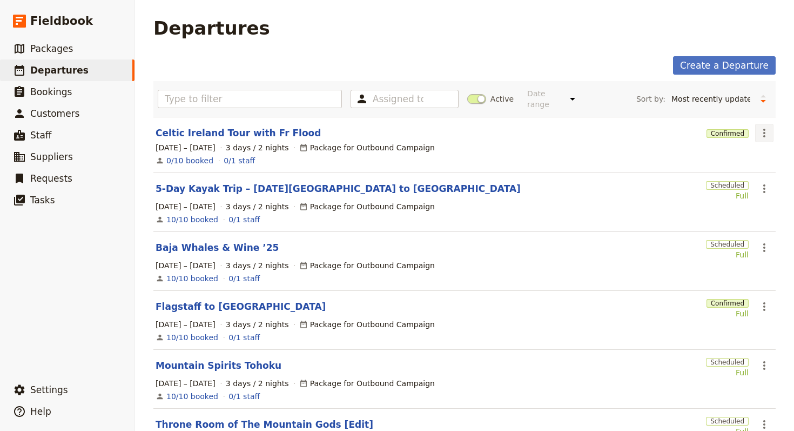
click at [764, 129] on icon "Actions" at bounding box center [764, 132] width 13 height 13
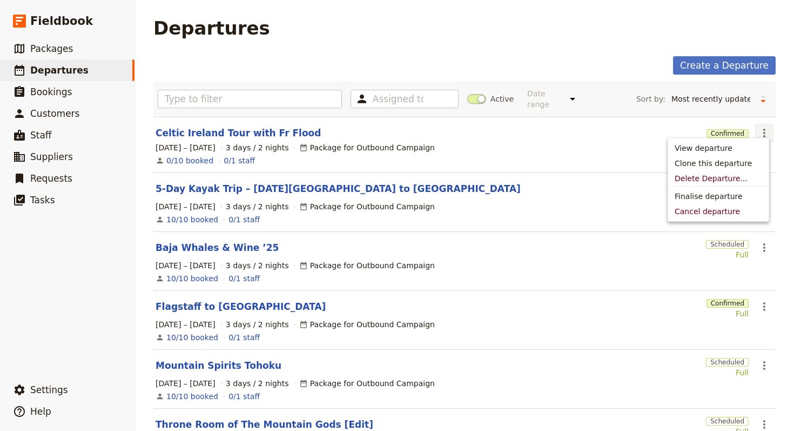
click at [596, 141] on div "1 – 3 Oct 2025 3 days / 2 nights Package for Outbound Campaign" at bounding box center [465, 147] width 620 height 13
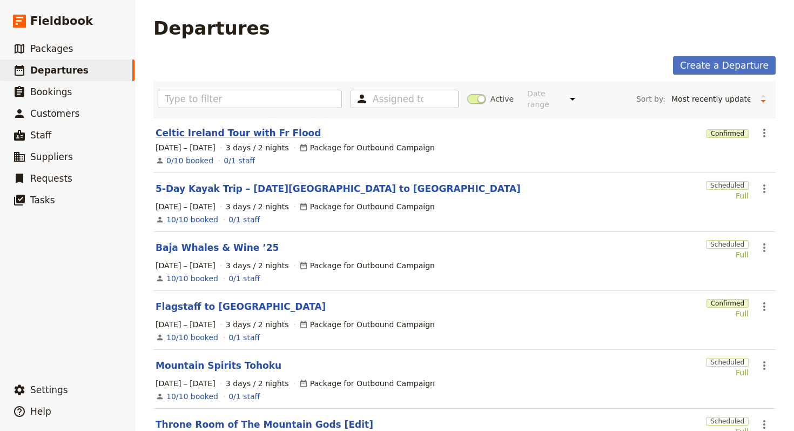
click at [258, 126] on link "Celtic Ireland Tour with Fr Flood" at bounding box center [238, 132] width 165 height 13
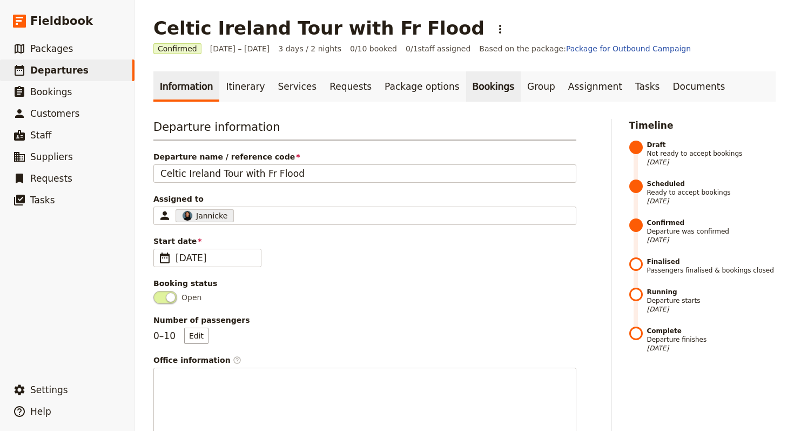
click at [478, 89] on link "Bookings" at bounding box center [493, 86] width 55 height 30
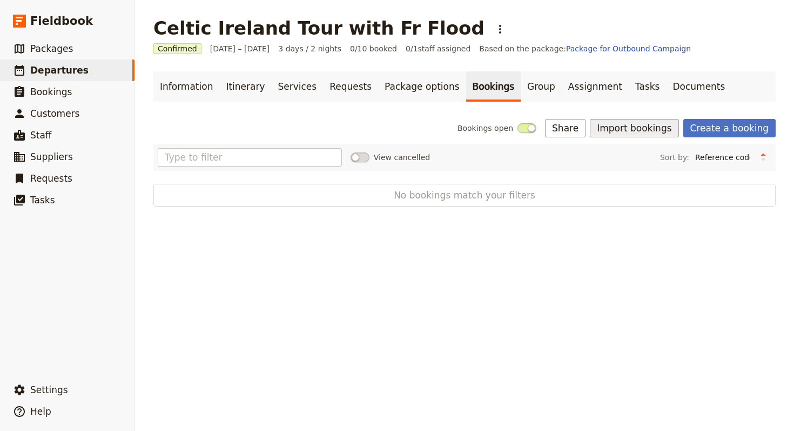
click at [620, 129] on button "Import bookings" at bounding box center [634, 128] width 89 height 18
click at [617, 151] on span "Import Bookings" at bounding box center [637, 151] width 62 height 11
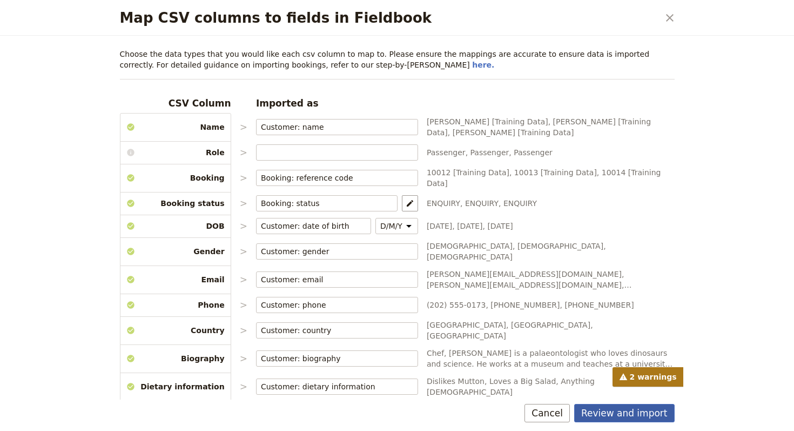
click at [643, 415] on button "Review and import" at bounding box center [624, 413] width 100 height 18
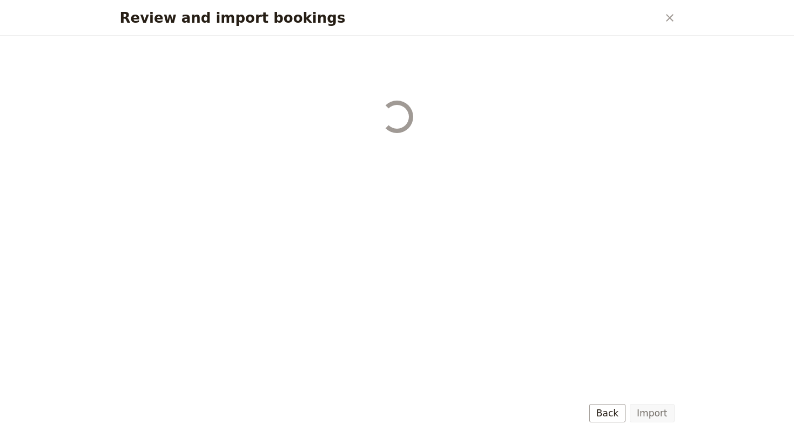
select select "68b002b7cac3c784cf00db27"
select select "68b002b7cac3c784cf00db28"
select select "68b002b7cac3c784cf00db29"
select select "68b002b7cac3c784cf00db2a"
select select "650e1b8d408bbede5b0c6045"
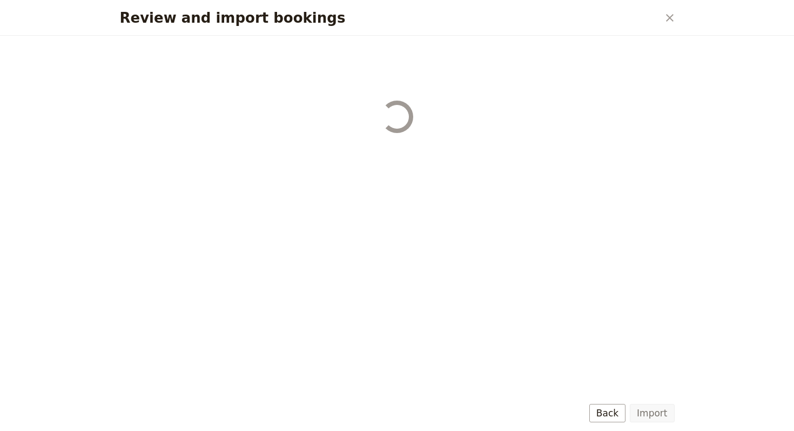
select select "68b002b7cac3c784cf00db2c"
select select "68b002b7cac3c784cf00db2d"
select select "68b002b7cac3c784cf00db2e"
select select "68b002b7cac3c784cf00db2f"
select select "68b002b7cac3c784cf00db30"
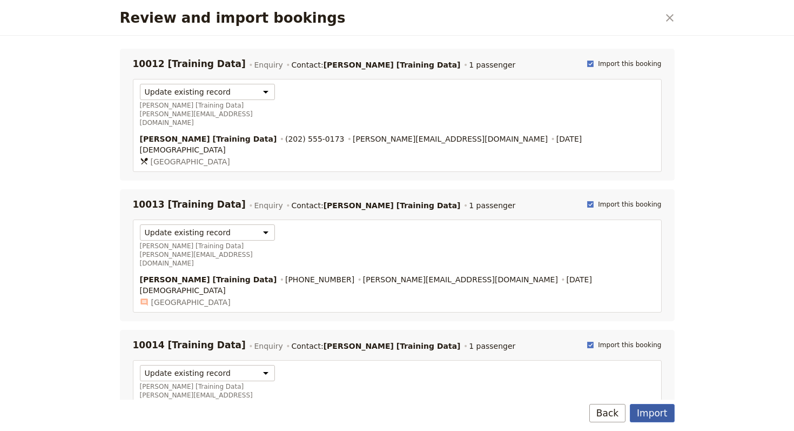
click at [658, 414] on button "Import" at bounding box center [652, 413] width 44 height 18
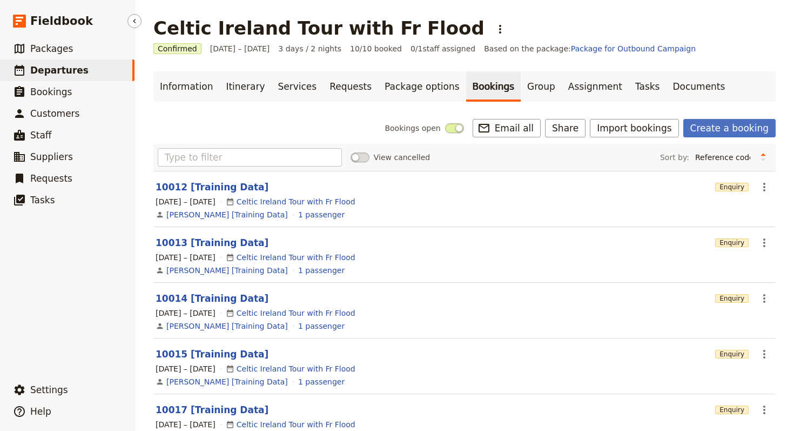
click at [61, 75] on span "Departures" at bounding box center [59, 70] width 58 height 11
select select "UPDATED_AT"
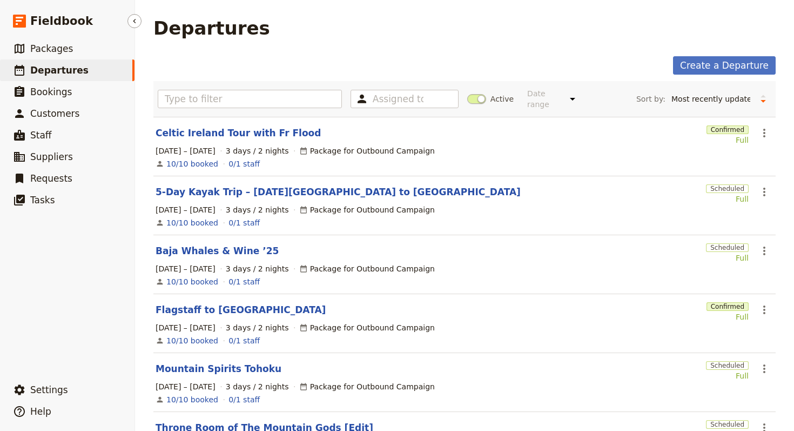
click at [64, 68] on span "Departures" at bounding box center [59, 70] width 58 height 11
click at [69, 65] on span "Departures" at bounding box center [59, 70] width 58 height 11
click at [758, 126] on icon "Actions" at bounding box center [764, 132] width 13 height 13
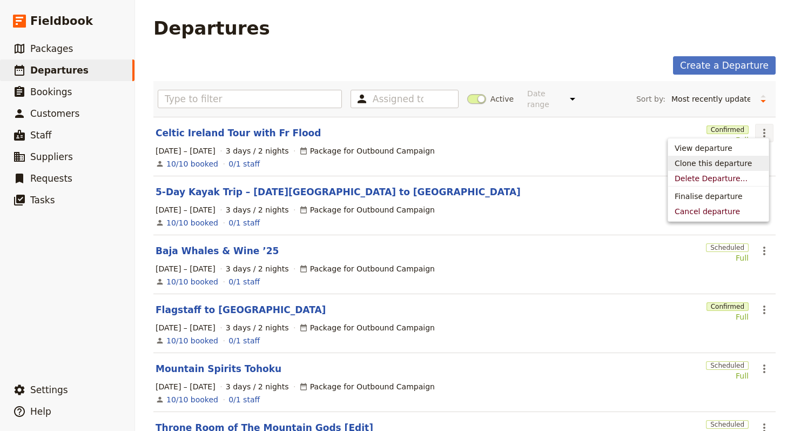
click at [737, 160] on span "Clone this departure" at bounding box center [713, 163] width 77 height 11
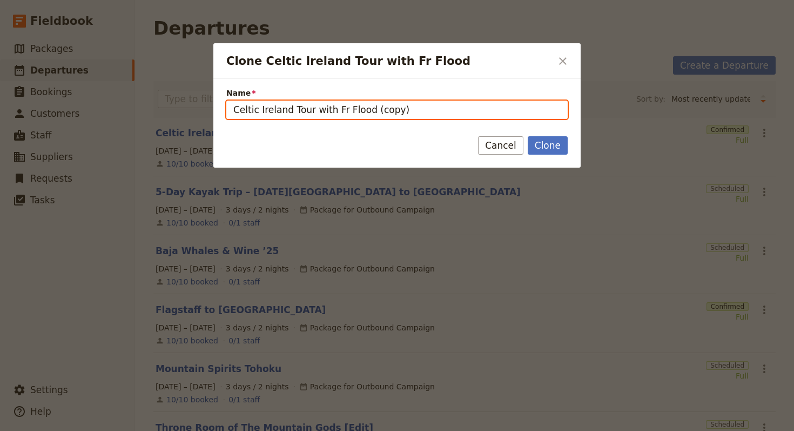
click at [454, 115] on input "Celtic Ireland Tour with Fr Flood (copy)" at bounding box center [396, 109] width 341 height 18
paste input "12-Day Tour of [DEMOGRAPHIC_DATA] [GEOGRAPHIC_DATA] & [GEOGRAPHIC_DATA]"
type input "12-Day Tour of [DEMOGRAPHIC_DATA] [GEOGRAPHIC_DATA] & [GEOGRAPHIC_DATA]"
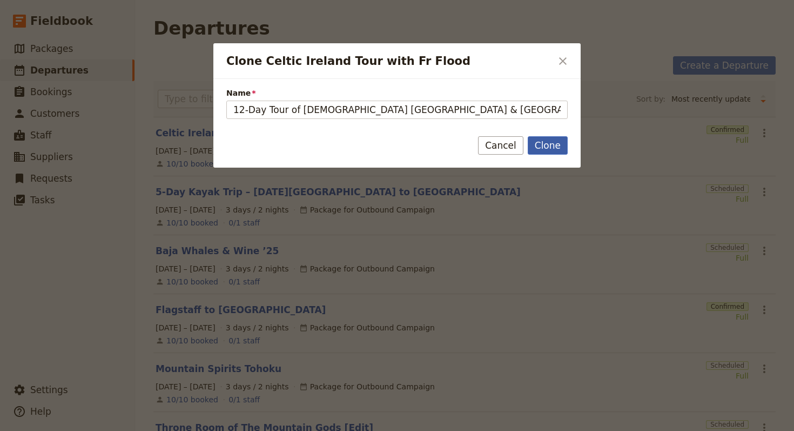
click at [542, 151] on button "Clone" at bounding box center [548, 145] width 40 height 18
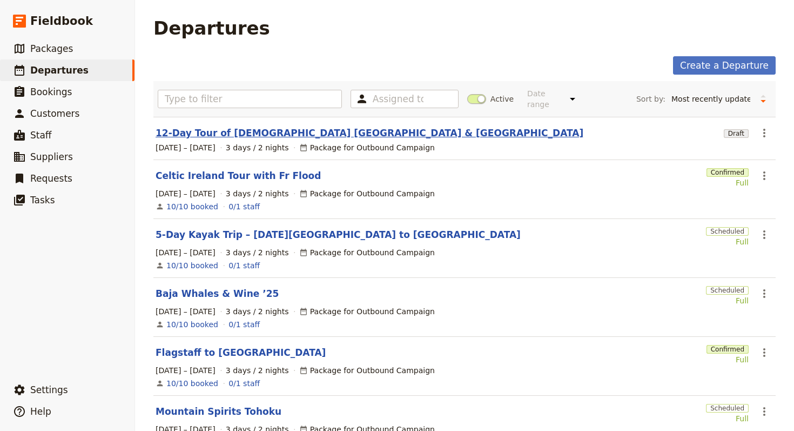
click at [345, 126] on link "12-Day Tour of [DEMOGRAPHIC_DATA] [GEOGRAPHIC_DATA] & [GEOGRAPHIC_DATA]" at bounding box center [370, 132] width 428 height 13
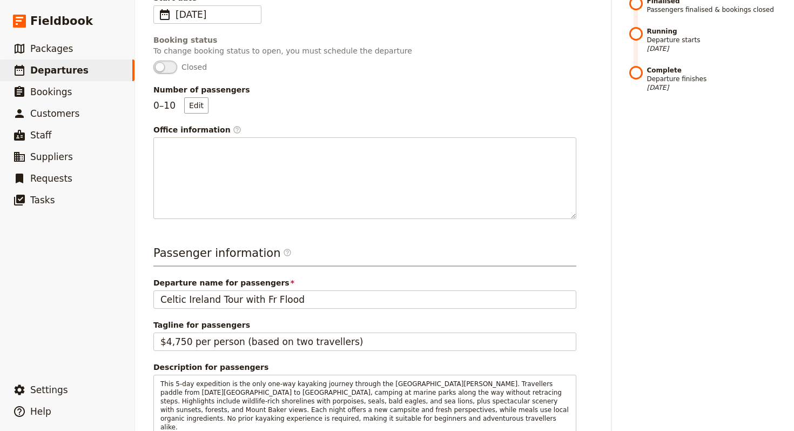
scroll to position [428, 0]
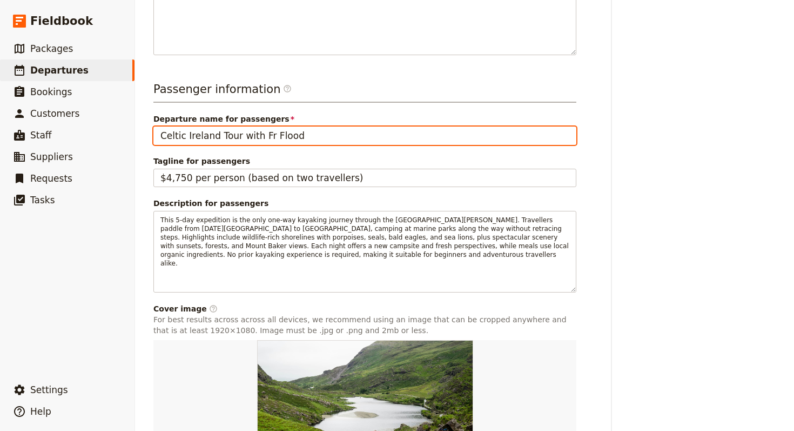
click at [430, 126] on input "Celtic Ireland Tour with Fr Flood" at bounding box center [364, 135] width 423 height 18
paste input "12-Day Tour of [DEMOGRAPHIC_DATA] [GEOGRAPHIC_DATA] & [GEOGRAPHIC_DATA]"
type input "12-Day Tour of [DEMOGRAPHIC_DATA] [GEOGRAPHIC_DATA] & [GEOGRAPHIC_DATA]"
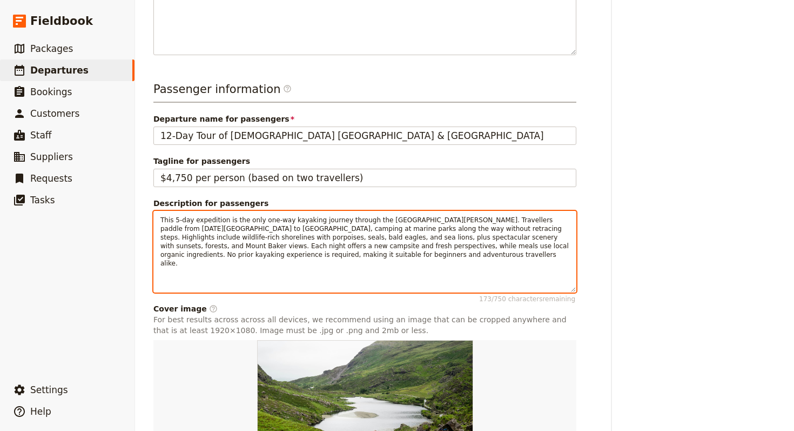
click at [268, 234] on span "This 5-day expedition is the only one-way kayaking journey through the San Juan…" at bounding box center [365, 241] width 411 height 51
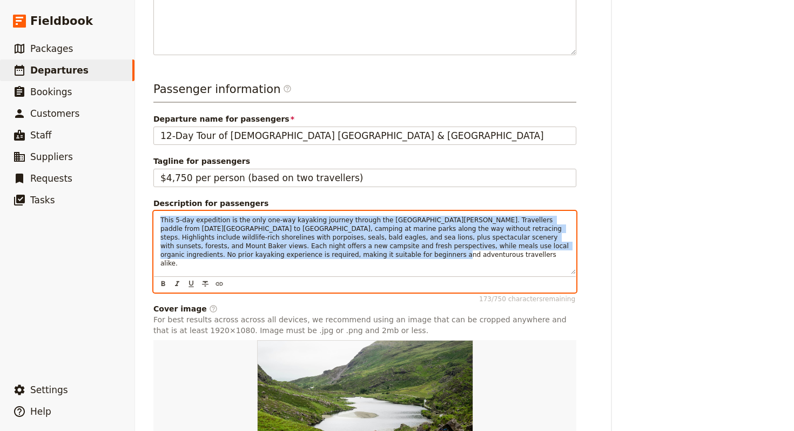
click at [268, 234] on span "This 5-day expedition is the only one-way kayaking journey through the San Juan…" at bounding box center [365, 241] width 411 height 51
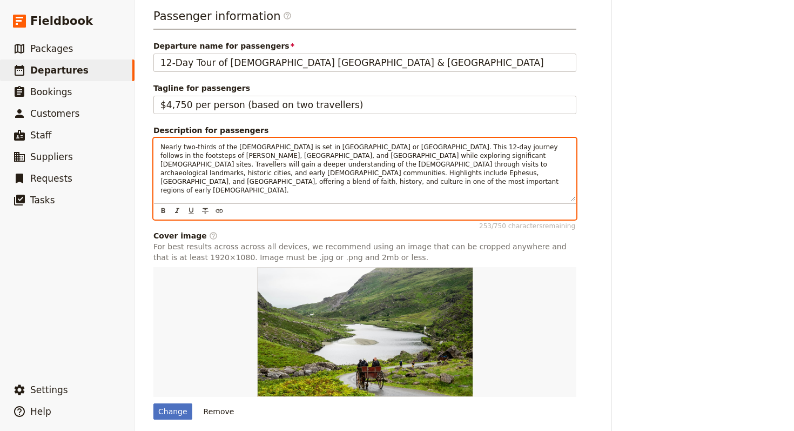
scroll to position [521, 0]
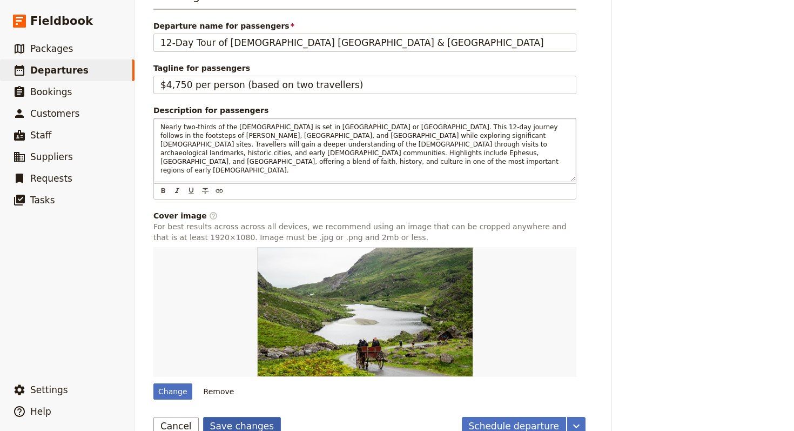
click at [226, 417] on button "Save changes" at bounding box center [242, 426] width 78 height 18
click at [177, 383] on div "Change" at bounding box center [172, 391] width 39 height 16
click at [153, 382] on input "Change" at bounding box center [153, 382] width 1 height 1
type input "C:\fakepath\09c9b975efd253a758d19246a35115a1.jpeg"
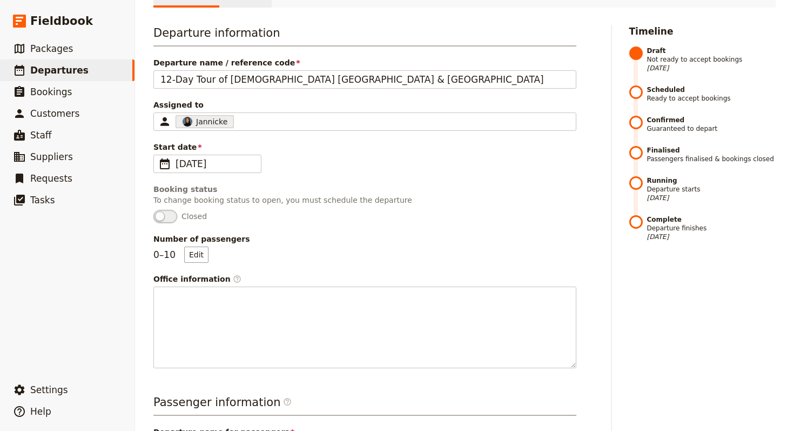
scroll to position [0, 0]
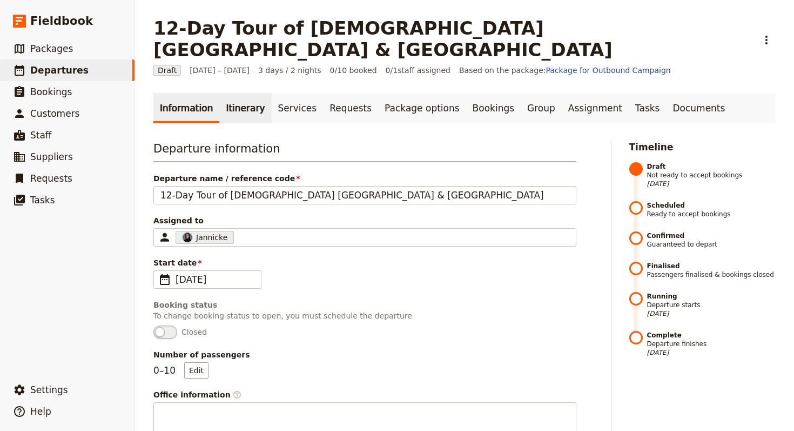
click at [240, 93] on link "Itinerary" at bounding box center [245, 108] width 52 height 30
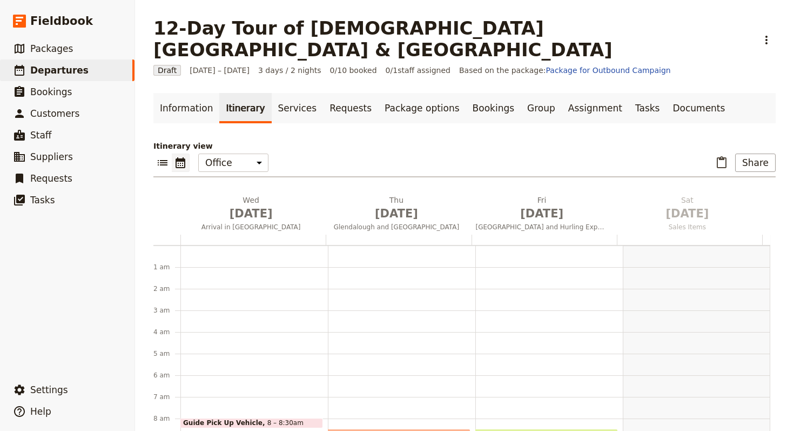
scroll to position [140, 0]
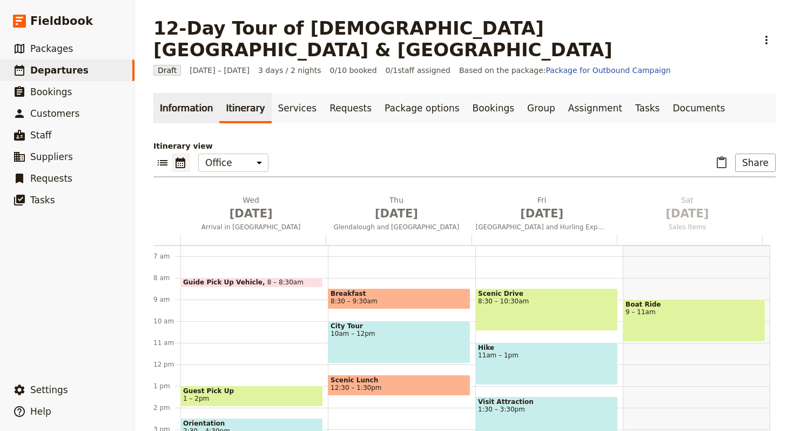
click at [179, 93] on link "Information" at bounding box center [186, 108] width 66 height 30
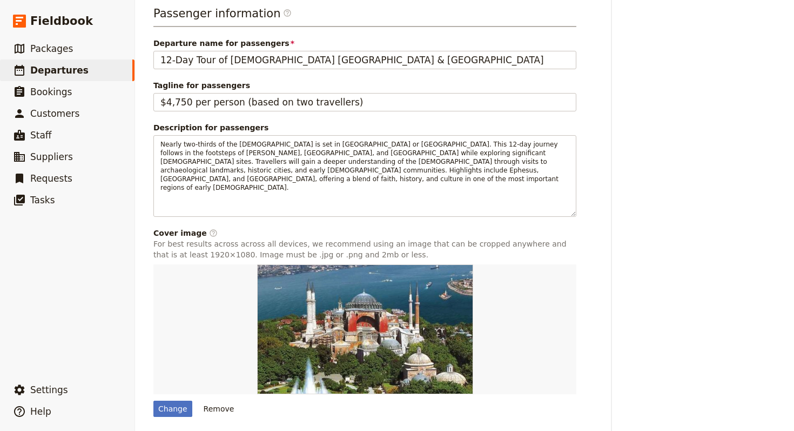
scroll to position [521, 0]
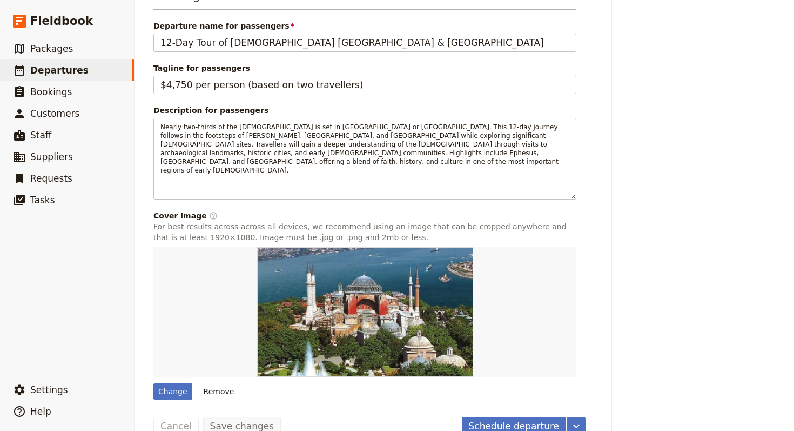
click at [463, 417] on div "Schedule departure ​ Save changes Cancel" at bounding box center [369, 426] width 432 height 18
click at [496, 417] on button "Schedule departure" at bounding box center [514, 426] width 105 height 18
click at [493, 417] on button "Confirm departure" at bounding box center [517, 426] width 98 height 18
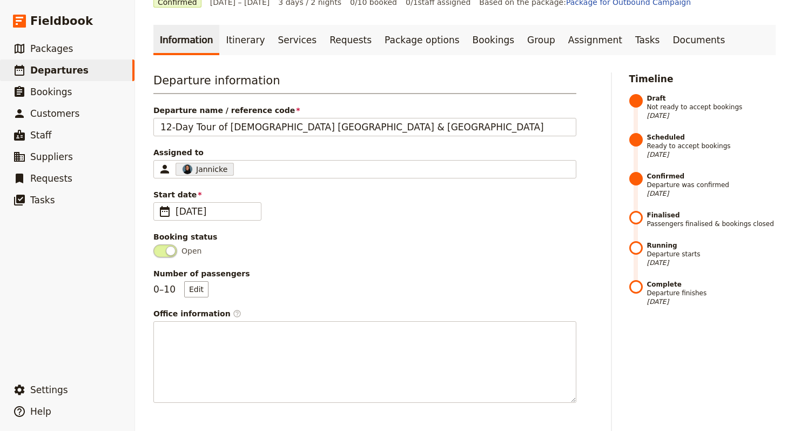
scroll to position [0, 0]
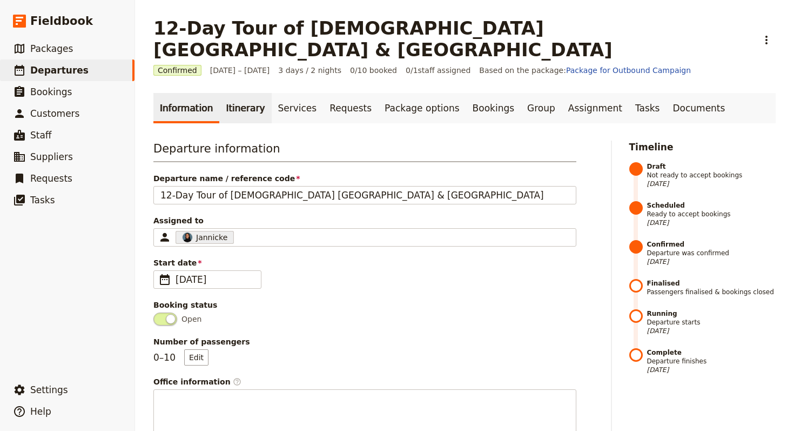
click at [219, 93] on link "Itinerary" at bounding box center [245, 108] width 52 height 30
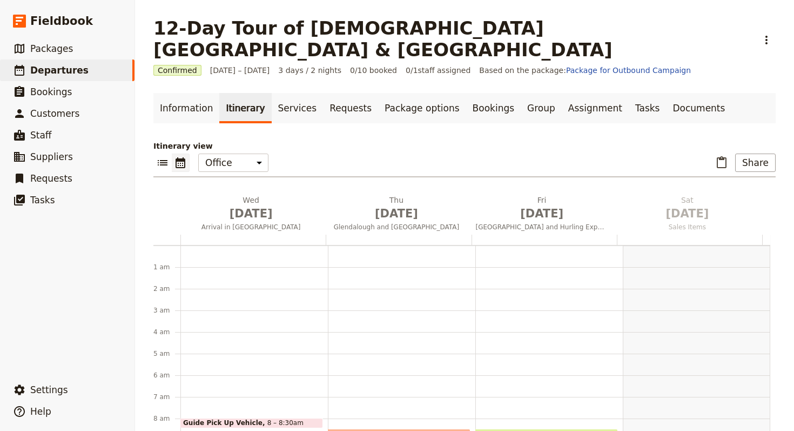
scroll to position [140, 0]
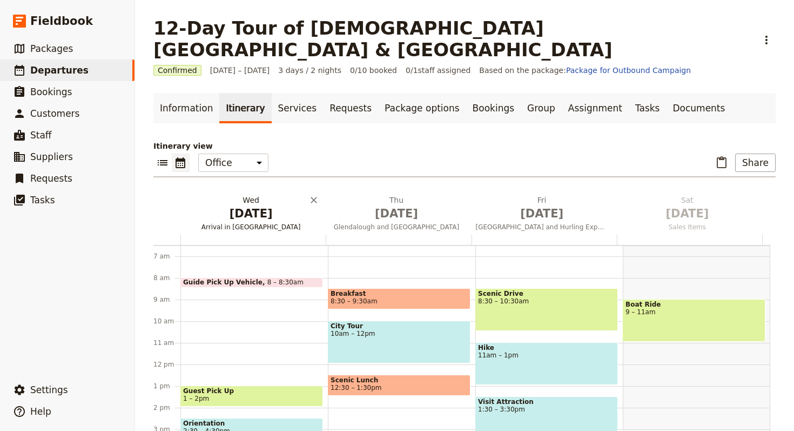
click at [258, 205] on span "Oct 1" at bounding box center [251, 213] width 132 height 16
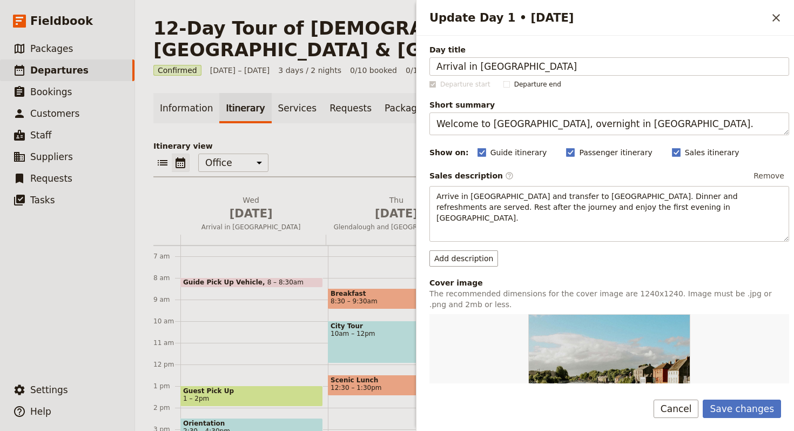
type input "Arrival in [GEOGRAPHIC_DATA]"
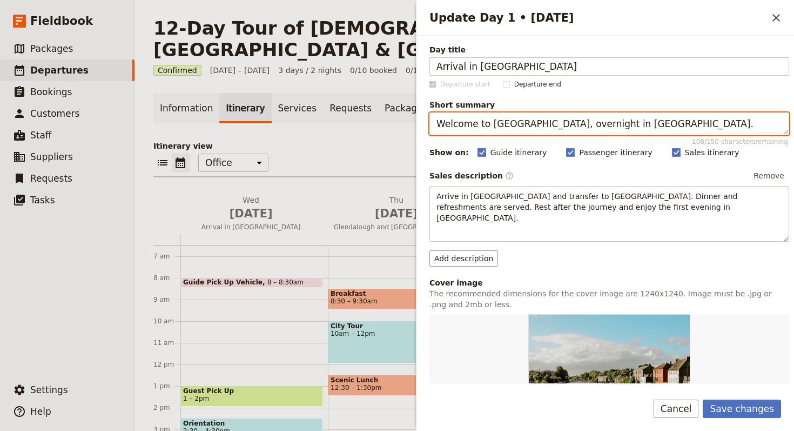
click at [590, 131] on textarea "Welcome to Ireland, overnight in Kilkenny." at bounding box center [609, 123] width 360 height 23
paste textarea "Begin your biblical journey in Turke"
type textarea "Begin your biblical journey in Turkey."
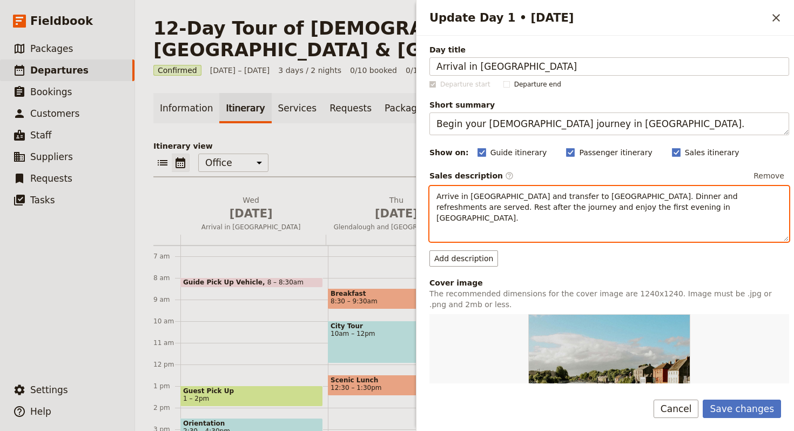
click at [539, 212] on div "Arrive in Dublin and transfer to Kilkenny. Dinner and refreshments are served. …" at bounding box center [609, 213] width 359 height 55
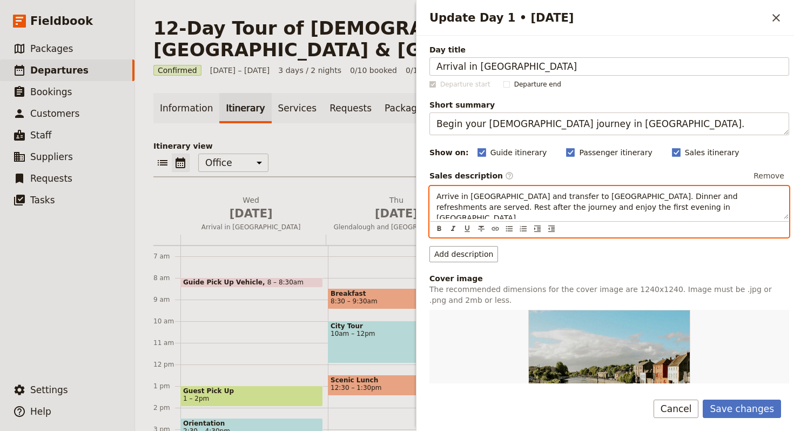
click at [539, 212] on div "Arrive in Dublin and transfer to Kilkenny. Dinner and refreshments are served. …" at bounding box center [609, 202] width 359 height 32
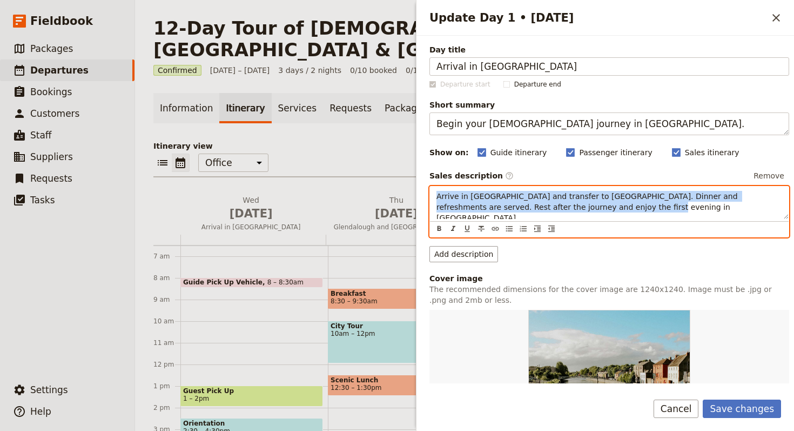
click at [539, 212] on div "Arrive in Dublin and transfer to Kilkenny. Dinner and refreshments are served. …" at bounding box center [609, 202] width 359 height 32
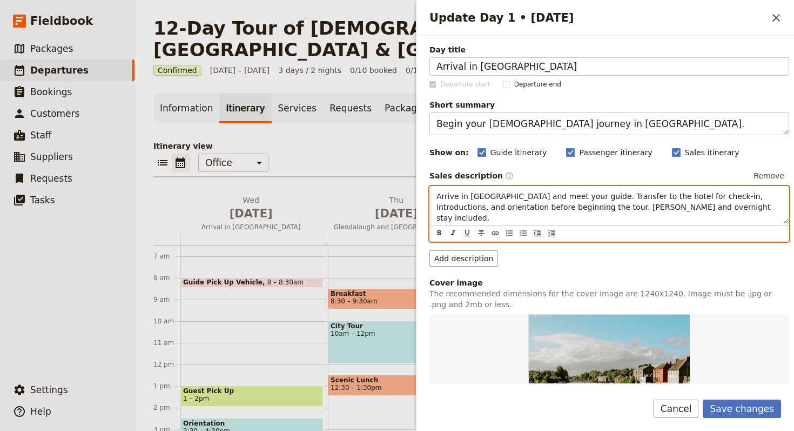
scroll to position [237, 0]
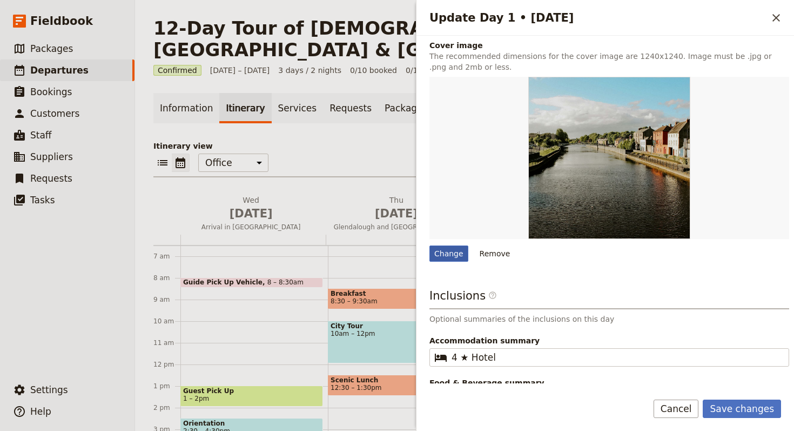
click at [455, 251] on div "Change" at bounding box center [448, 253] width 39 height 16
click at [429, 245] on input "Change" at bounding box center [429, 245] width 1 height 1
type input "C:\fakepath\051d2482b78f0671986f919a6e702cd8.jpeg"
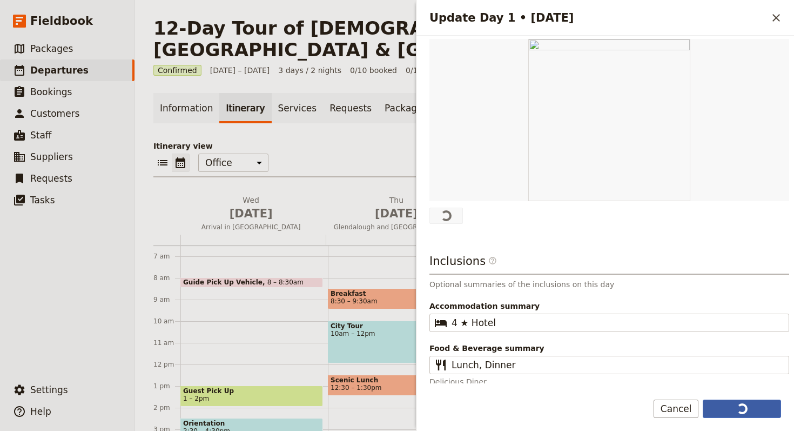
scroll to position [272, 0]
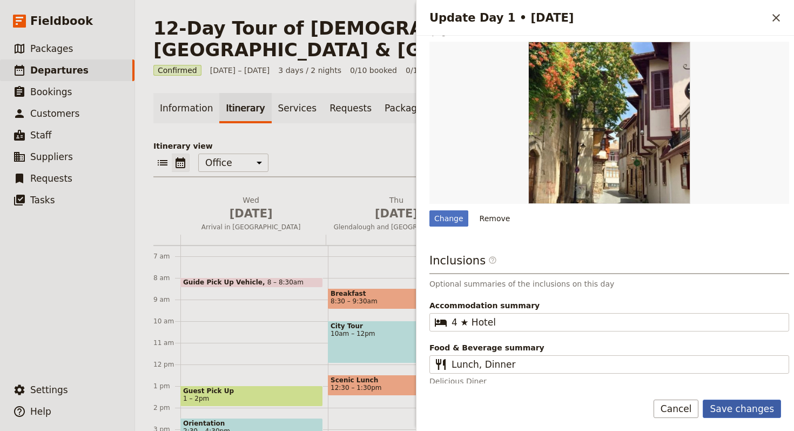
click at [741, 402] on button "Save changes" at bounding box center [742, 408] width 78 height 18
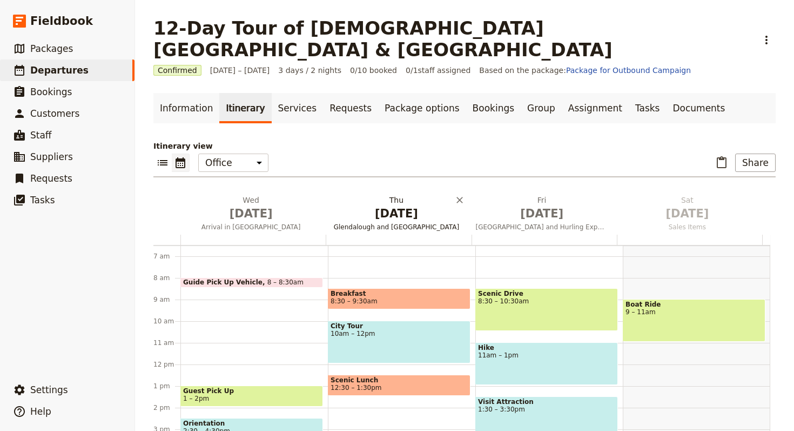
click at [406, 223] on span "Glendalough and Kilkenny City" at bounding box center [396, 227] width 141 height 9
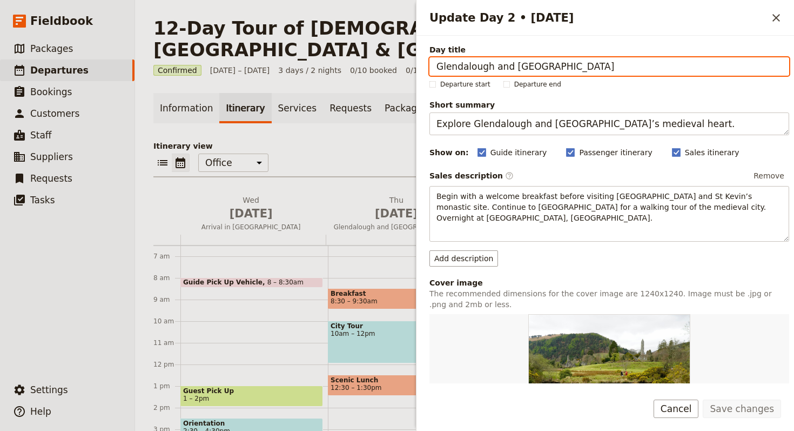
click at [684, 61] on input "Glendalough and Kilkenny City" at bounding box center [609, 66] width 360 height 18
paste input "Istanbul’s Historic Treasures"
type input "Istanbul’s Historic Treasures"
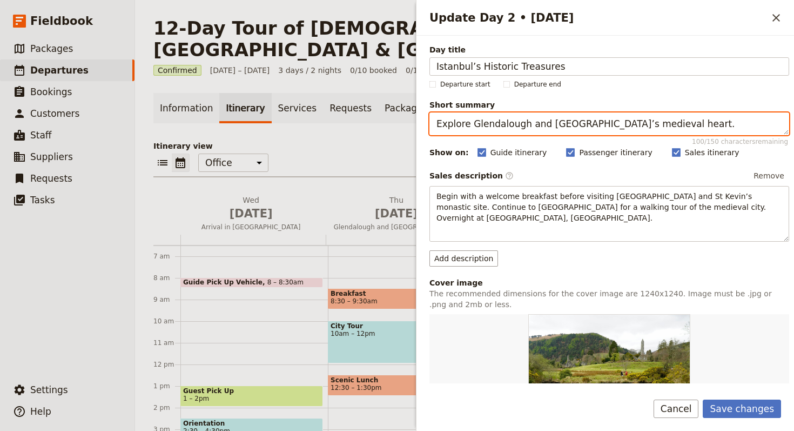
click at [590, 127] on textarea "Explore Glendalough and Kilkenny’s medieval heart." at bounding box center [609, 123] width 360 height 23
paste textarea "Istanbul’s ancient and Christian heritage"
type textarea "Explore Istanbul’s ancient and Christian heritage."
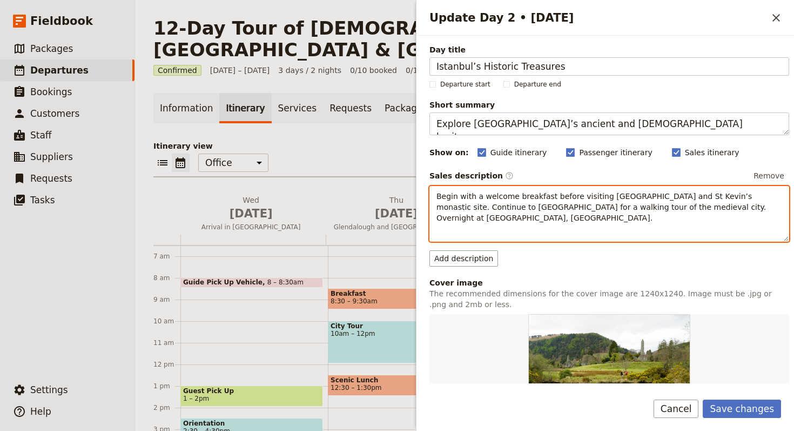
click at [562, 219] on p "Begin with a welcome breakfast before visiting Glendalough and St Kevin’s monas…" at bounding box center [610, 207] width 346 height 32
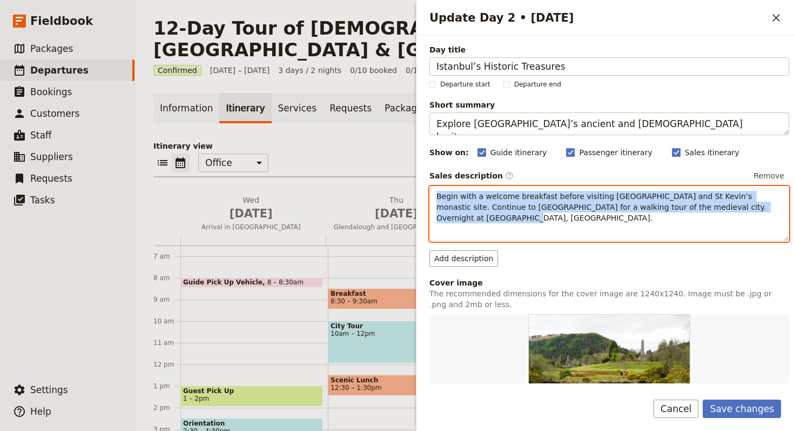
click at [562, 219] on p "Begin with a welcome breakfast before visiting Glendalough and St Kevin’s monas…" at bounding box center [610, 207] width 346 height 32
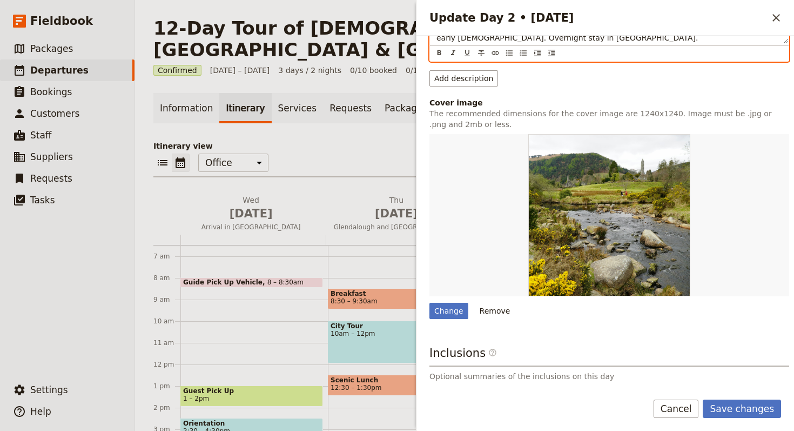
scroll to position [277, 0]
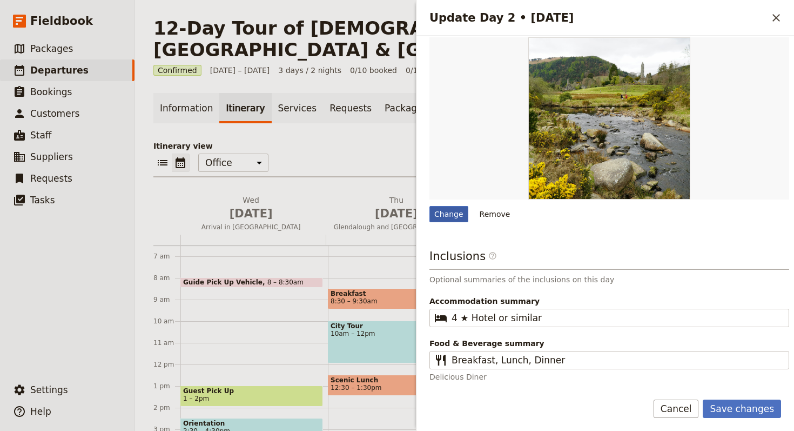
click at [448, 219] on div "Change" at bounding box center [448, 214] width 39 height 16
click at [429, 206] on input "Change" at bounding box center [429, 205] width 1 height 1
type input "C:\fakepath\1c434f9372f002db3bb249ff816f4adb.jpeg"
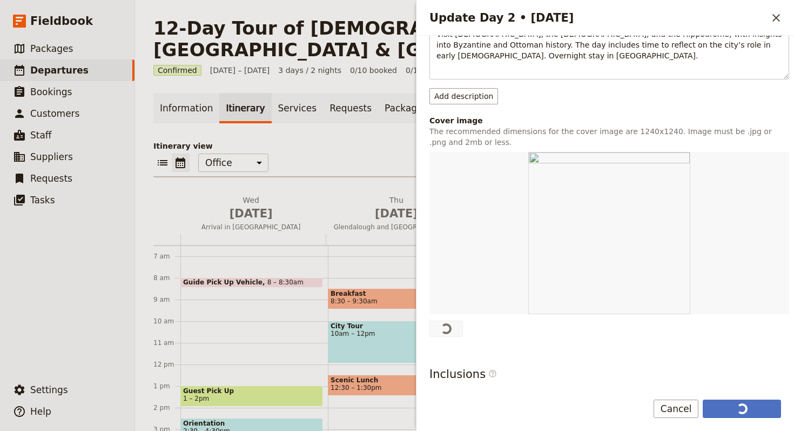
scroll to position [229, 0]
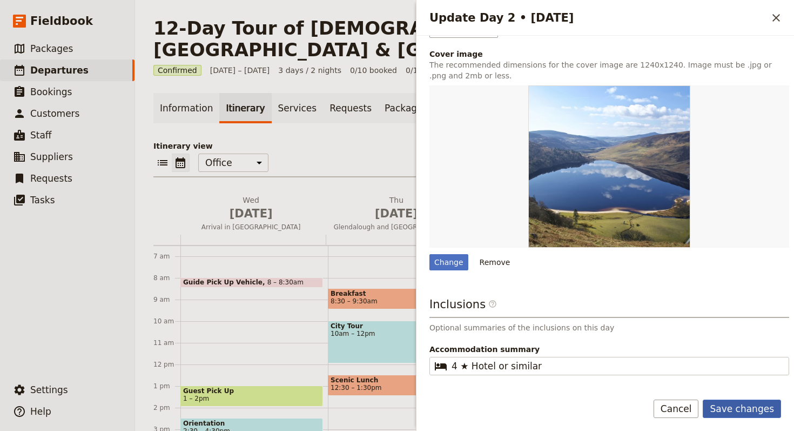
click at [735, 415] on button "Save changes" at bounding box center [742, 408] width 78 height 18
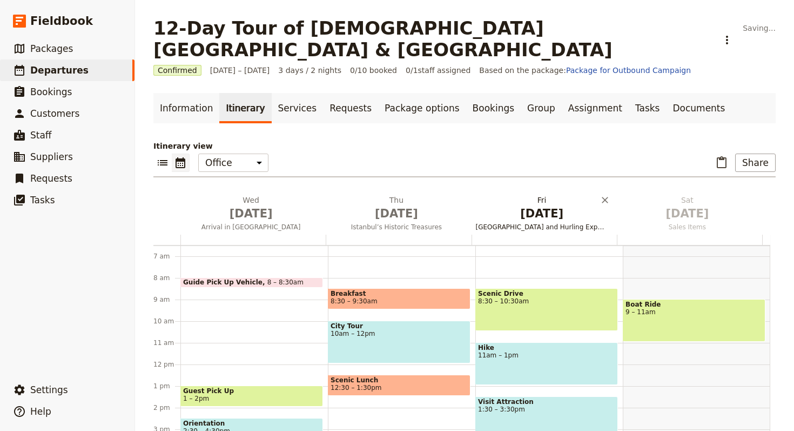
click at [520, 205] on span "Oct 3" at bounding box center [542, 213] width 132 height 16
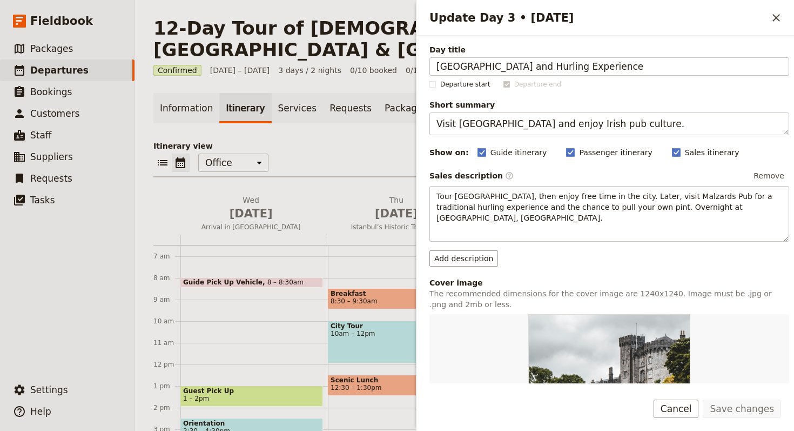
click at [626, 77] on div "Day title Kilkenny Castle and Hurling Experience Departure start Departure end …" at bounding box center [609, 357] width 360 height 627
click at [627, 76] on div "Day title Kilkenny Castle and Hurling Experience Departure start Departure end …" at bounding box center [609, 357] width 360 height 627
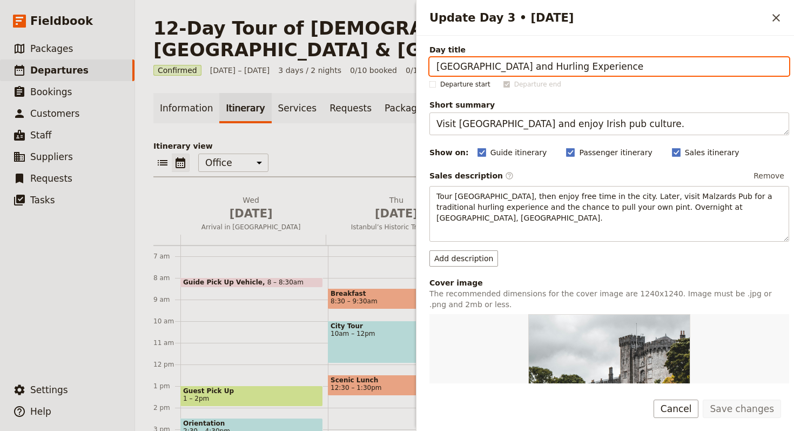
click at [634, 68] on input "Kilkenny Castle and Hurling Experience" at bounding box center [609, 66] width 360 height 18
paste input "Cappadocia’s [DEMOGRAPHIC_DATA] Landscapes"
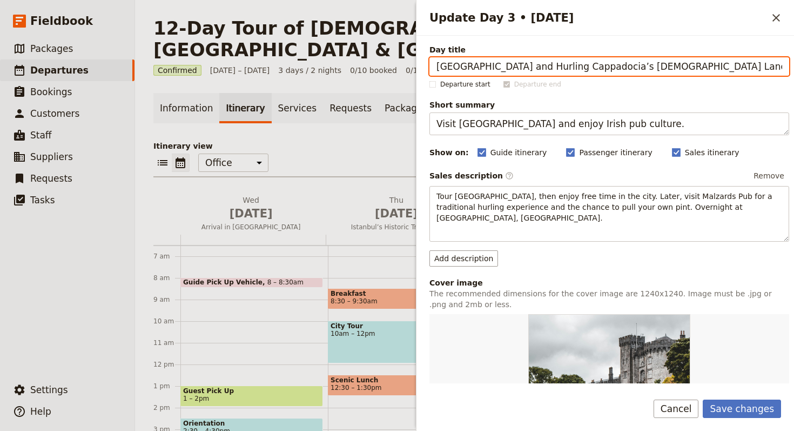
paste input "Update Day 3 • 3 Oct"
type input "Cappadocia’s [DEMOGRAPHIC_DATA] Landscapes"
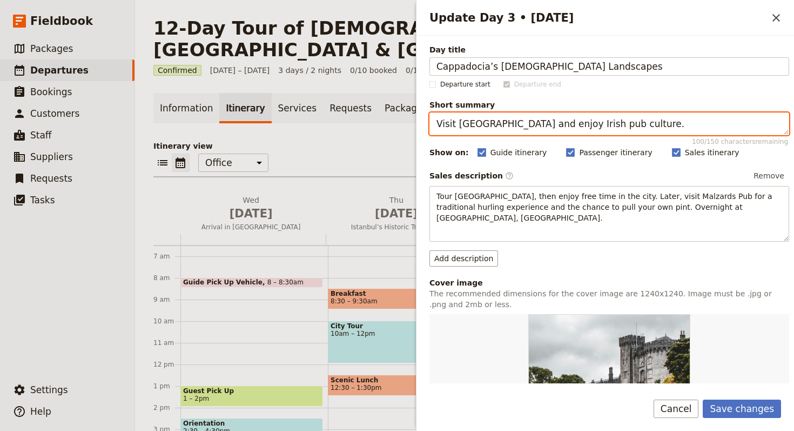
click at [617, 127] on textarea "Visit Kilkenny Castle and enjoy Irish pub culture." at bounding box center [609, 123] width 360 height 23
paste textarea "Discover Cappadocia’s cave churches and valleys"
type textarea "Discover Cappadocia’s cave churches and valleys."
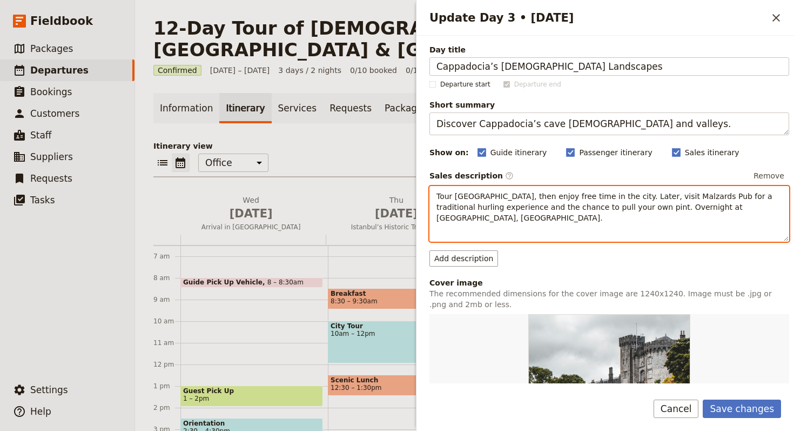
click at [554, 197] on span "Tour Kilkenny Castle, then enjoy free time in the city. Later, visit Malzards P…" at bounding box center [606, 207] width 338 height 30
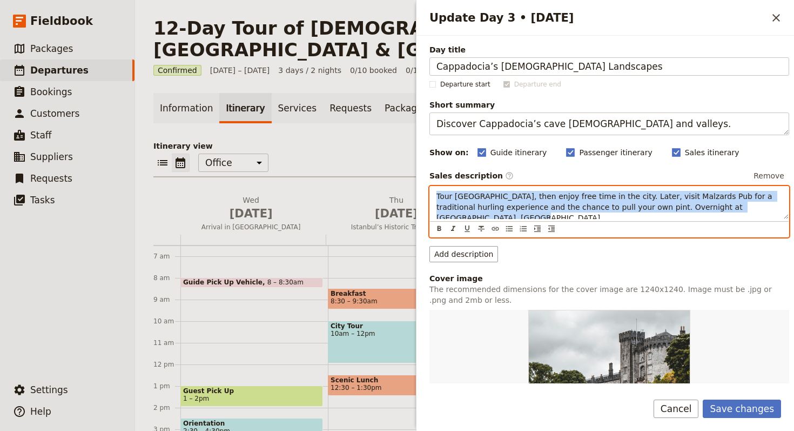
click at [554, 197] on span "Tour Kilkenny Castle, then enjoy free time in the city. Later, visit Malzards P…" at bounding box center [606, 207] width 338 height 30
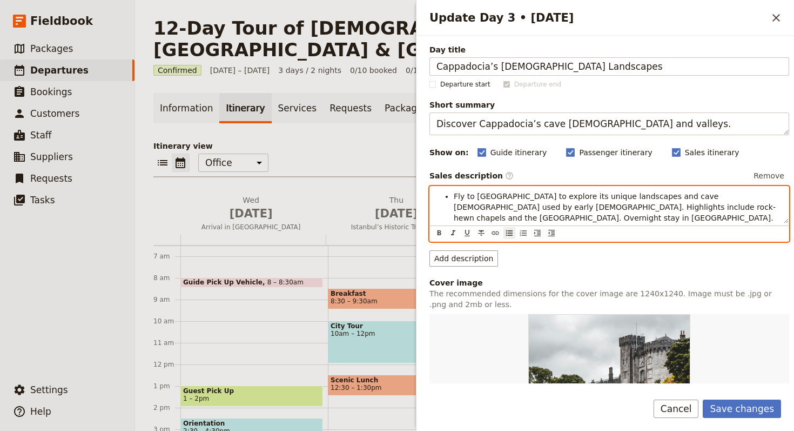
click at [454, 195] on span "Fly to Cappadocia to explore its unique landscapes and cave churches used by ea…" at bounding box center [615, 207] width 322 height 30
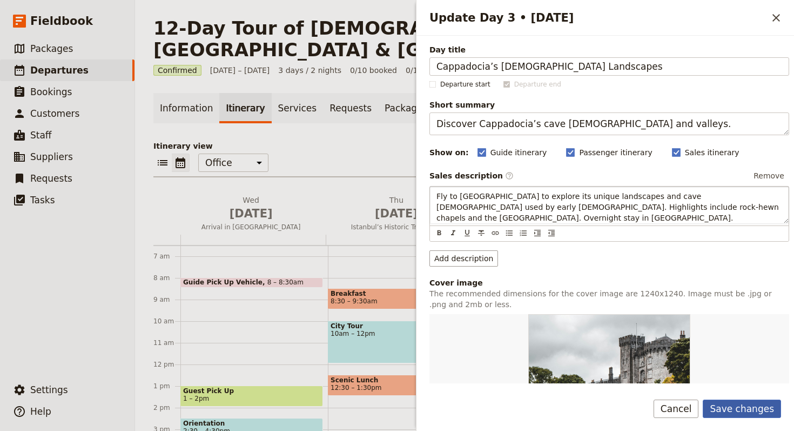
click at [741, 407] on button "Save changes" at bounding box center [742, 408] width 78 height 18
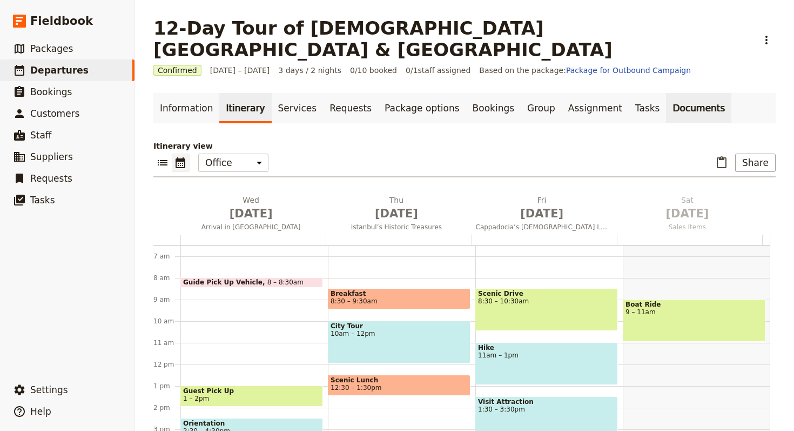
click at [671, 93] on link "Documents" at bounding box center [698, 108] width 65 height 30
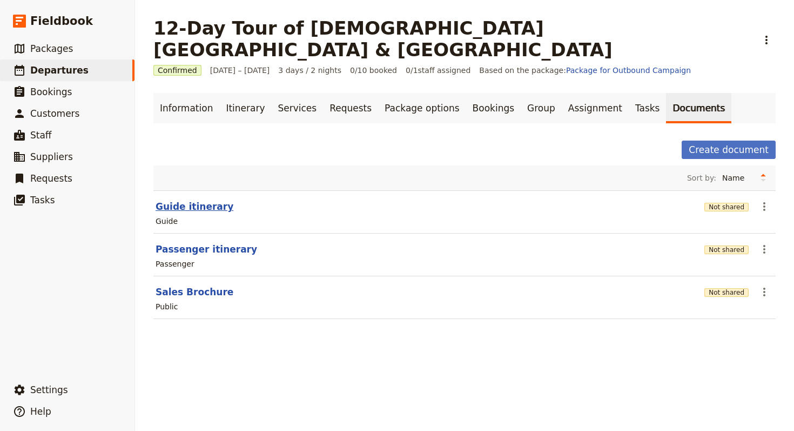
click at [208, 200] on button "Guide itinerary" at bounding box center [195, 206] width 78 height 13
select select "STAFF"
select select "RUN_SHEET"
select select "LARGE"
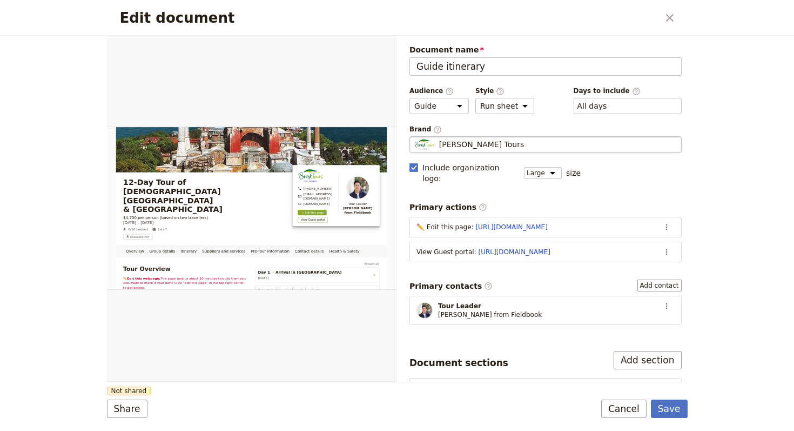
click at [489, 141] on div "Brack Tours" at bounding box center [545, 144] width 263 height 11
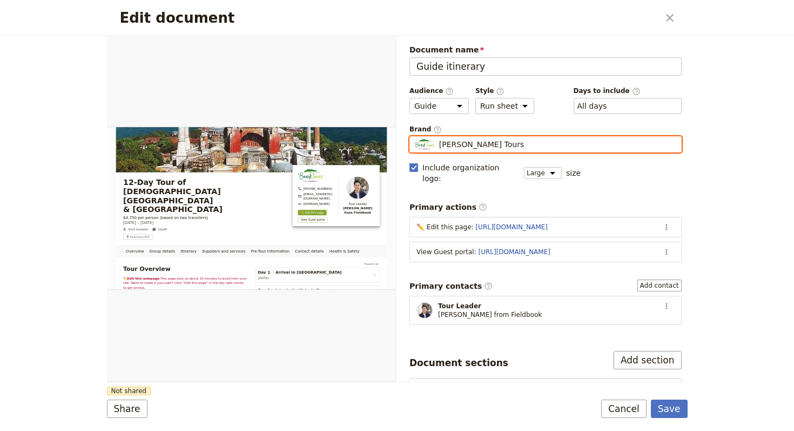
click at [414, 137] on input "Brack Tours" at bounding box center [414, 136] width 1 height 1
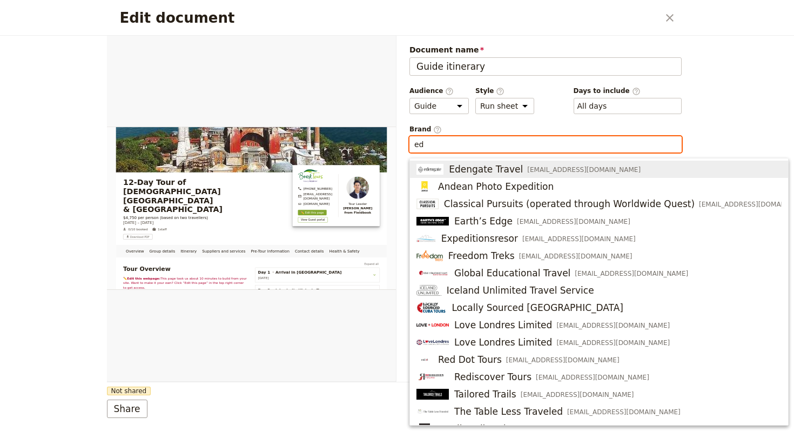
click at [489, 167] on span "Edengate Travel" at bounding box center [486, 169] width 74 height 13
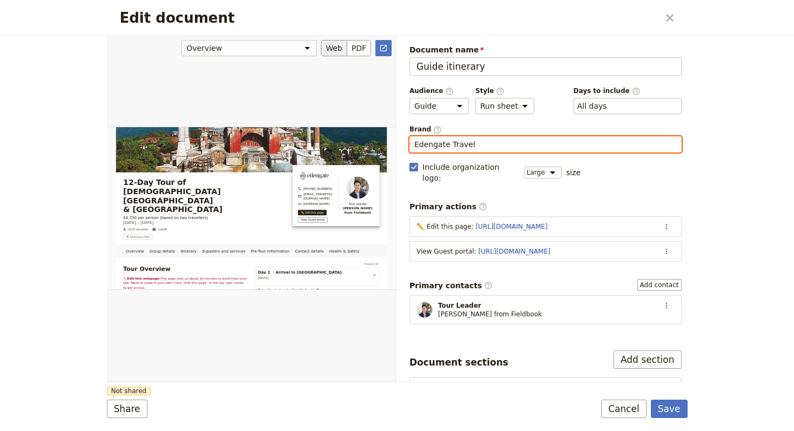
type input "Edengate Travel"
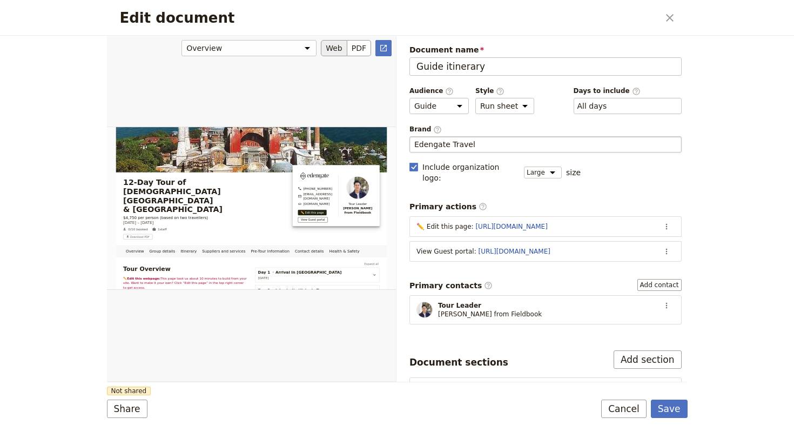
click at [337, 372] on div "Edit document" at bounding box center [251, 208] width 289 height 346
click at [141, 409] on button "Share" at bounding box center [127, 408] width 41 height 18
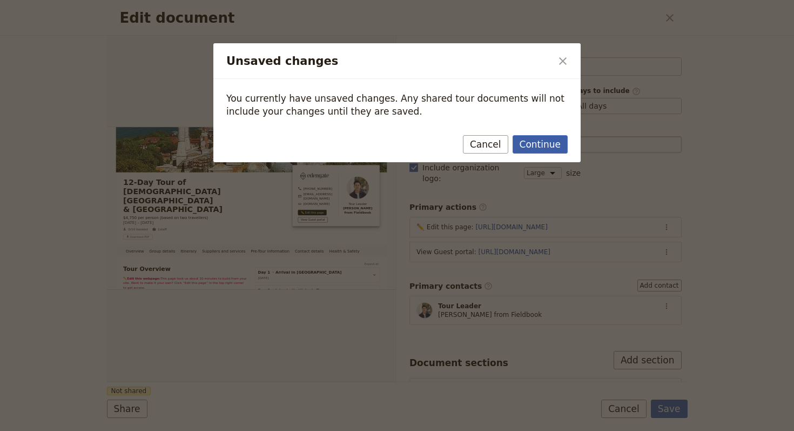
click at [539, 150] on button "Continue" at bounding box center [540, 144] width 55 height 18
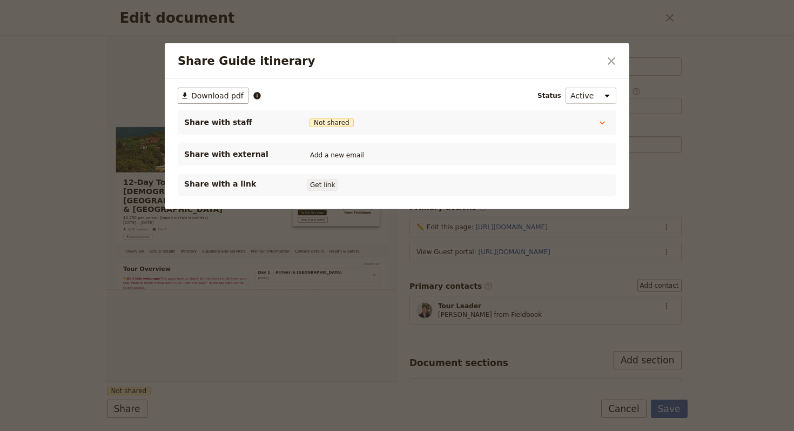
click at [333, 183] on button "Get link" at bounding box center [322, 185] width 30 height 12
click at [614, 68] on button "​" at bounding box center [611, 61] width 18 height 18
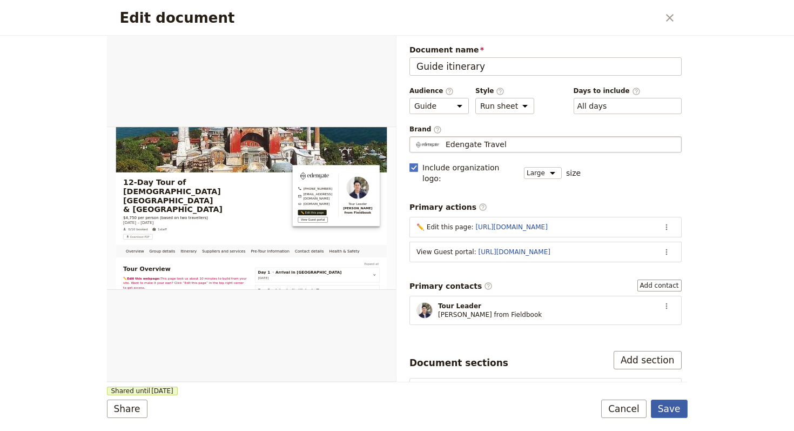
click at [667, 405] on button "Save" at bounding box center [669, 408] width 37 height 18
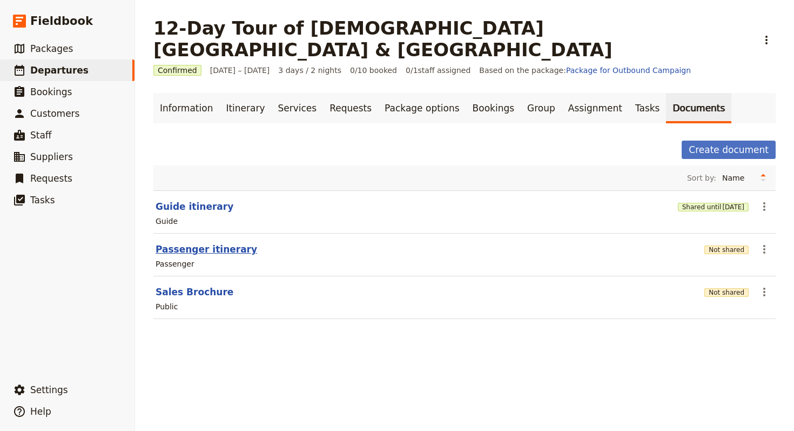
click at [200, 243] on button "Passenger itinerary" at bounding box center [207, 249] width 102 height 13
select select "PASSENGER"
select select "RUN_SHEET"
select select "LARGE"
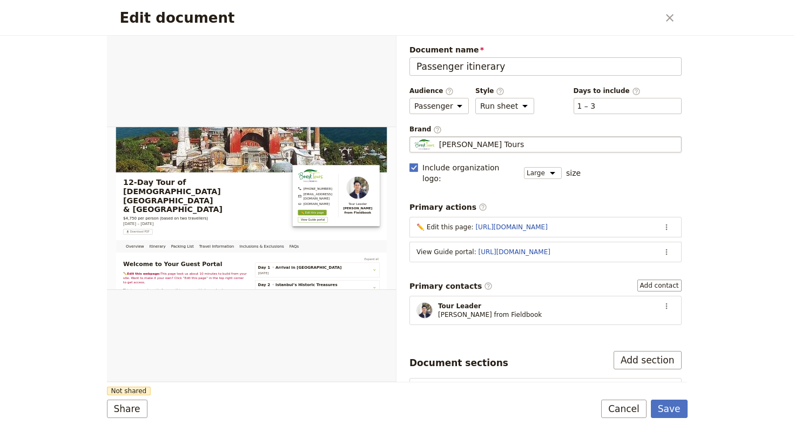
click at [507, 147] on div "Brack Tours" at bounding box center [545, 144] width 263 height 11
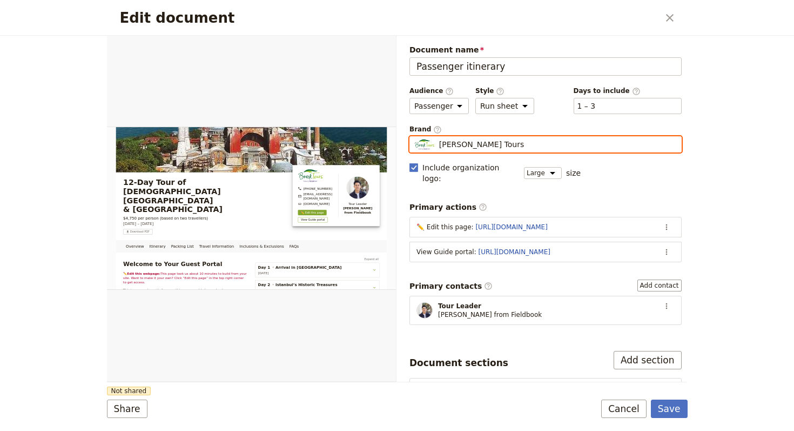
click at [414, 137] on input "Brack Tours" at bounding box center [414, 136] width 1 height 1
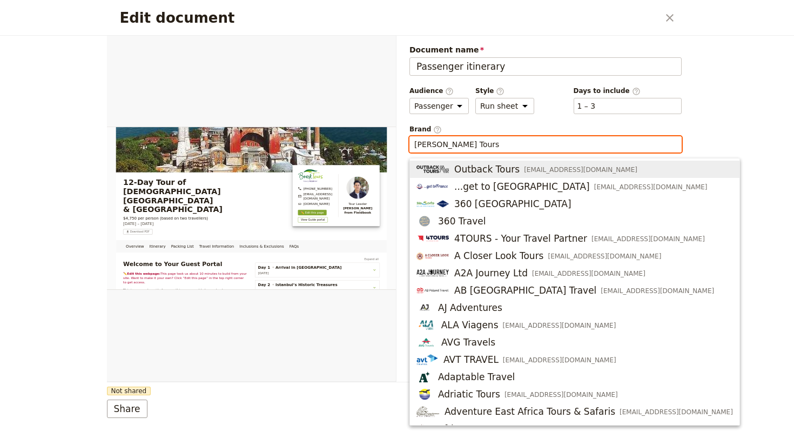
type input "r"
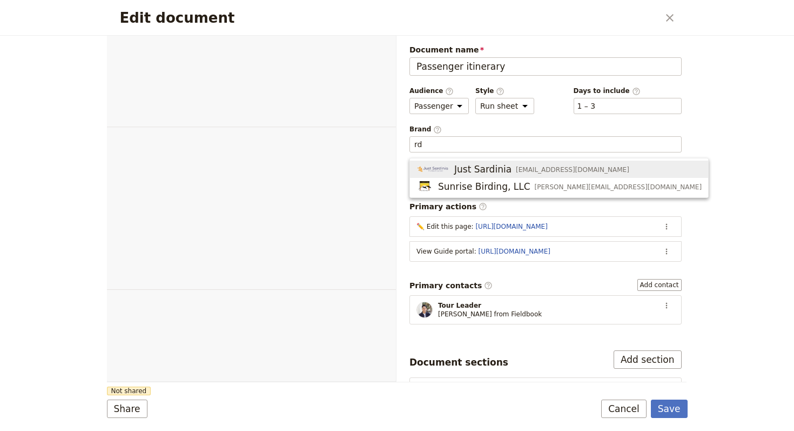
select select "PASSENGER"
select select "RUN_SHEET"
select select "LARGE"
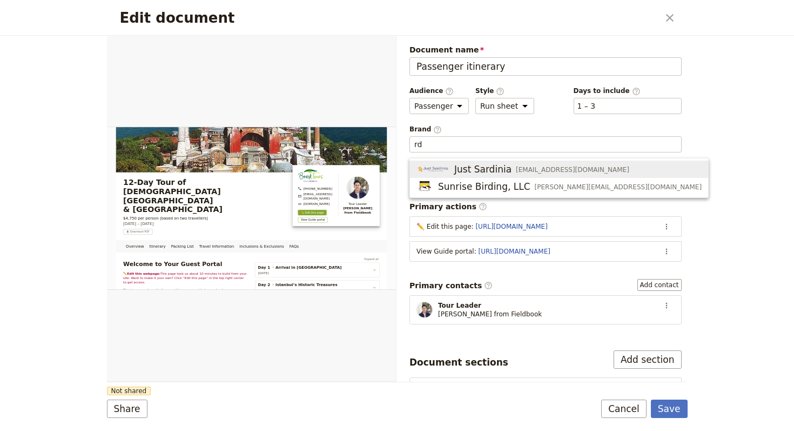
type input "r"
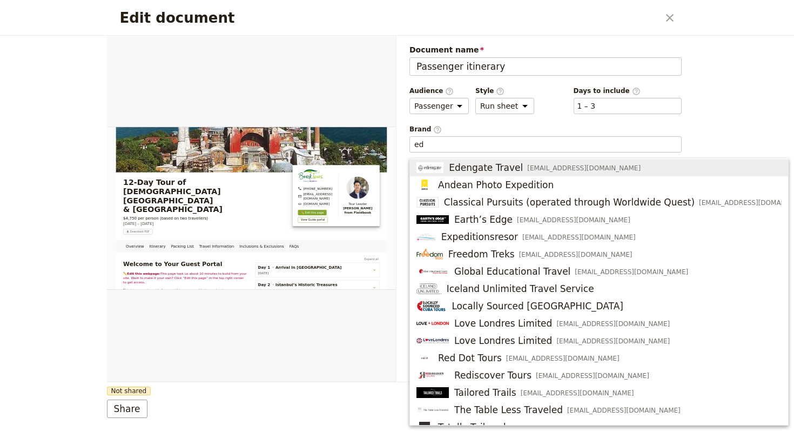
scroll to position [2, 0]
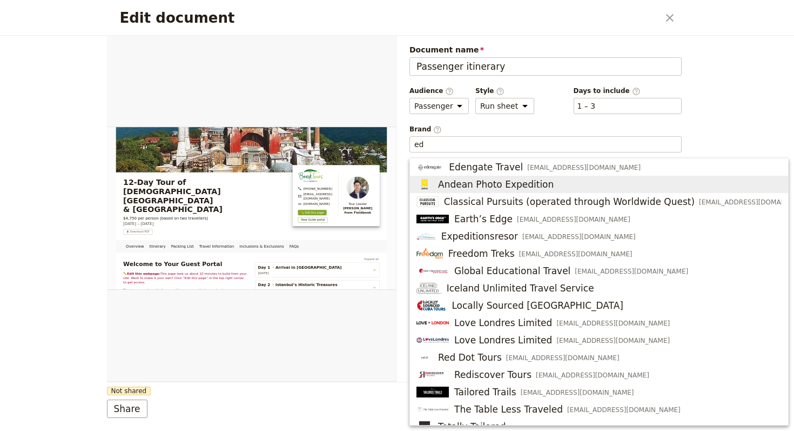
click at [518, 170] on div "Edengate Travel info@edengatetravel.com" at bounding box center [529, 166] width 224 height 13
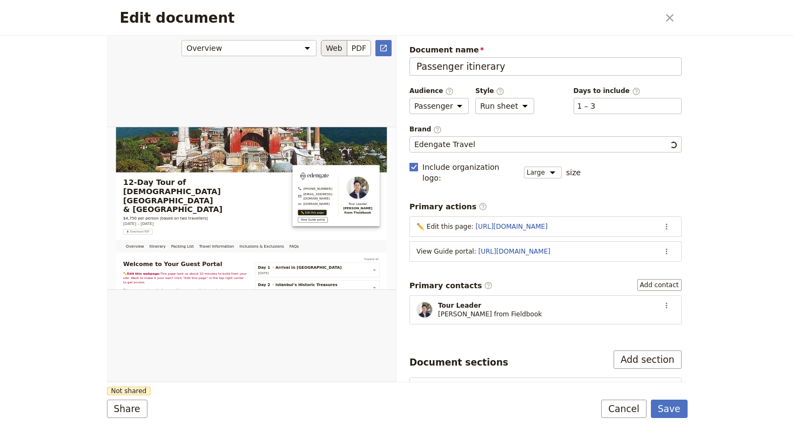
type input "Edengate Travel"
click at [239, 339] on div "Edit document" at bounding box center [251, 208] width 289 height 346
click at [142, 400] on form "Overview Itinerary Packing List Travel Information Inclusions & Exclusions FAQs…" at bounding box center [397, 233] width 581 height 395
click at [140, 401] on button "Share" at bounding box center [127, 408] width 41 height 18
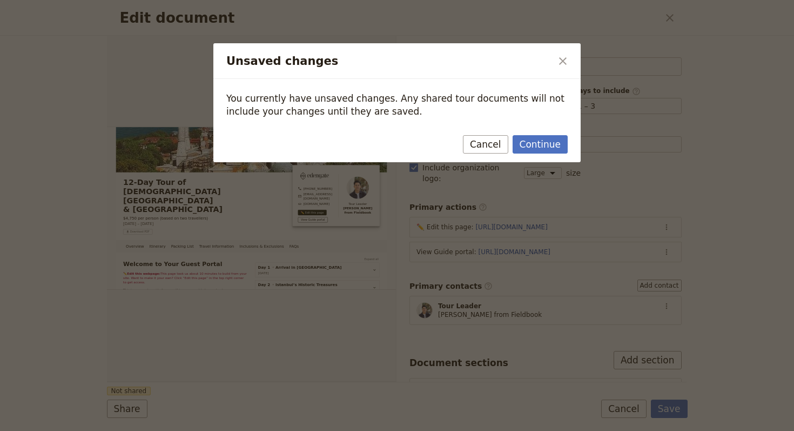
click at [533, 153] on div "Continue Cancel" at bounding box center [396, 146] width 367 height 31
click at [539, 146] on button "Continue" at bounding box center [540, 144] width 55 height 18
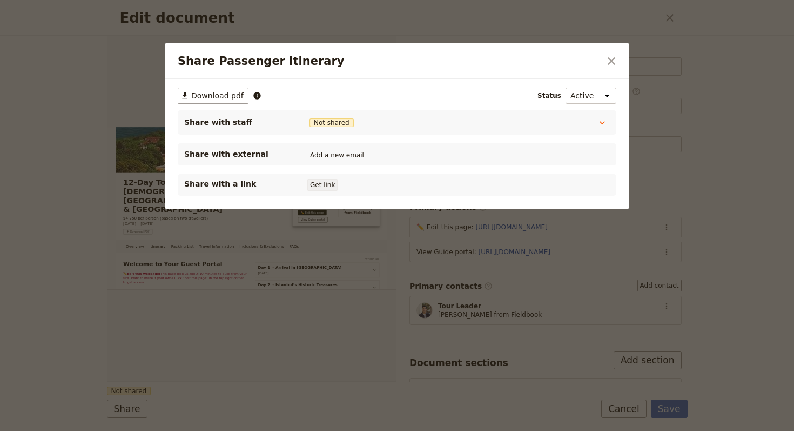
click at [315, 187] on button "Get link" at bounding box center [322, 185] width 30 height 12
click at [611, 70] on div "Share Passenger itinerary ​" at bounding box center [397, 61] width 465 height 36
click at [615, 61] on icon "Close dialog" at bounding box center [611, 61] width 13 height 13
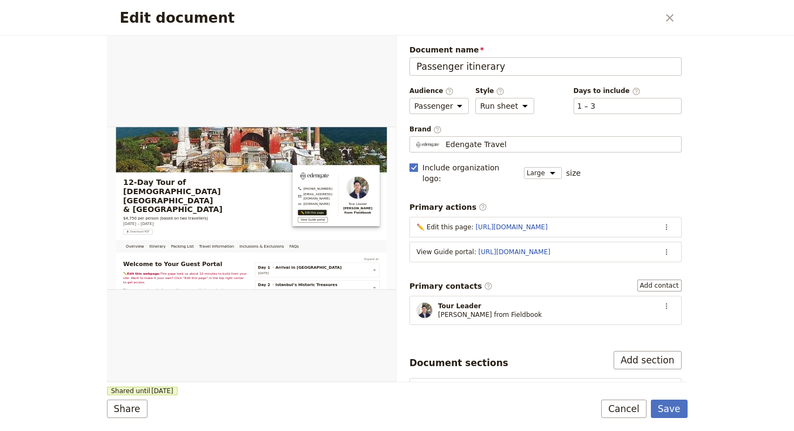
click at [675, 398] on form "Overview Itinerary Packing List Travel Information Inclusions & Exclusions FAQs…" at bounding box center [397, 233] width 581 height 395
click at [672, 407] on button "Save" at bounding box center [669, 408] width 37 height 18
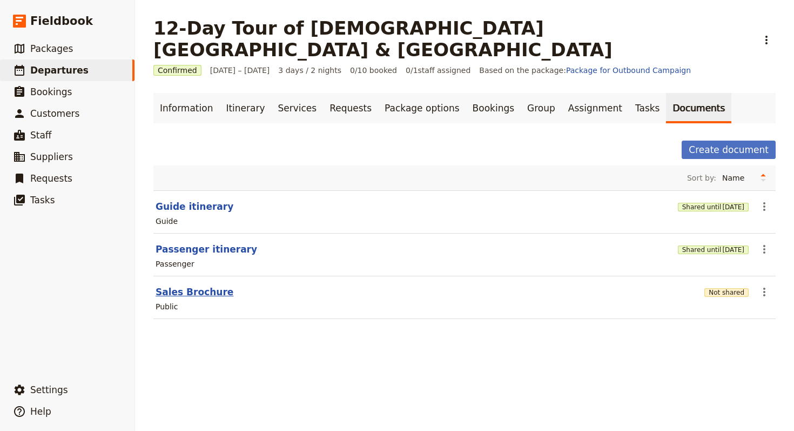
click at [194, 285] on button "Sales Brochure" at bounding box center [195, 291] width 78 height 13
select select "DEFAULT"
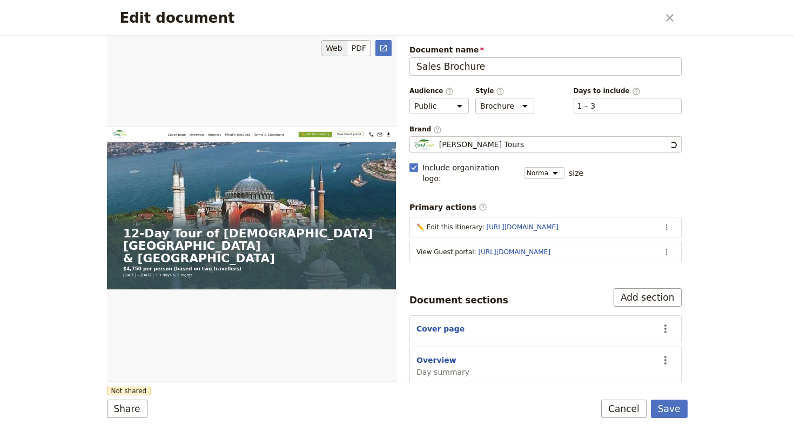
scroll to position [0, 0]
click at [499, 147] on div "Brack Tours" at bounding box center [545, 144] width 263 height 11
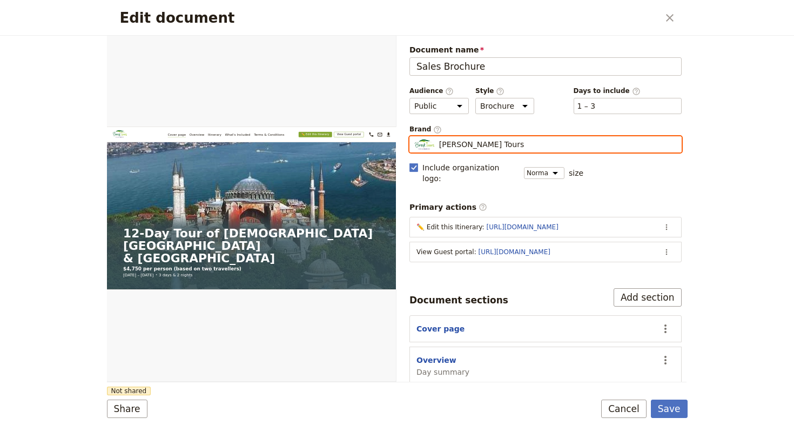
click at [414, 137] on input "Brack Tours" at bounding box center [414, 136] width 1 height 1
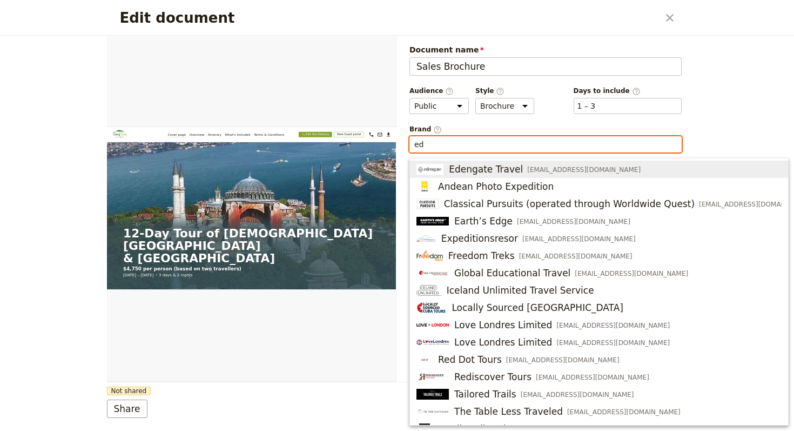
click at [494, 169] on span "Edengate Travel" at bounding box center [486, 169] width 74 height 13
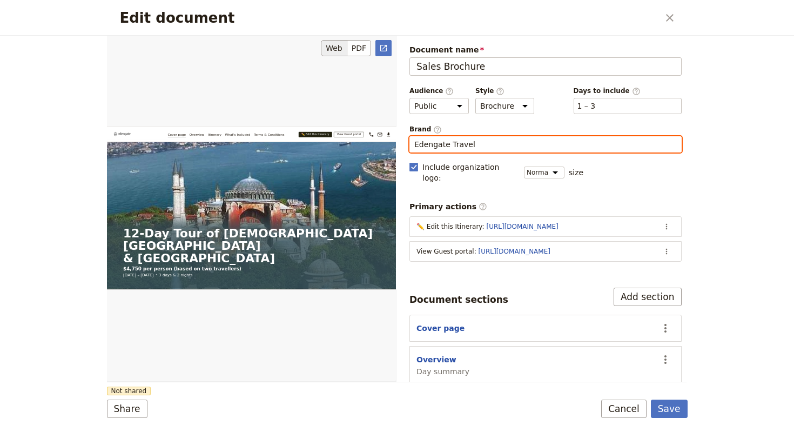
type input "Edengate Travel"
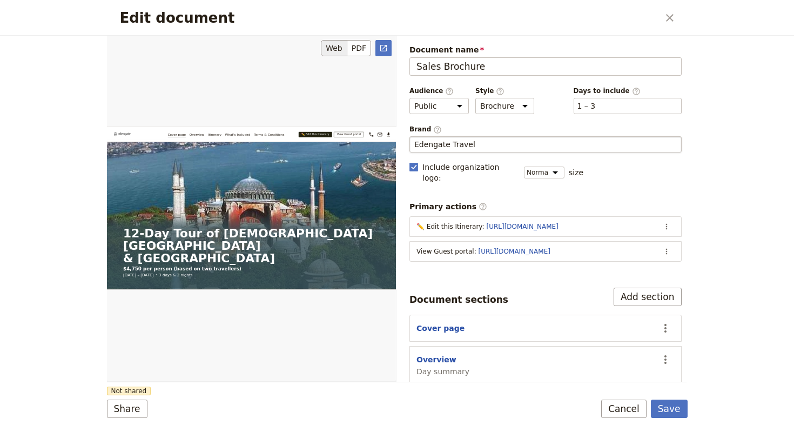
drag, startPoint x: 319, startPoint y: 329, endPoint x: 333, endPoint y: 324, distance: 15.6
click at [319, 329] on div "Edit document" at bounding box center [251, 208] width 289 height 346
click at [118, 414] on button "Share" at bounding box center [127, 408] width 41 height 18
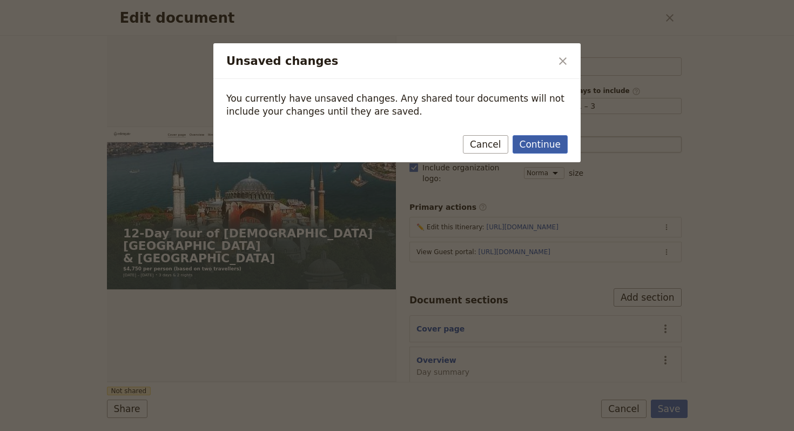
click at [530, 149] on button "Continue" at bounding box center [540, 144] width 55 height 18
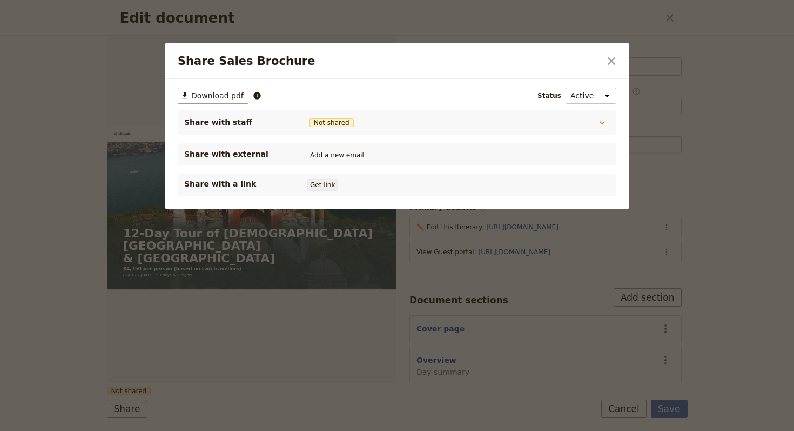
click at [328, 185] on button "Get link" at bounding box center [322, 185] width 30 height 12
click at [602, 59] on button "​" at bounding box center [611, 61] width 18 height 18
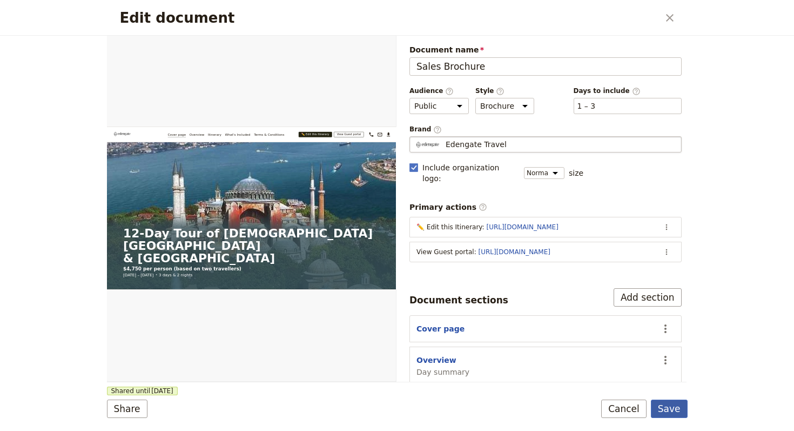
click at [676, 406] on button "Save" at bounding box center [669, 408] width 37 height 18
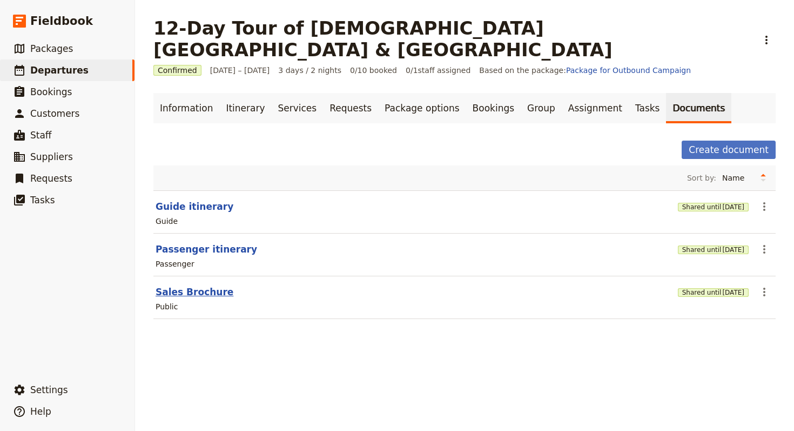
click at [201, 285] on button "Sales Brochure" at bounding box center [195, 291] width 78 height 13
select select "DEFAULT"
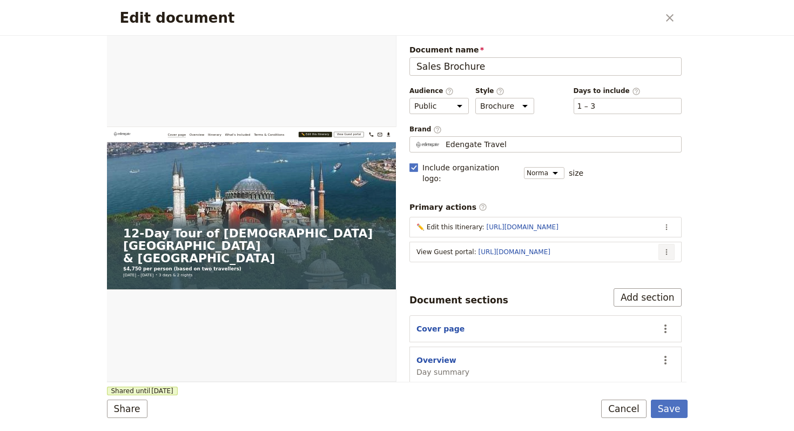
click at [662, 247] on icon "Actions" at bounding box center [666, 251] width 9 height 9
click at [656, 261] on span "Edit action" at bounding box center [616, 263] width 88 height 11
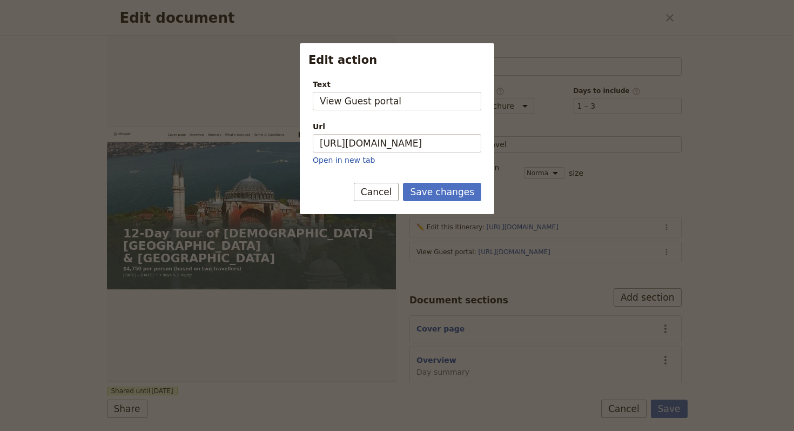
click at [390, 129] on div "Url" at bounding box center [397, 126] width 169 height 11
click at [390, 134] on input "https://trips.fieldbook.com/d/O7DNlVSkGT86D82GQyc8z" at bounding box center [397, 143] width 169 height 18
click at [393, 141] on input "https://trips.fieldbook.com/d/O7DNlVSkGT86D82GQyc8z" at bounding box center [397, 143] width 169 height 18
paste input "zIC53XWTIPqnd0KijAvTY"
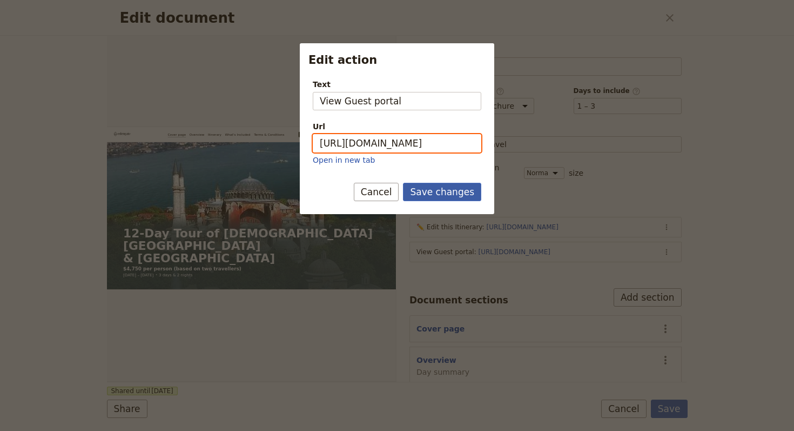
type input "https://trips.fieldbook.com/d/zIC53XWTIPqnd0KijAvTY"
click at [446, 190] on button "Save changes" at bounding box center [442, 192] width 78 height 18
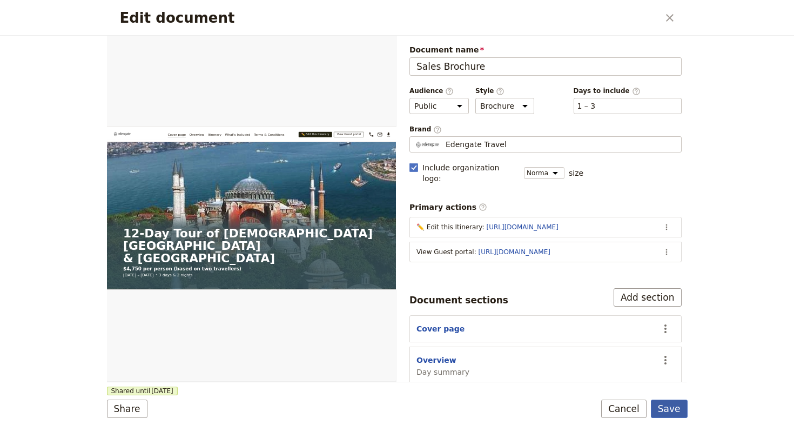
click at [680, 403] on button "Save" at bounding box center [669, 408] width 37 height 18
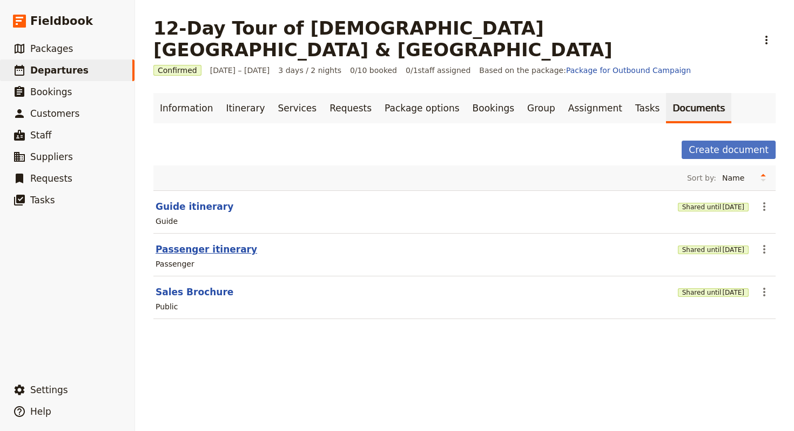
click at [213, 243] on button "Passenger itinerary" at bounding box center [207, 249] width 102 height 13
select select "PASSENGER"
select select "RUN_SHEET"
select select "LARGE"
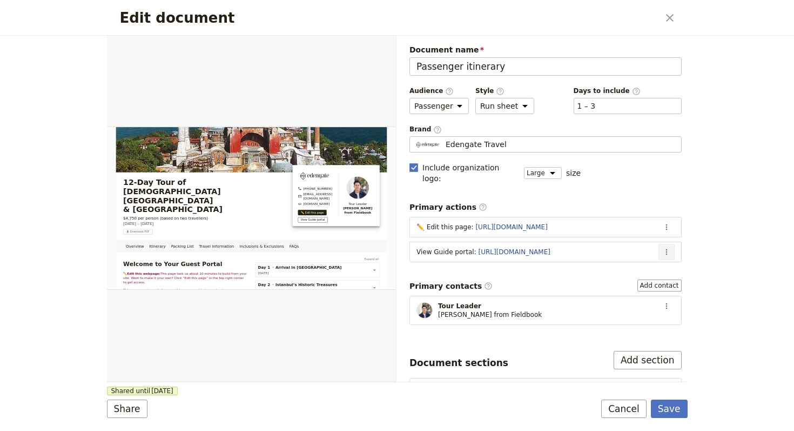
click at [662, 247] on icon "Actions" at bounding box center [666, 251] width 9 height 9
click at [588, 260] on span "Edit action" at bounding box center [592, 263] width 41 height 11
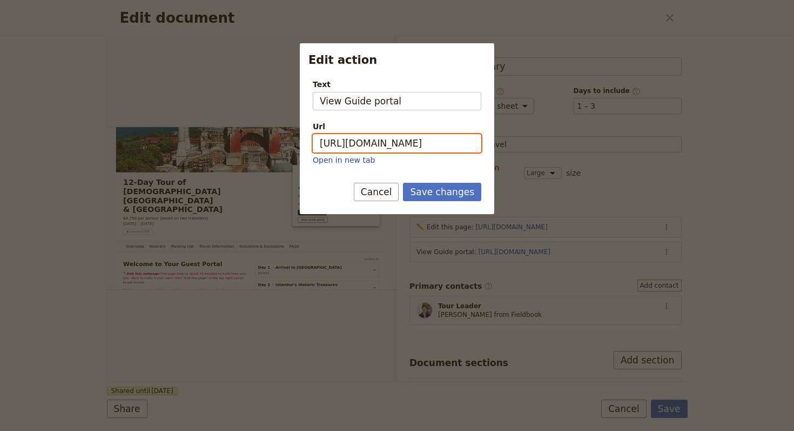
click at [401, 137] on input "https://trips.fieldbook.com/d/PpxmQ6UJSju_lFOi5T5oQ" at bounding box center [397, 143] width 169 height 18
paste input "BNMkL66emOsffWurA2uh2"
type input "https://trips.fieldbook.com/d/BNMkL66emOsffWurA2uh2"
click at [453, 192] on button "Save changes" at bounding box center [442, 192] width 78 height 18
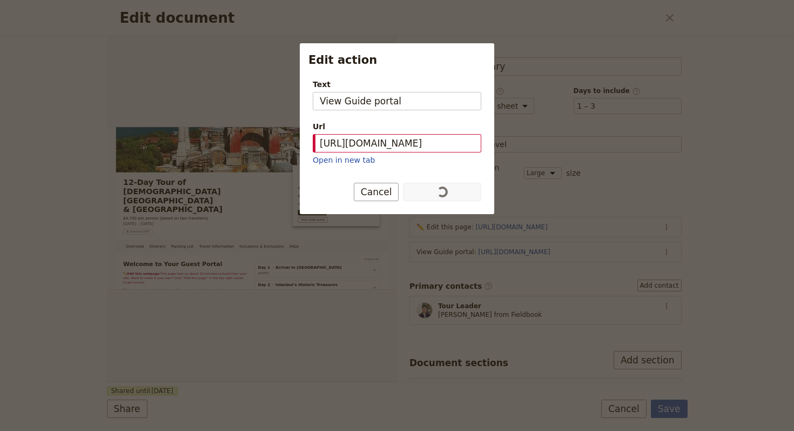
scroll to position [0, 0]
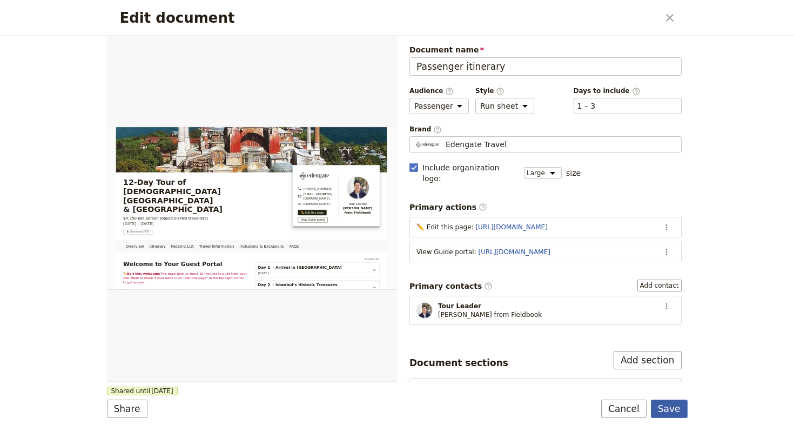
click at [676, 414] on button "Save" at bounding box center [669, 408] width 37 height 18
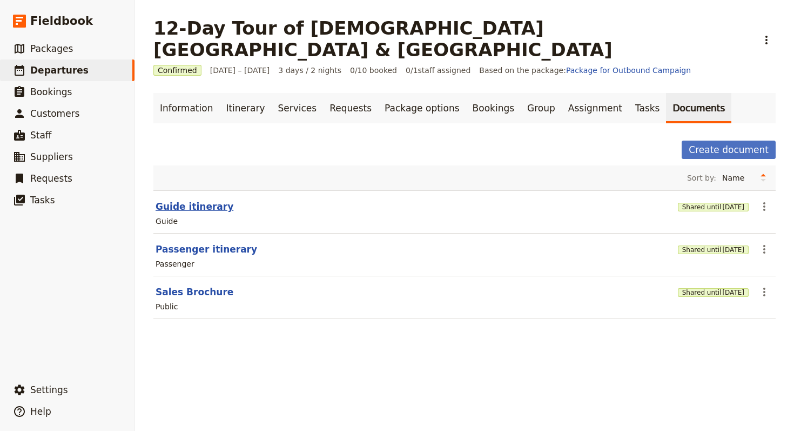
click at [196, 200] on button "Guide itinerary" at bounding box center [195, 206] width 78 height 13
select select "STAFF"
select select "RUN_SHEET"
select select "LARGE"
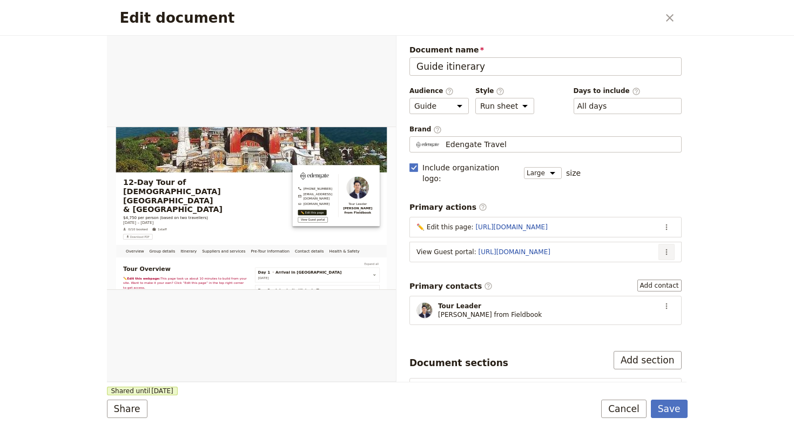
click at [662, 247] on icon "Actions" at bounding box center [666, 251] width 9 height 9
click at [641, 266] on span "Edit action" at bounding box center [616, 263] width 88 height 11
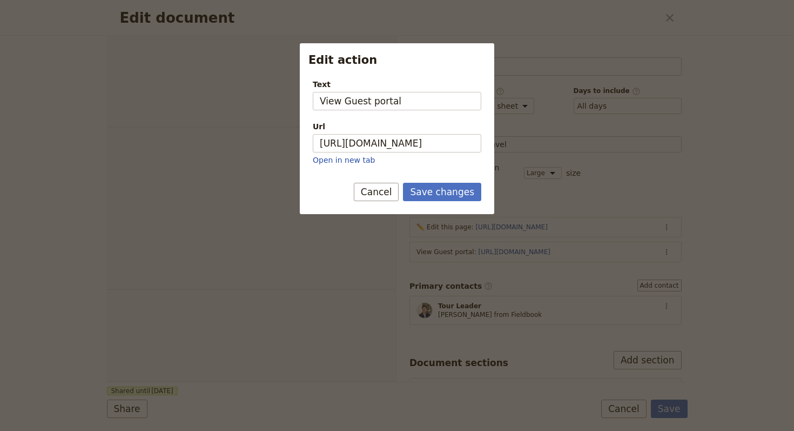
select select "STAFF"
select select "RUN_SHEET"
select select "LARGE"
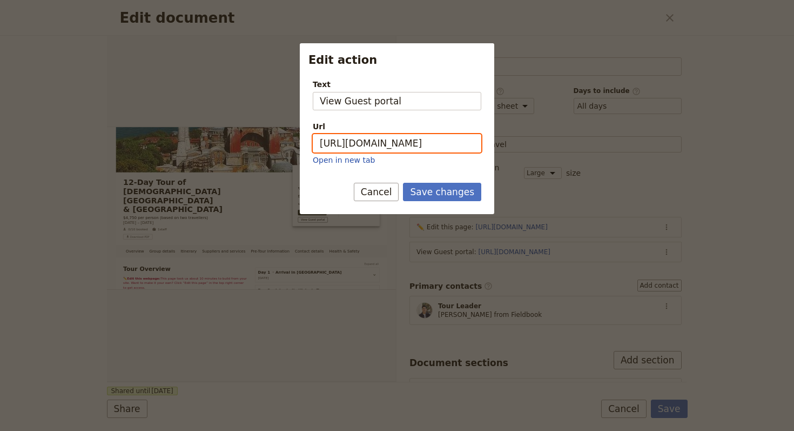
click at [405, 136] on input "[URL][DOMAIN_NAME]" at bounding box center [397, 143] width 169 height 18
paste input "zIC53XWTIPqnd0KijAvTY"
type input "[URL][DOMAIN_NAME]"
click at [438, 188] on button "Save changes" at bounding box center [442, 192] width 78 height 18
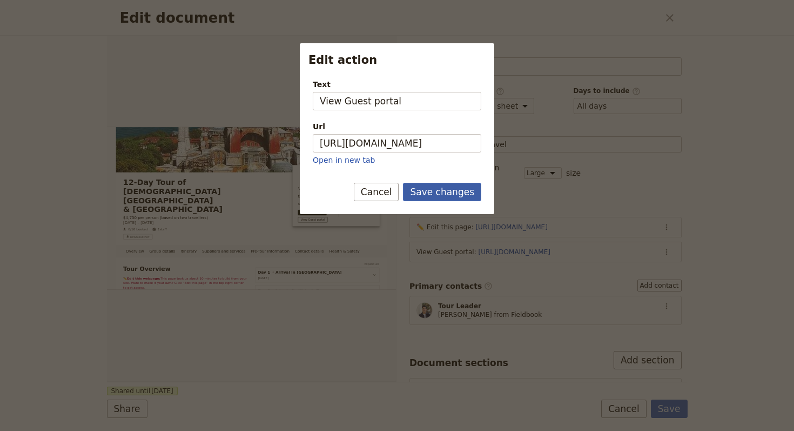
scroll to position [0, 0]
